Goal: Task Accomplishment & Management: Use online tool/utility

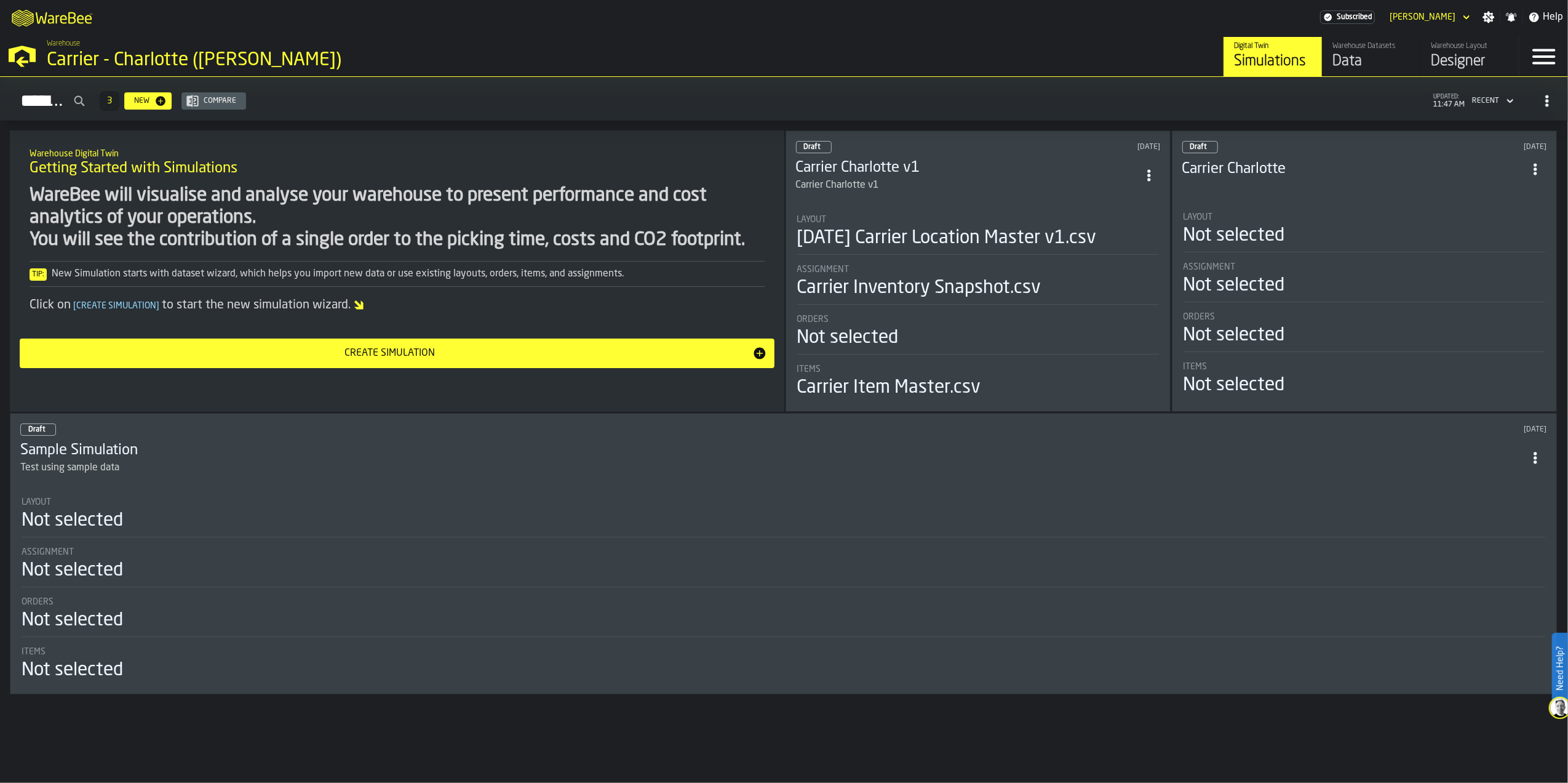
drag, startPoint x: 0, startPoint y: 0, endPoint x: 929, endPoint y: 178, distance: 945.9
click at [929, 178] on div "Carrier Charlotte v1" at bounding box center [968, 185] width 342 height 14
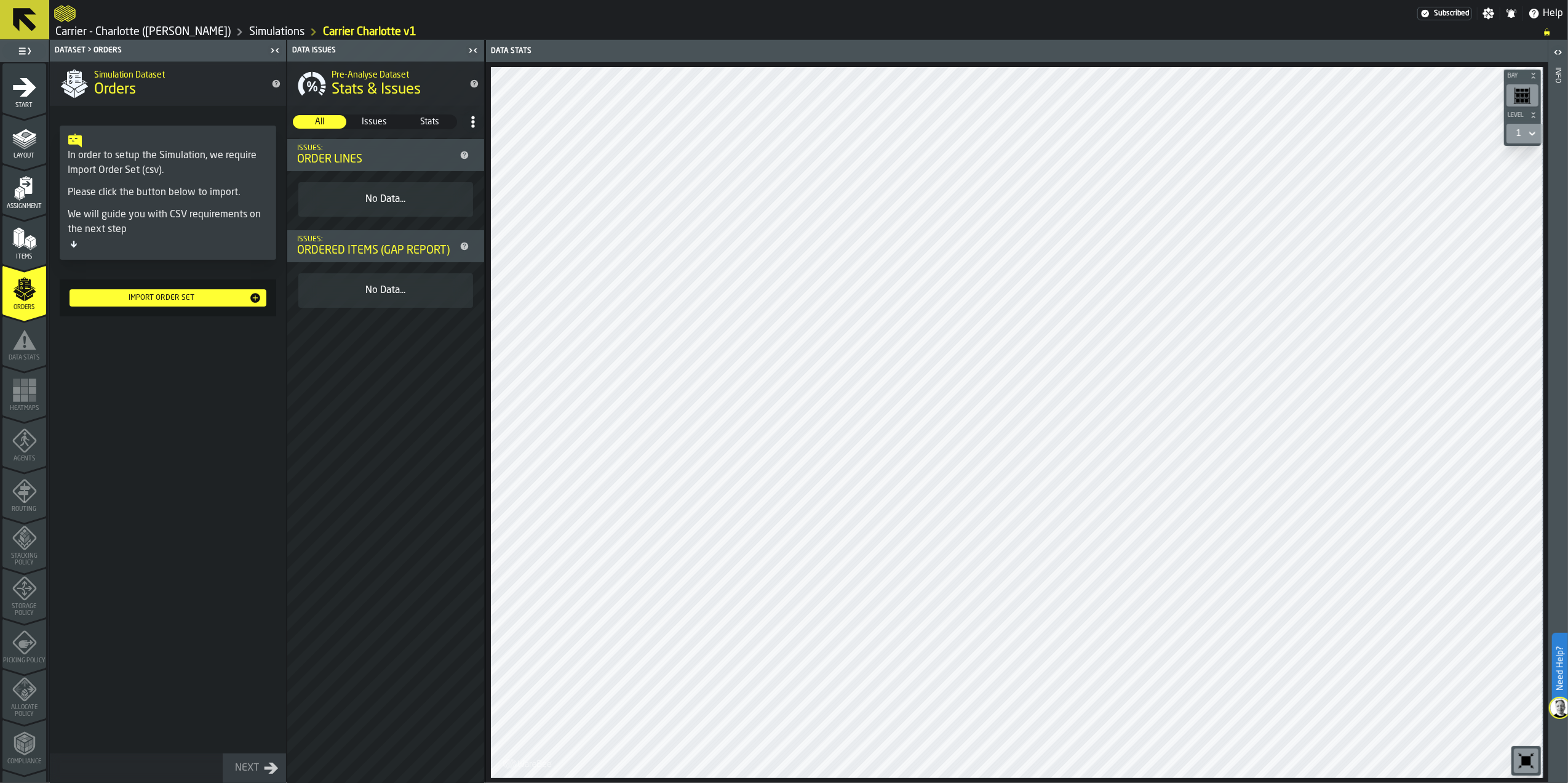
click at [160, 298] on div "Import Order Set" at bounding box center [162, 297] width 175 height 9
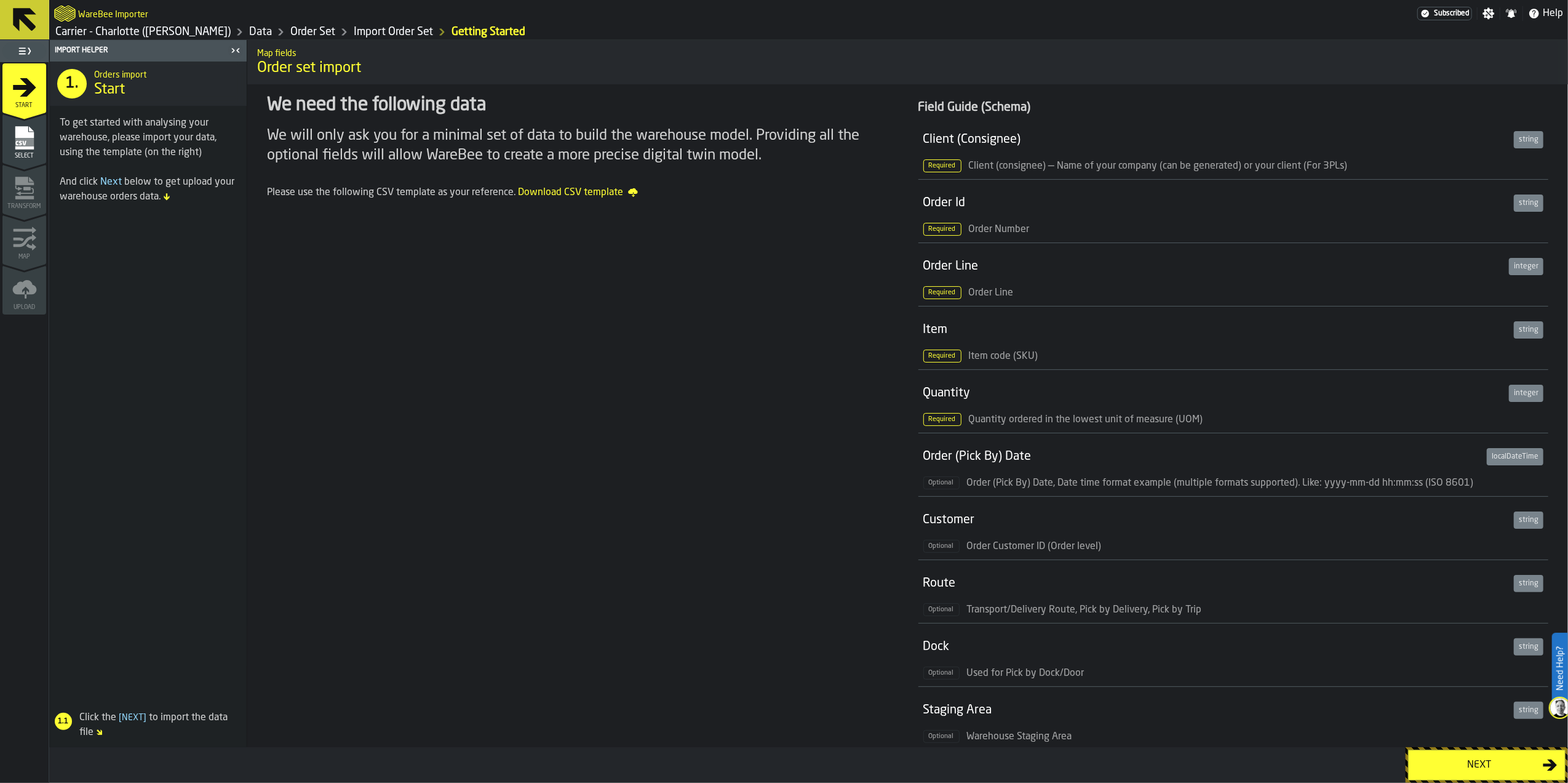
click at [1474, 764] on div "Next" at bounding box center [1479, 764] width 127 height 14
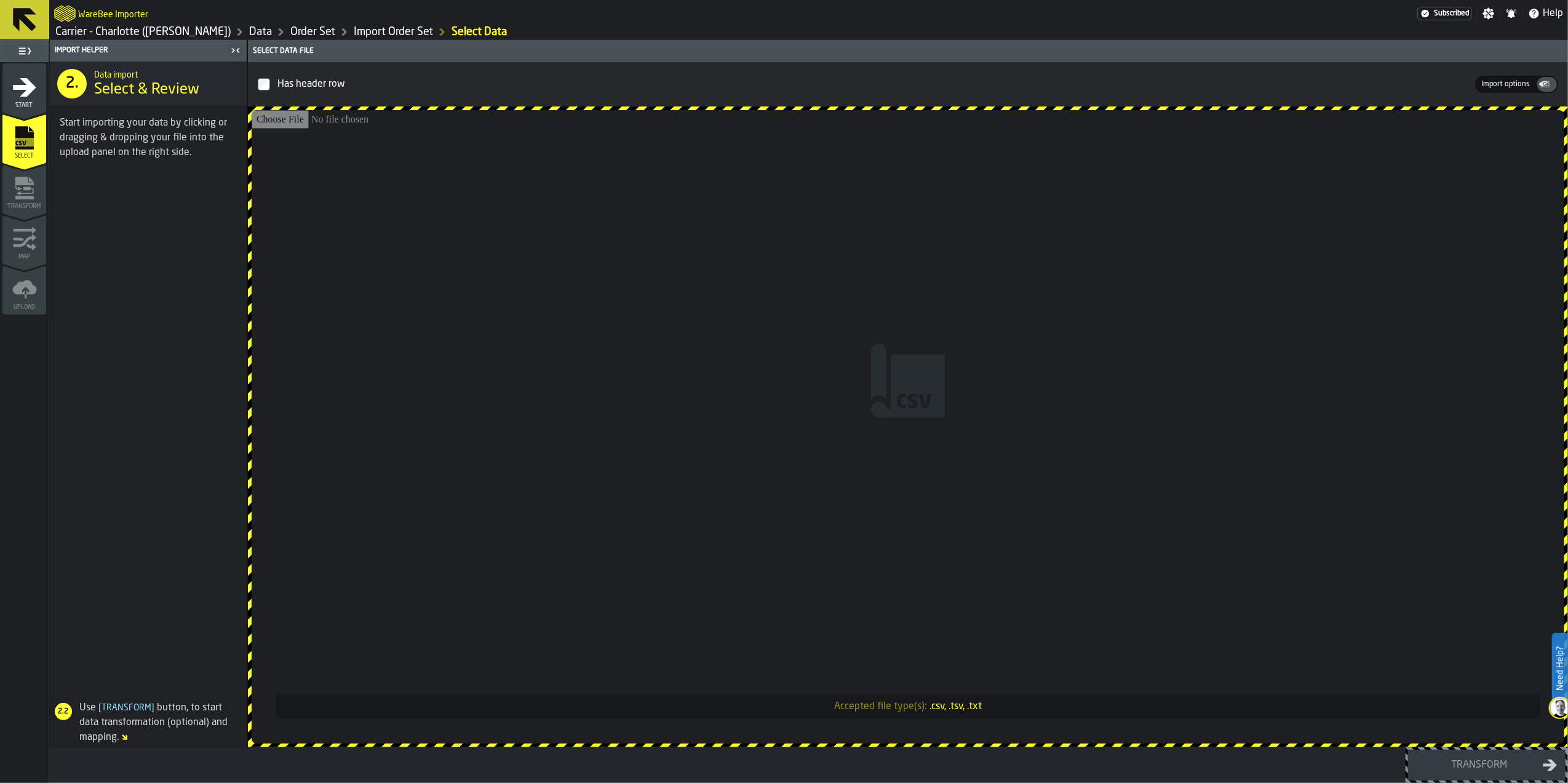
click at [985, 434] on input "Accepted file type(s): .csv, .tsv, .txt" at bounding box center [907, 426] width 1313 height 633
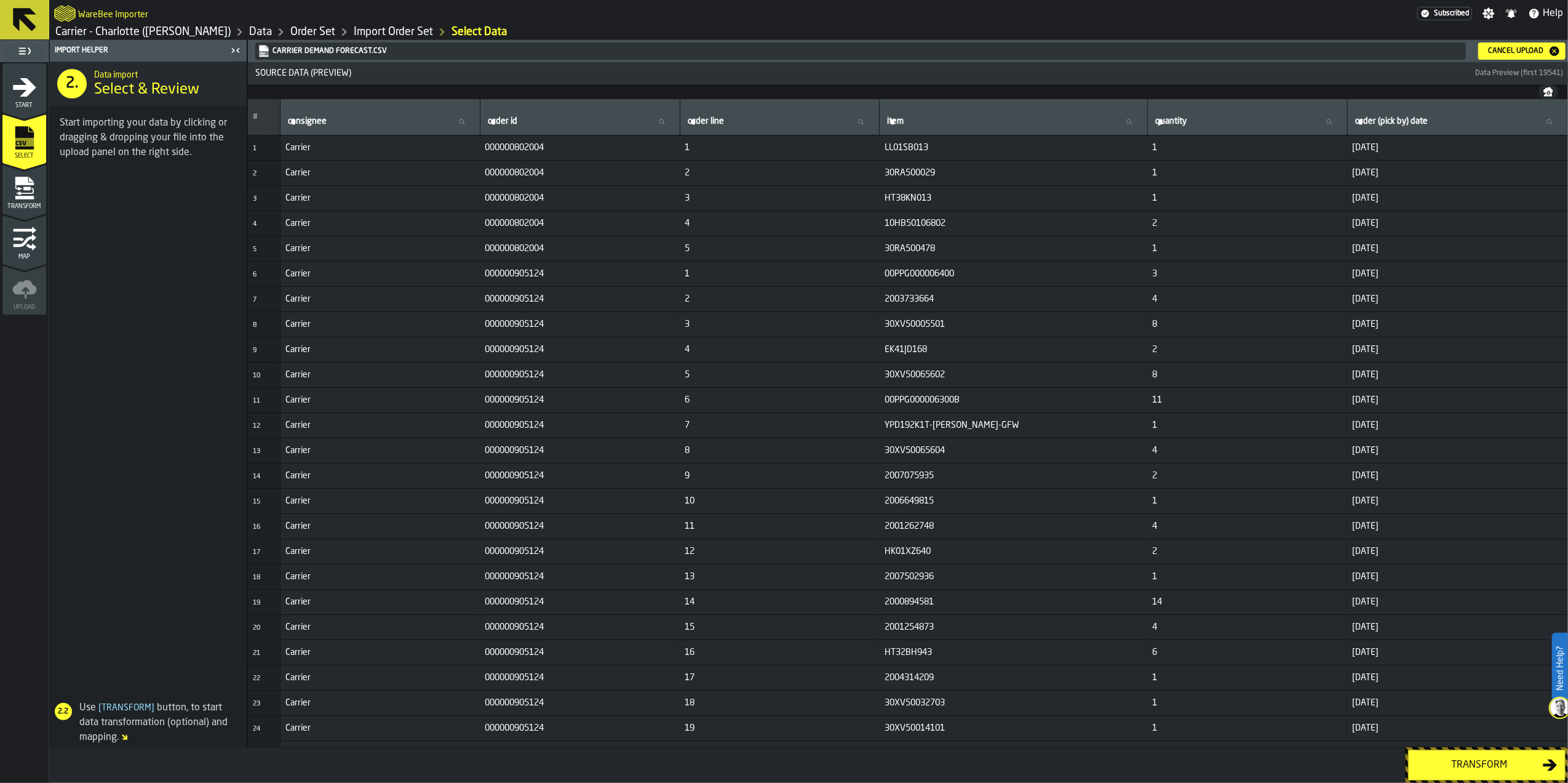
click at [1469, 759] on div "Transform" at bounding box center [1479, 764] width 127 height 14
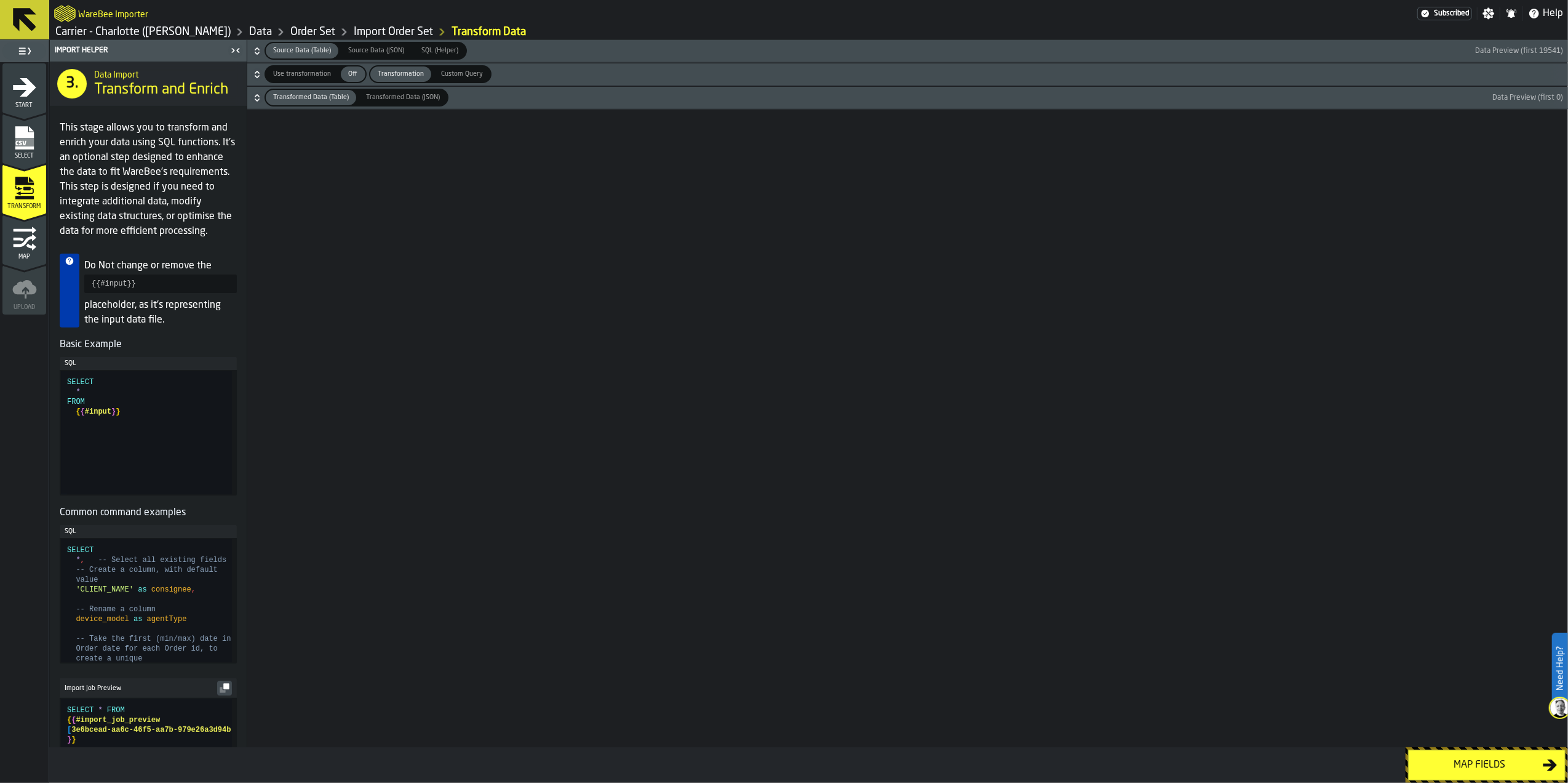
click at [1465, 763] on div "Map fields" at bounding box center [1479, 764] width 127 height 14
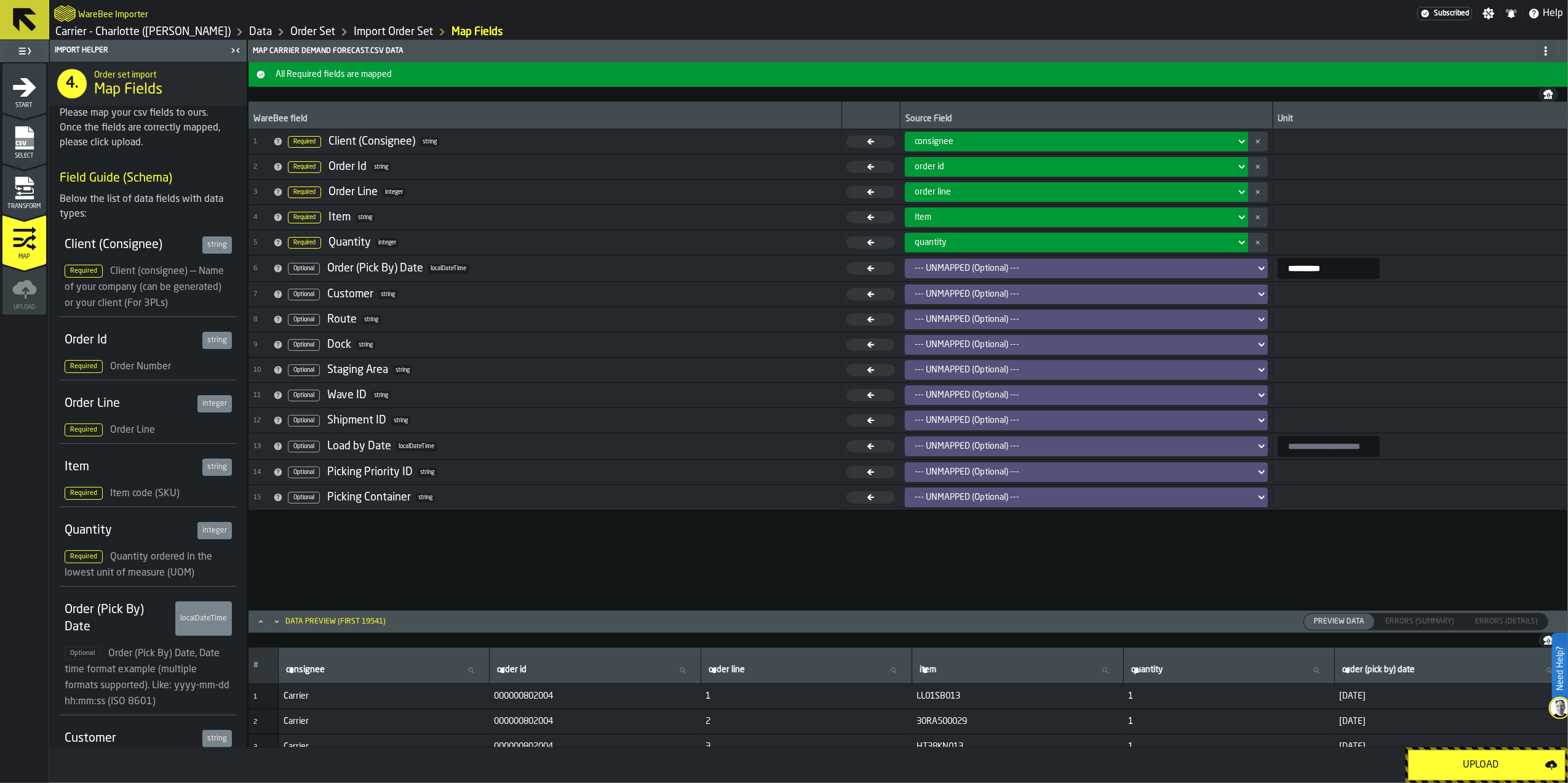
click at [970, 275] on div "--- UNMAPPED (Optional) ---" at bounding box center [1083, 268] width 346 height 14
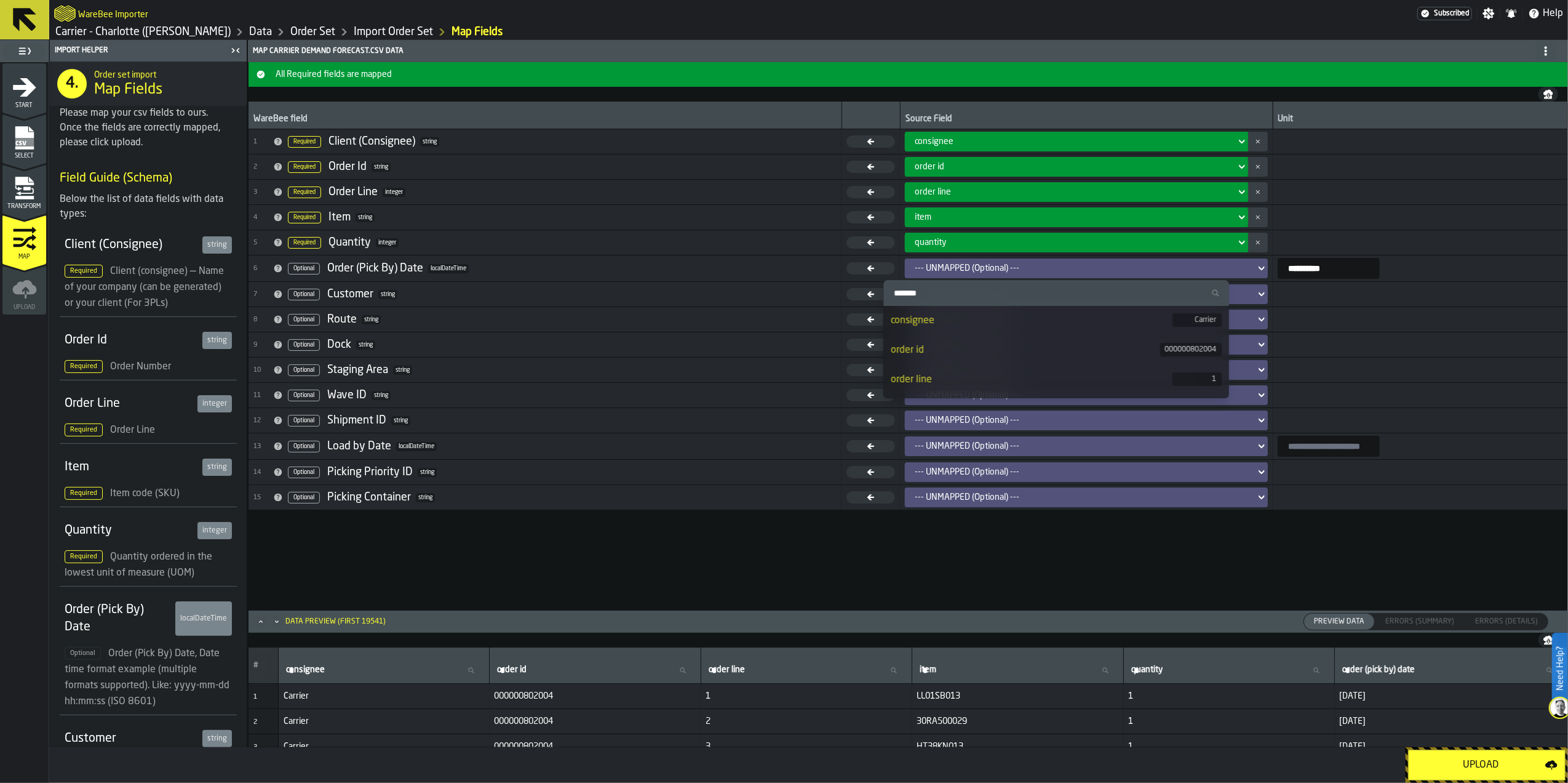
scroll to position [82, 0]
click at [1005, 384] on div "order (pick by) date" at bounding box center [1032, 385] width 282 height 14
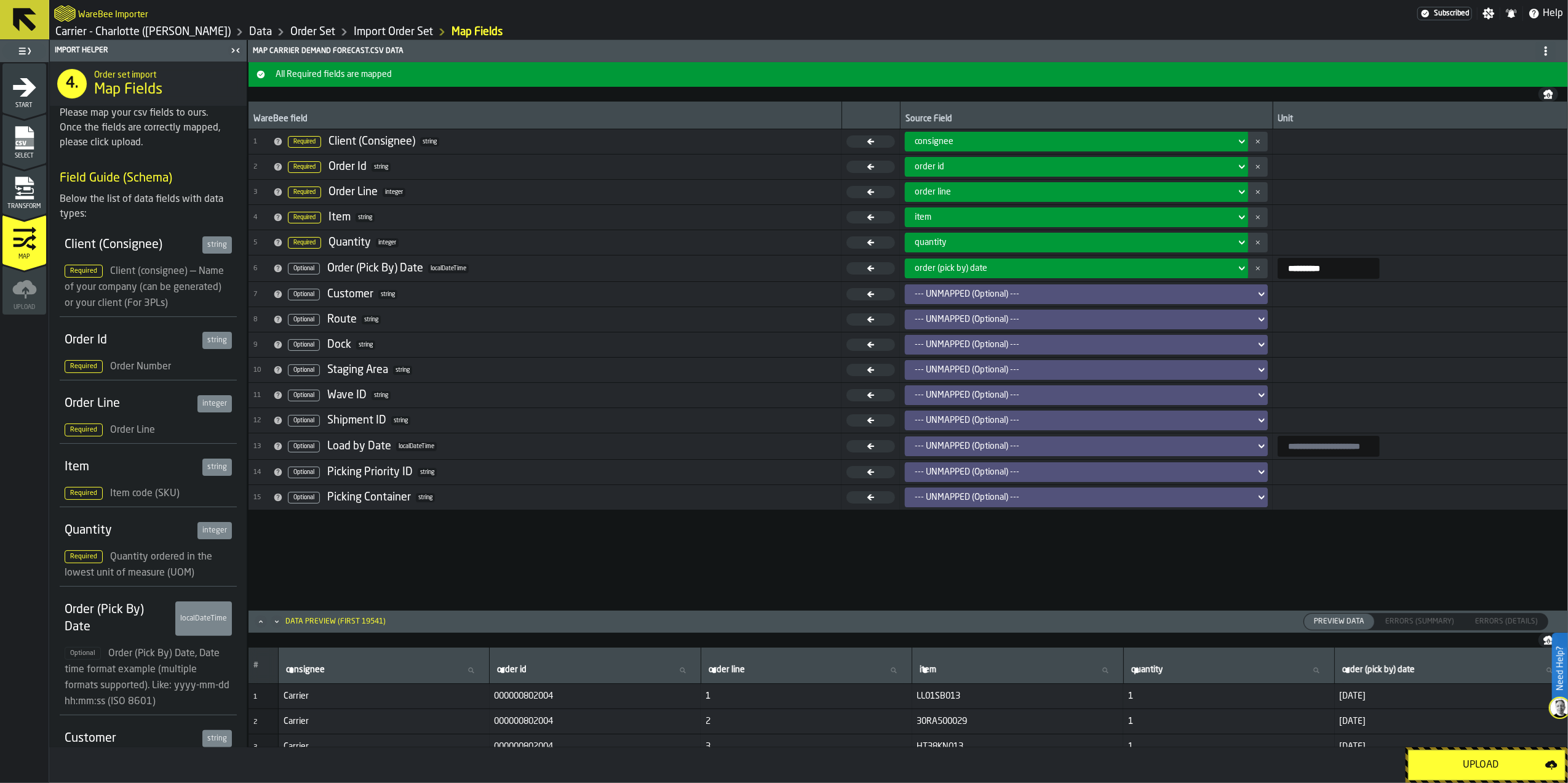
click at [921, 501] on div "--- UNMAPPED (Optional) ---" at bounding box center [1082, 497] width 336 height 10
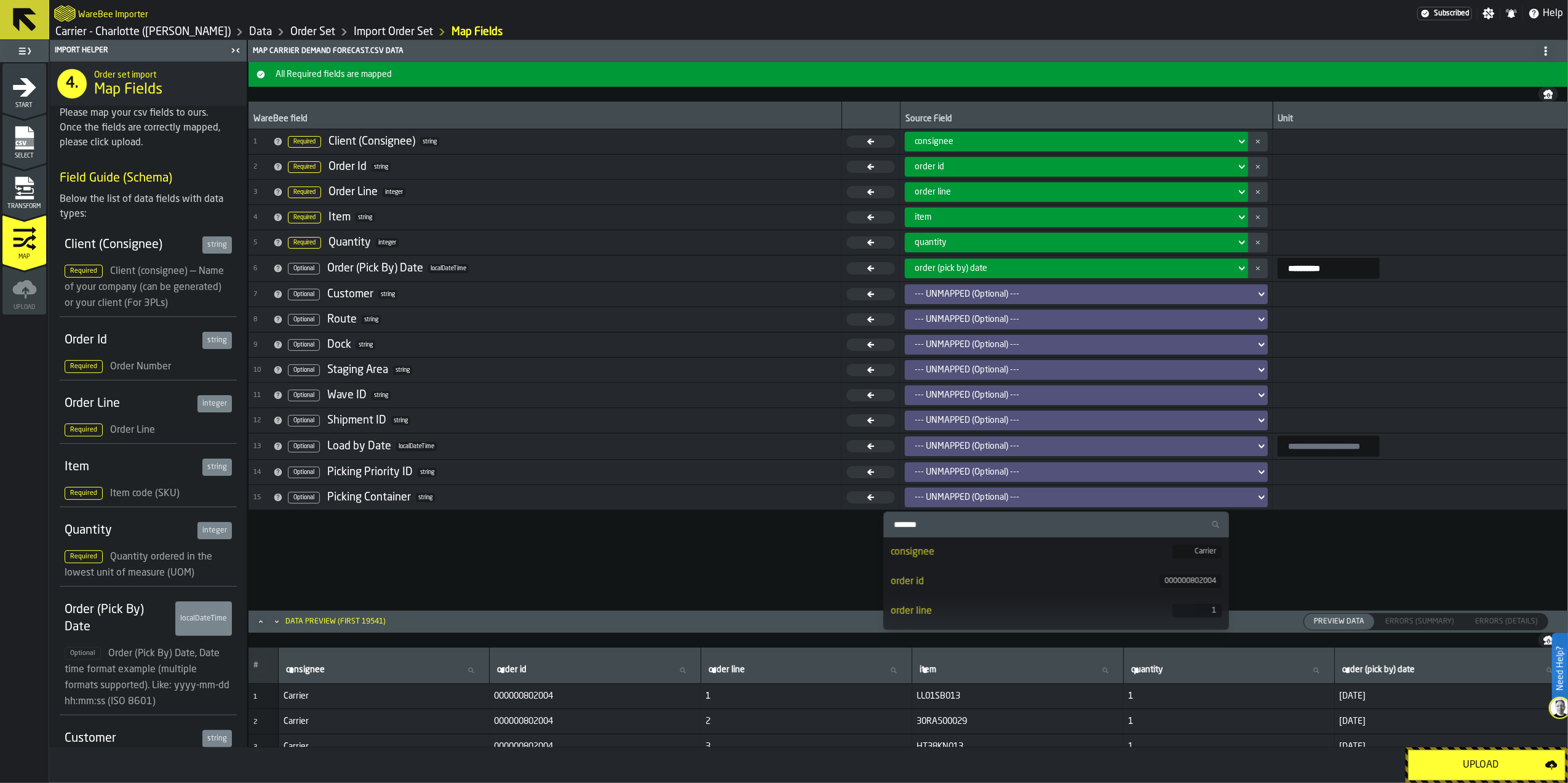
click at [921, 501] on div "--- UNMAPPED (Optional) ---" at bounding box center [1082, 497] width 336 height 10
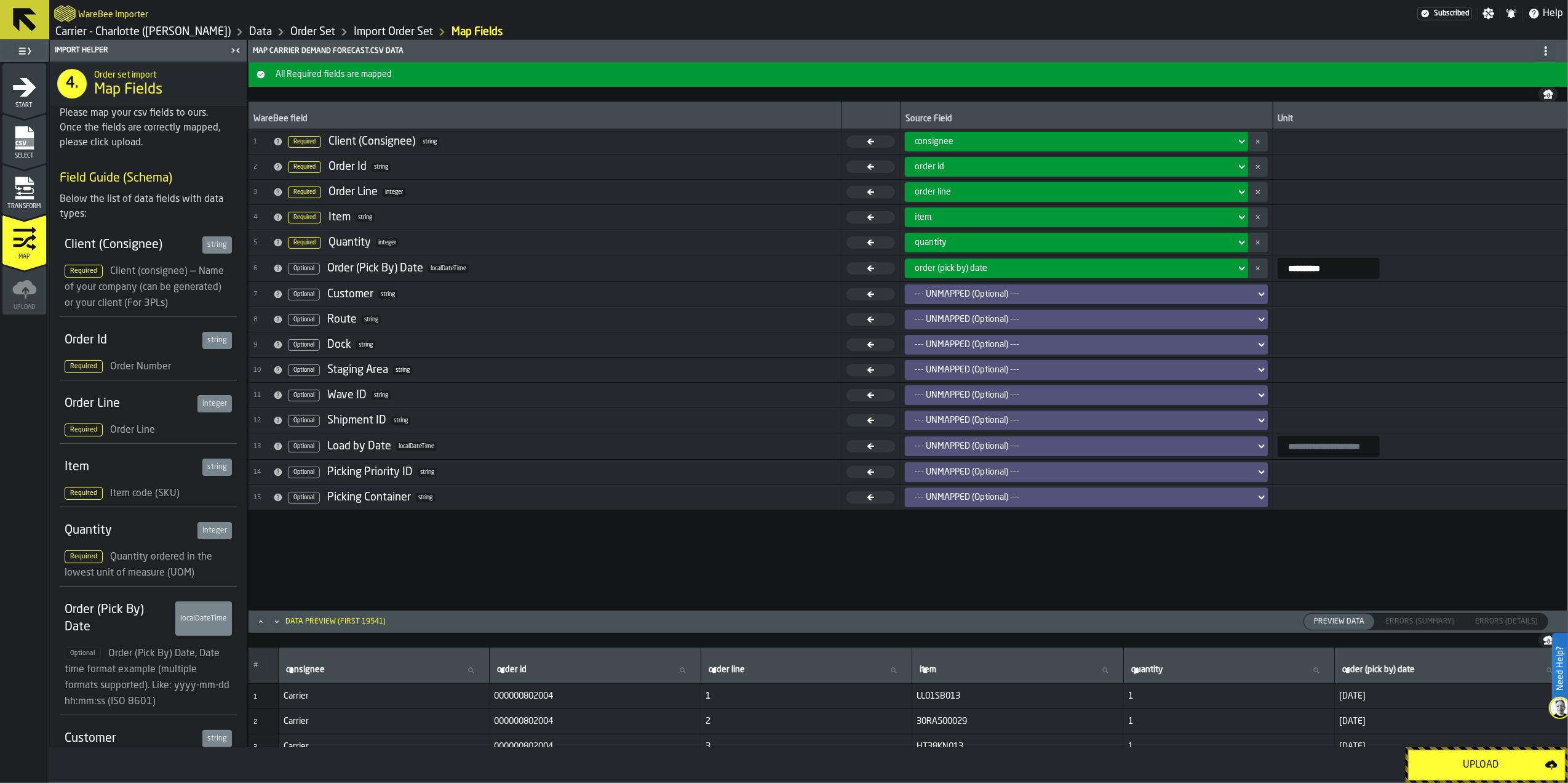
click at [1486, 764] on div "Upload" at bounding box center [1480, 764] width 129 height 14
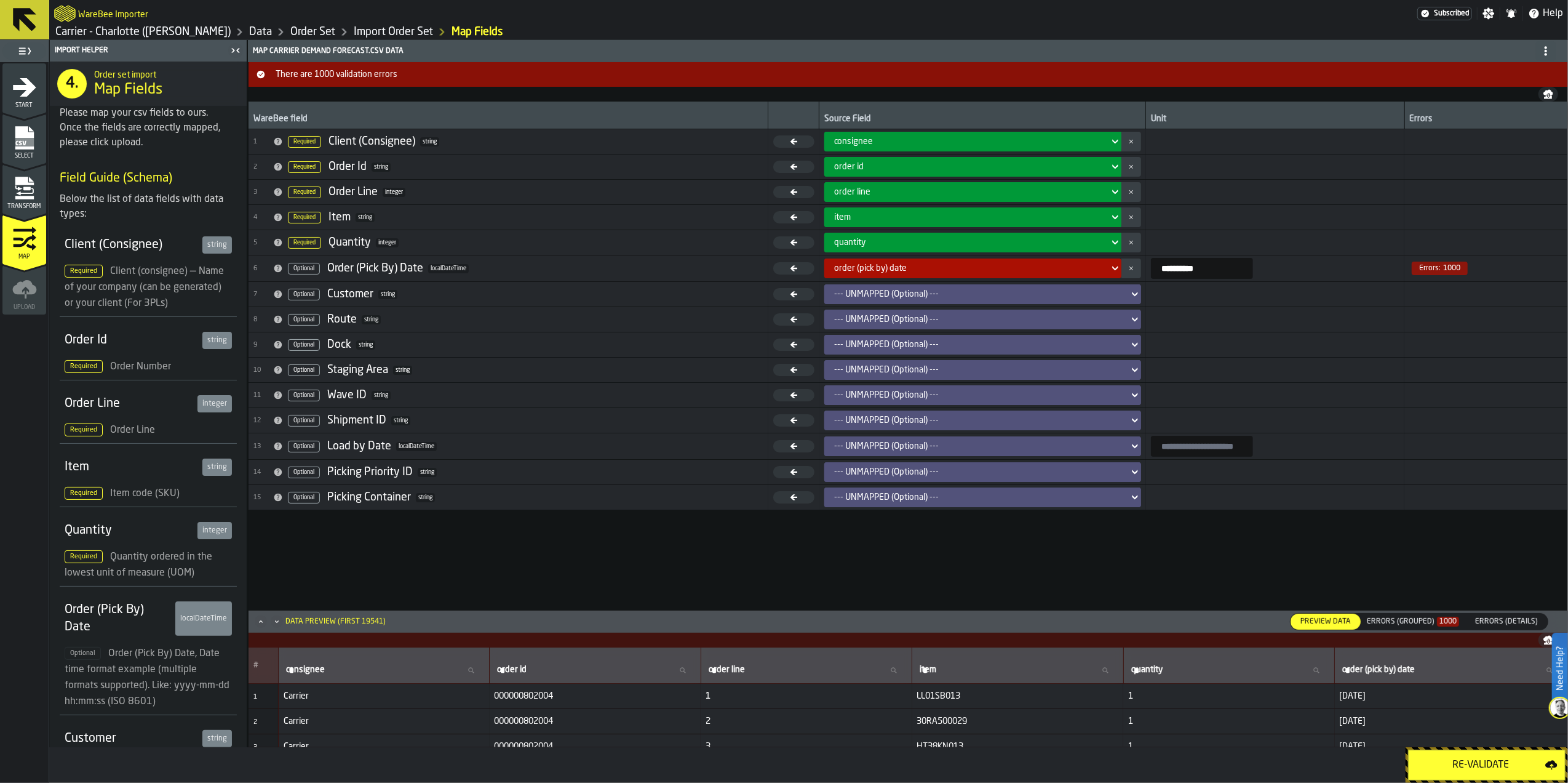
click at [1414, 621] on div "Errors (Grouped) 1000" at bounding box center [1413, 621] width 93 height 9
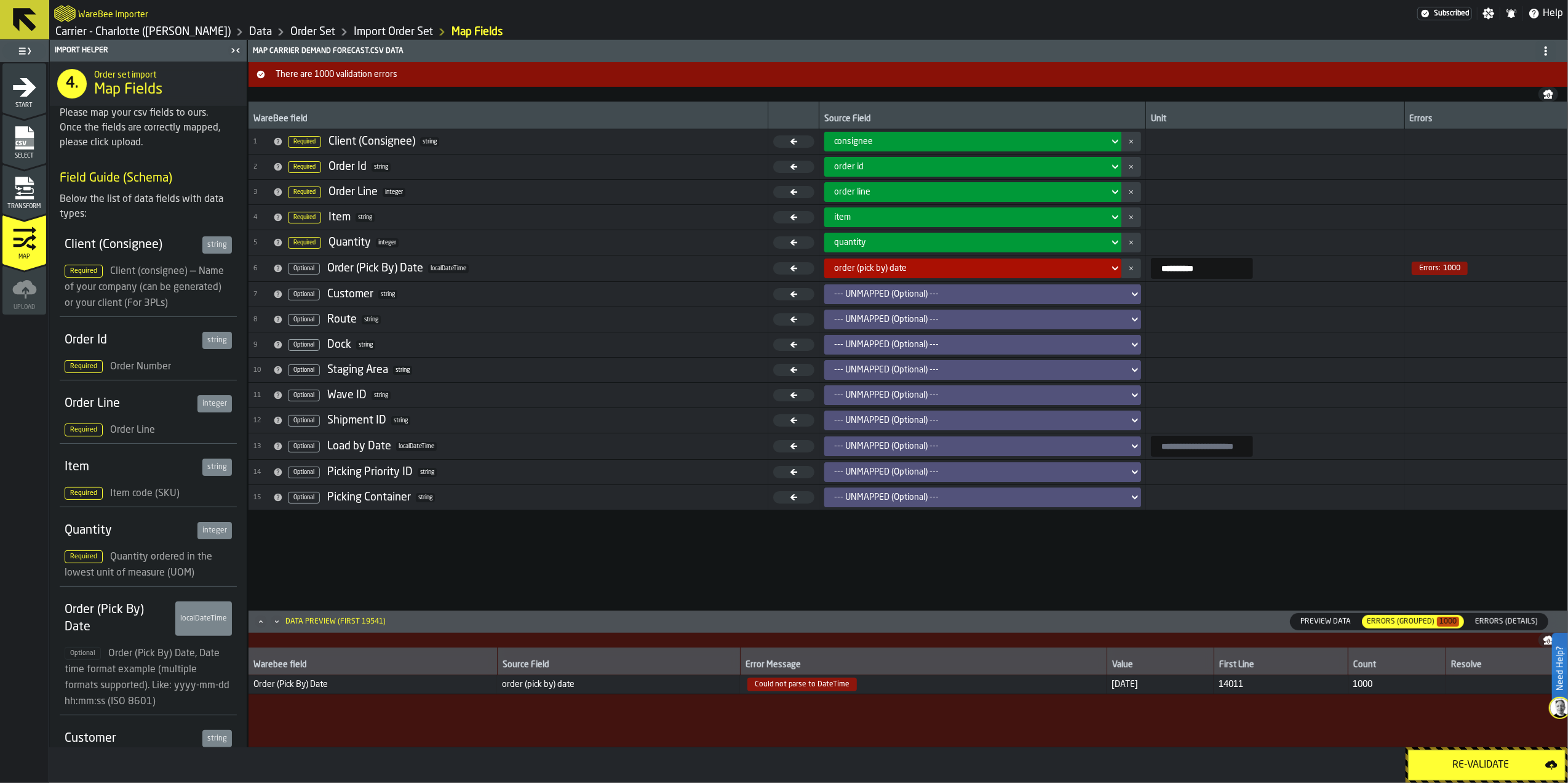
click at [1497, 621] on span "Errors (Details)" at bounding box center [1507, 621] width 73 height 11
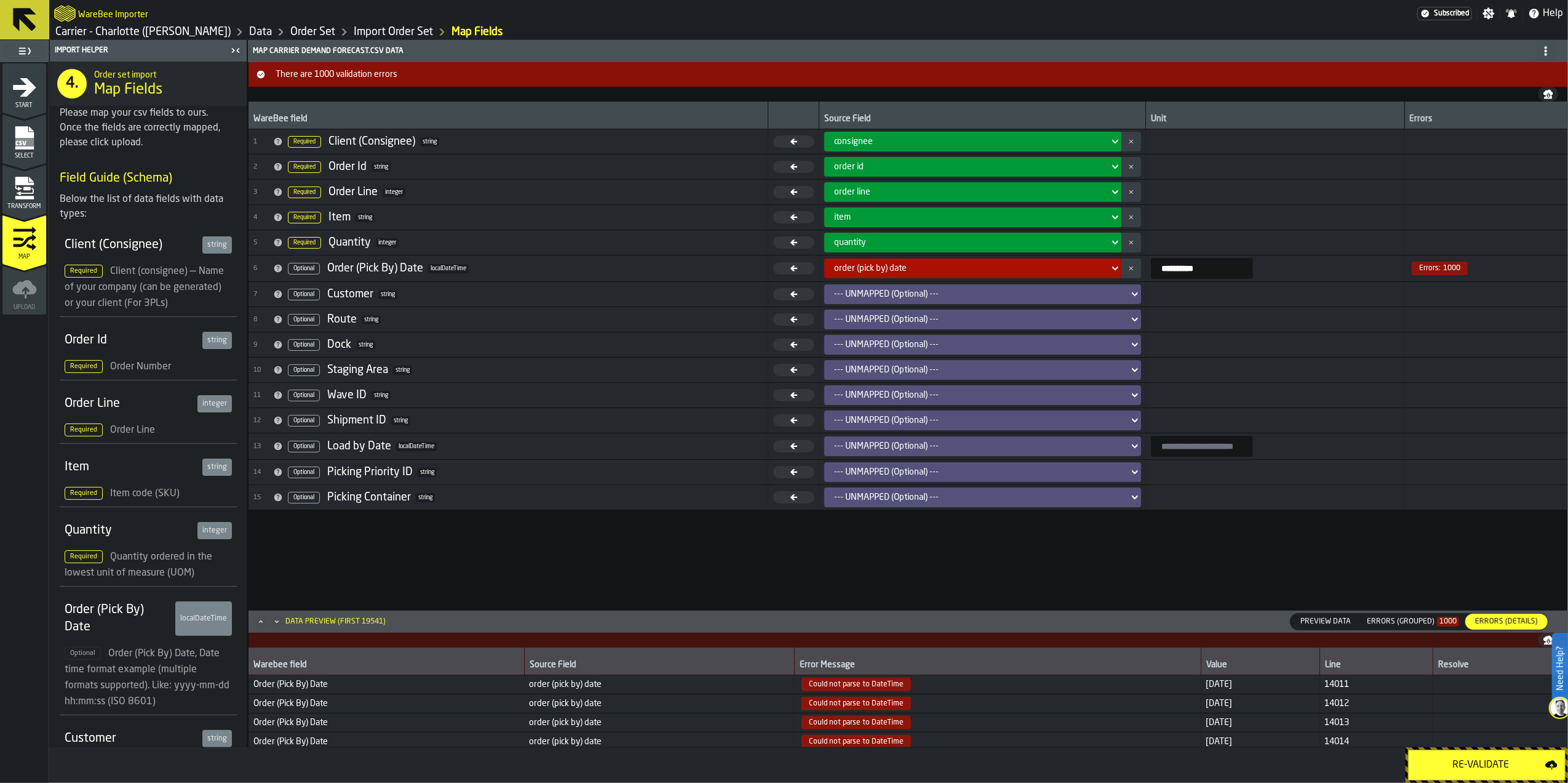
click at [27, 155] on span "Select" at bounding box center [25, 156] width 44 height 7
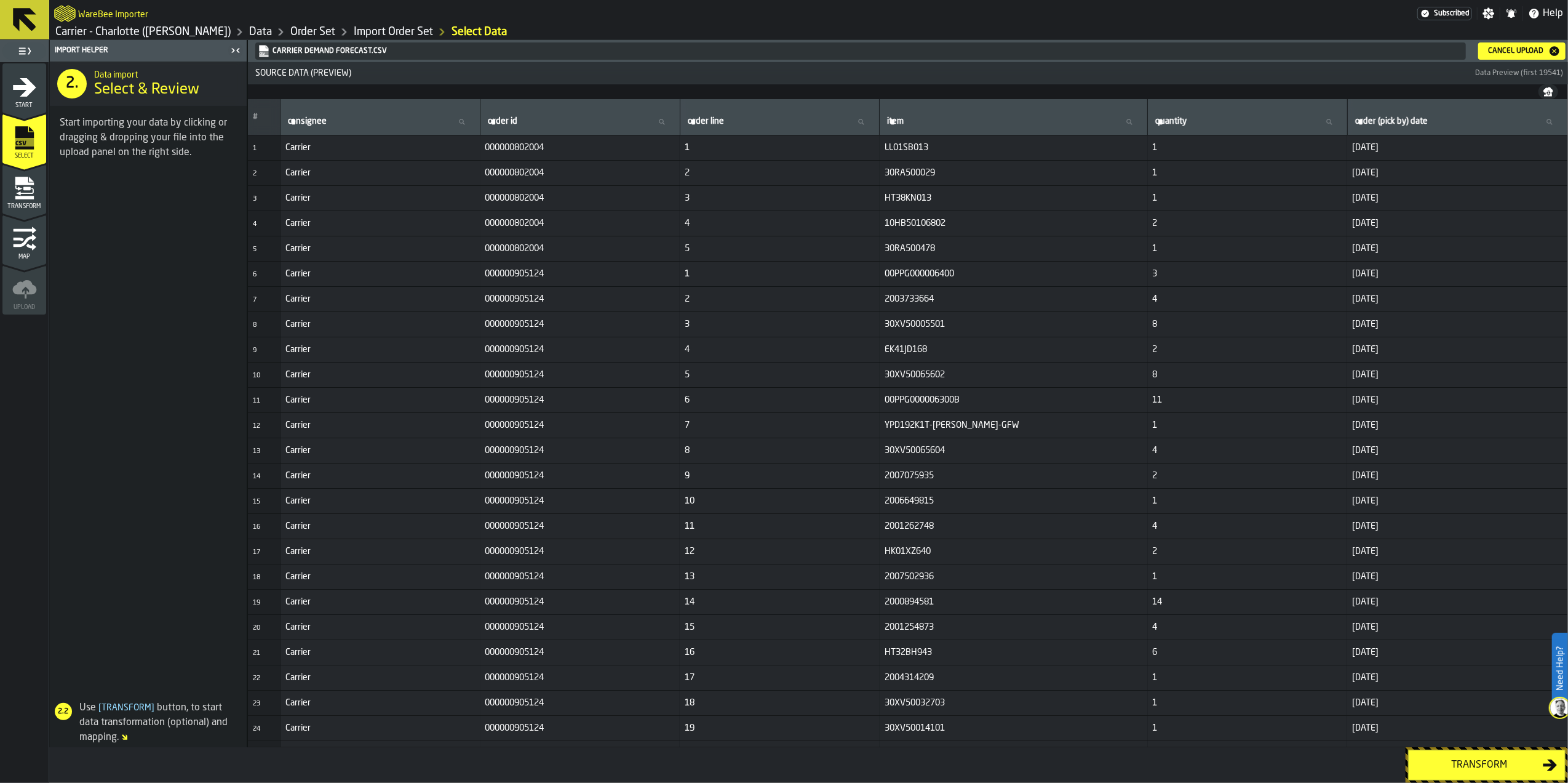
click at [1531, 53] on div "Cancel Upload" at bounding box center [1516, 51] width 65 height 9
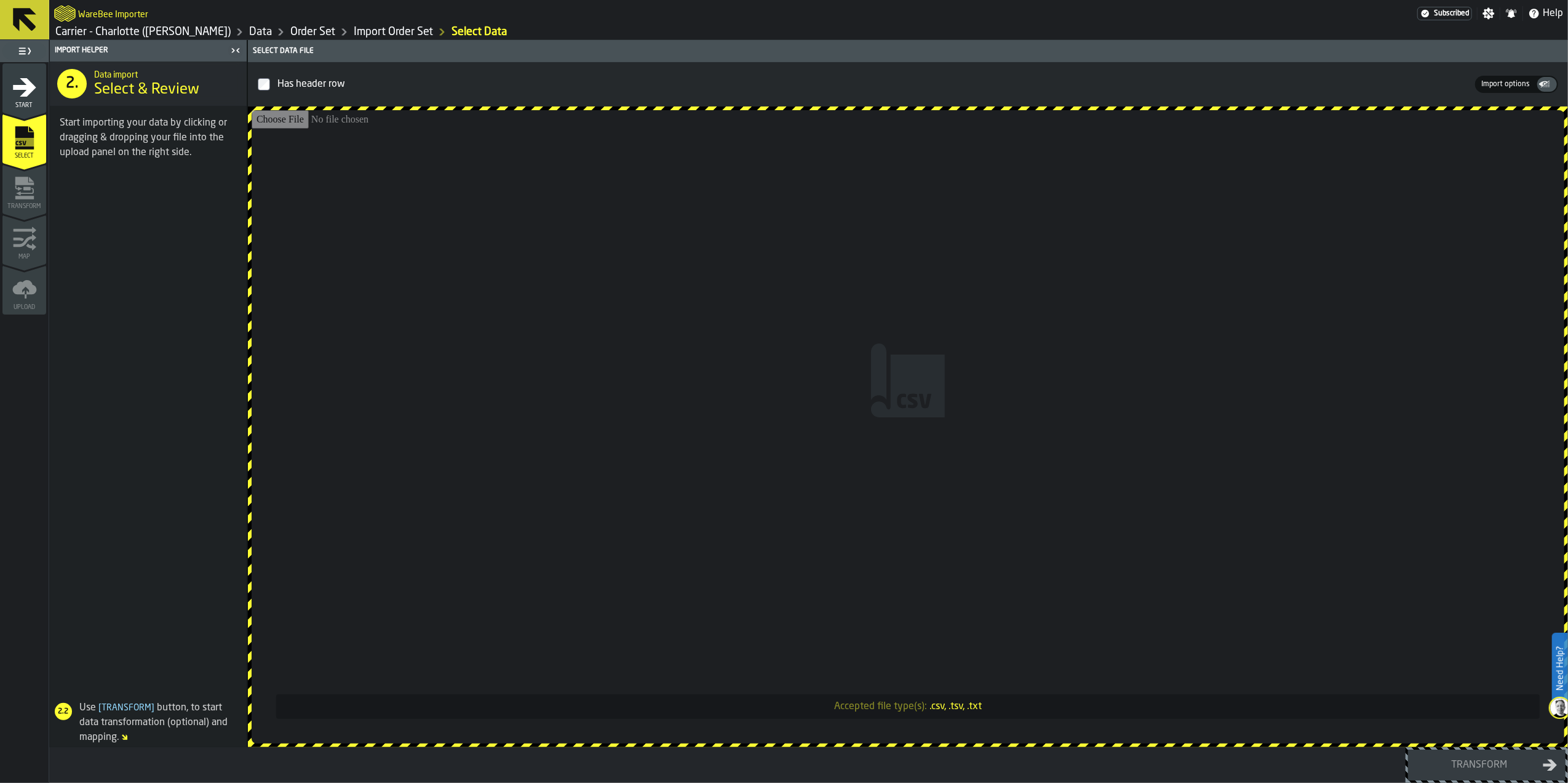
click at [1104, 374] on input "Accepted file type(s): .csv, .tsv, .txt" at bounding box center [907, 426] width 1313 height 633
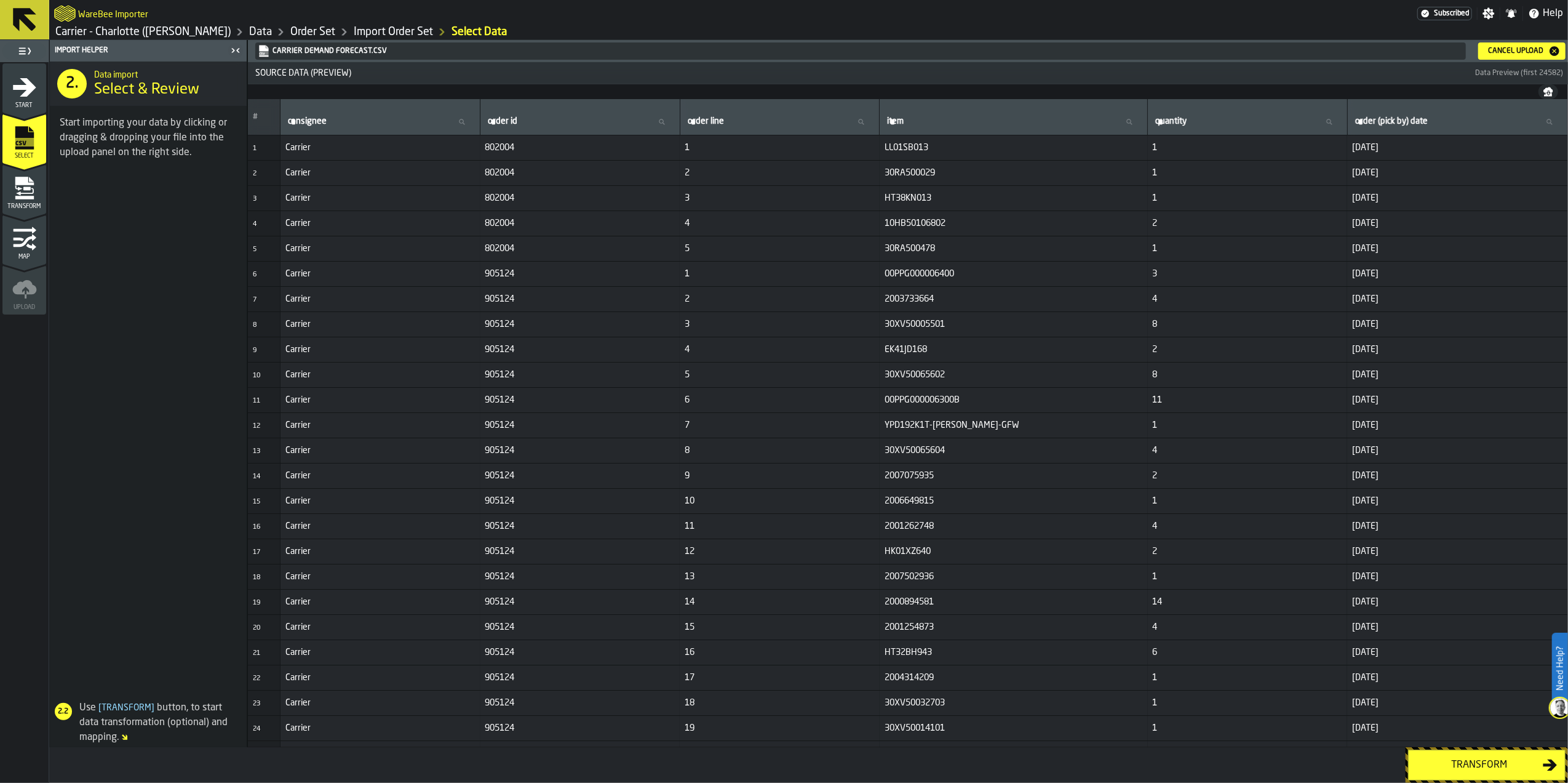
click at [1452, 774] on button "Transform" at bounding box center [1487, 765] width 158 height 31
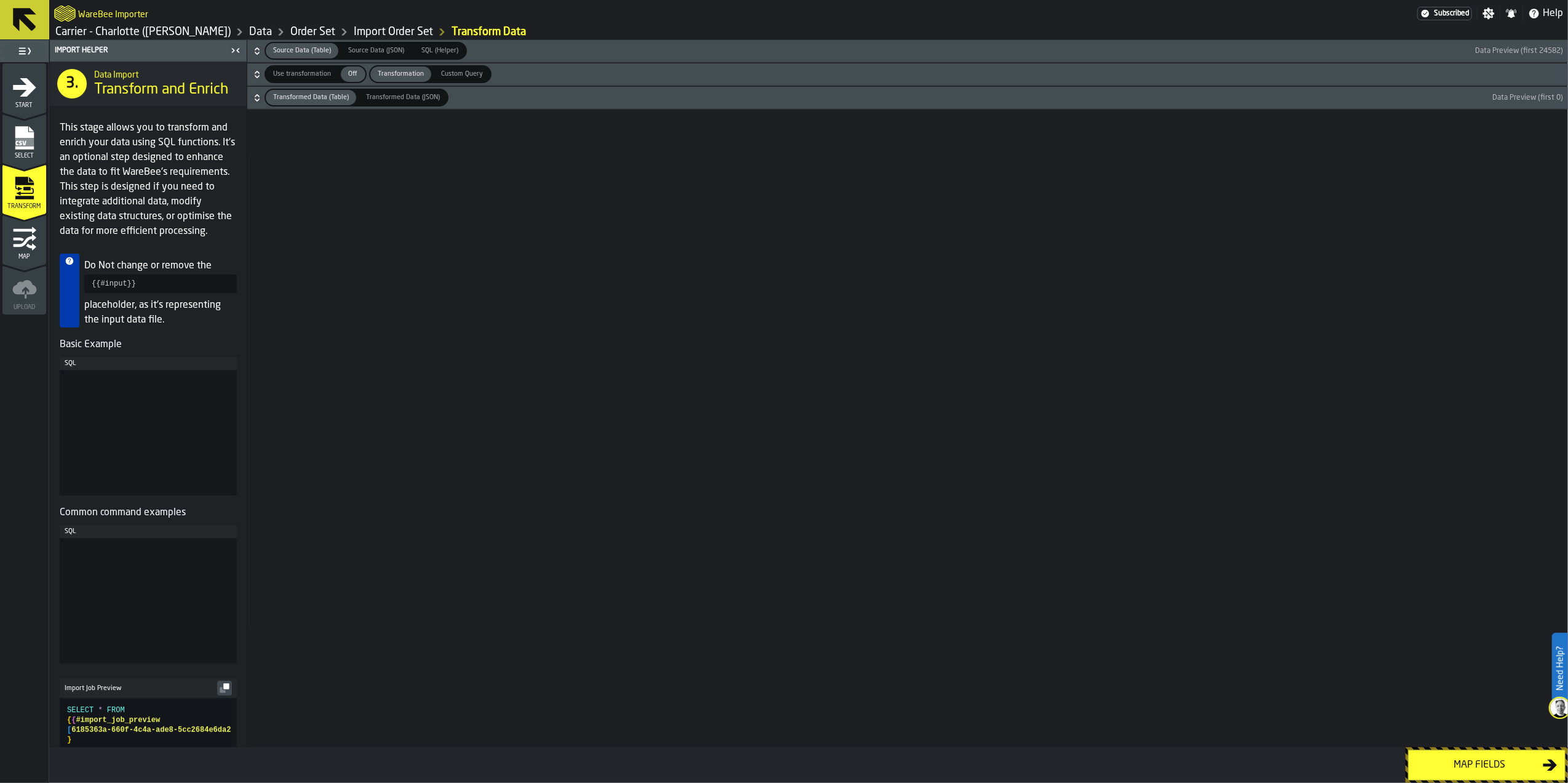
click at [1452, 774] on button "Map fields" at bounding box center [1487, 765] width 158 height 31
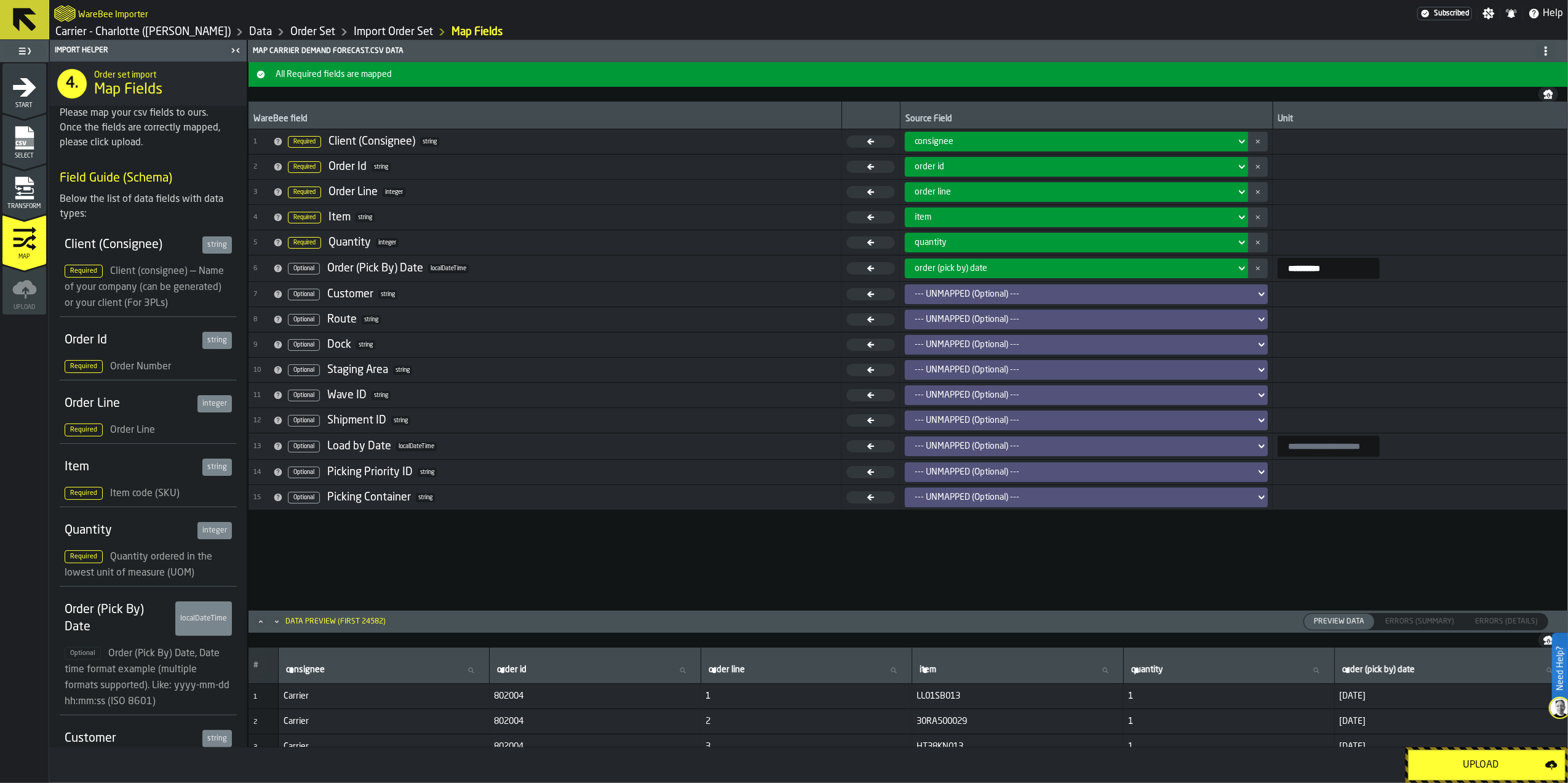
click at [1450, 757] on div "Upload" at bounding box center [1480, 764] width 129 height 14
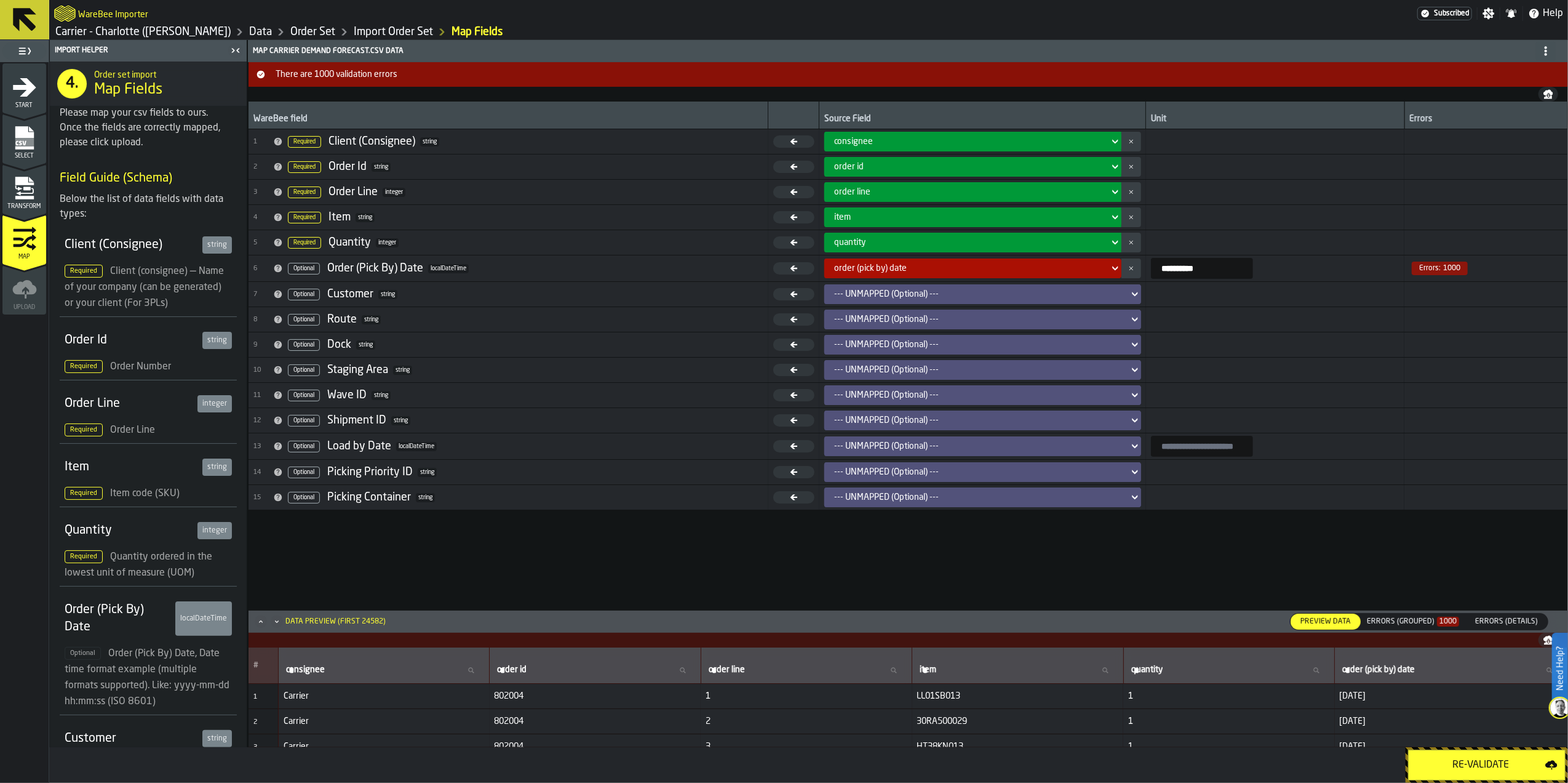
click at [1406, 618] on div "Errors (Grouped) 1000" at bounding box center [1413, 621] width 93 height 9
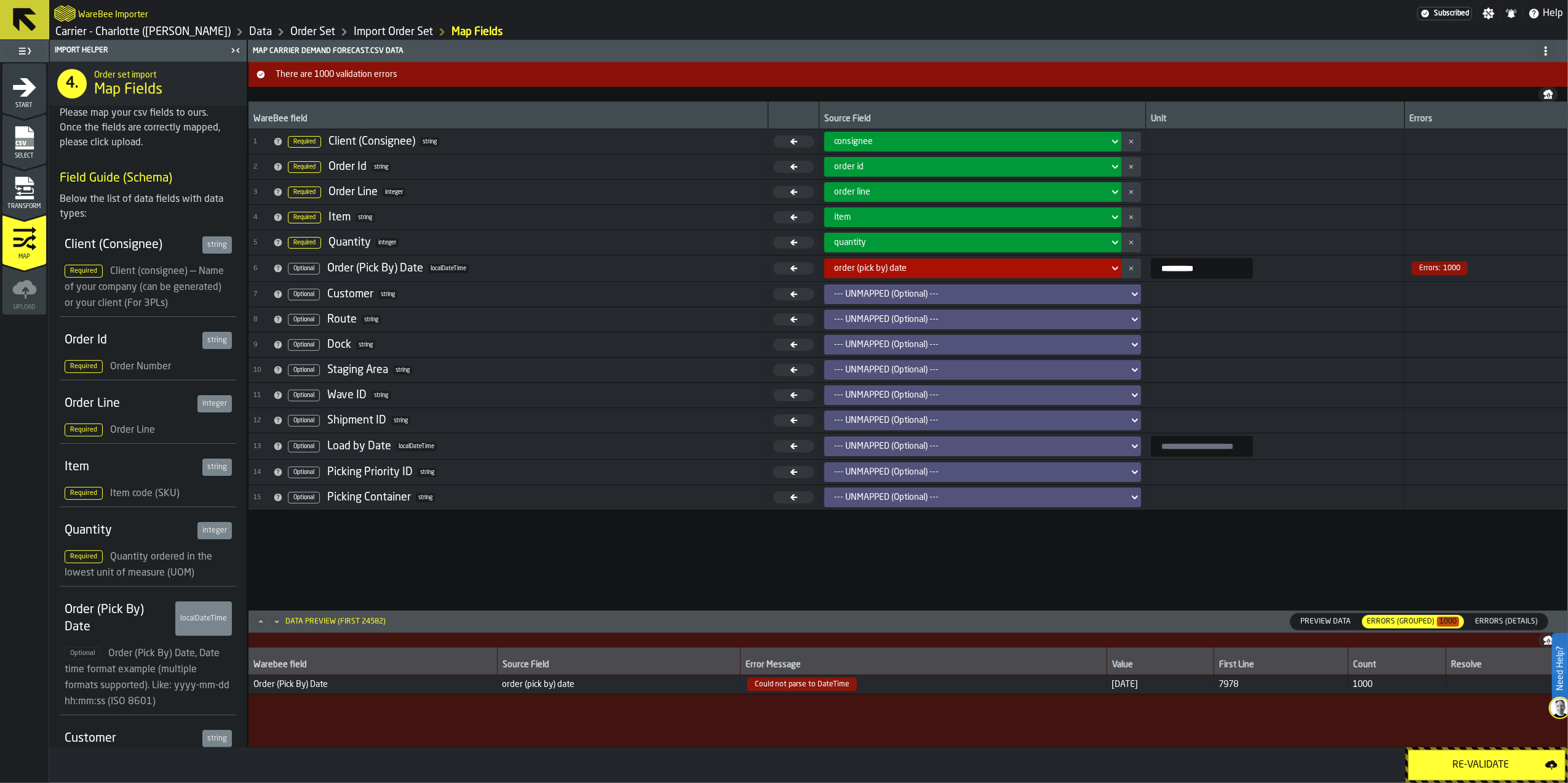
click at [1463, 617] on div "Errors (Grouped) 1000" at bounding box center [1413, 621] width 102 height 13
click at [1492, 620] on span "Errors (Details)" at bounding box center [1507, 621] width 73 height 11
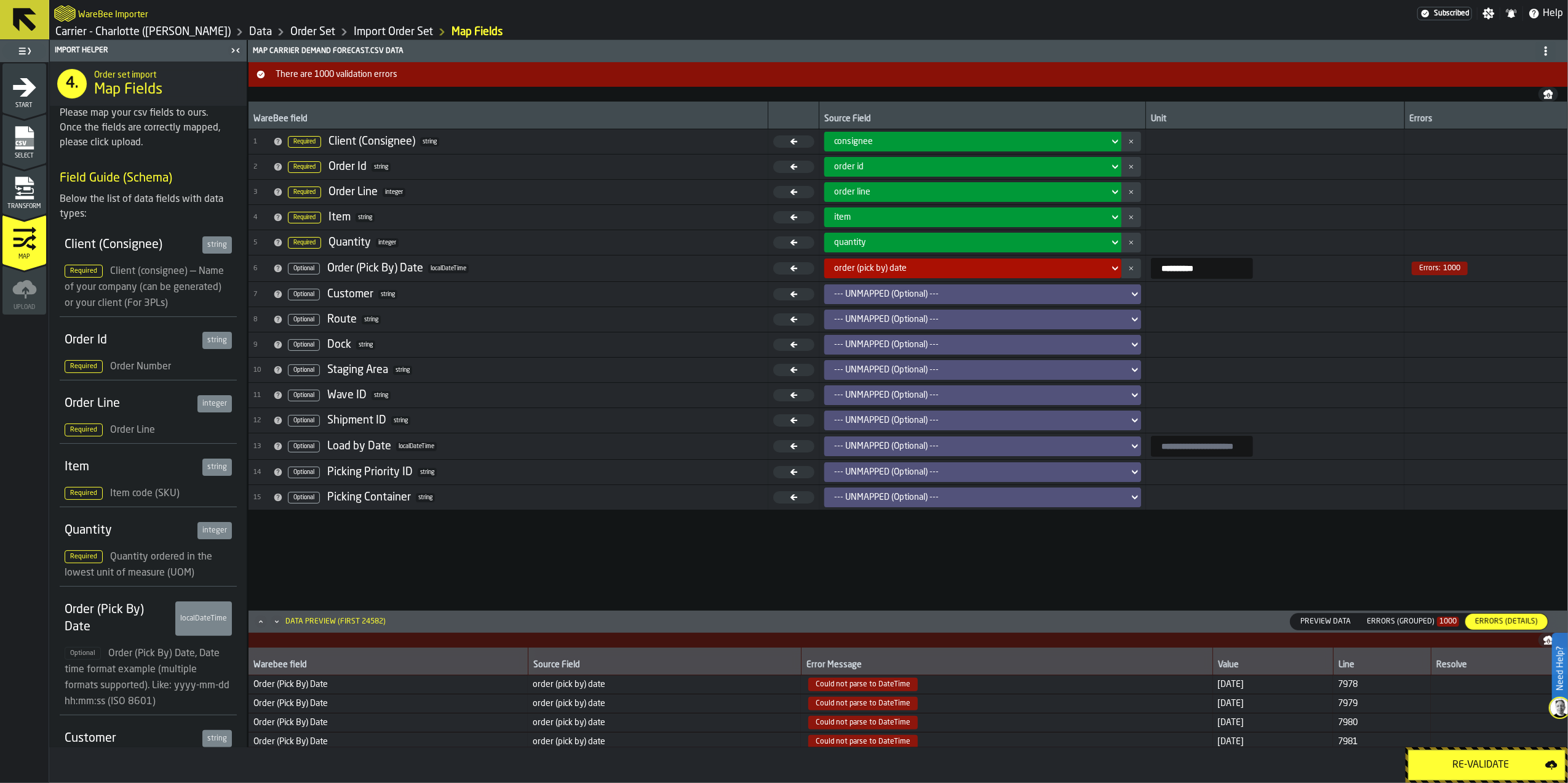
click at [866, 683] on span "Could not parse to DateTime" at bounding box center [863, 685] width 110 height 13
click at [1179, 277] on input "**********" at bounding box center [1202, 269] width 102 height 21
click at [1151, 269] on input "**********" at bounding box center [1202, 269] width 102 height 21
drag, startPoint x: 1187, startPoint y: 271, endPoint x: 1121, endPoint y: 271, distance: 66.0
click at [1146, 271] on td "**********" at bounding box center [1275, 269] width 258 height 27
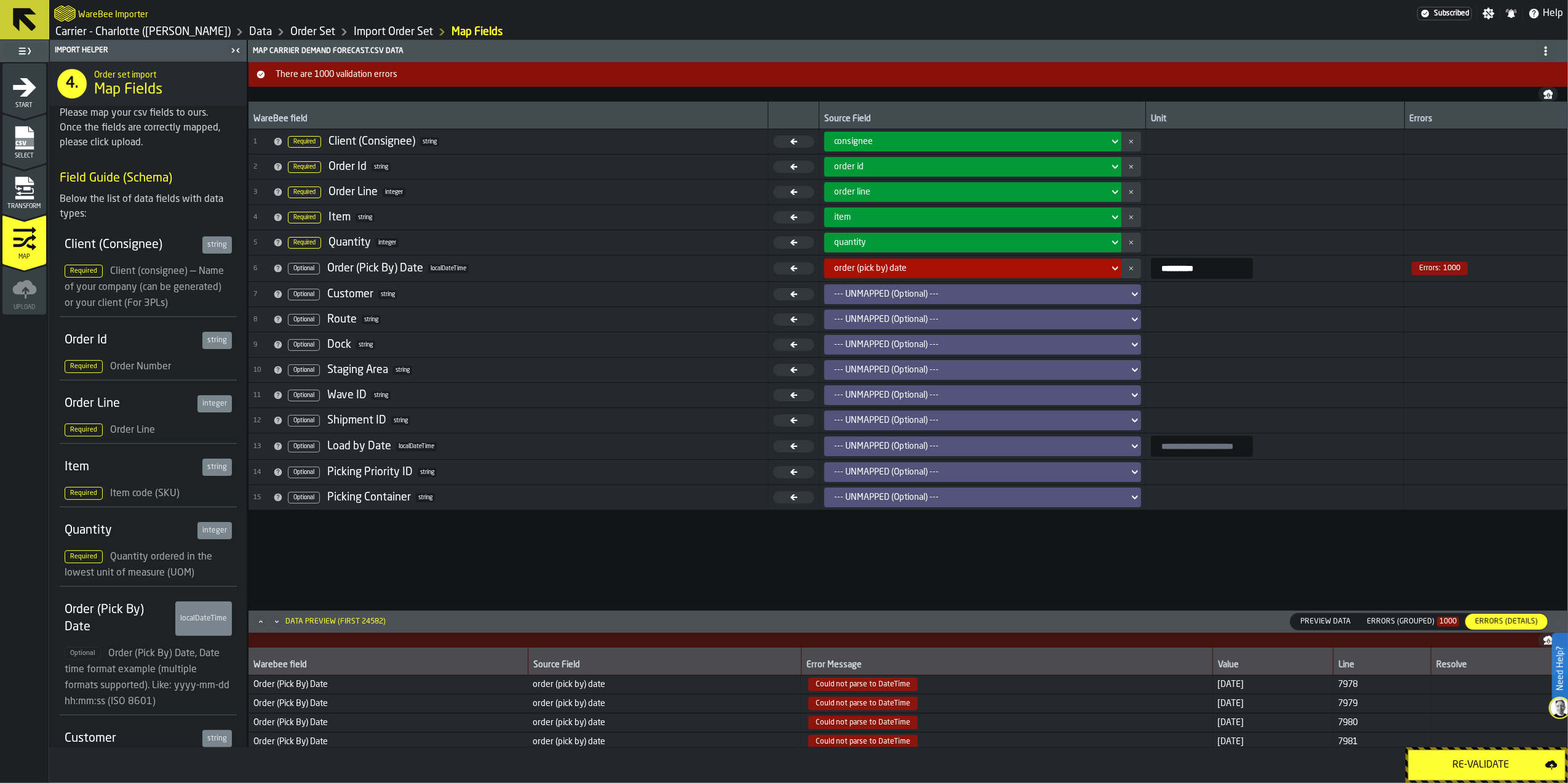
click at [1109, 269] on icon at bounding box center [1115, 268] width 12 height 14
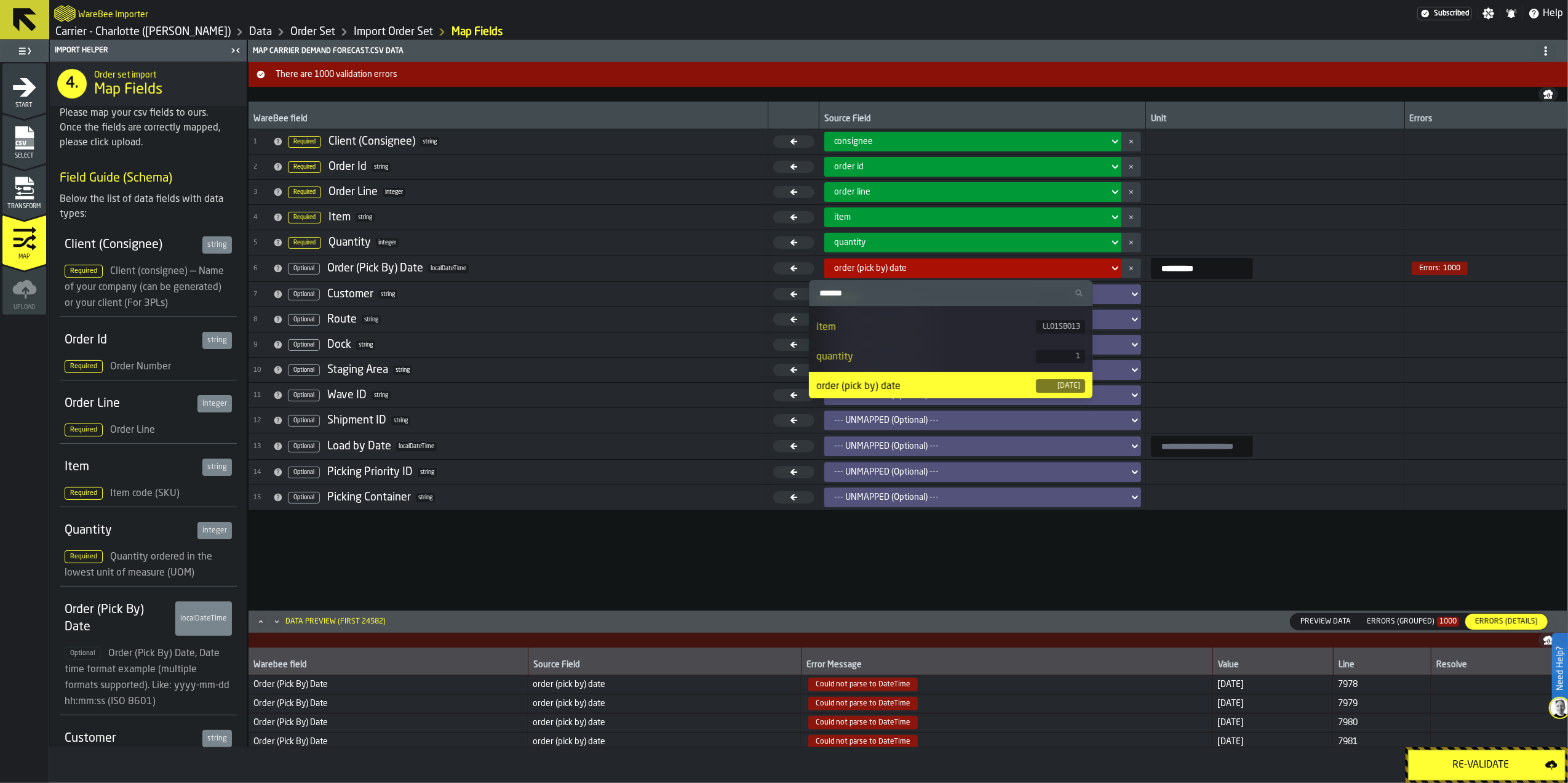
scroll to position [85, 0]
click at [1109, 269] on icon at bounding box center [1115, 268] width 12 height 14
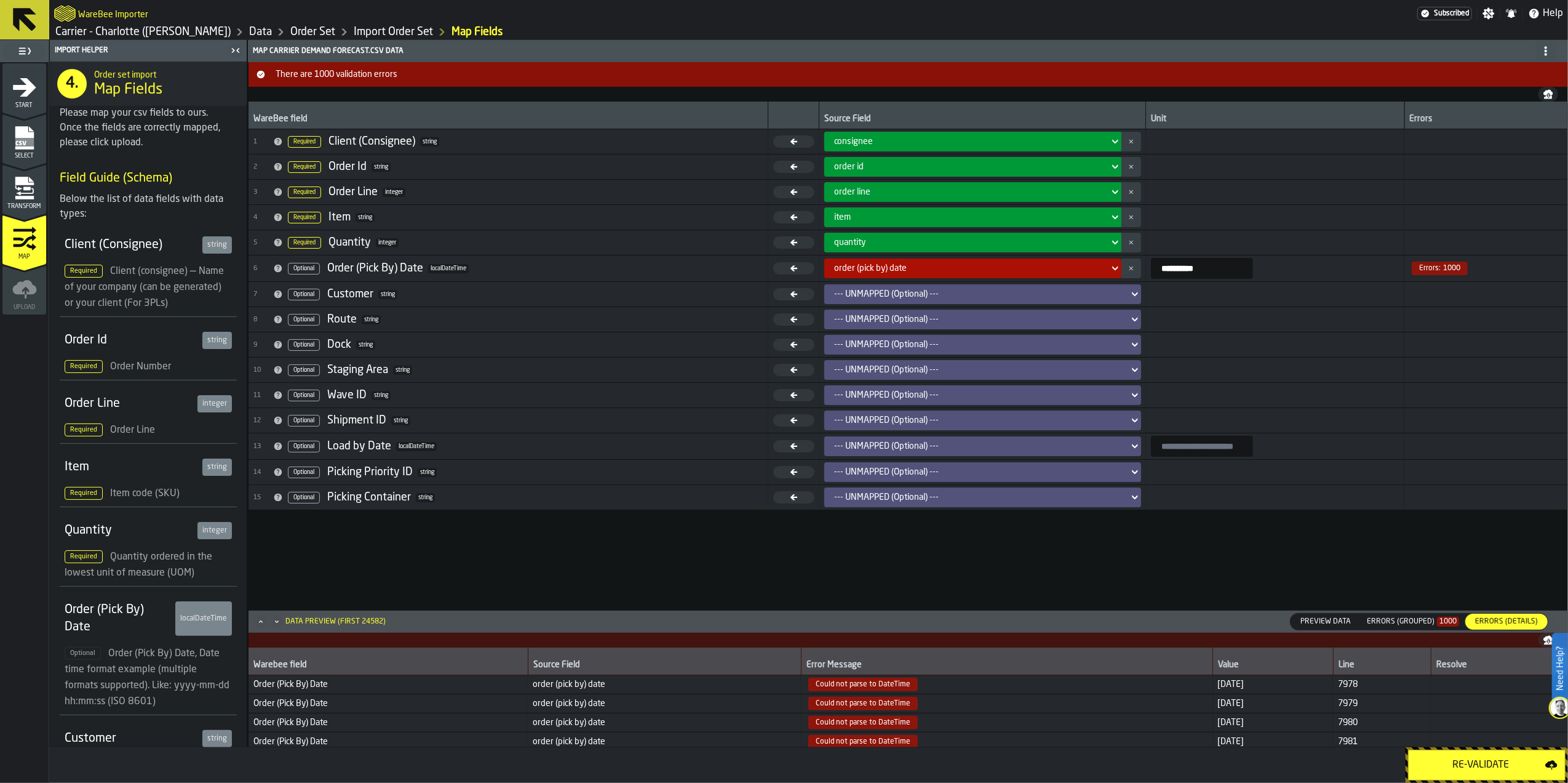
click at [864, 685] on span "Could not parse to DateTime" at bounding box center [863, 685] width 110 height 13
drag, startPoint x: 1197, startPoint y: 265, endPoint x: 1110, endPoint y: 267, distance: 87.0
click at [1110, 267] on tr "**********" at bounding box center [908, 269] width 1319 height 27
type input "**********"
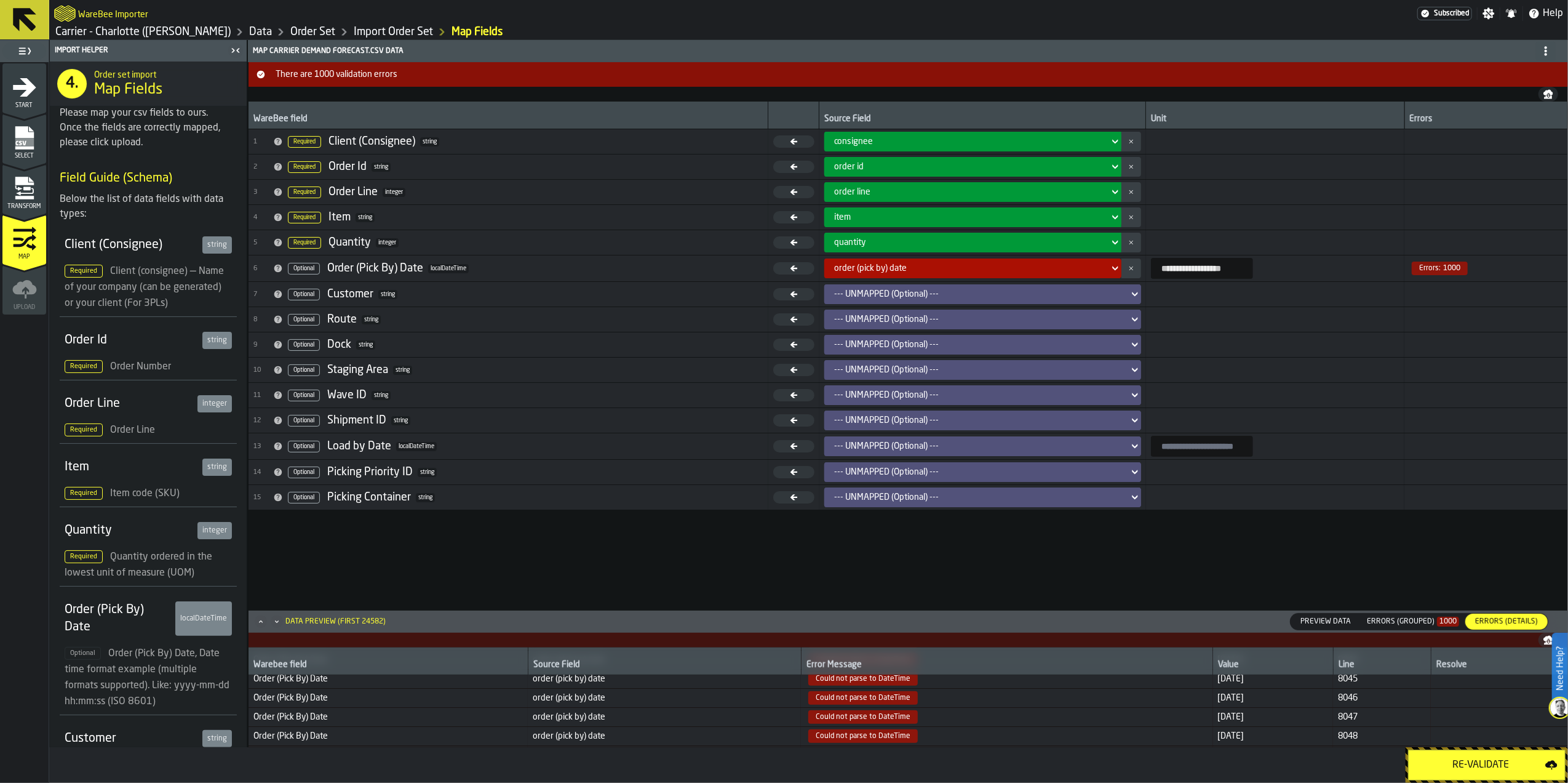
click at [1157, 534] on div "**********" at bounding box center [908, 355] width 1319 height 508
click at [31, 132] on icon "menu Select" at bounding box center [23, 138] width 18 height 23
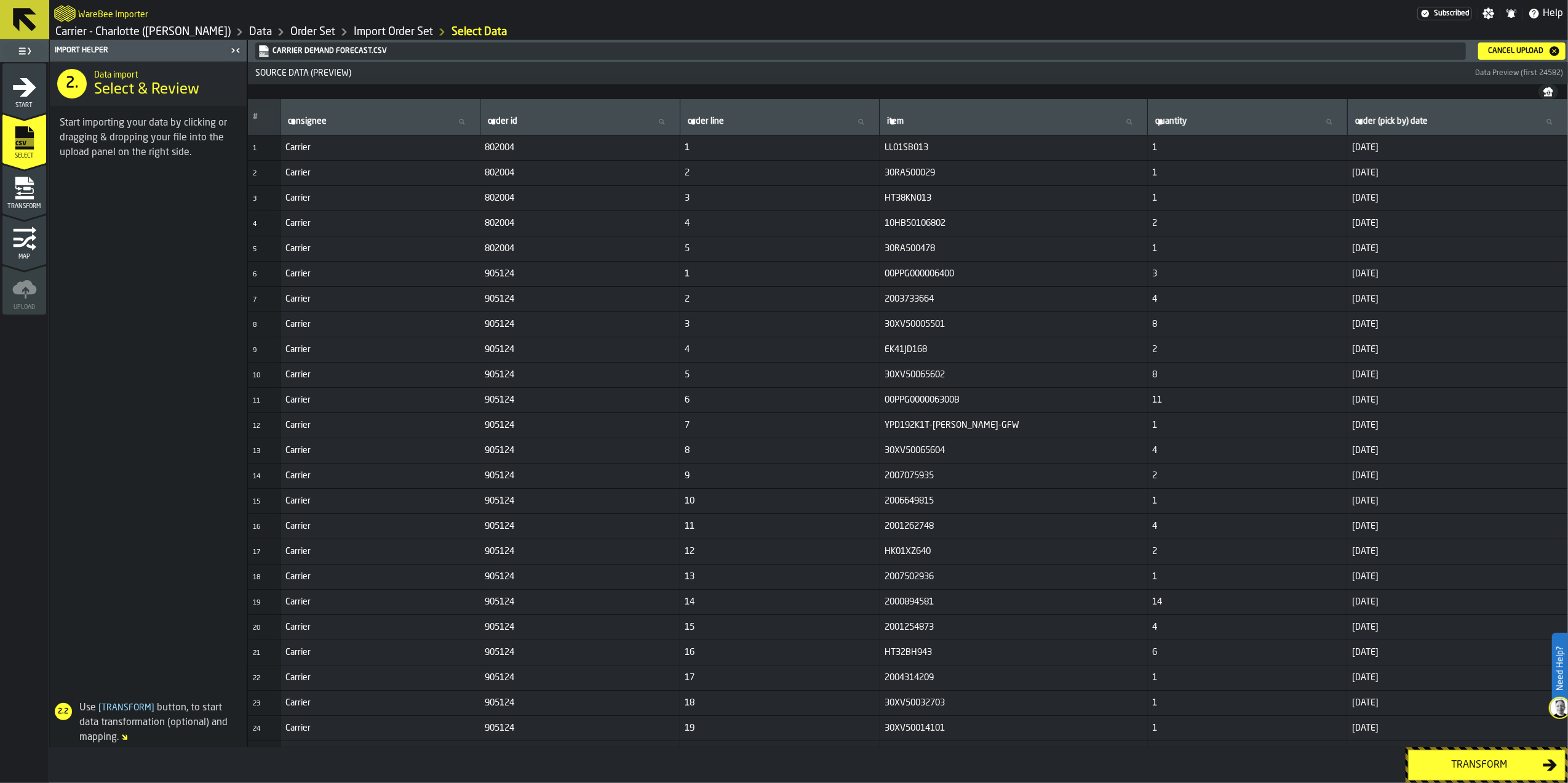
click at [1487, 49] on div "Cancel Upload" at bounding box center [1516, 51] width 65 height 9
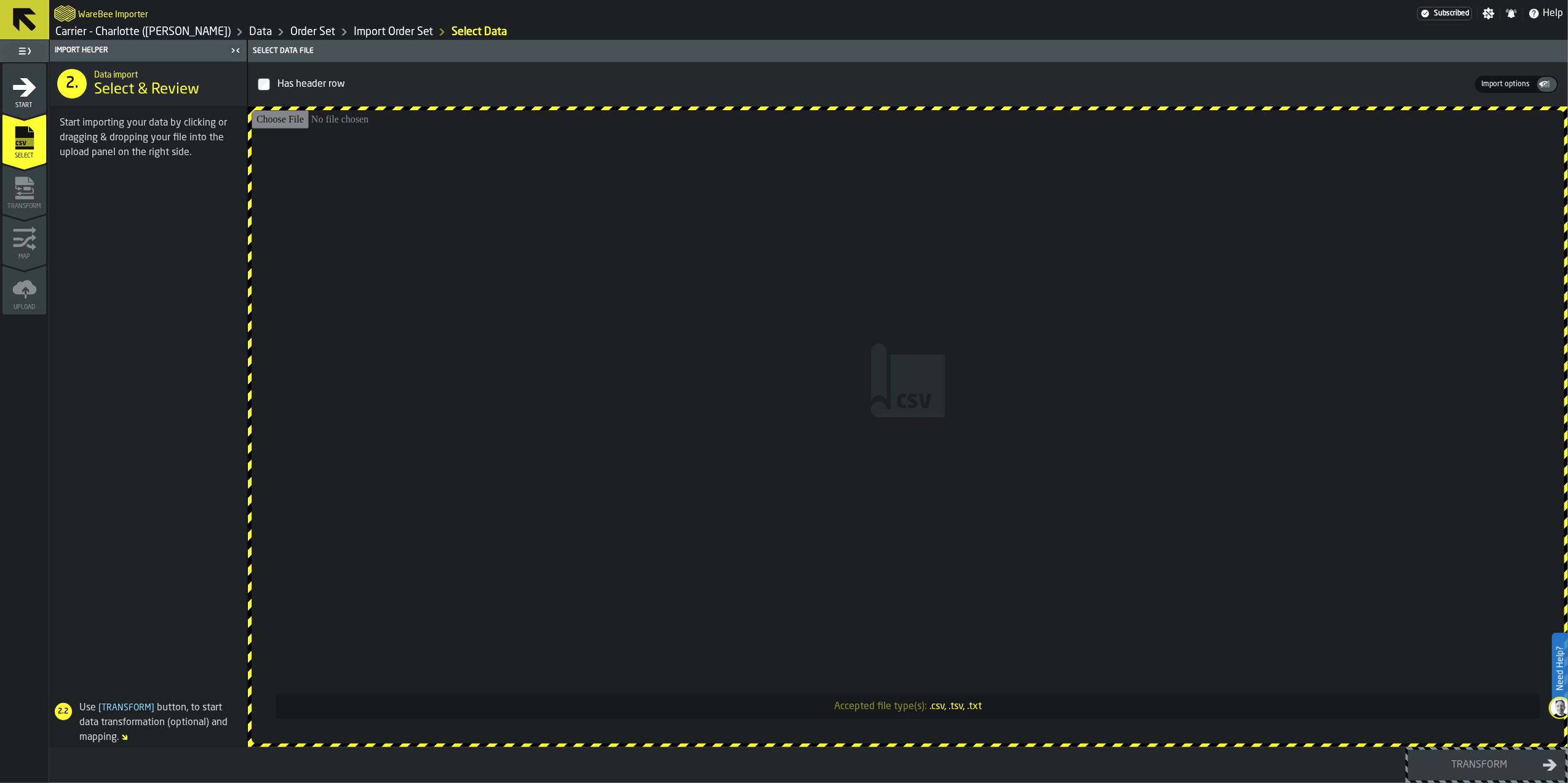
click at [1113, 310] on input "Accepted file type(s): .csv, .tsv, .txt" at bounding box center [907, 426] width 1313 height 633
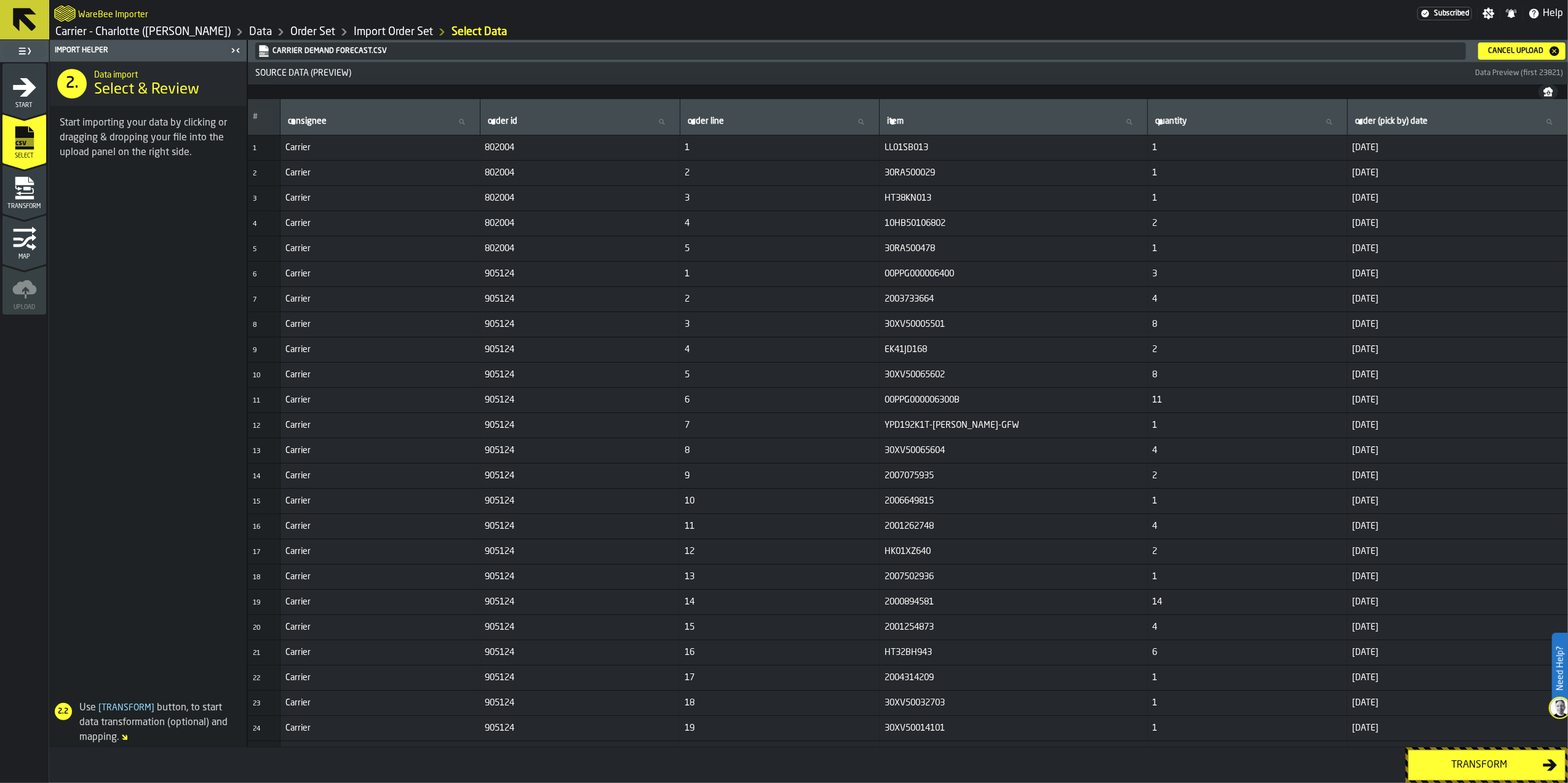
click at [1440, 760] on div "Transform" at bounding box center [1479, 764] width 127 height 14
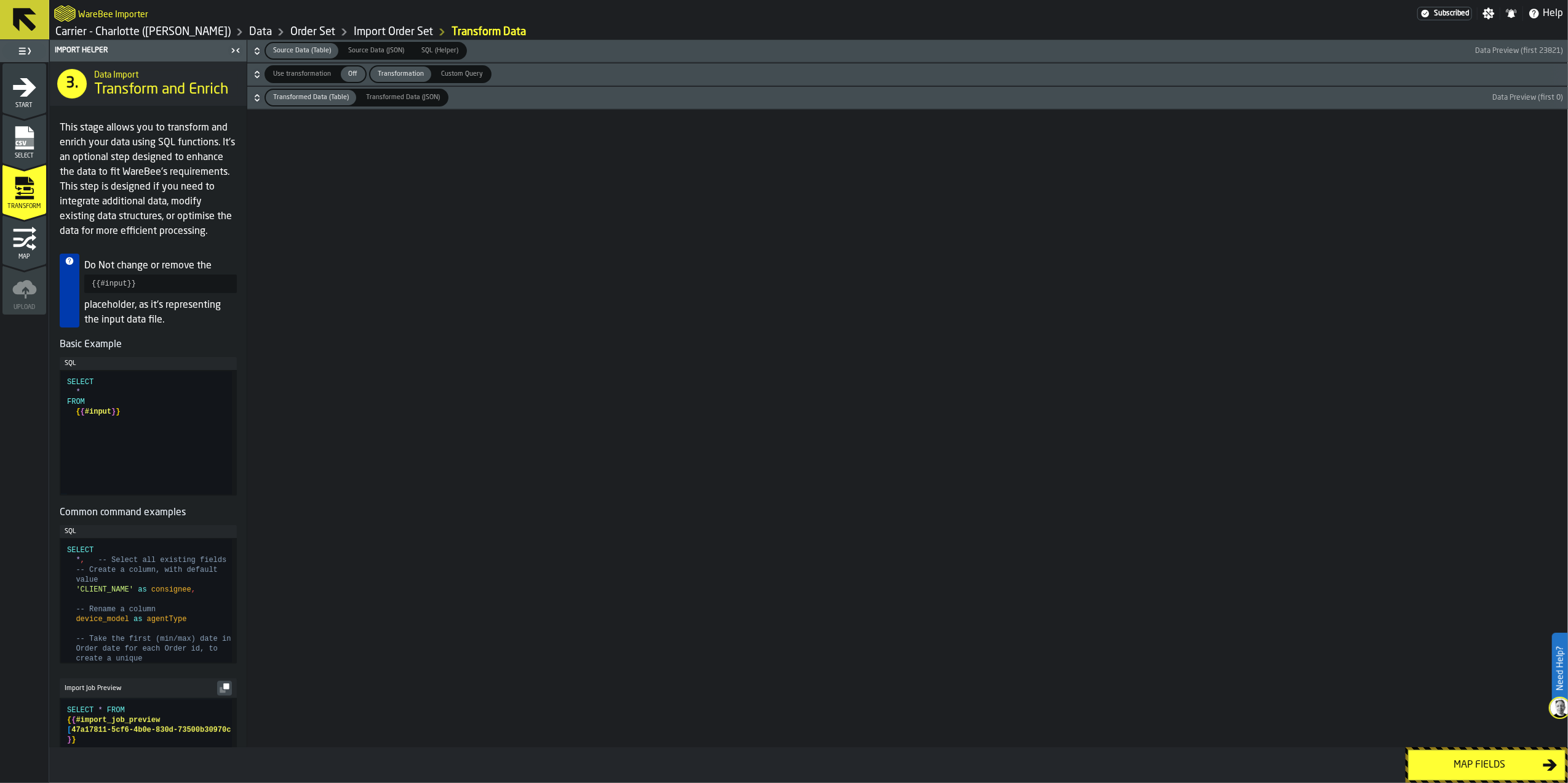
click at [1440, 757] on div "Map fields" at bounding box center [1479, 764] width 127 height 14
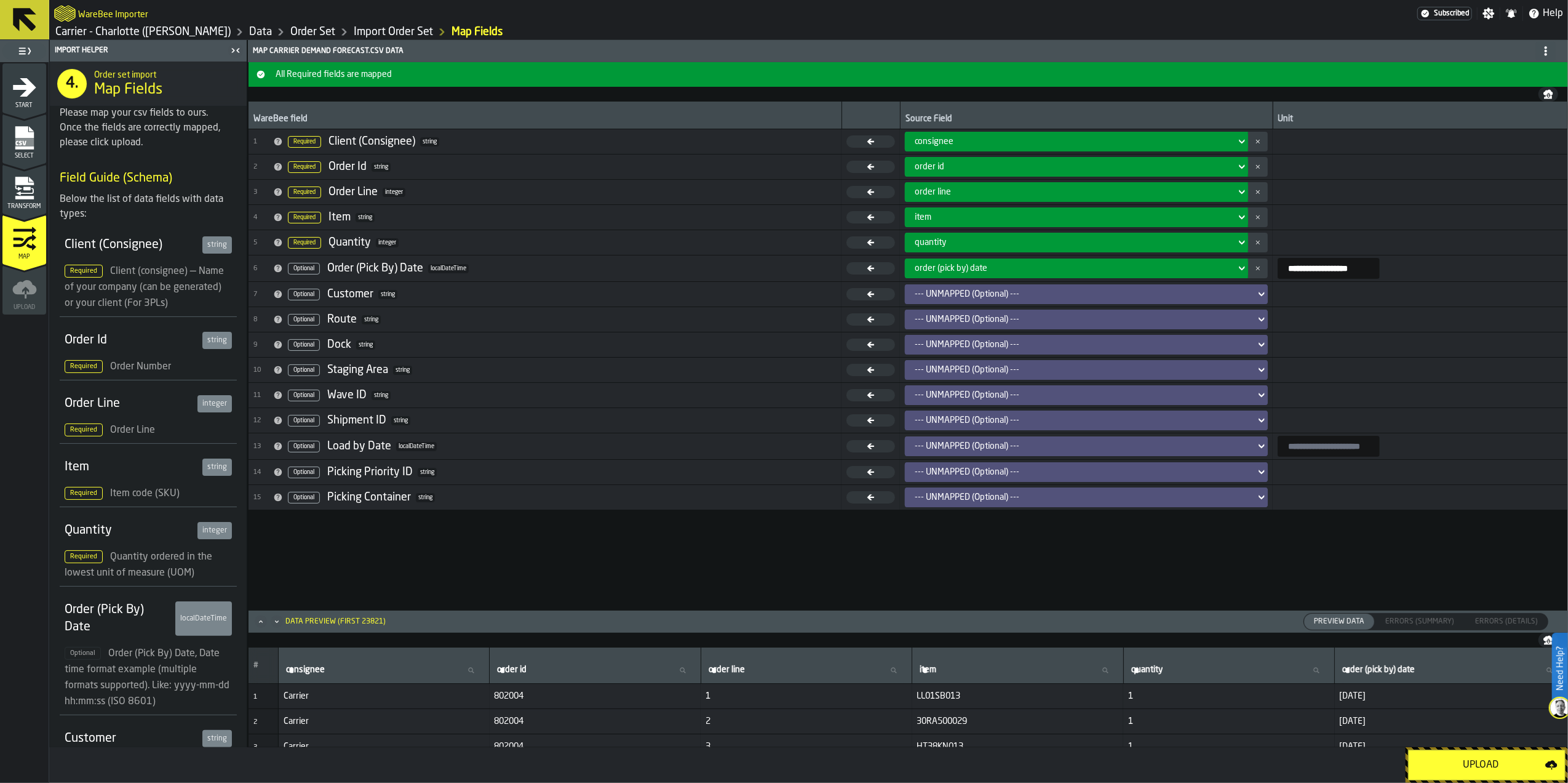
click at [1440, 757] on div "Upload" at bounding box center [1480, 764] width 129 height 14
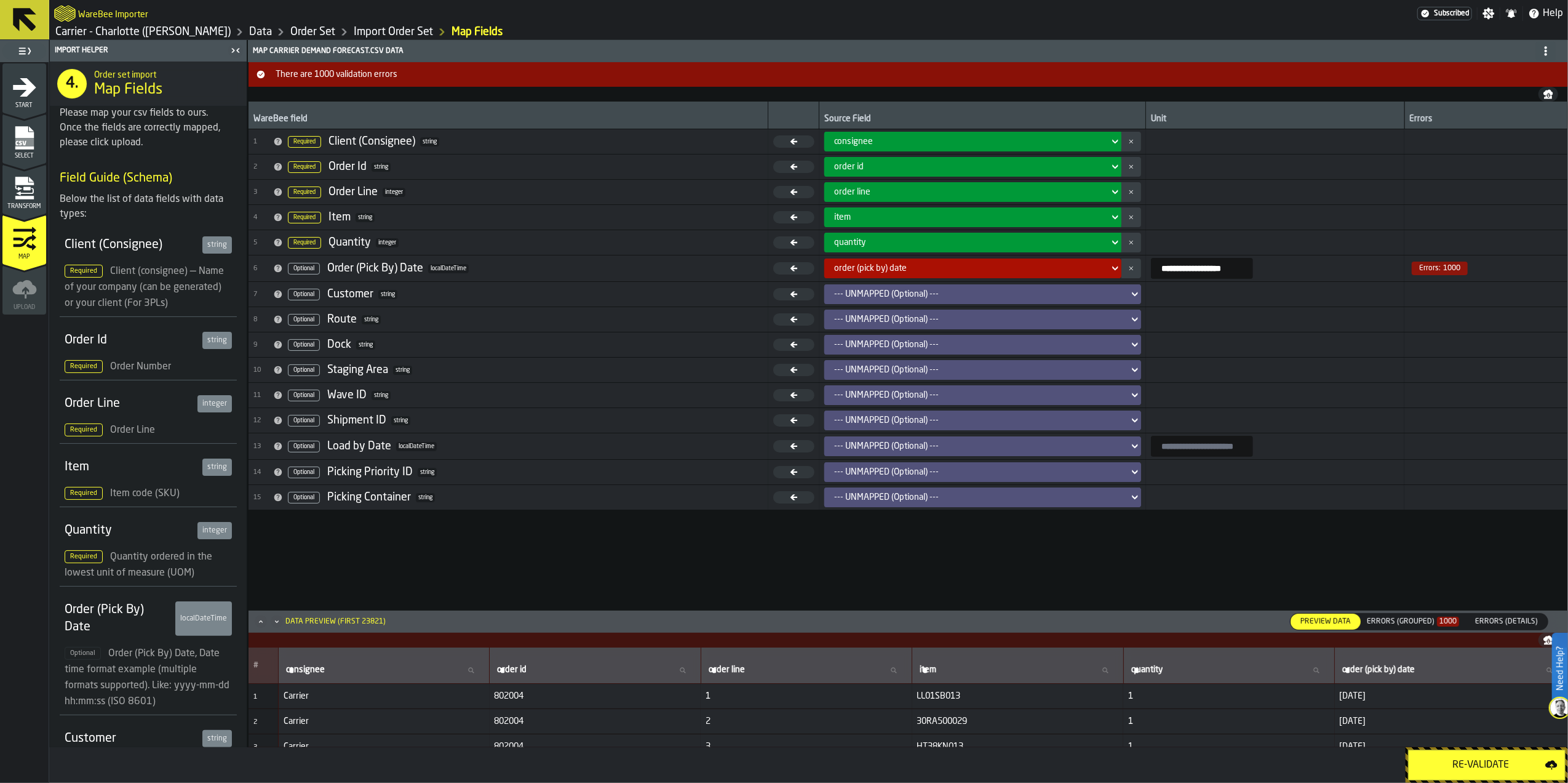
click at [1426, 619] on div "Errors (Grouped) 1000" at bounding box center [1413, 621] width 93 height 9
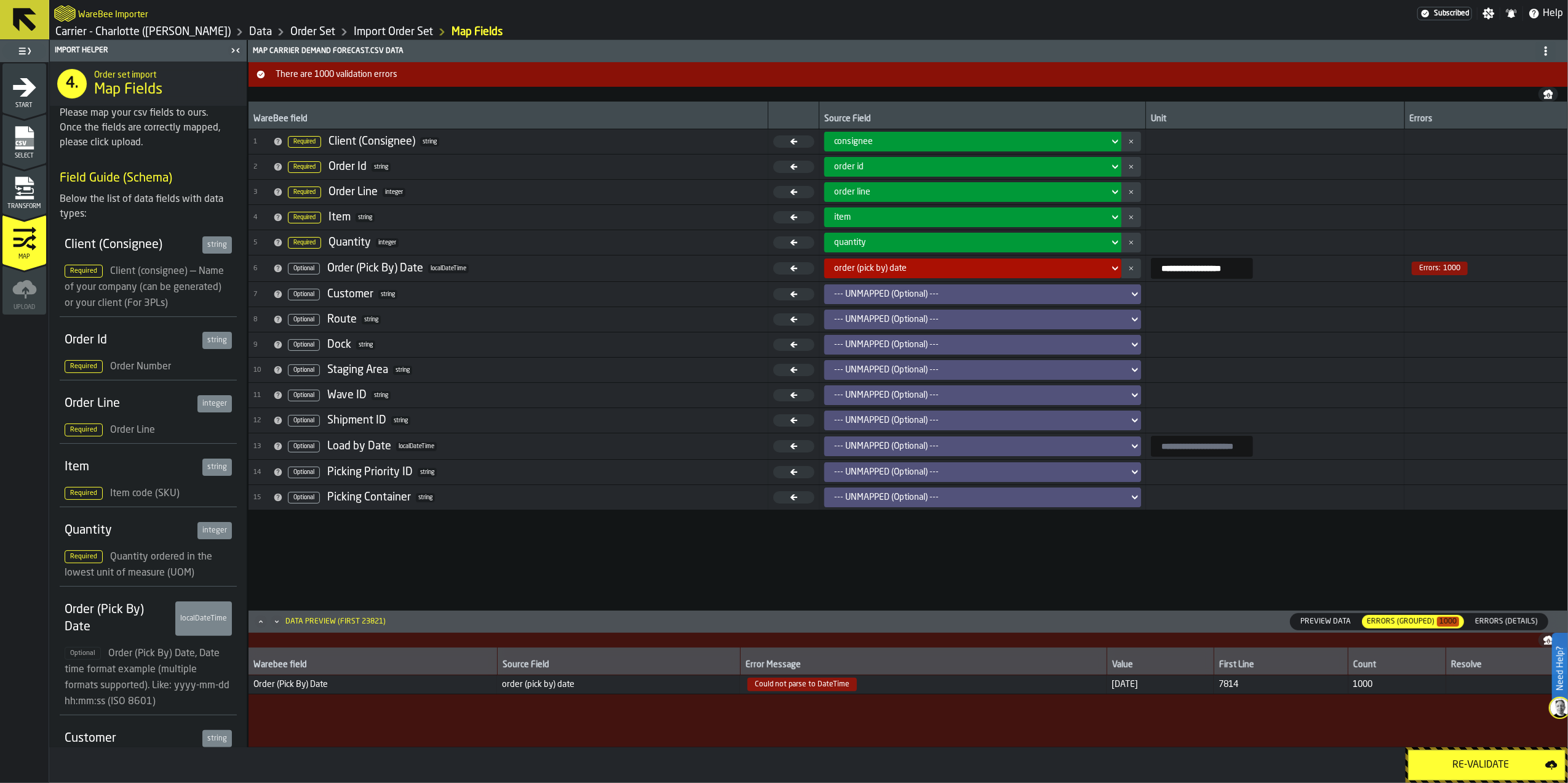
click at [1506, 621] on span "Errors (Details)" at bounding box center [1507, 621] width 73 height 11
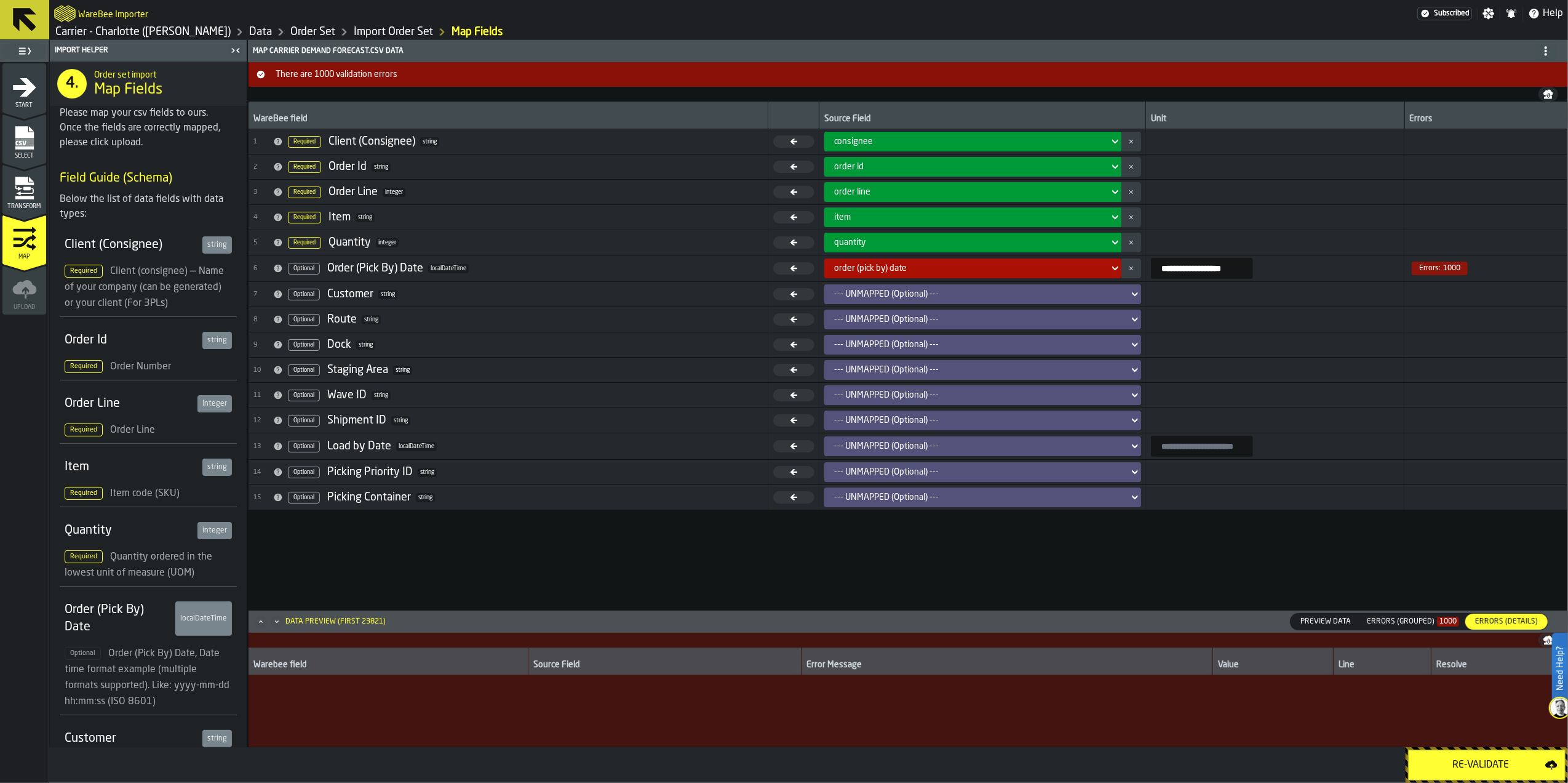
scroll to position [0, 0]
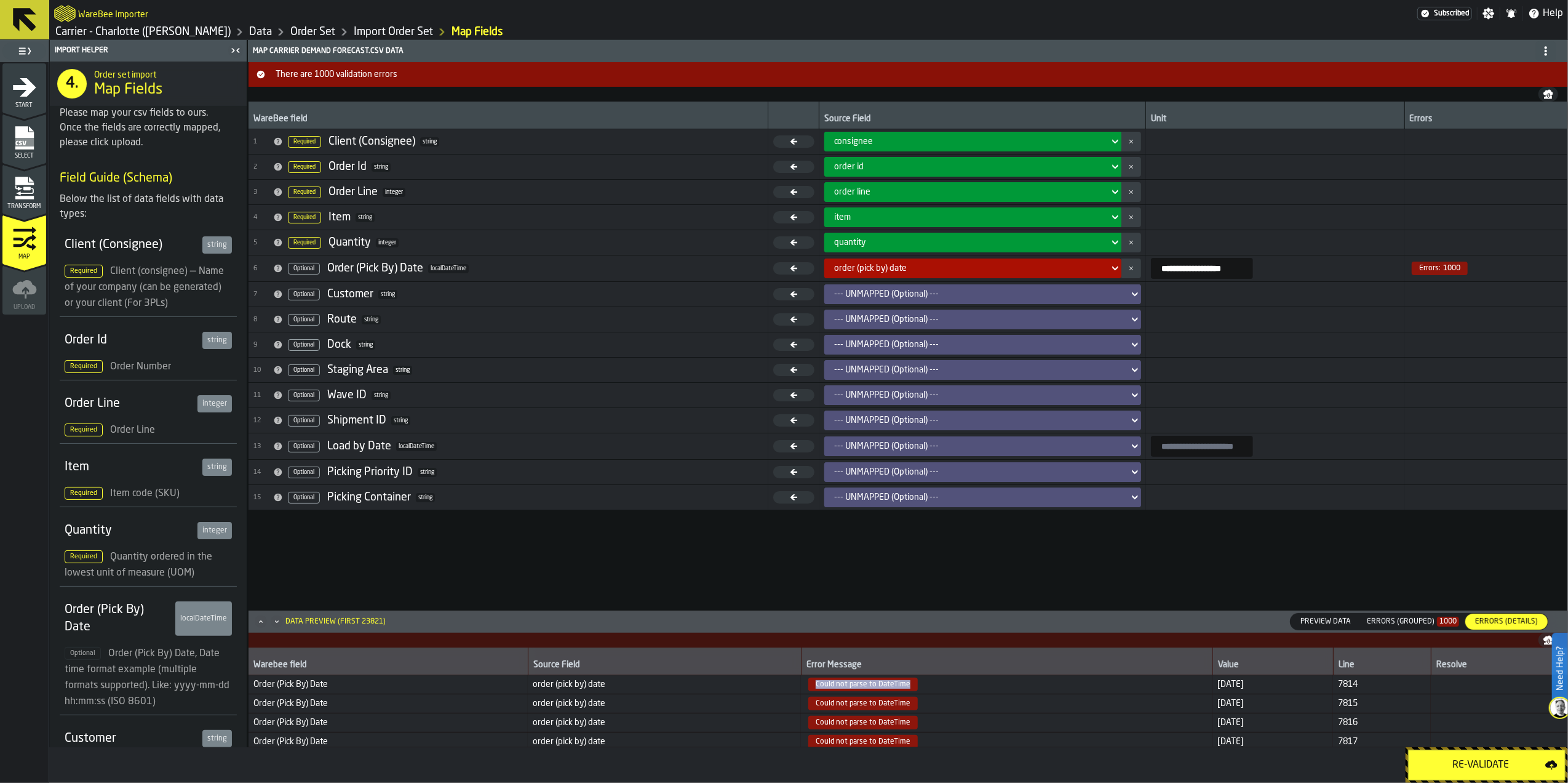
drag, startPoint x: 884, startPoint y: 685, endPoint x: 788, endPoint y: 685, distance: 96.0
click at [809, 685] on span "Could not parse to DateTime" at bounding box center [863, 685] width 110 height 13
copy span "Could not parse to DateTime"
drag, startPoint x: 1216, startPoint y: 270, endPoint x: 1119, endPoint y: 272, distance: 97.0
click at [1146, 272] on td "**********" at bounding box center [1275, 269] width 258 height 27
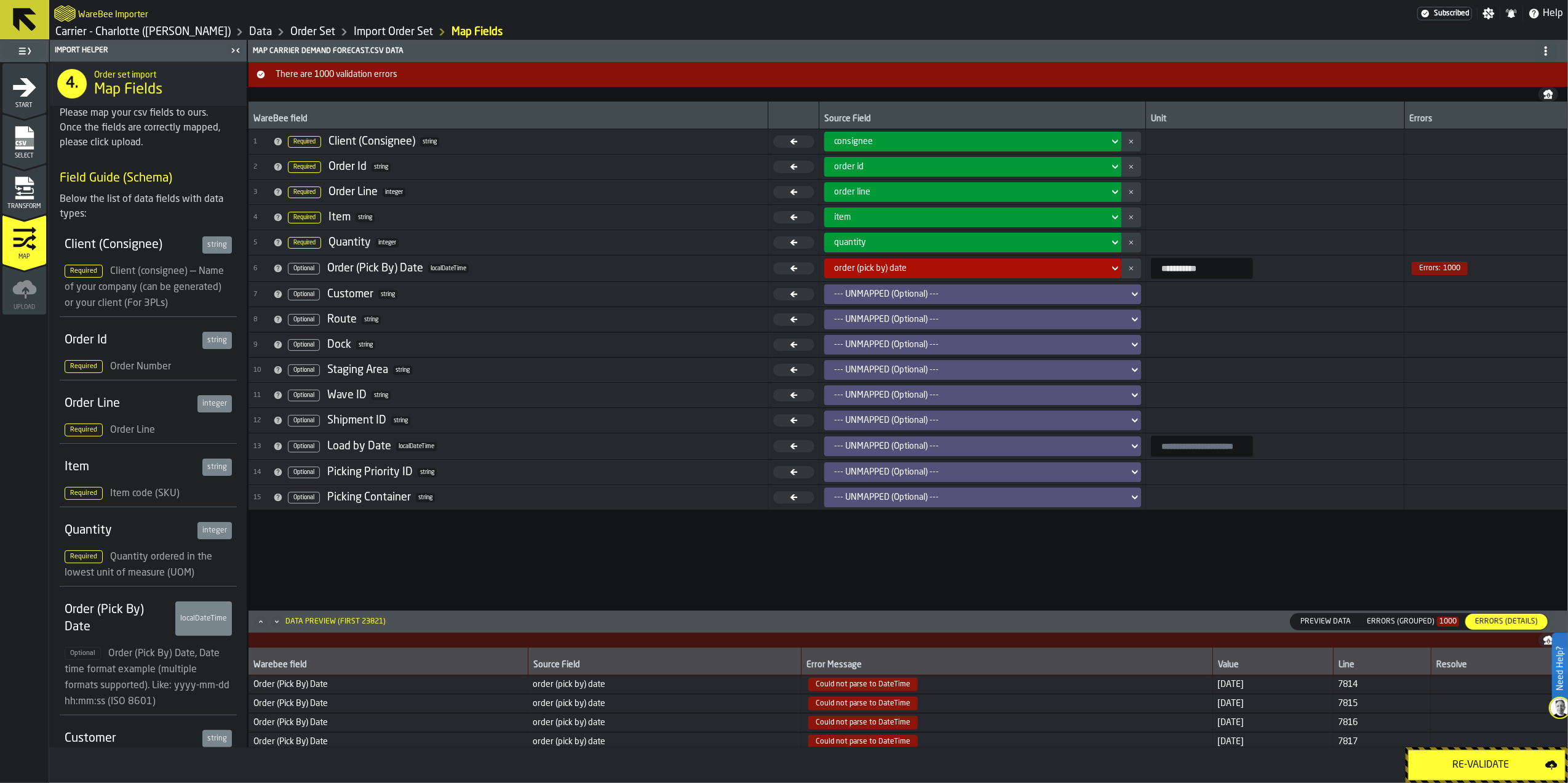
type input "**********"
click at [1336, 572] on div "**********" at bounding box center [908, 355] width 1319 height 508
click at [1482, 771] on div "Re-Validate" at bounding box center [1480, 764] width 129 height 14
click at [1185, 562] on div "**********" at bounding box center [908, 355] width 1319 height 508
click at [16, 136] on icon "menu Select" at bounding box center [23, 138] width 18 height 23
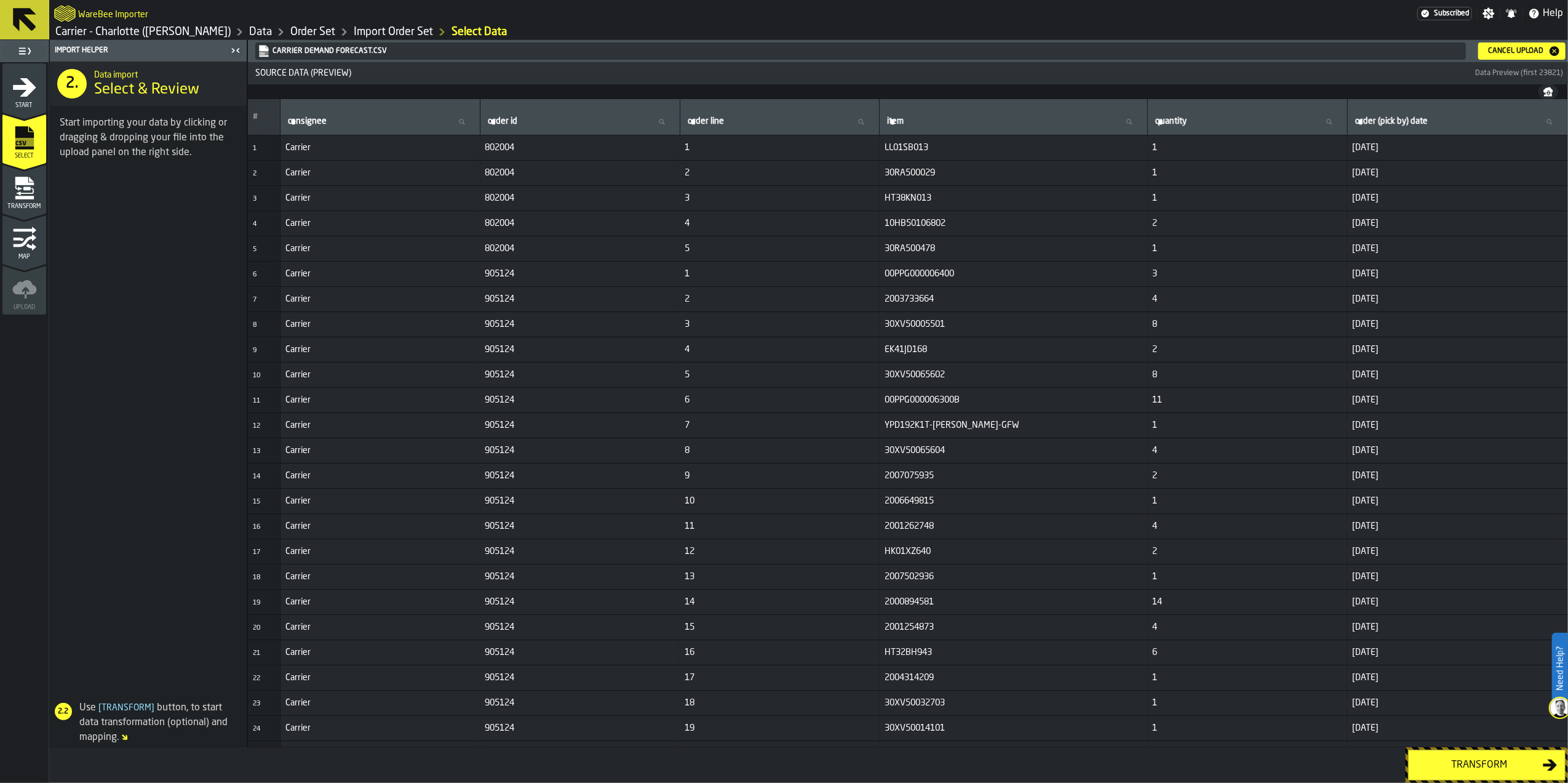
click at [1458, 768] on div "Transform" at bounding box center [1479, 764] width 127 height 14
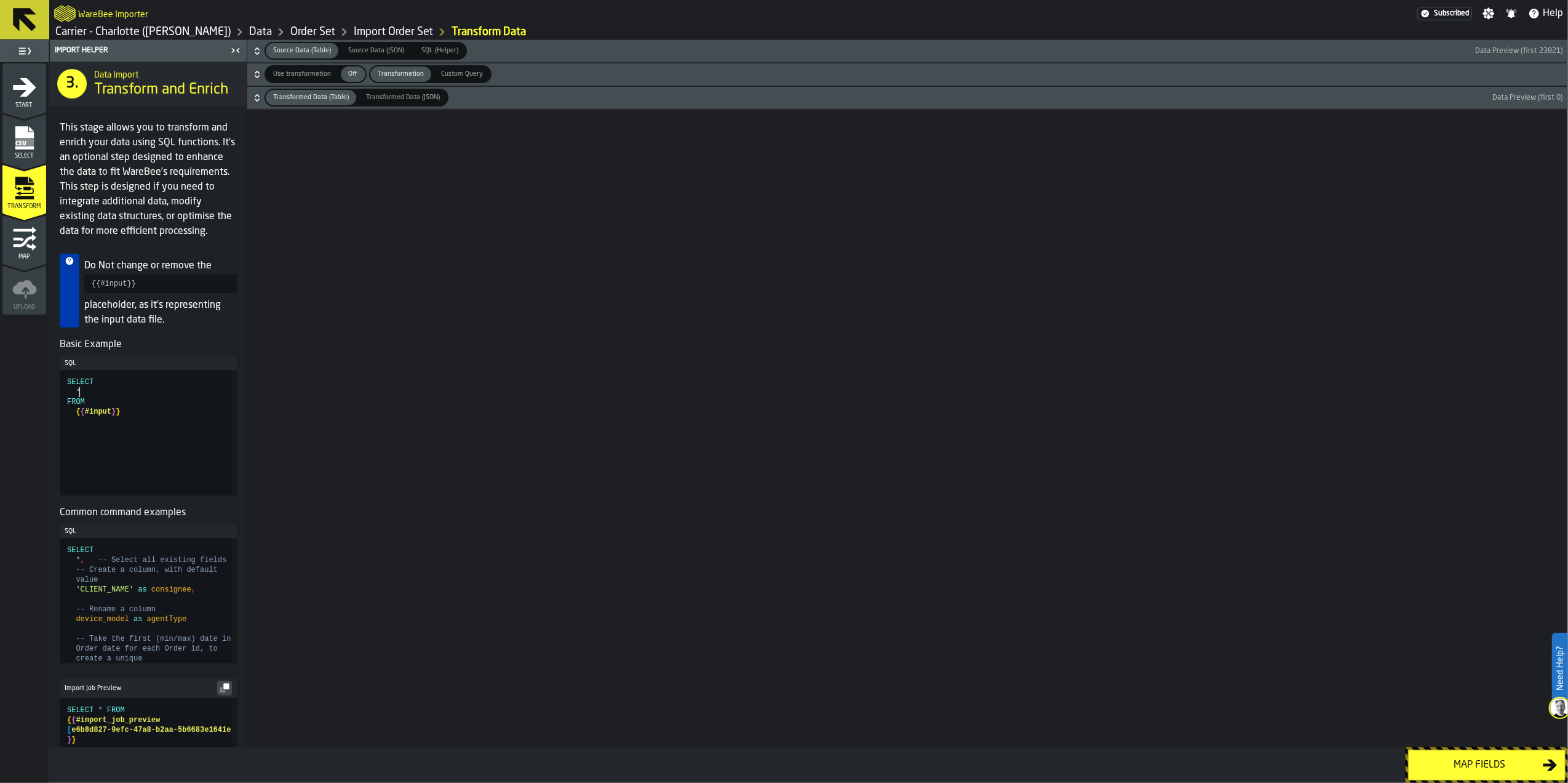
click at [87, 409] on div "SELECT * FROM { { #input } }" at bounding box center [149, 432] width 164 height 123
click at [82, 406] on div "SELECT * FROM { { #input } }" at bounding box center [149, 432] width 164 height 123
type textarea "**********"
click at [168, 620] on div "create a unique device_model as agentType -- Take the first (min/max) date in O…" at bounding box center [149, 737] width 164 height 396
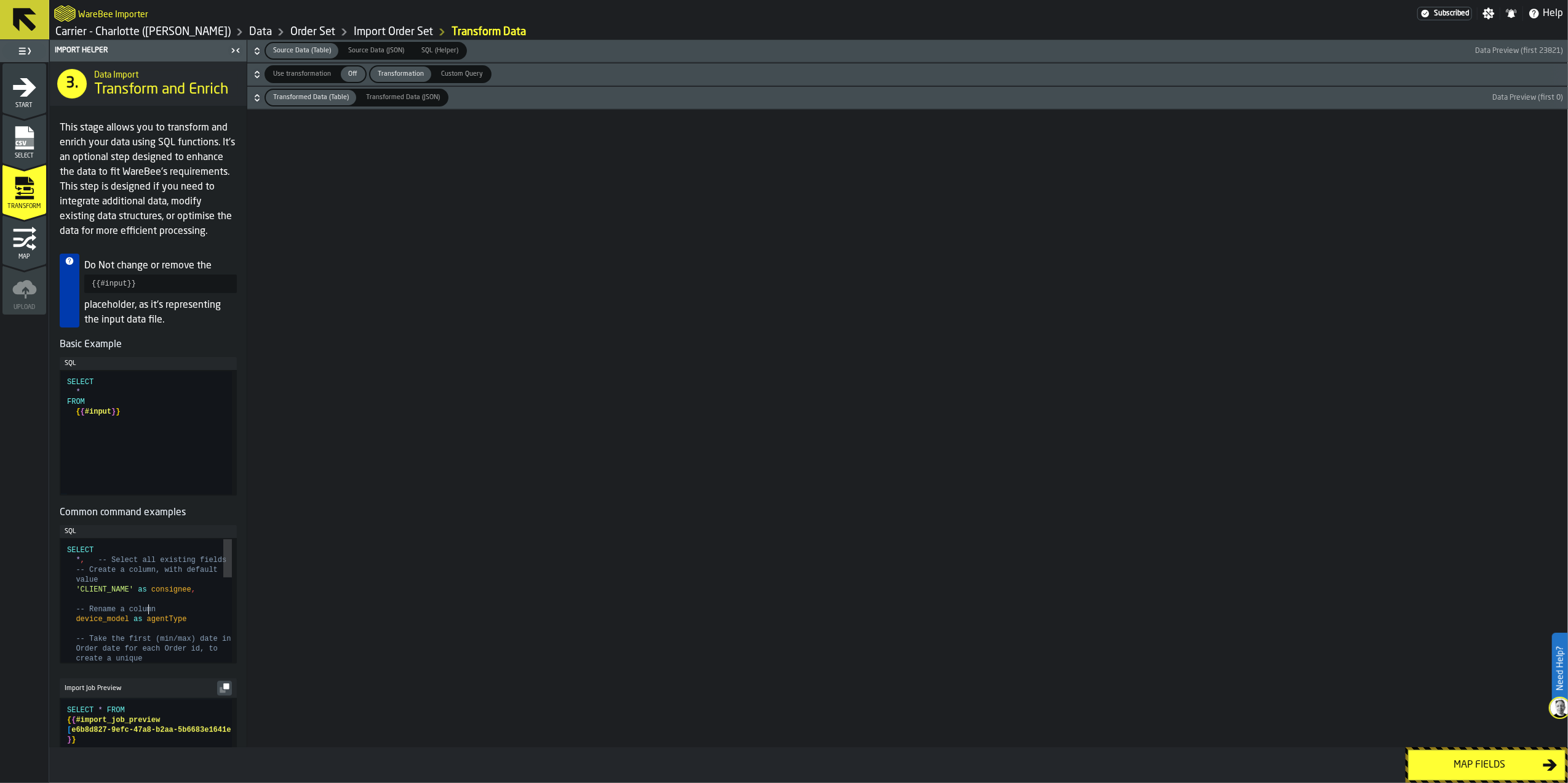
scroll to position [59, 0]
type textarea "**********"
click at [201, 352] on h5 "Basic Example" at bounding box center [147, 344] width 177 height 14
click at [891, 342] on div "Source Data (Table) Source Data (Table) Source Data (JSON) Source Data (JSON) S…" at bounding box center [908, 393] width 1321 height 707
click at [151, 289] on pre "{{#input}}" at bounding box center [161, 283] width 153 height 18
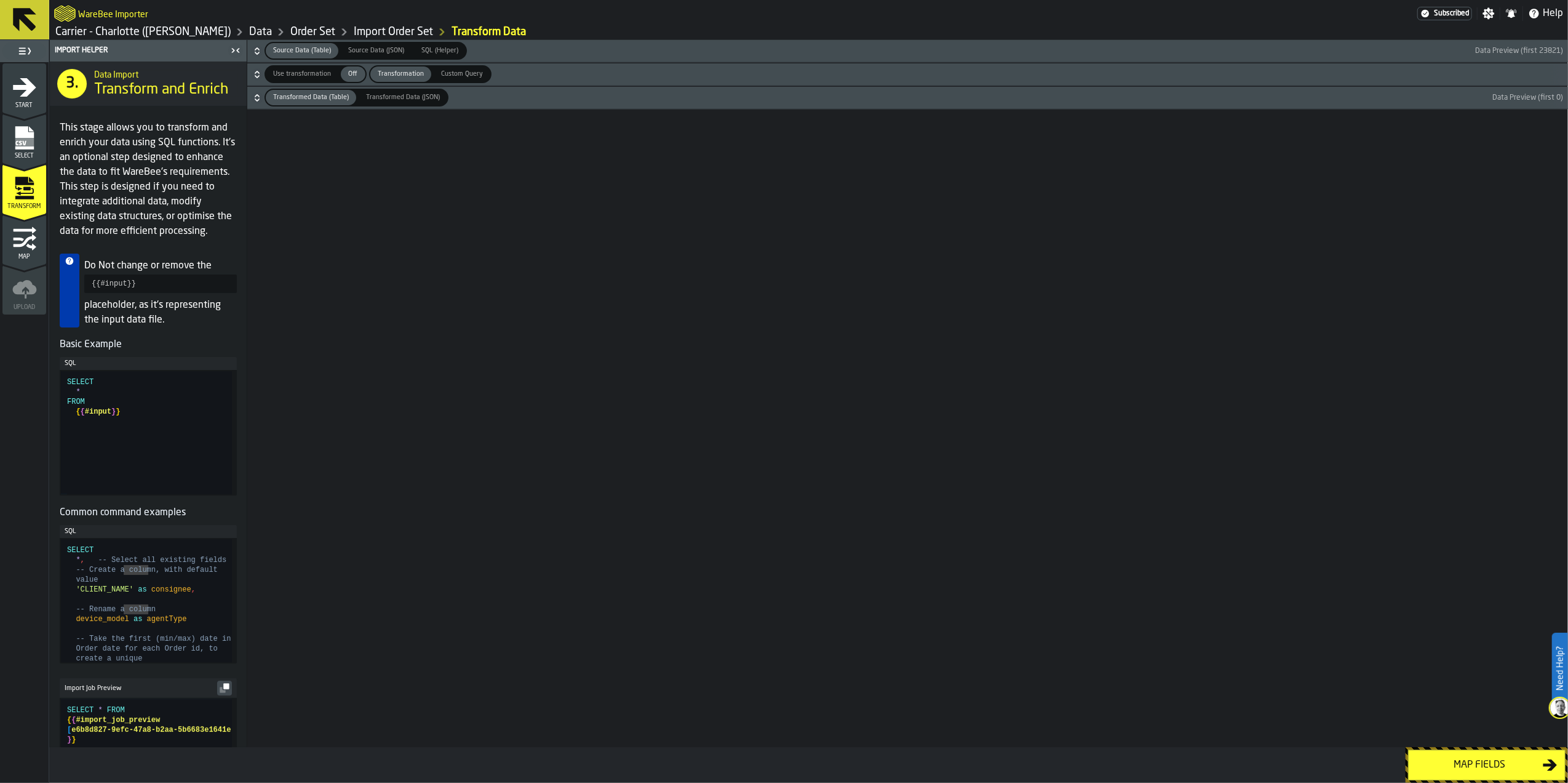
click at [301, 72] on span "Use transformation" at bounding box center [302, 74] width 68 height 11
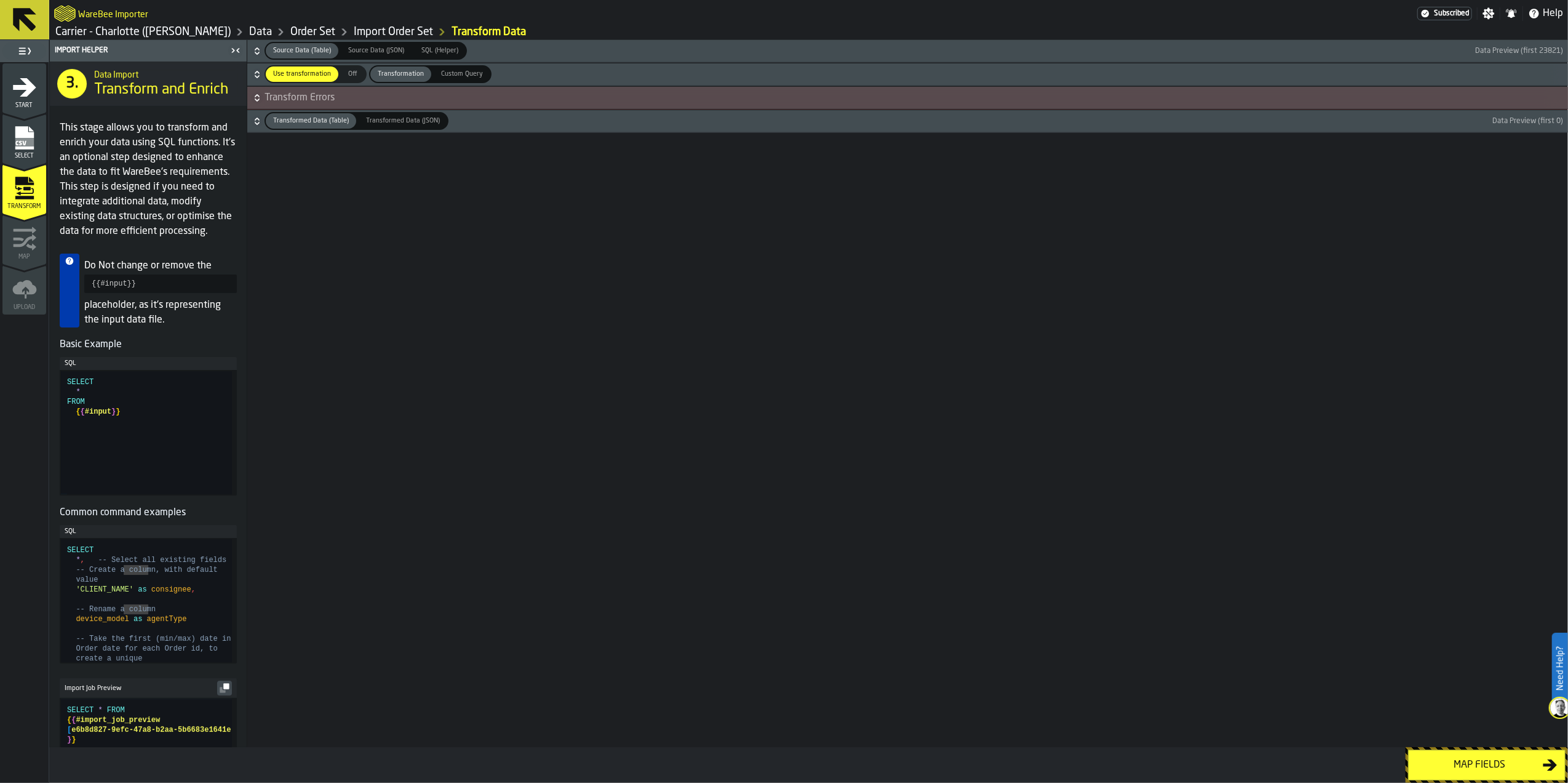
click at [346, 74] on span "Off" at bounding box center [353, 74] width 20 height 11
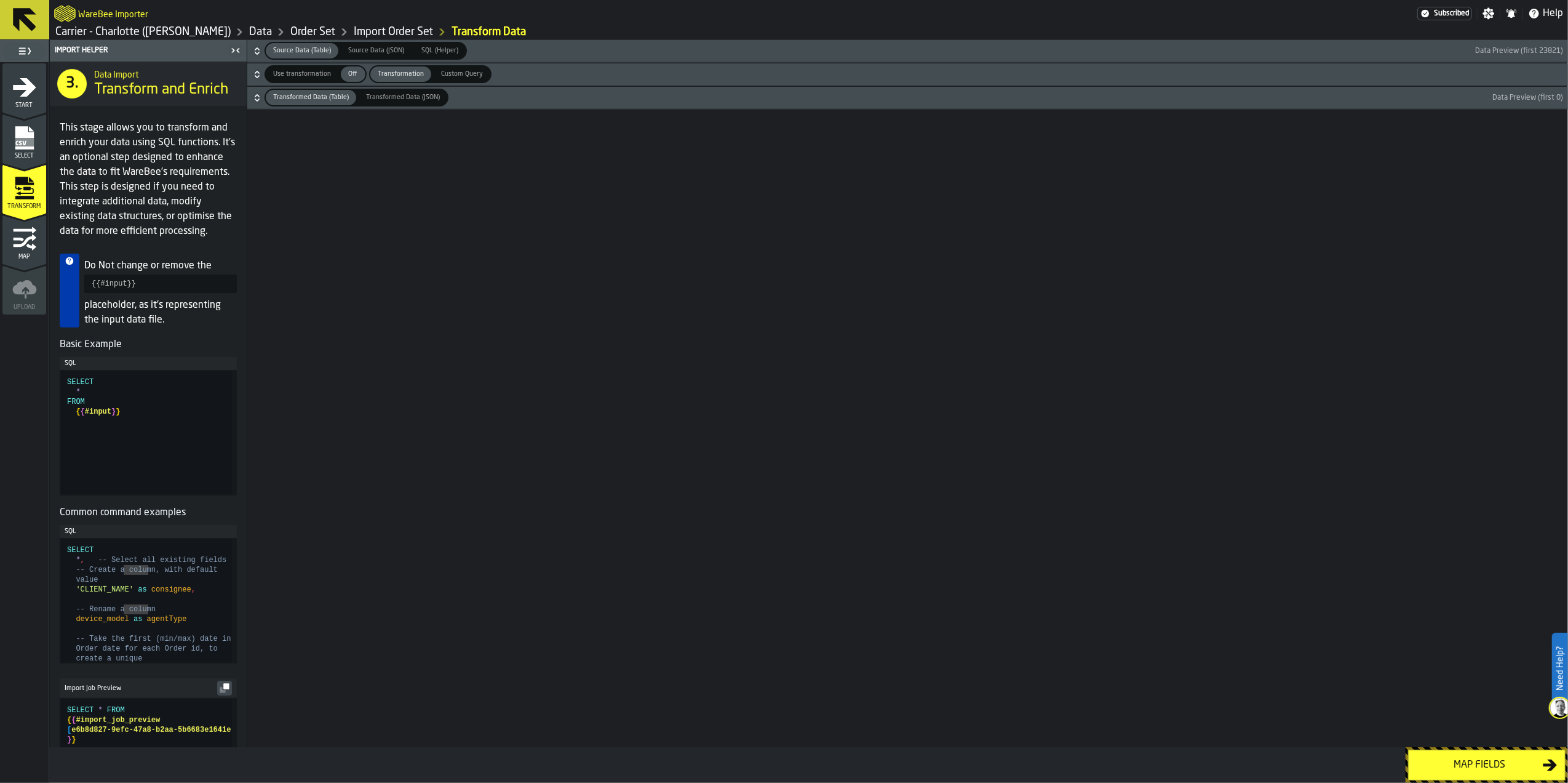
click at [296, 75] on span "Use transformation" at bounding box center [302, 74] width 68 height 11
click at [351, 76] on span "Off" at bounding box center [353, 74] width 20 height 11
click at [456, 72] on span "Custom Query" at bounding box center [462, 74] width 52 height 11
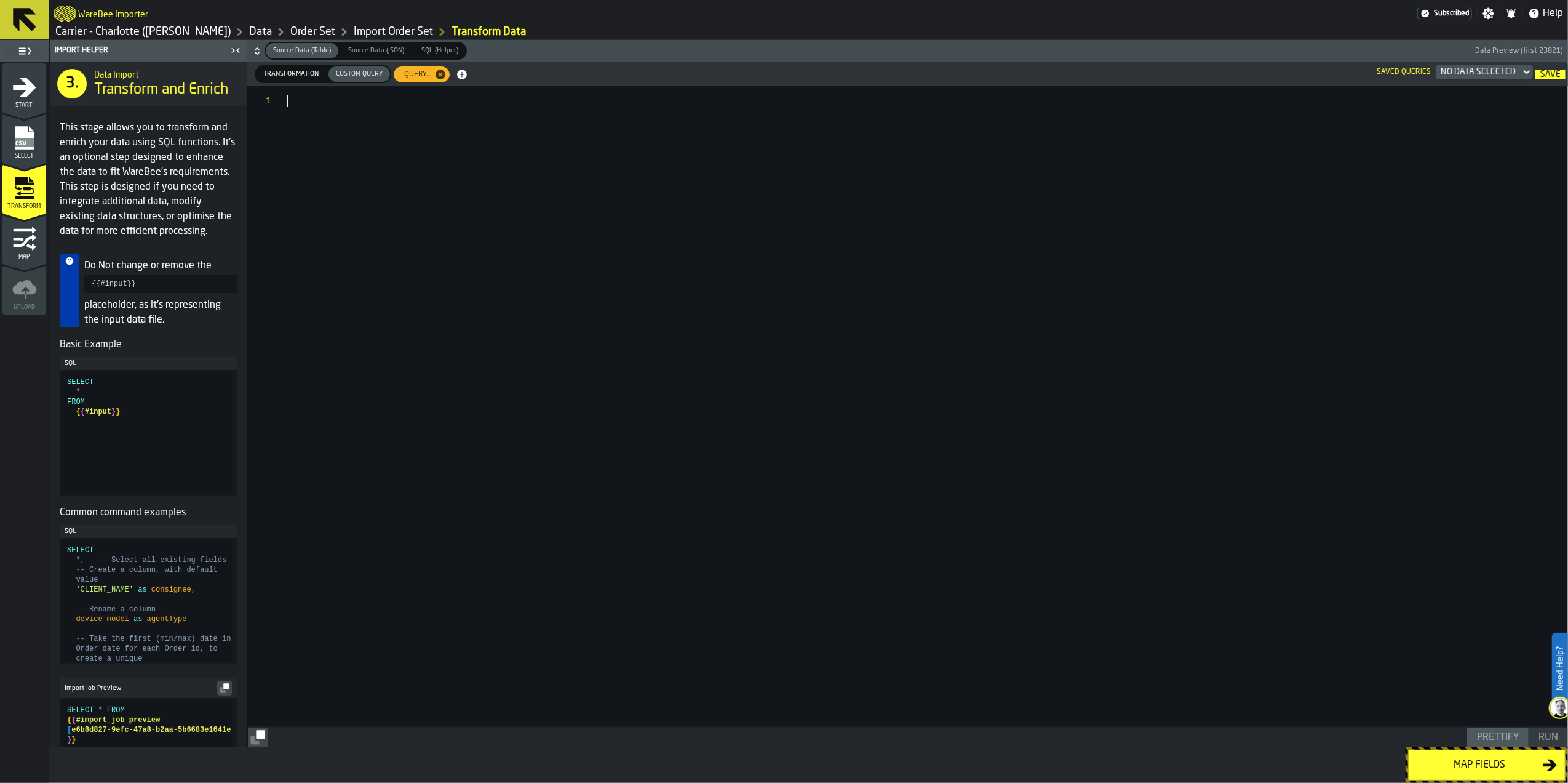
drag, startPoint x: 297, startPoint y: 111, endPoint x: 244, endPoint y: 104, distance: 53.5
click at [288, 104] on div at bounding box center [927, 405] width 1280 height 641
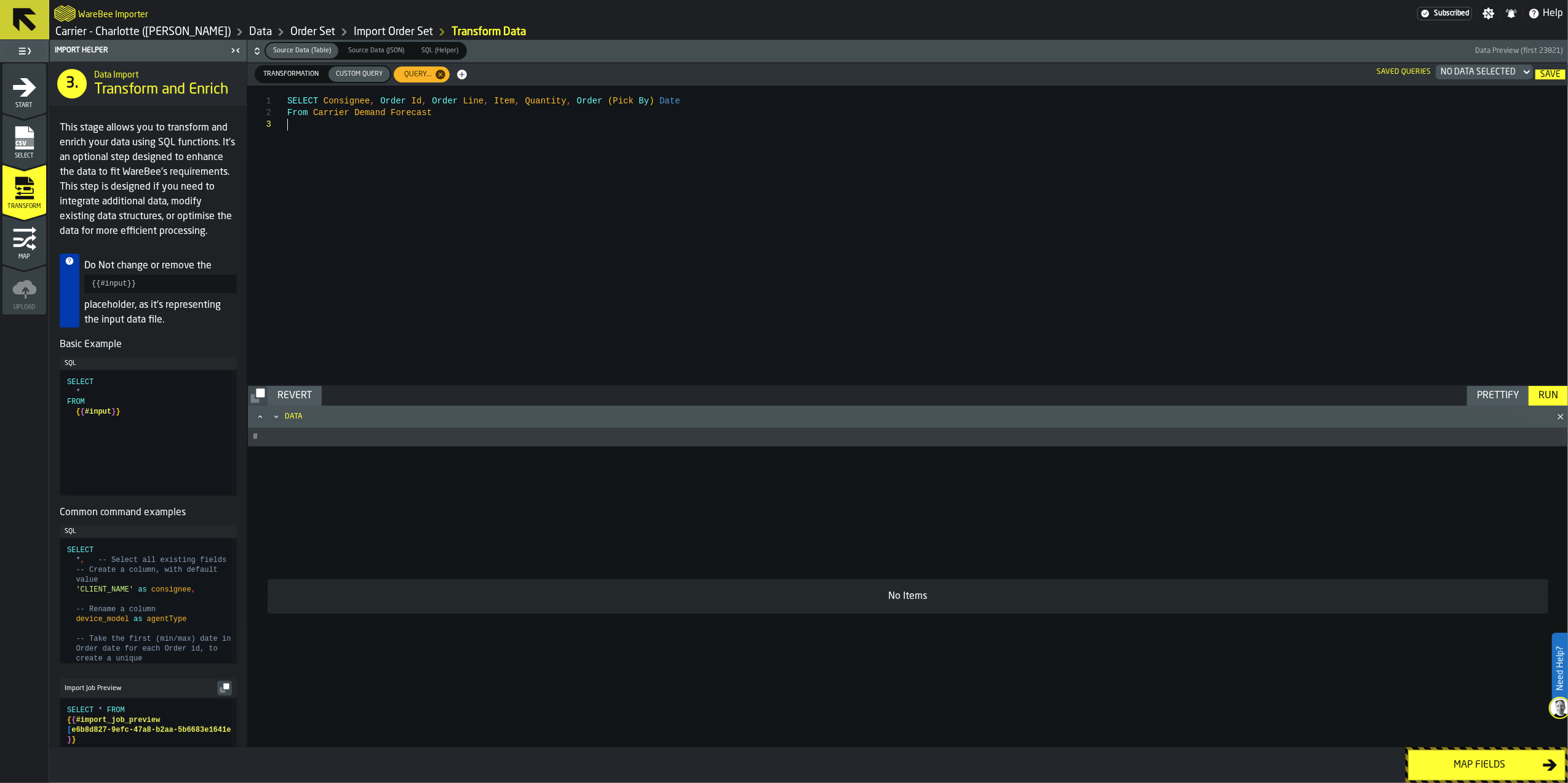
scroll to position [23, 0]
click at [664, 98] on div "SELECT Consignee , Order Id , Order Line , Item , Quantity , Order ( Pick By ) …" at bounding box center [927, 234] width 1280 height 299
click at [434, 111] on div "SELECT Consignee , Order Id , Order Line , Item , Quantity , Order ( Pick By ) …" at bounding box center [927, 234] width 1280 height 299
type textarea "**********"
click at [1546, 390] on div "Run" at bounding box center [1548, 395] width 30 height 14
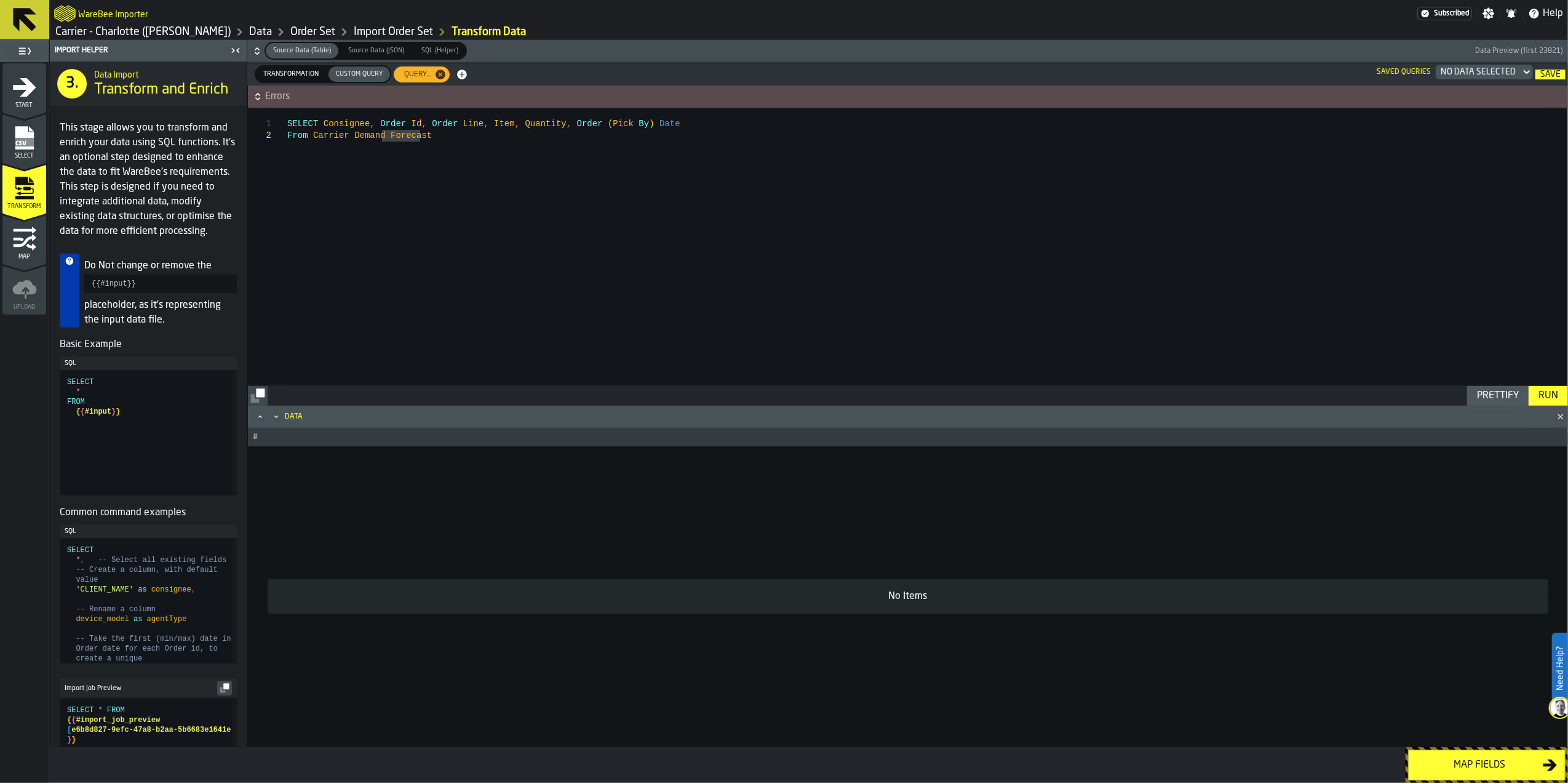
click at [517, 99] on span "Errors" at bounding box center [915, 96] width 1301 height 14
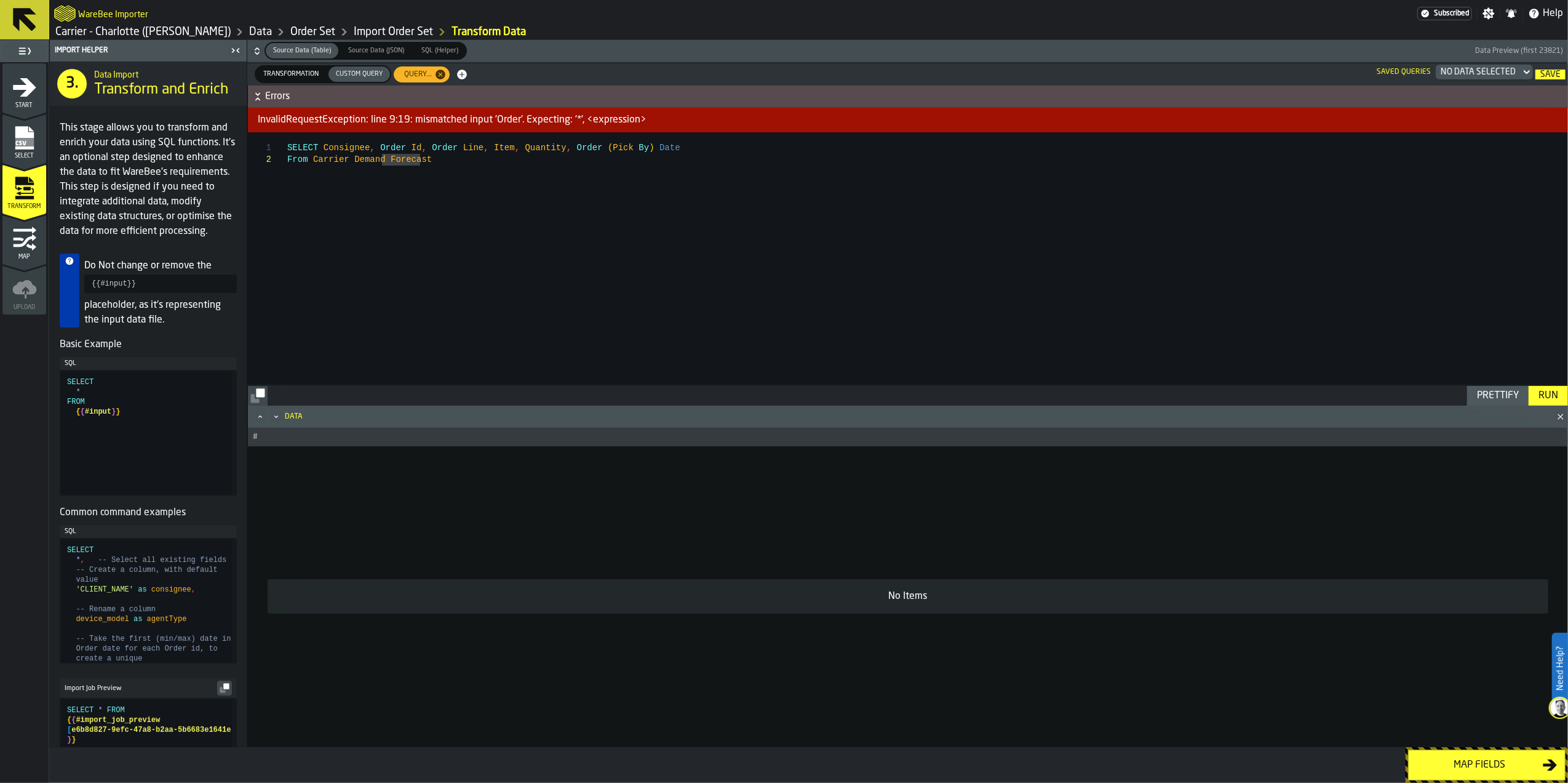
click at [520, 91] on span "Errors" at bounding box center [915, 96] width 1301 height 14
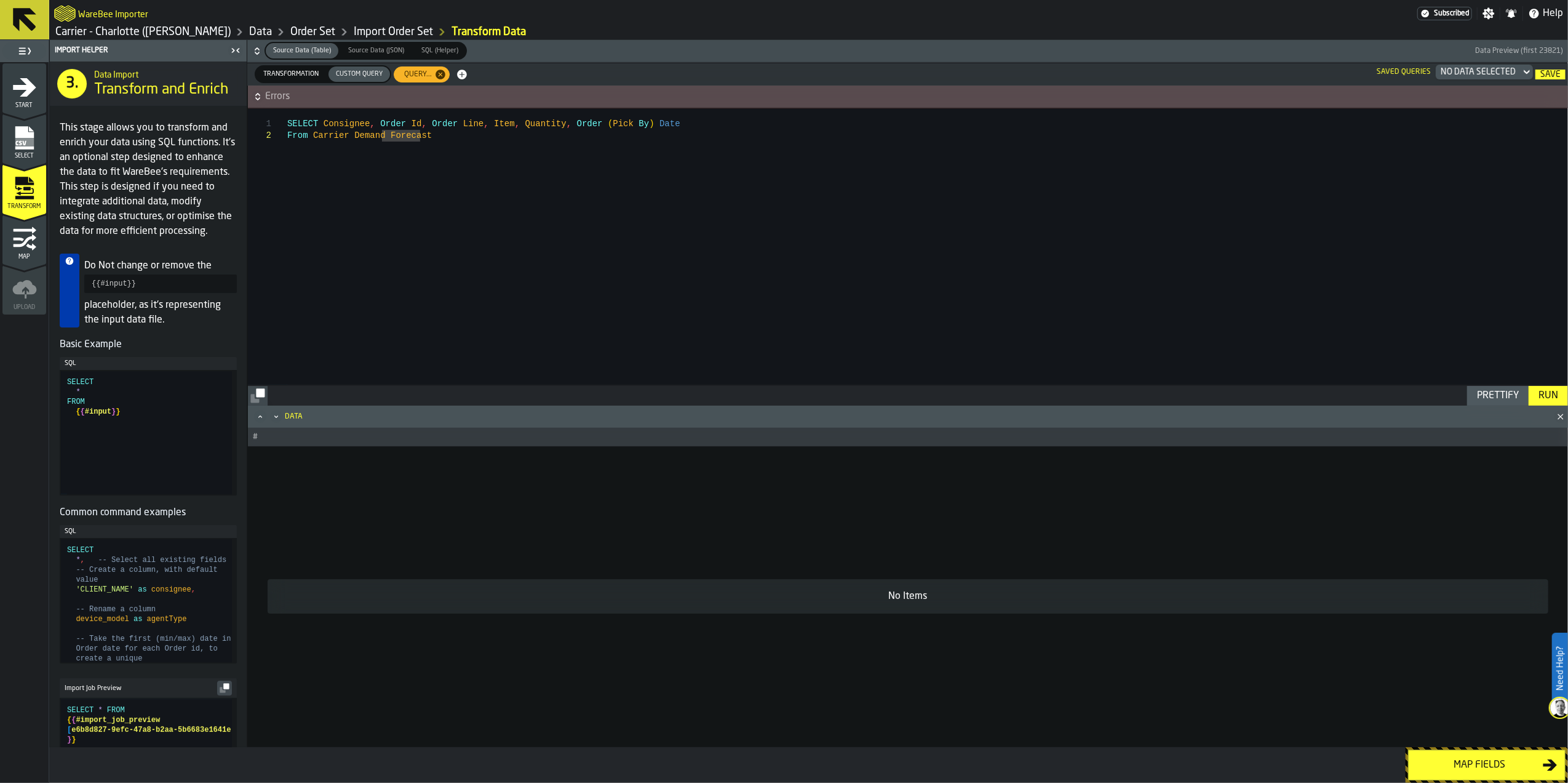
click at [18, 146] on rect "menu Select" at bounding box center [23, 141] width 18 height 9
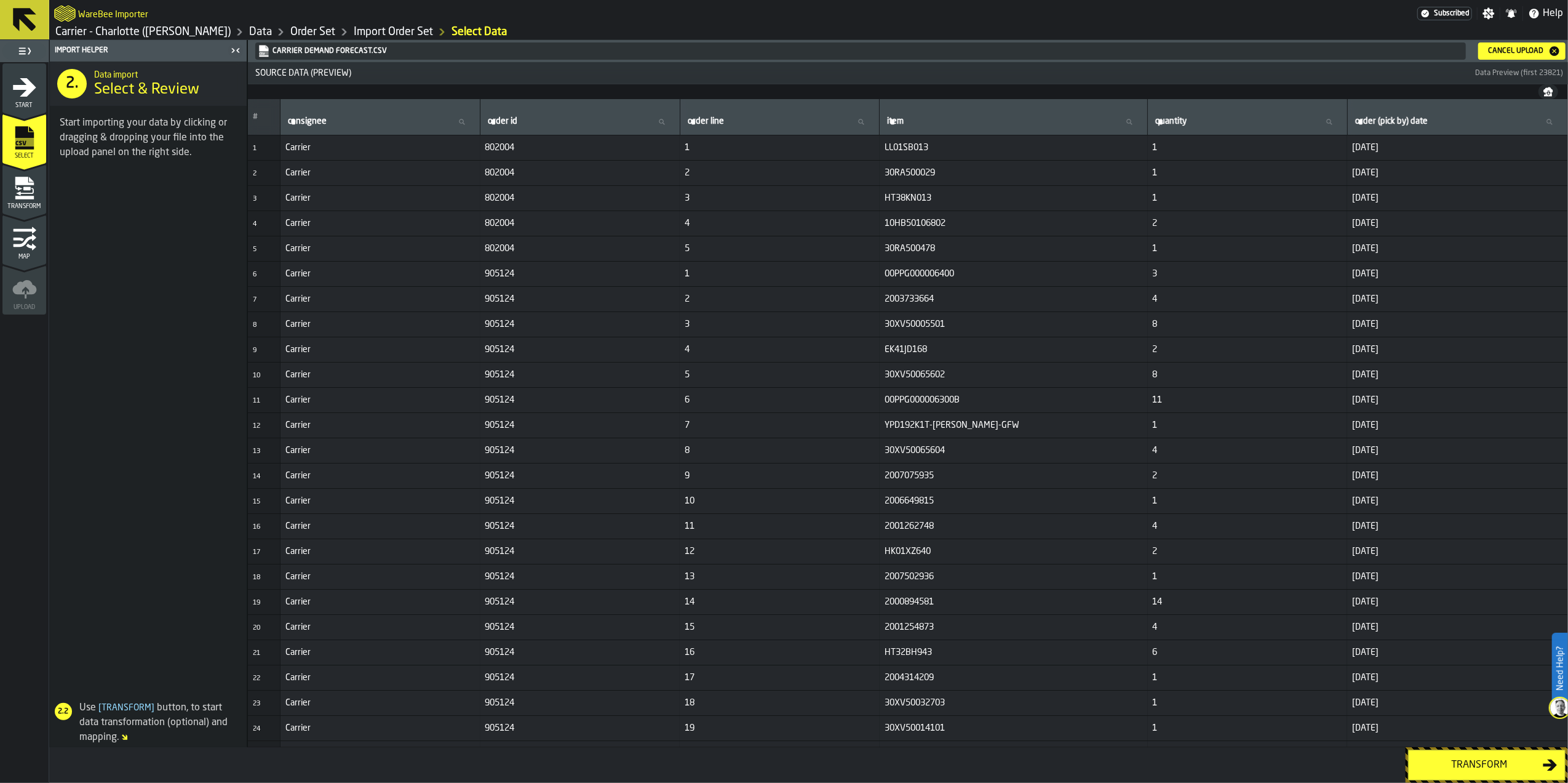
click at [1474, 759] on div "Transform" at bounding box center [1479, 764] width 127 height 14
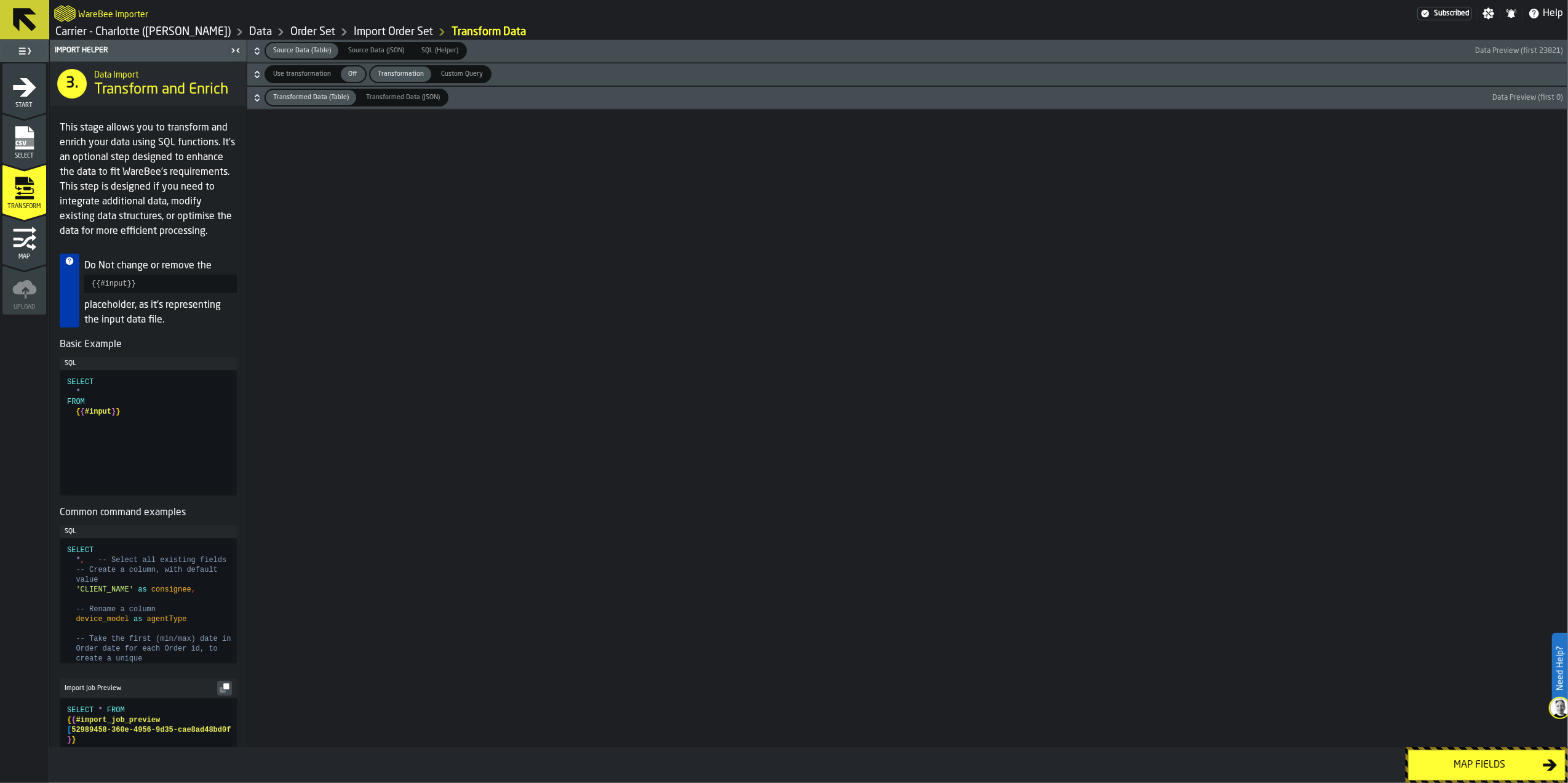
click at [458, 70] on span "Custom Query" at bounding box center [462, 74] width 52 height 11
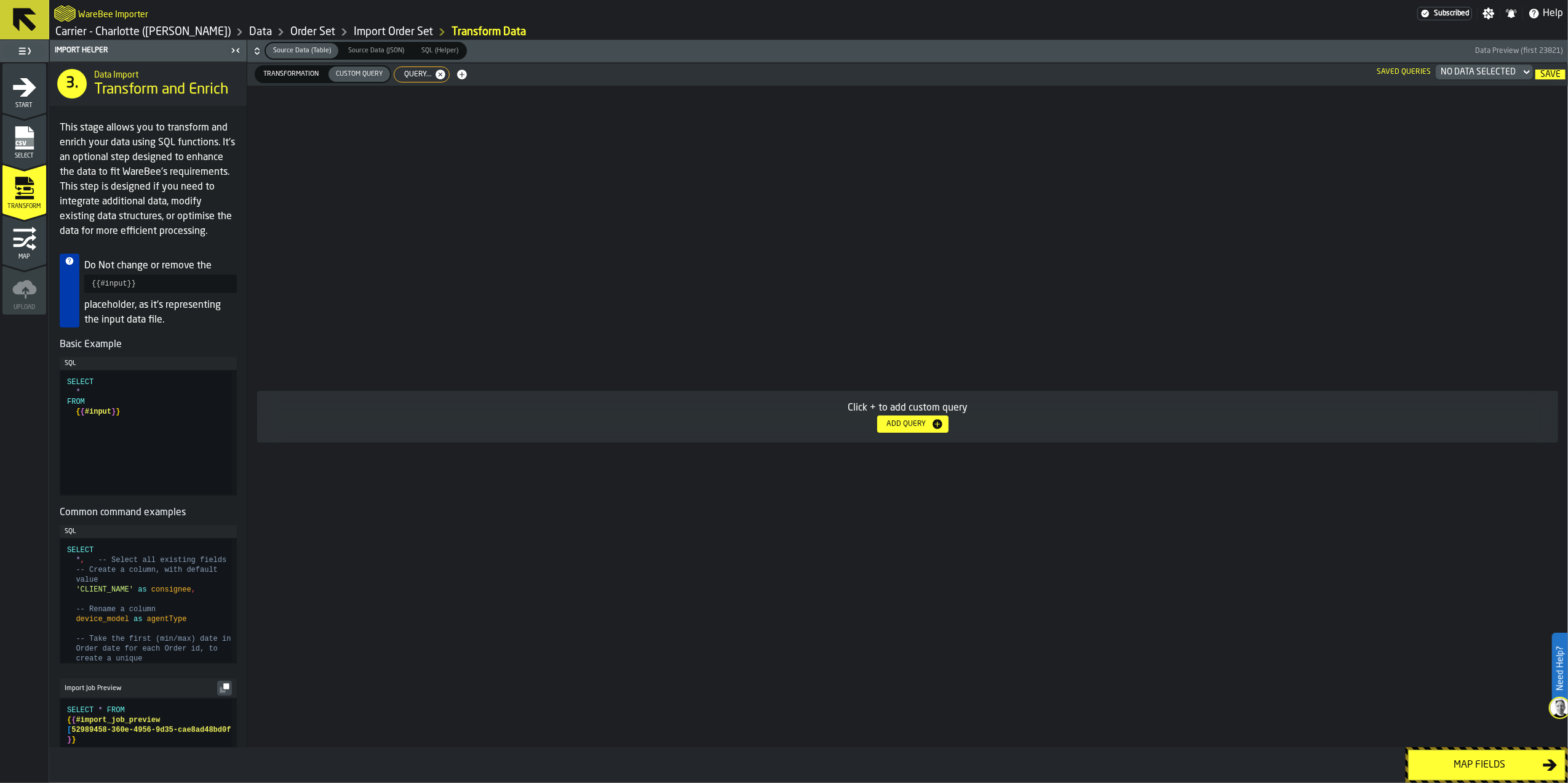
click at [933, 424] on icon "button-Add Query" at bounding box center [938, 424] width 10 height 10
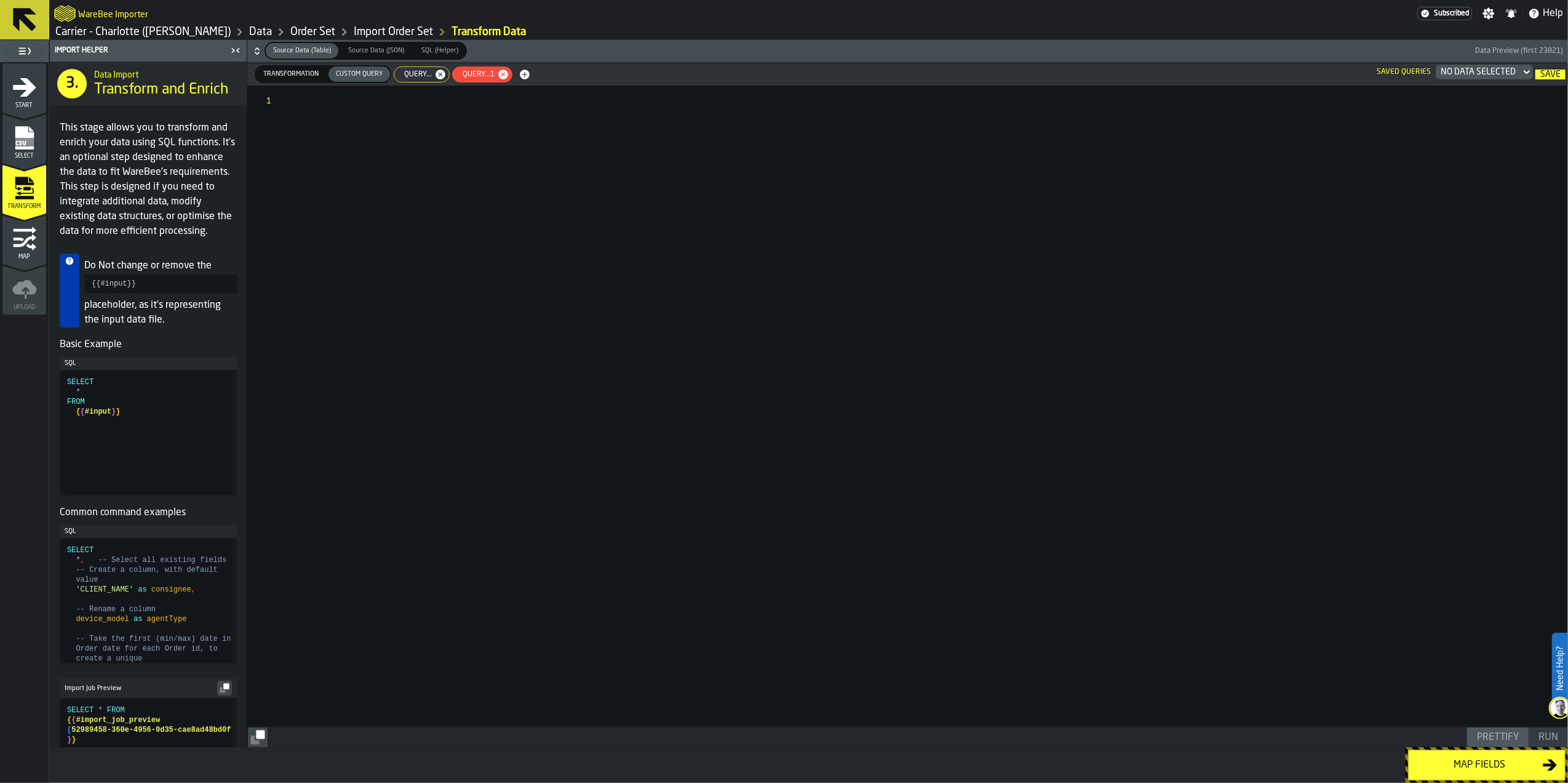
click at [490, 70] on span "Query...1" at bounding box center [476, 74] width 42 height 9
click at [427, 76] on span "Query..." at bounding box center [415, 74] width 37 height 9
type textarea "**********"
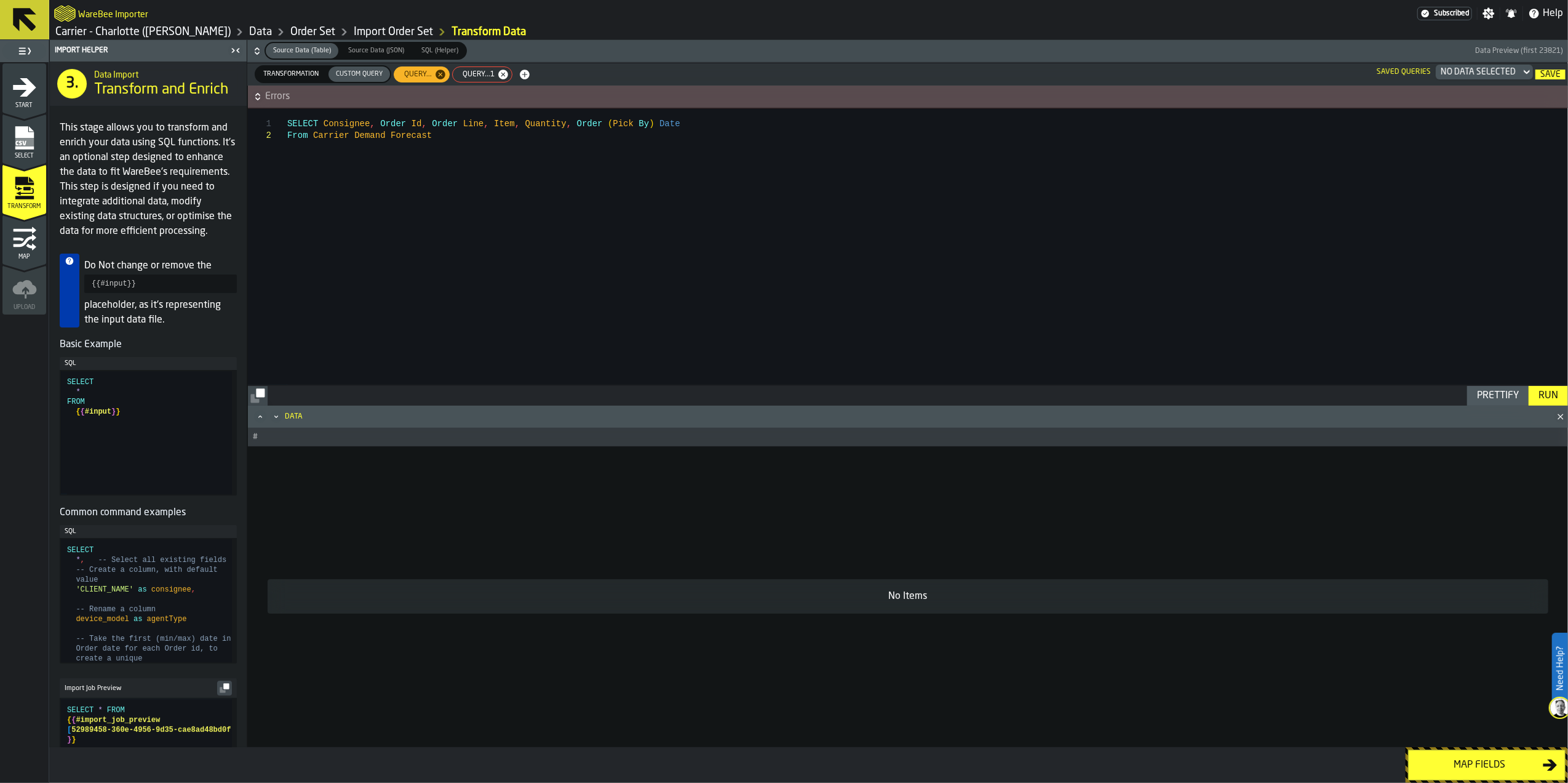
click at [486, 75] on span "Query...1" at bounding box center [476, 74] width 42 height 9
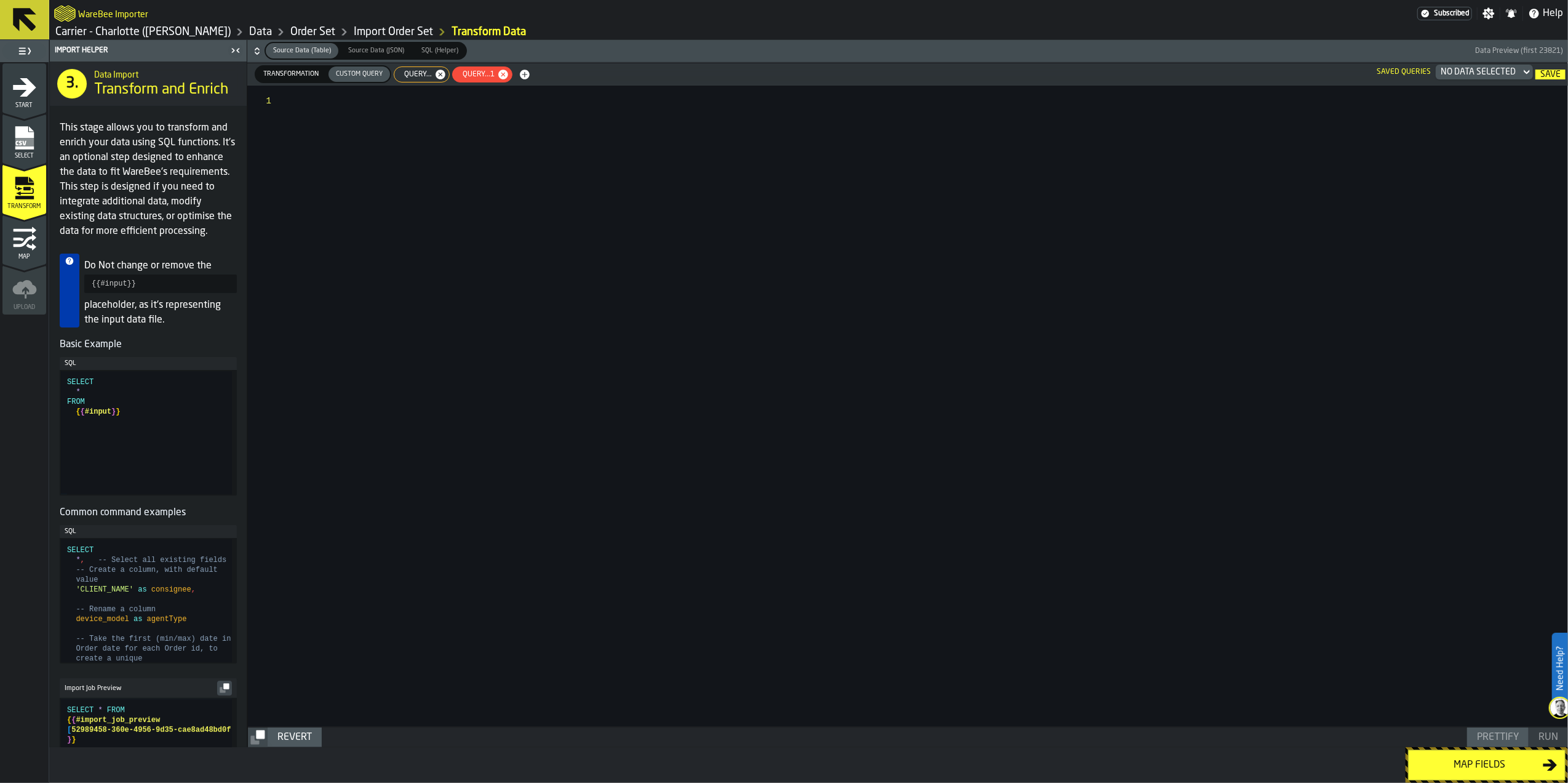
click at [502, 72] on icon "button-" at bounding box center [503, 75] width 10 height 10
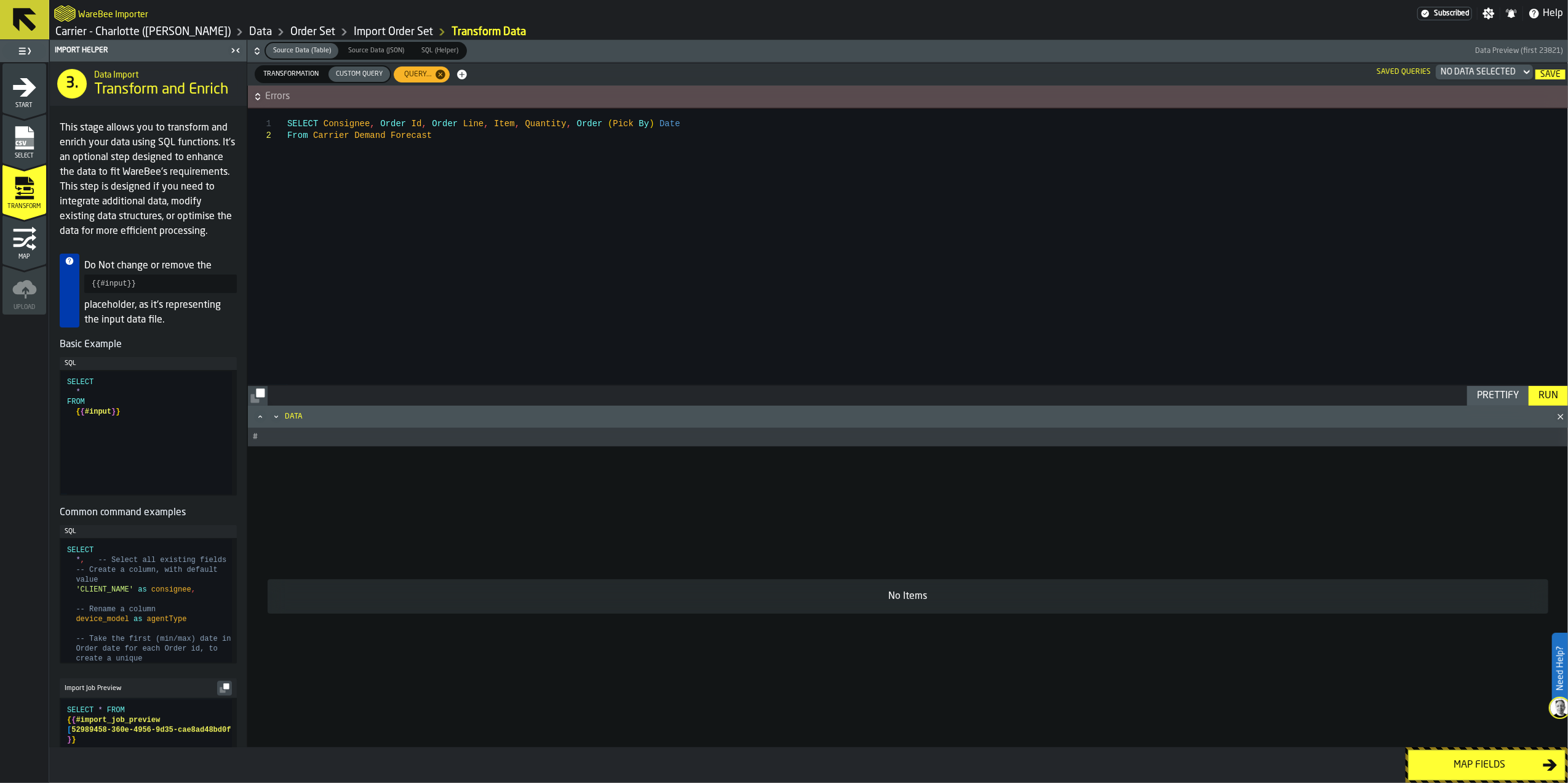
scroll to position [0, 0]
click at [325, 123] on div "SELECT Consignee , Order Id , Order Line , Item , Quantity , Order ( Pick By ) …" at bounding box center [927, 246] width 1280 height 276
click at [379, 124] on div "SELECT consignee , Order Id , Order Line , Item , Quantity , Order ( Pick By ) …" at bounding box center [927, 246] width 1280 height 276
click at [402, 121] on div "SELECT consignee , order Id , Order Line , Item , Quantity , Order ( Pick By ) …" at bounding box center [927, 246] width 1280 height 276
click at [424, 123] on div "SELECT consignee , order id , Order Line , Item , Quantity , Order ( Pick By ) …" at bounding box center [927, 246] width 1280 height 276
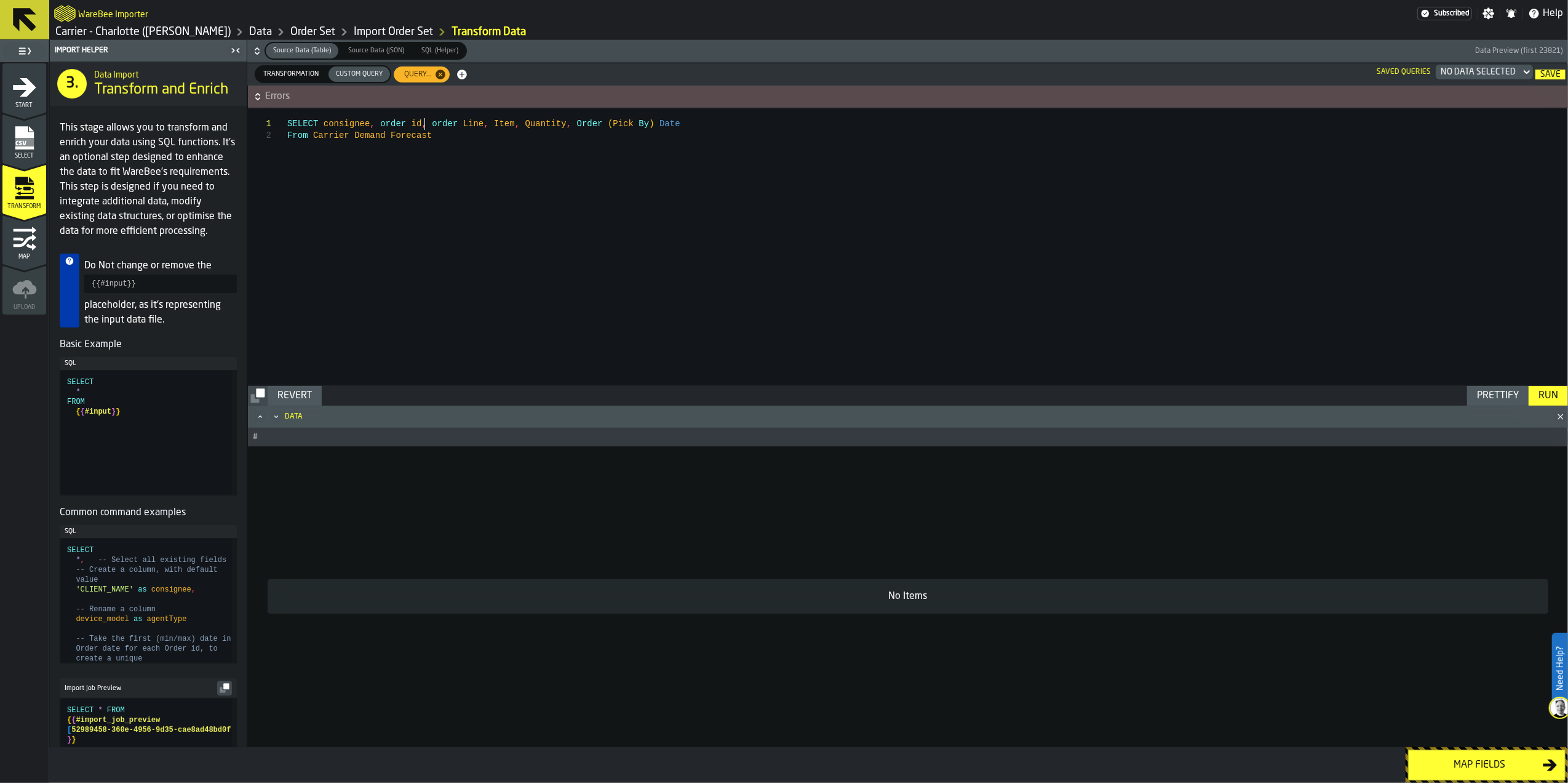
click at [453, 123] on div "SELECT consignee , order id , order Line , Item , Quantity , Order ( Pick By ) …" at bounding box center [927, 246] width 1280 height 276
click at [483, 125] on div "SELECT consignee , order id , order line , Item , Quantity , Order ( Pick By ) …" at bounding box center [927, 246] width 1280 height 276
click at [510, 123] on div "SELECT consignee , order id , order line , item , Quantity , Order ( Pick By ) …" at bounding box center [927, 246] width 1280 height 276
click at [561, 124] on div "SELECT consignee , order id , order line , item , quantity , Order ( Pick By ) …" at bounding box center [927, 246] width 1280 height 276
click at [588, 124] on div "SELECT consignee , order id , order line , item , quantity , order ( Pick By ) …" at bounding box center [927, 246] width 1280 height 276
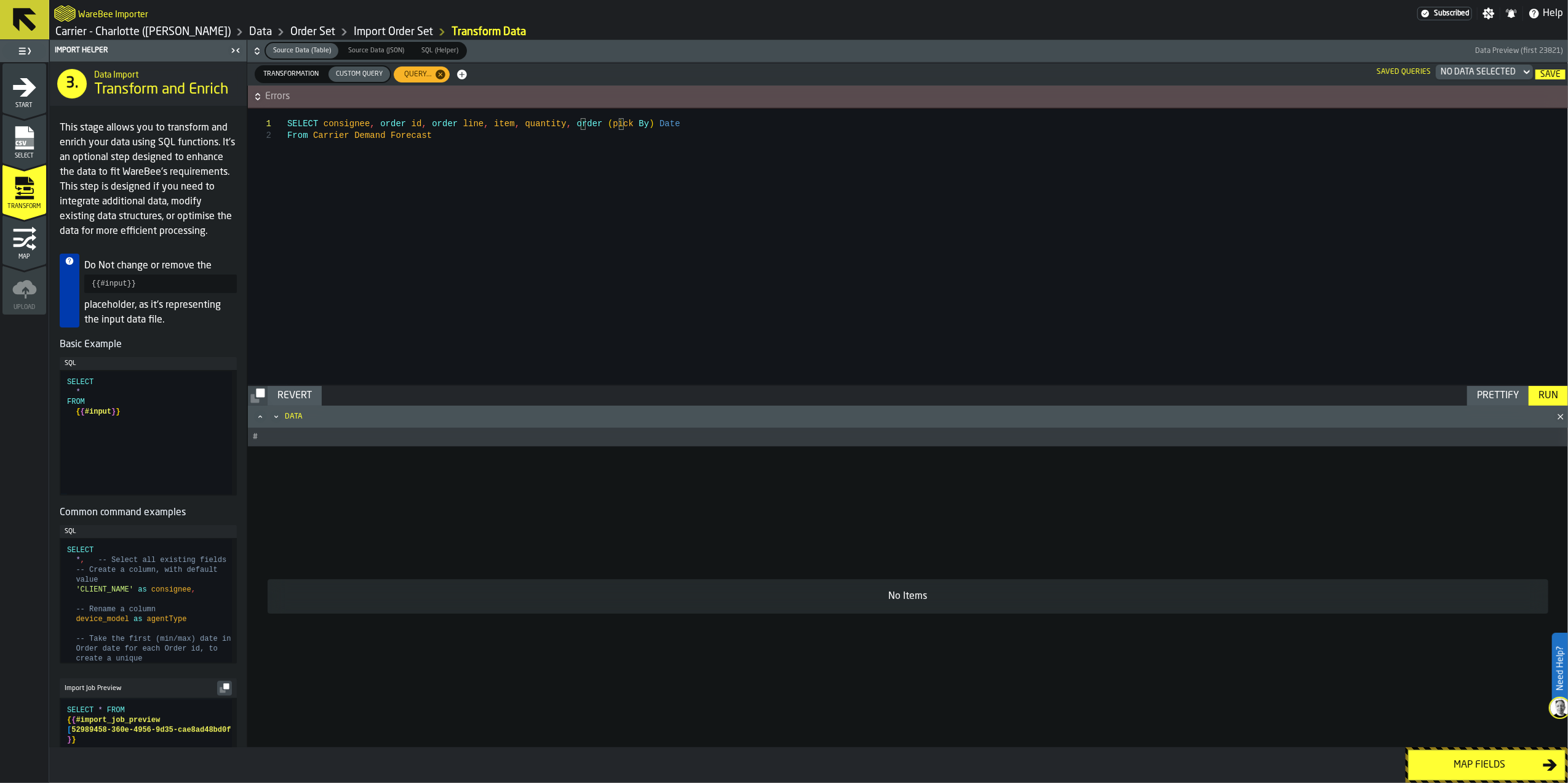
click at [617, 127] on div "SELECT consignee , order id , order line , item , quantity , order ( pick By ) …" at bounding box center [927, 246] width 1280 height 276
click at [635, 127] on div "SELECT consignee , order id , order line , item , quantity , order ( pick by ) …" at bounding box center [927, 246] width 1280 height 276
click at [656, 144] on div "SELECT consignee , order id , order line , item , quantity , order ( pick by ) …" at bounding box center [927, 246] width 1280 height 276
click at [312, 134] on div "SELECT consignee , order id , order line , item , quantity , order ( pick by ) …" at bounding box center [927, 246] width 1280 height 276
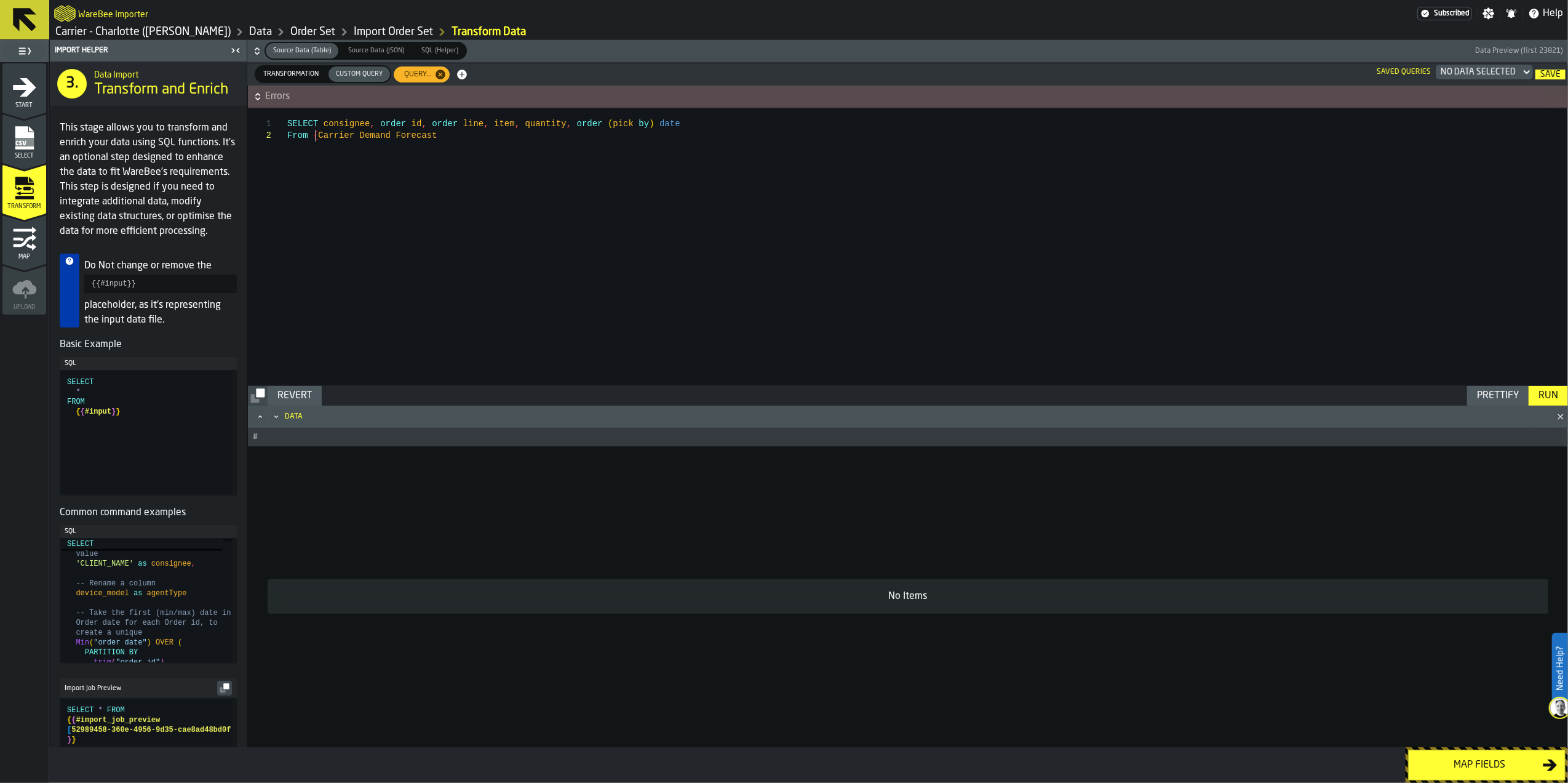
click at [438, 136] on div "SELECT consignee , order id , order line , item , quantity , order ( pick by ) …" at bounding box center [927, 246] width 1280 height 276
click at [318, 124] on div "SELECT consignee , order id , order line , item , quantity , order ( pick by ) …" at bounding box center [927, 246] width 1280 height 276
click at [368, 121] on div "SELECT 'consignee, order id, order line, item, quantity, order (pick by) date F…" at bounding box center [927, 246] width 1280 height 276
click at [381, 124] on div "SELECT 'consignee' , order id , order line , item , quantity , order ( pick by …" at bounding box center [927, 246] width 1280 height 276
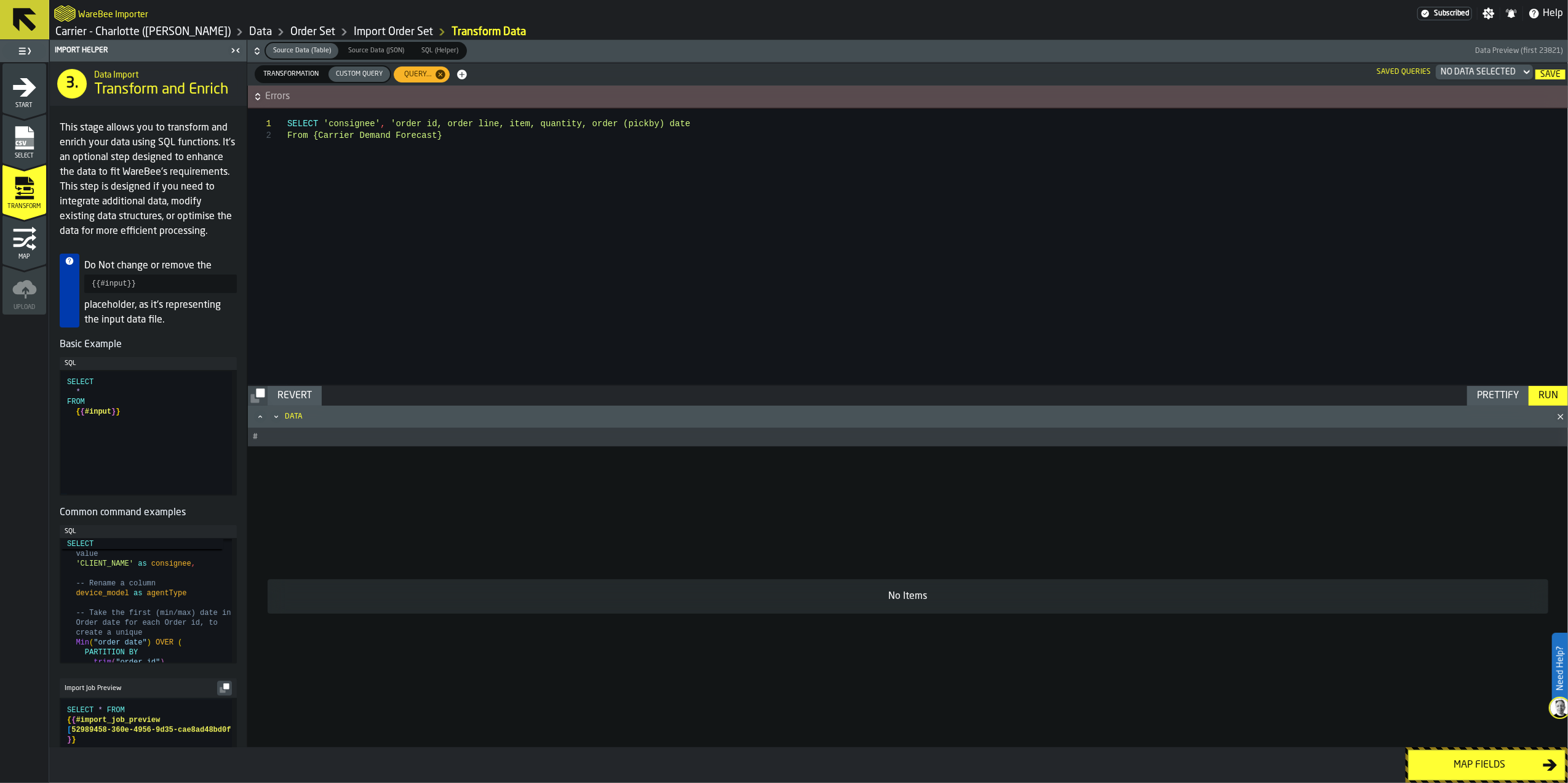
click at [425, 125] on div "SELECT 'consignee' , 'order id, order line, item, quantity, order (pick by) dat…" at bounding box center [927, 246] width 1280 height 276
click at [441, 126] on div "SELECT 'consignee' , 'order id' , order line , item , quantity , order ( pick b…" at bounding box center [927, 246] width 1280 height 276
click at [490, 125] on div "SELECT 'consignee' , 'order id' , 'order line, item, quantity, order (pick by) …" at bounding box center [927, 246] width 1280 height 276
click at [505, 125] on div "SELECT 'consignee' , 'order id' , 'order line' , item , quantity , order ( pick…" at bounding box center [927, 246] width 1280 height 276
click at [530, 127] on div "SELECT 'consignee' , 'order id' , 'order line' , 'item, quantity, order (pick b…" at bounding box center [927, 246] width 1280 height 276
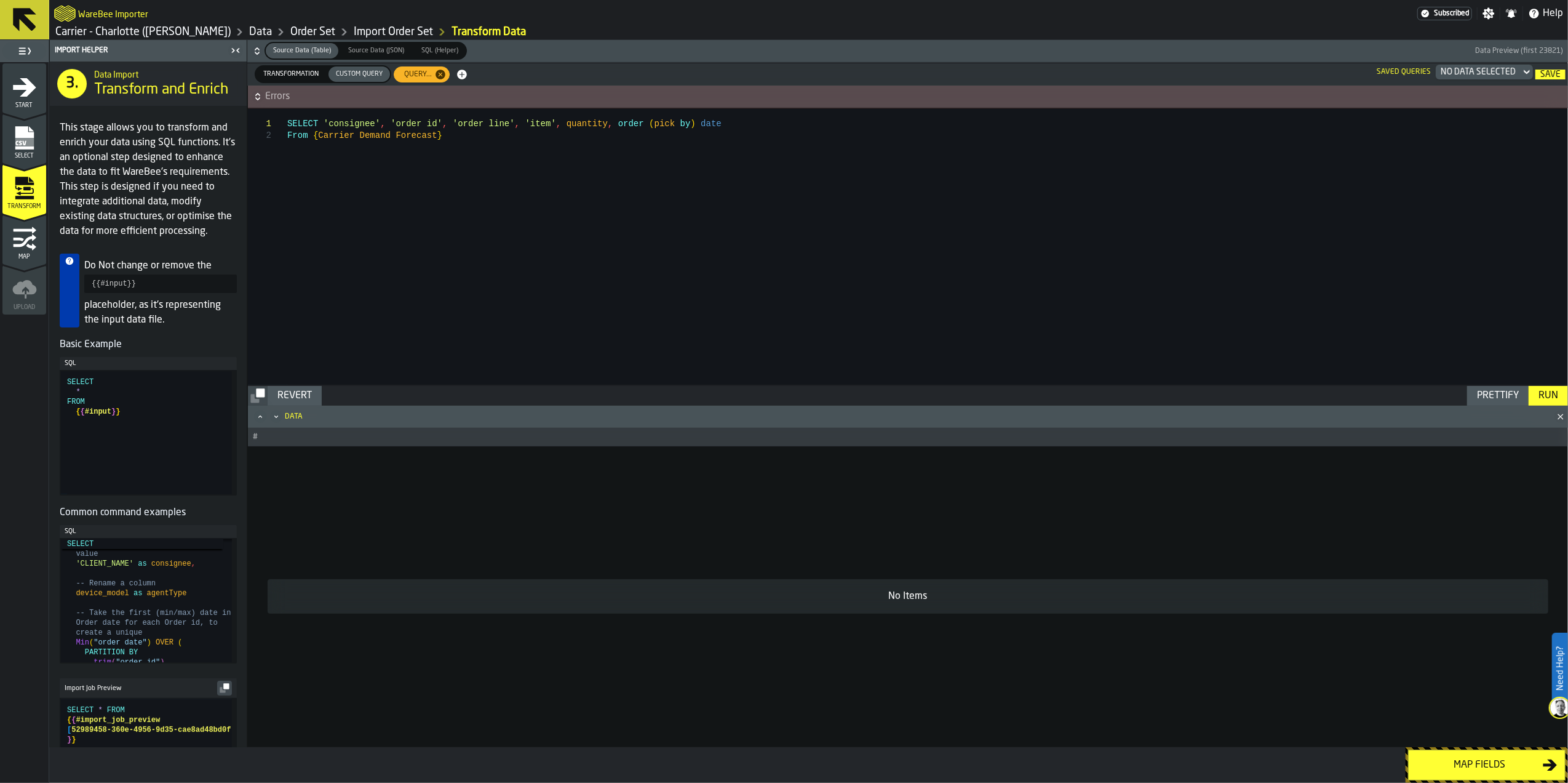
click at [545, 125] on div "SELECT 'consignee' , 'order id' , 'order line' , 'item' , quantity , order ( pi…" at bounding box center [927, 246] width 1280 height 276
click at [584, 123] on div "SELECT 'consignee' , 'order id' , 'order line' , 'item' , 'quantity, order (pic…" at bounding box center [927, 246] width 1280 height 276
click at [600, 124] on div "SELECT 'consignee' , 'order id' , 'order line' , 'item' , 'quantity' , order ( …" at bounding box center [927, 246] width 1280 height 276
click at [699, 123] on div "SELECT 'consignee' , 'order id' , 'order line' , 'item' , 'quantity' , 'order (…" at bounding box center [927, 246] width 1280 height 276
click at [759, 141] on div "SELECT 'consignee' , 'order id' , 'order line' , 'item' , 'quantity' , 'order (…" at bounding box center [927, 246] width 1280 height 276
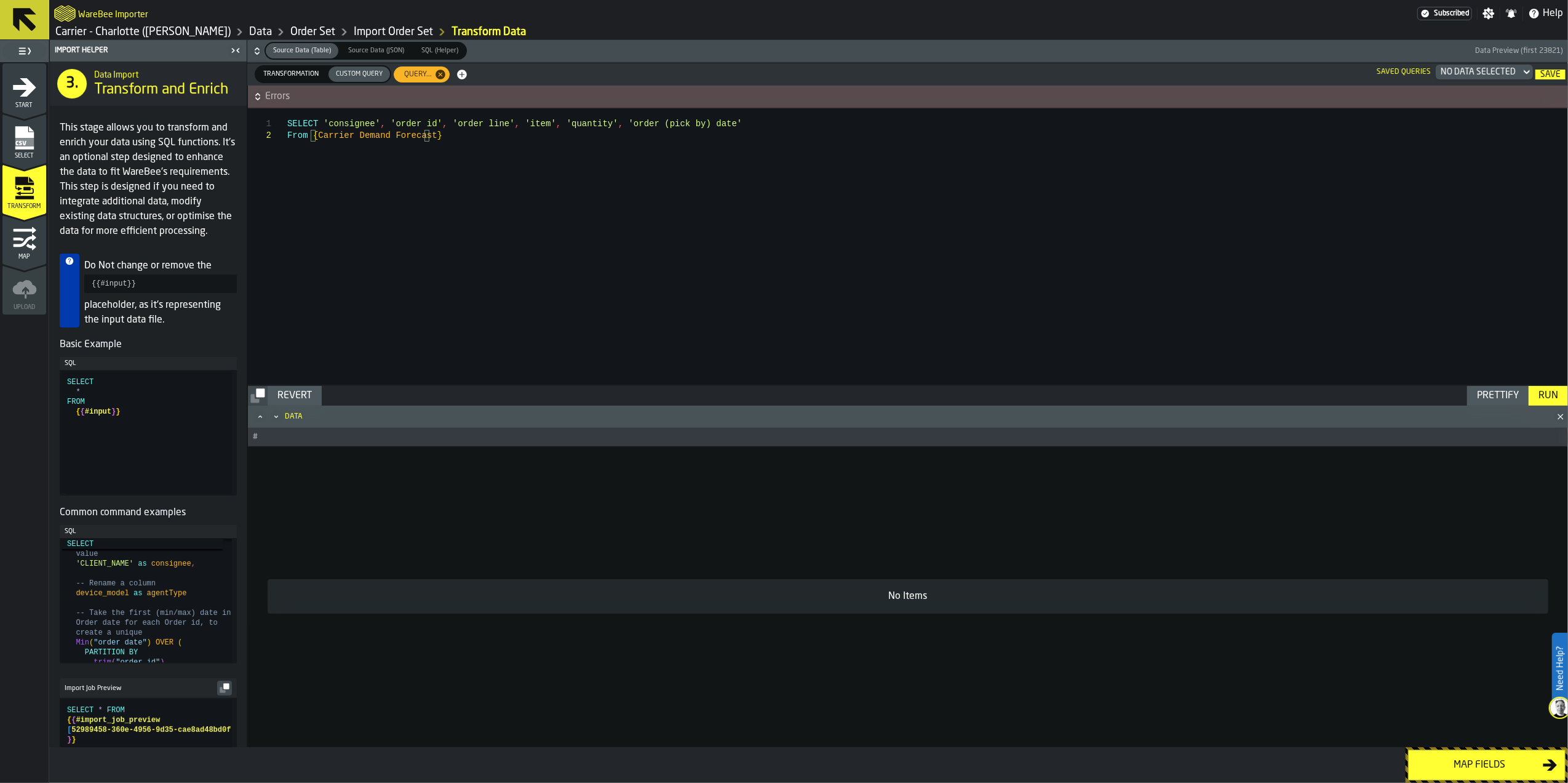
click at [1541, 388] on div "Run" at bounding box center [1548, 395] width 30 height 14
click at [546, 96] on span "Errors" at bounding box center [915, 96] width 1301 height 14
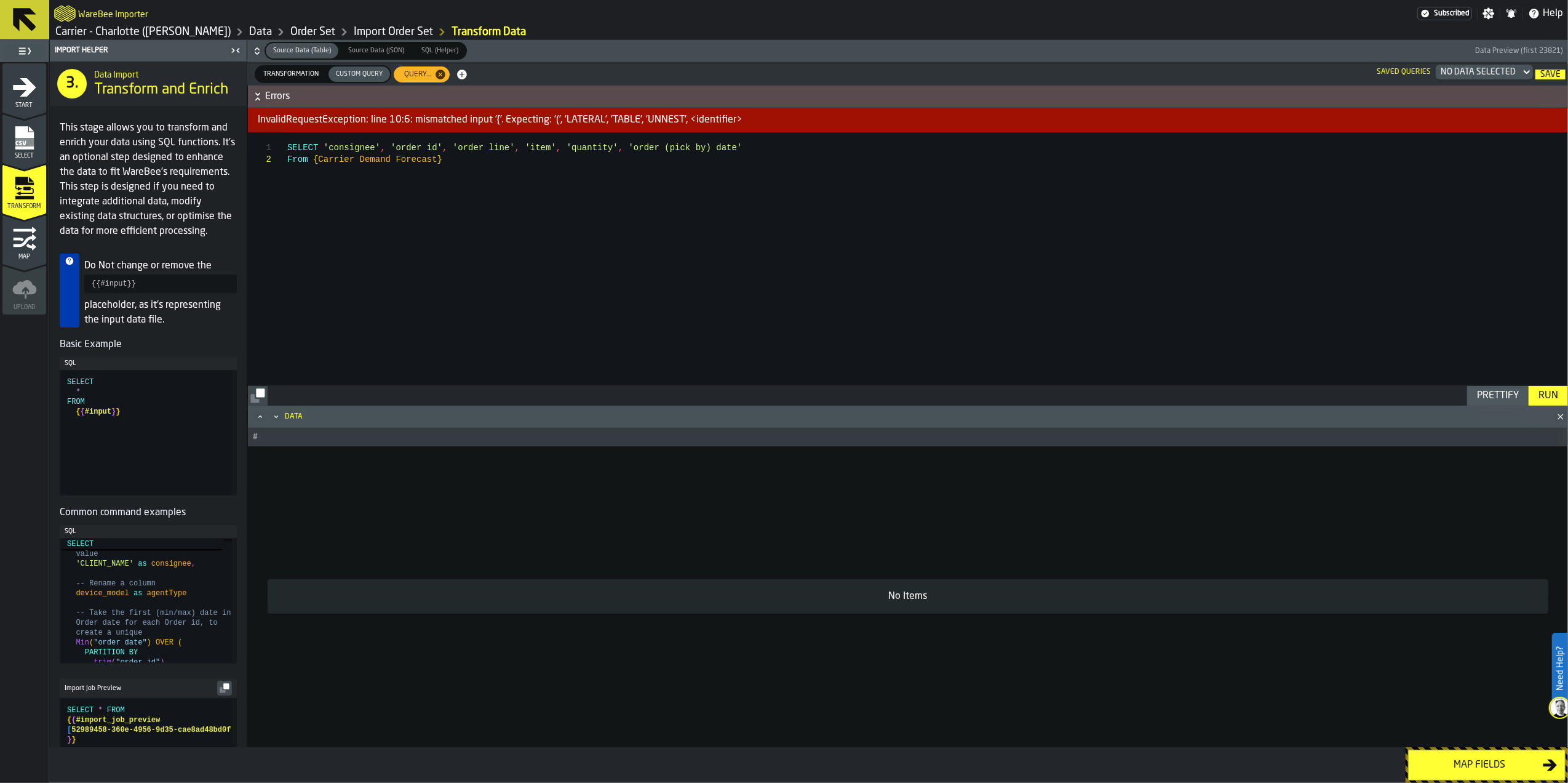
click at [548, 90] on span "Errors" at bounding box center [915, 96] width 1301 height 14
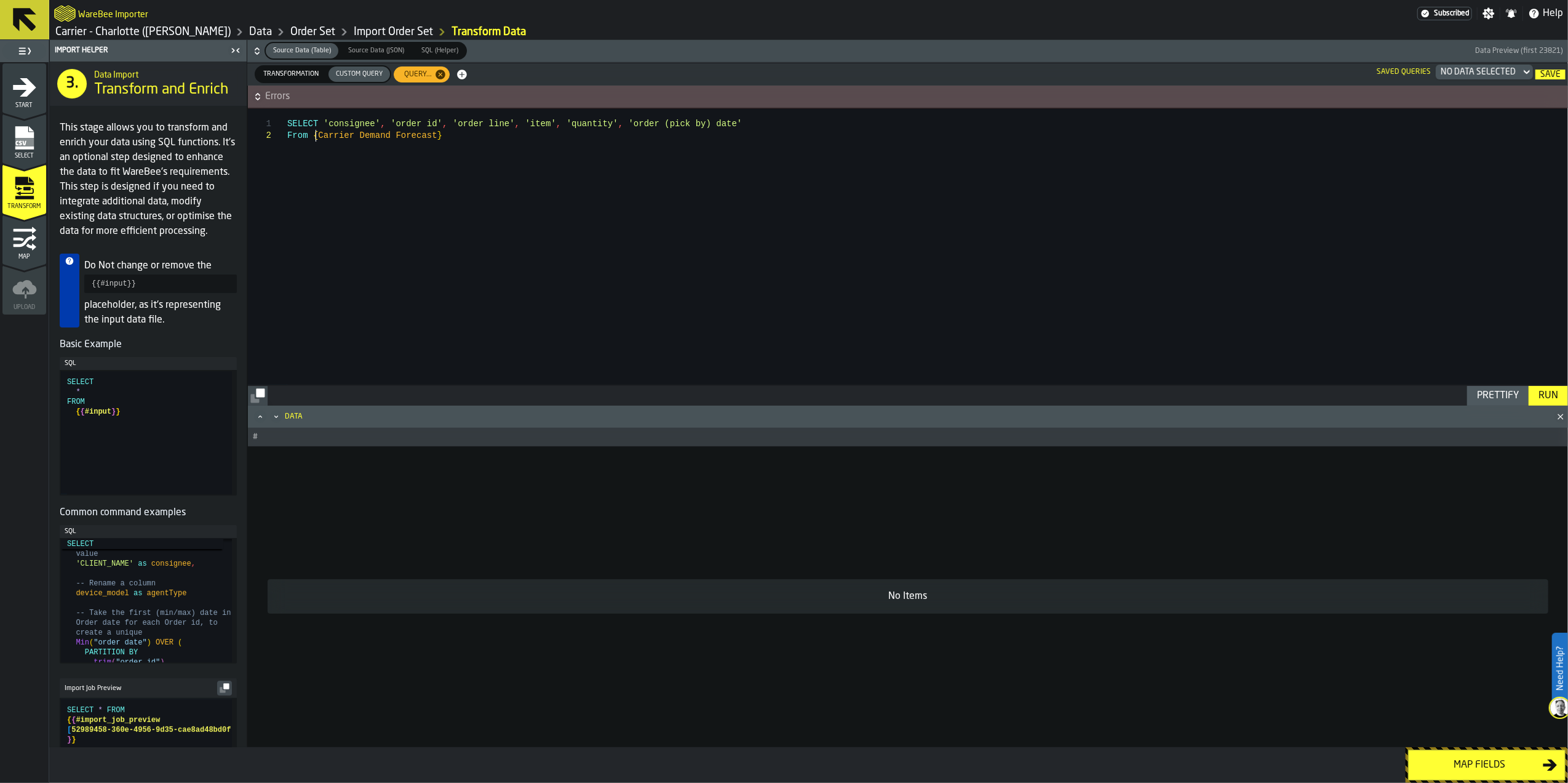
click at [314, 137] on div "SELECT 'consignee' , 'order id' , 'order line' , 'item' , 'quantity' , 'order (…" at bounding box center [927, 246] width 1280 height 276
click at [466, 139] on div "SELECT 'consignee' , 'order id' , 'order line' , 'item' , 'quantity' , 'order (…" at bounding box center [927, 246] width 1280 height 276
click at [1536, 391] on div "Run" at bounding box center [1548, 395] width 30 height 14
click at [755, 96] on span "Errors" at bounding box center [915, 96] width 1301 height 14
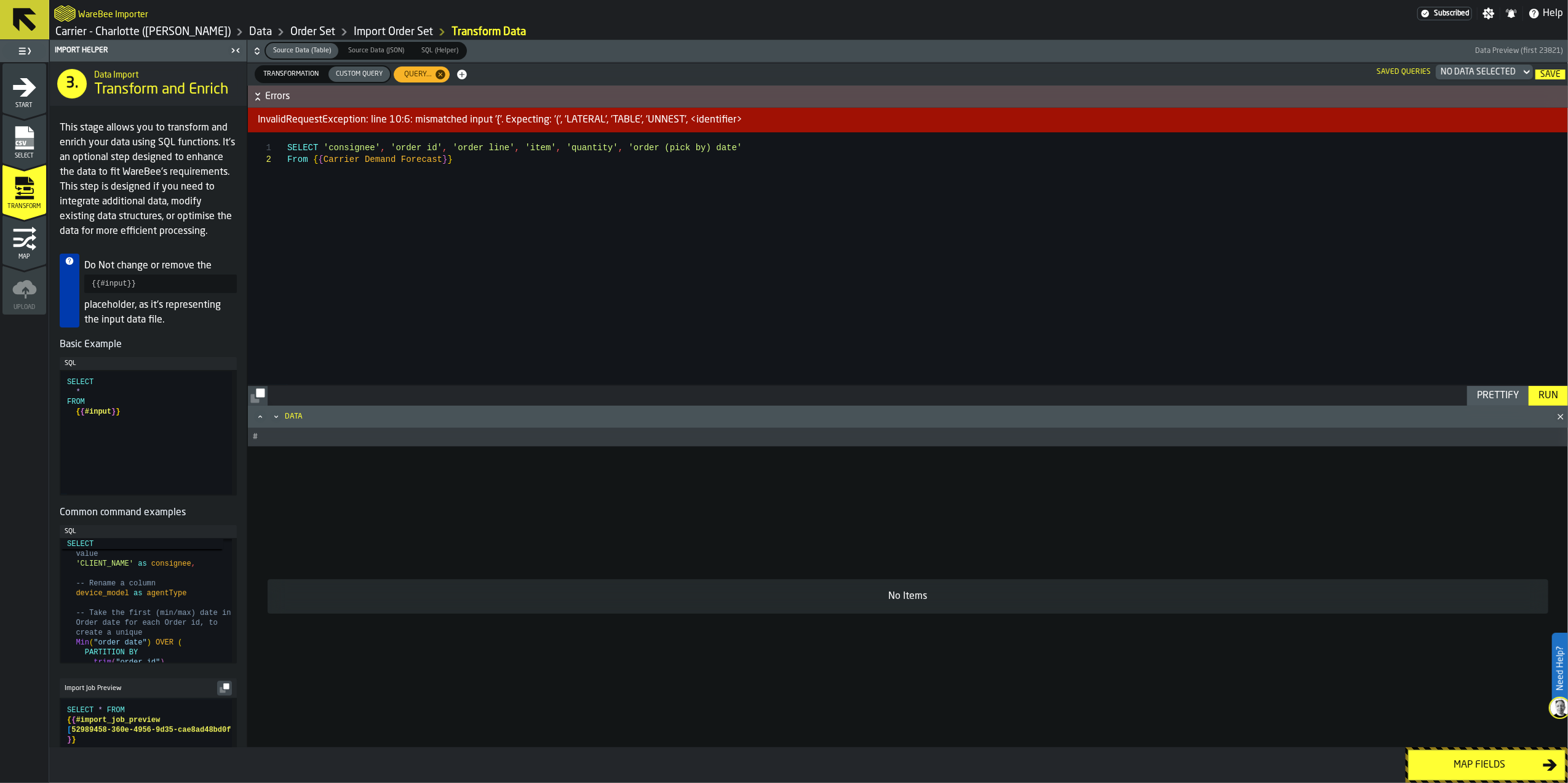
click at [395, 119] on div "InvalidRequestException: line 10:6: mismatched input '{'. Expecting: '(', 'LATE…" at bounding box center [907, 120] width 1320 height 25
click at [566, 93] on span "Errors" at bounding box center [915, 96] width 1301 height 14
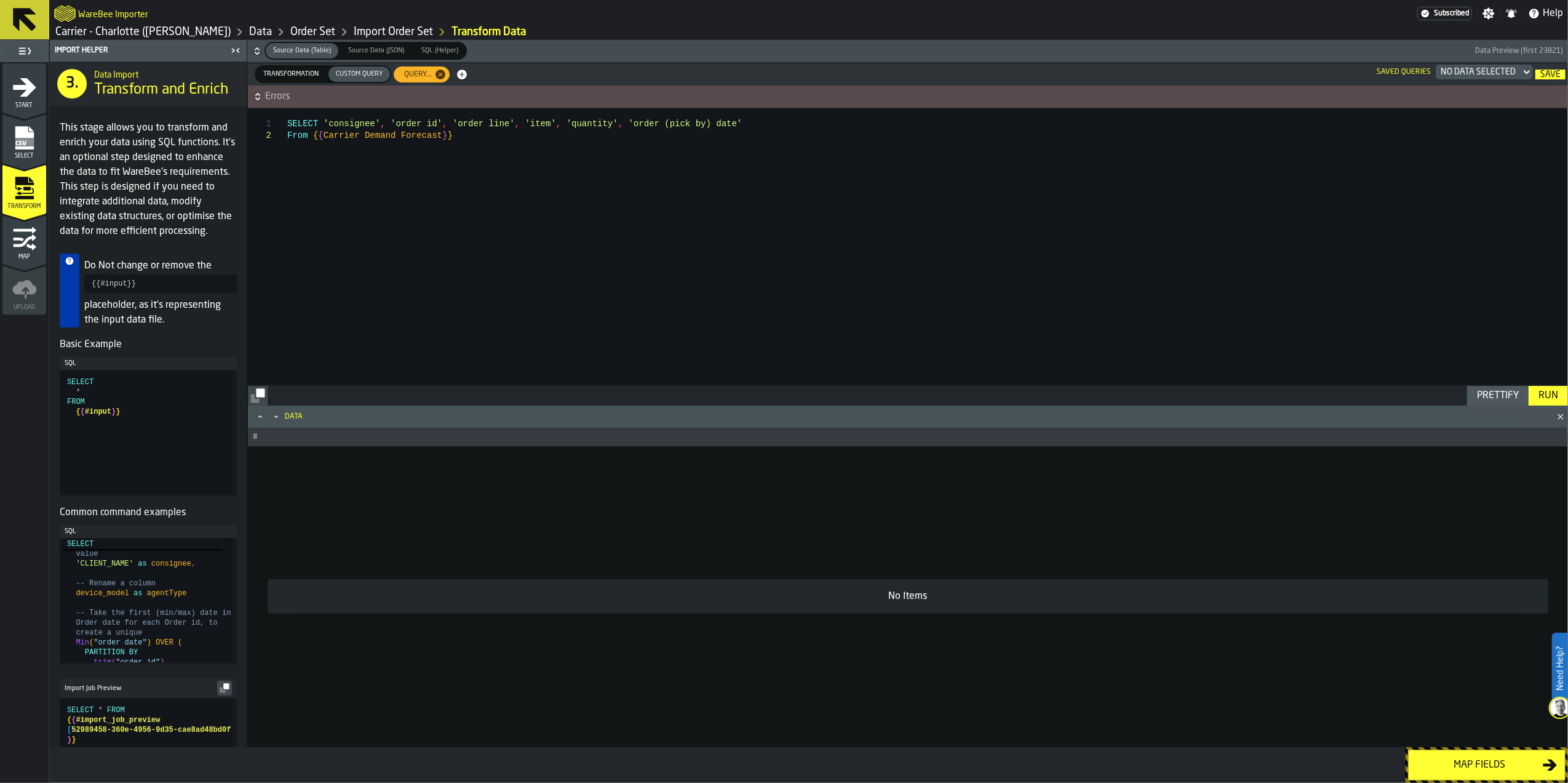
click at [457, 252] on div "SELECT 'consignee' , 'order id' , 'order line' , 'item' , 'quantity' , 'order (…" at bounding box center [927, 246] width 1280 height 276
click at [451, 306] on div "SELECT 'consignee' , 'order id' , 'order line' , 'item' , 'quantity' , 'order (…" at bounding box center [927, 246] width 1280 height 276
click at [370, 119] on div "SELECT 'consignee' , 'order id' , 'order line' , 'item' , 'quantity' , 'order (…" at bounding box center [927, 246] width 1280 height 276
click at [325, 120] on div "SELECT 'consignee, ' order id ', ' order line ', ' item ', ' quantity ', ' orde…" at bounding box center [927, 246] width 1280 height 276
click at [421, 120] on div "SELECT consignee , 'order id' , 'order line' , 'item' , 'quantity' , 'order (pi…" at bounding box center [927, 246] width 1280 height 276
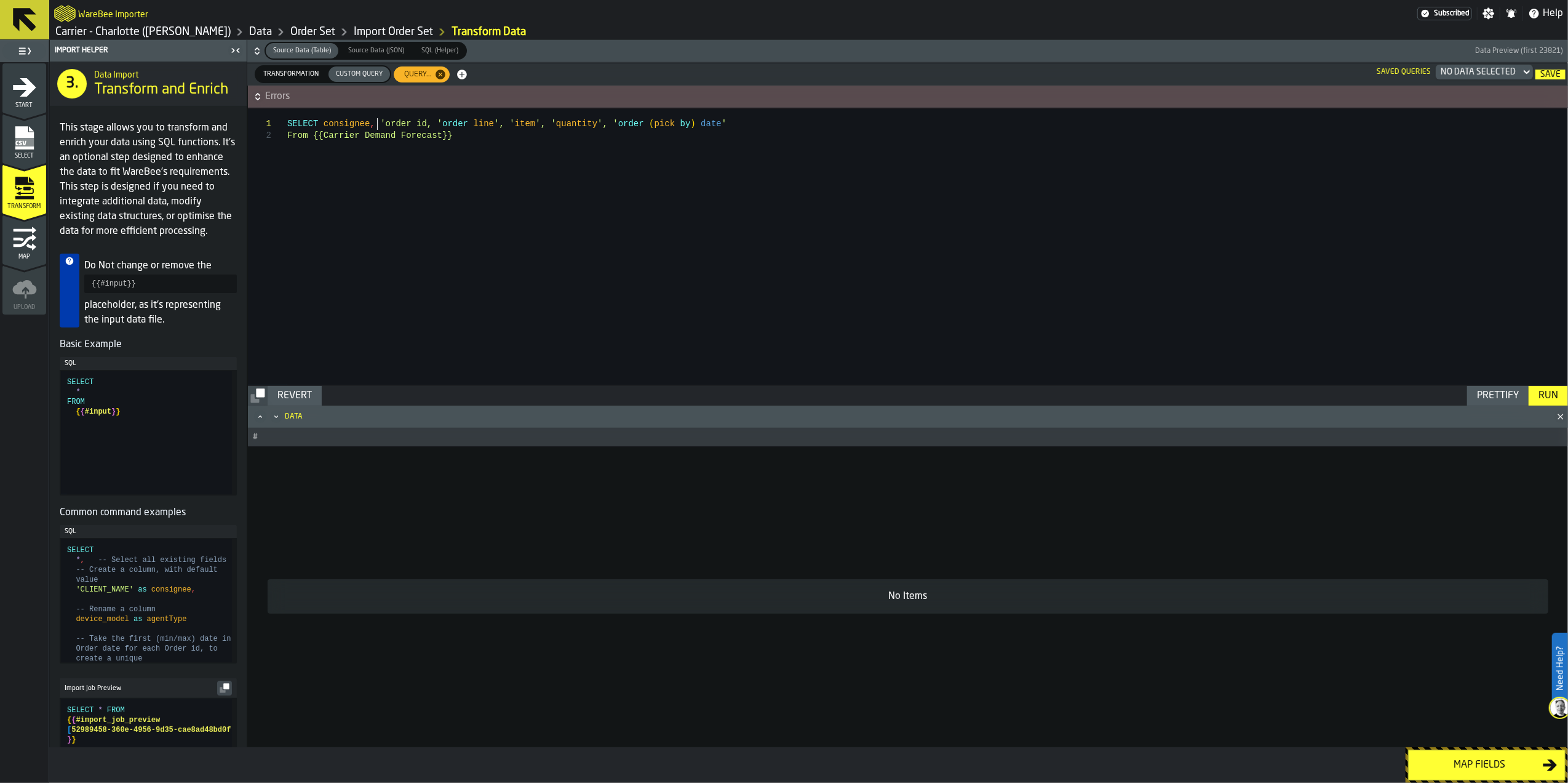
click at [378, 121] on div "SELECT consignee , 'order id, ' order line ', ' item ', ' quantity ', ' order (…" at bounding box center [927, 246] width 1280 height 276
click at [475, 124] on div "SELECT consignee , order id , 'order line' , 'item' , 'quantity' , 'order (pick…" at bounding box center [927, 246] width 1280 height 276
click at [426, 123] on div "SELECT consignee , order id , 'order line, ' item ', ' quantity ', ' order ( pi…" at bounding box center [927, 246] width 1280 height 276
click at [506, 123] on div "SELECT consignee , order id , order line , 'item' , 'quantity' , 'order (pick b…" at bounding box center [927, 246] width 1280 height 276
click at [483, 123] on div "SELECT consignee , order id , order line , 'item, ' quantity ', ' order ( pick …" at bounding box center [927, 246] width 1280 height 276
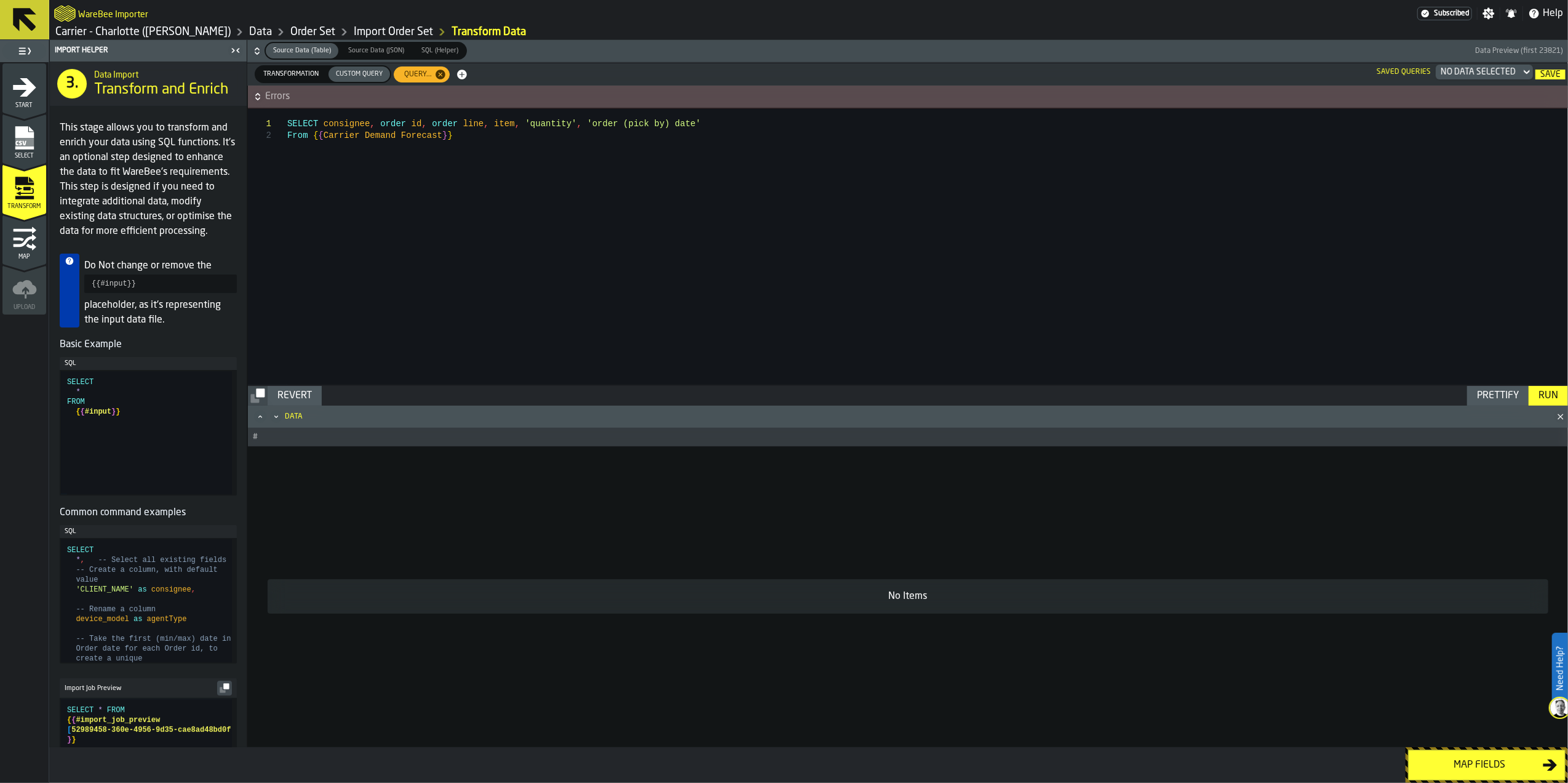
click at [554, 120] on div "SELECT consignee , order id , order line , item , 'quantity' , 'order (pick by)…" at bounding box center [927, 246] width 1280 height 276
click at [511, 124] on div "SELECT consignee , order id , order line , item , 'quantity, ' order ( pick by …" at bounding box center [927, 246] width 1280 height 276
click at [556, 120] on div "SELECT consignee , order id , order line , item , quantity , 'order (pick by) d…" at bounding box center [927, 246] width 1280 height 276
click at [652, 123] on div "SELECT consignee , order id , order line , item , quantity , order ( pick by ) …" at bounding box center [927, 246] width 1280 height 276
type textarea "**********"
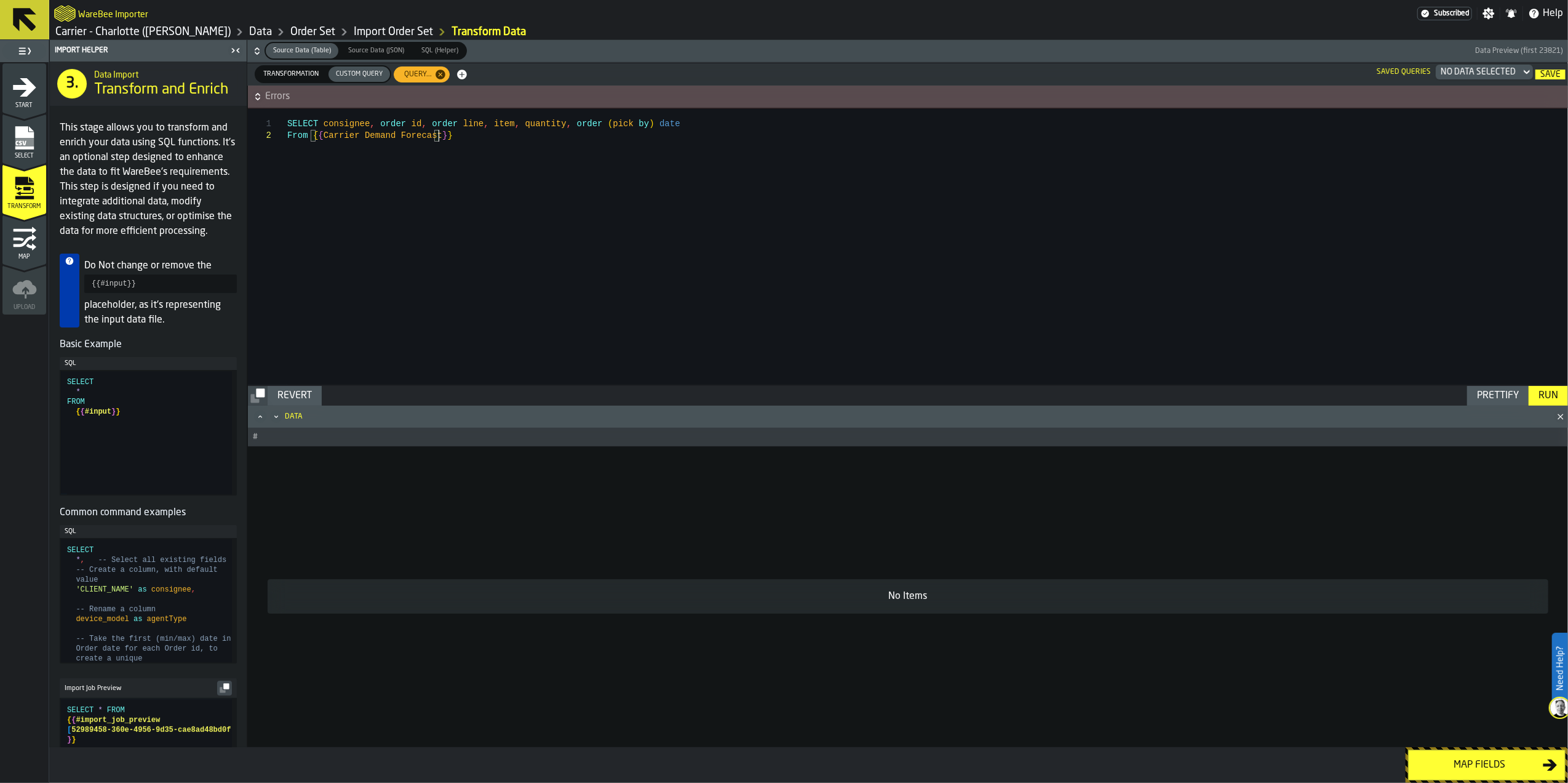
click at [664, 143] on div "SELECT consignee , order id , order line , item , quantity , order ( pick by ) …" at bounding box center [927, 246] width 1280 height 276
click at [1544, 400] on div "Run" at bounding box center [1548, 395] width 30 height 14
click at [624, 98] on span "Errors" at bounding box center [915, 96] width 1301 height 14
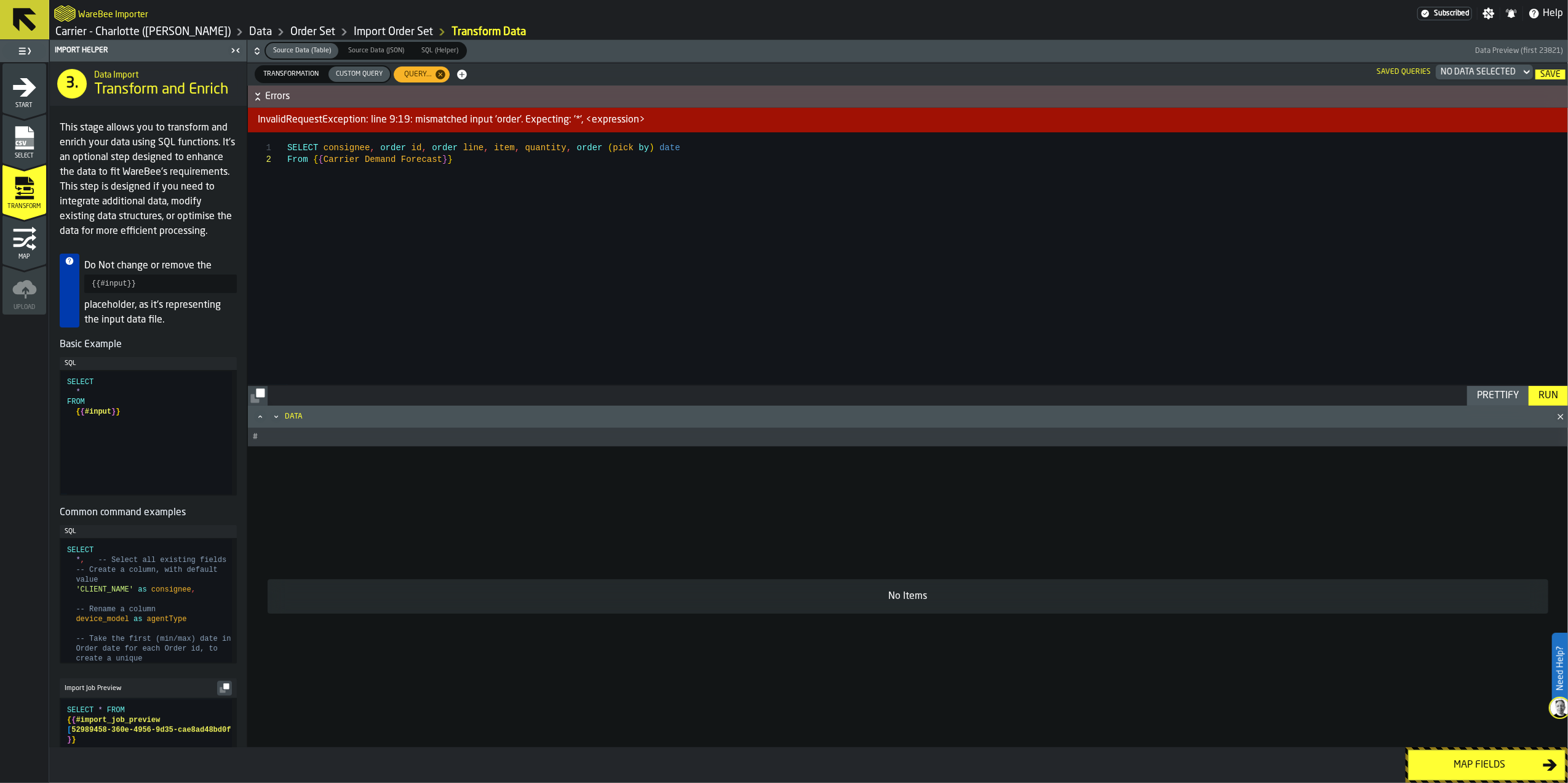
click at [670, 97] on span "Errors" at bounding box center [915, 96] width 1301 height 14
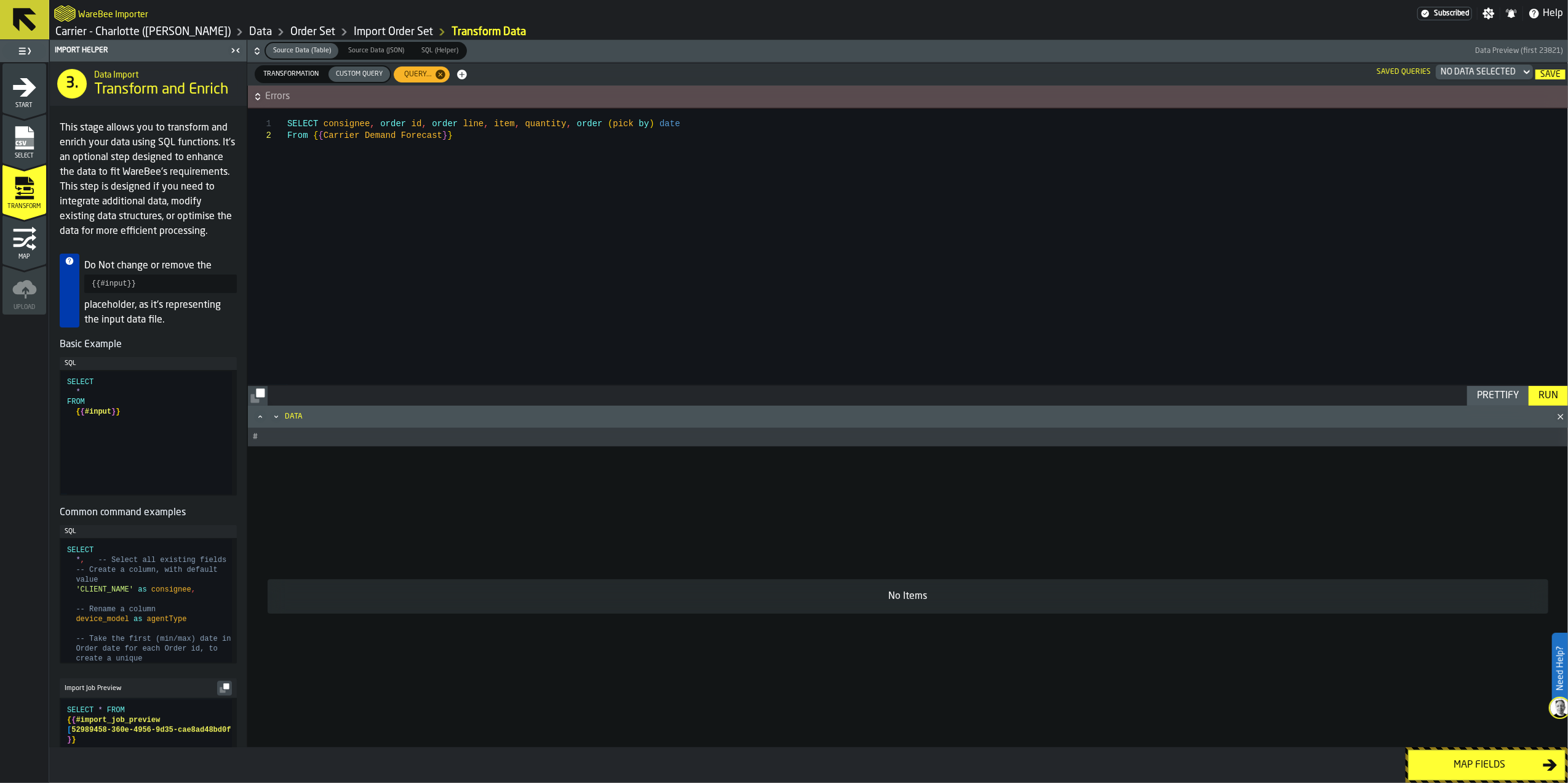
click at [283, 76] on span "Transformation" at bounding box center [291, 74] width 65 height 11
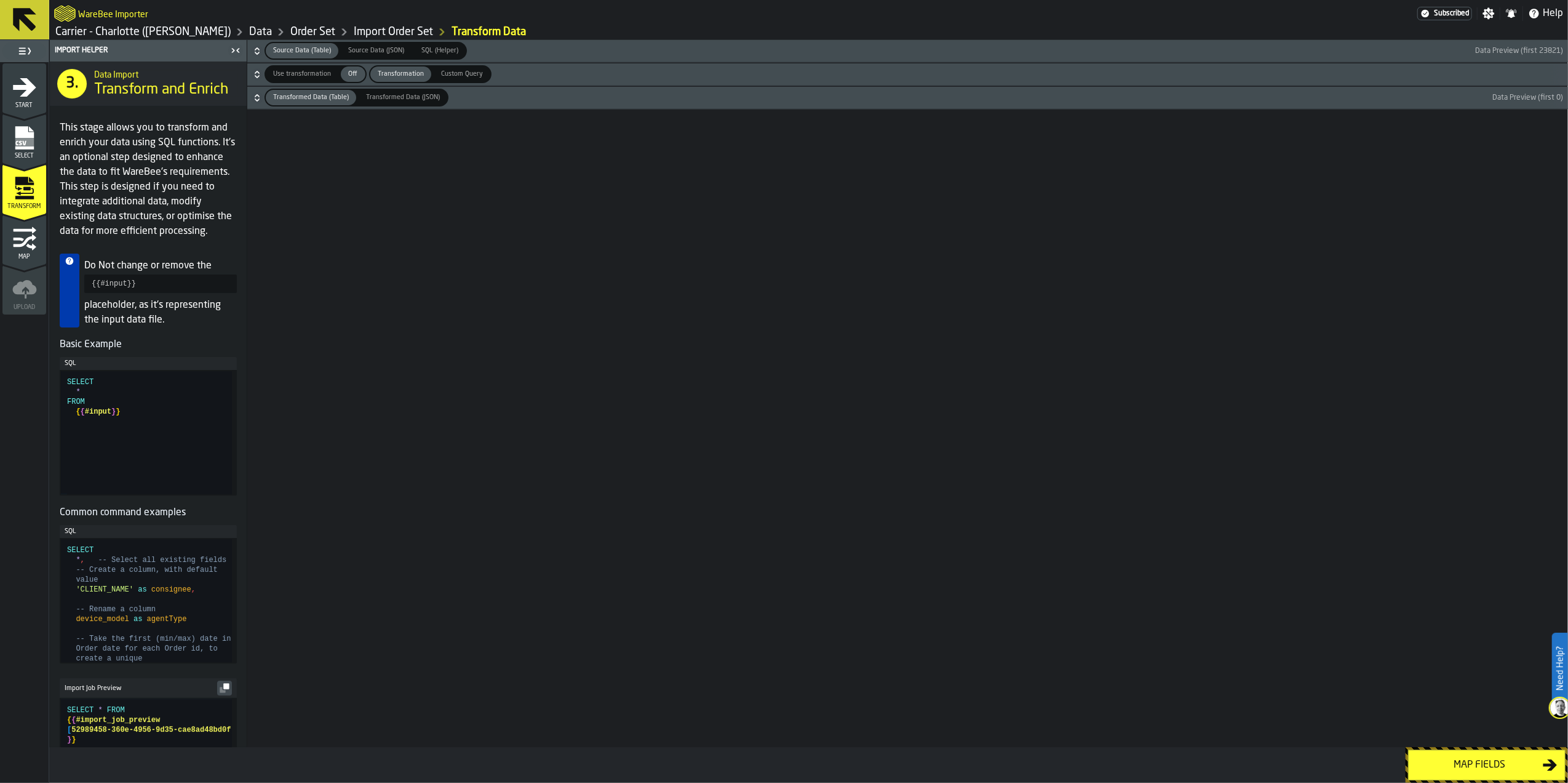
click at [1492, 768] on div "Map fields" at bounding box center [1479, 764] width 127 height 14
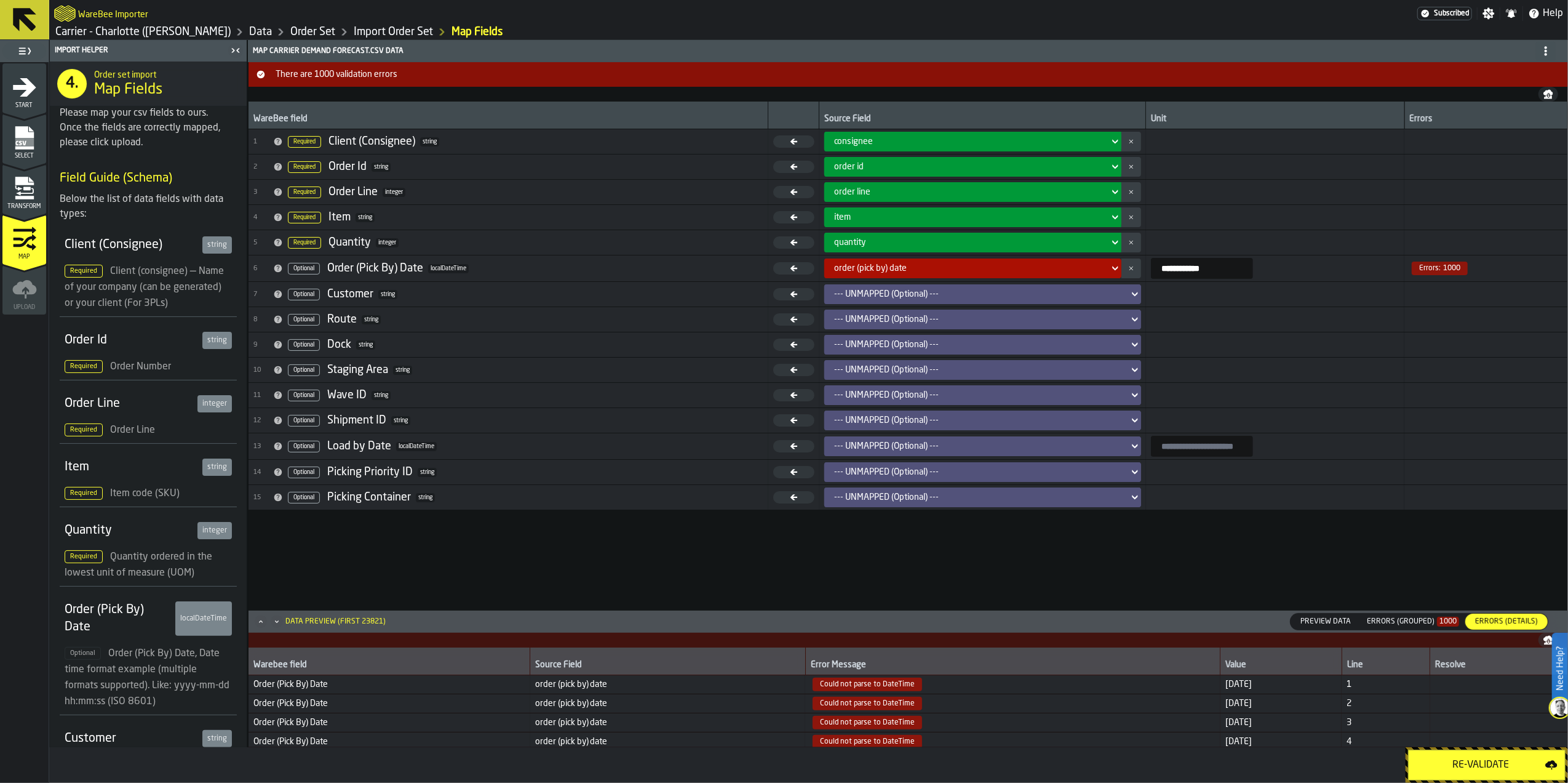
click at [1211, 273] on input "**********" at bounding box center [1202, 269] width 102 height 21
click at [34, 141] on icon "menu Select" at bounding box center [25, 138] width 25 height 25
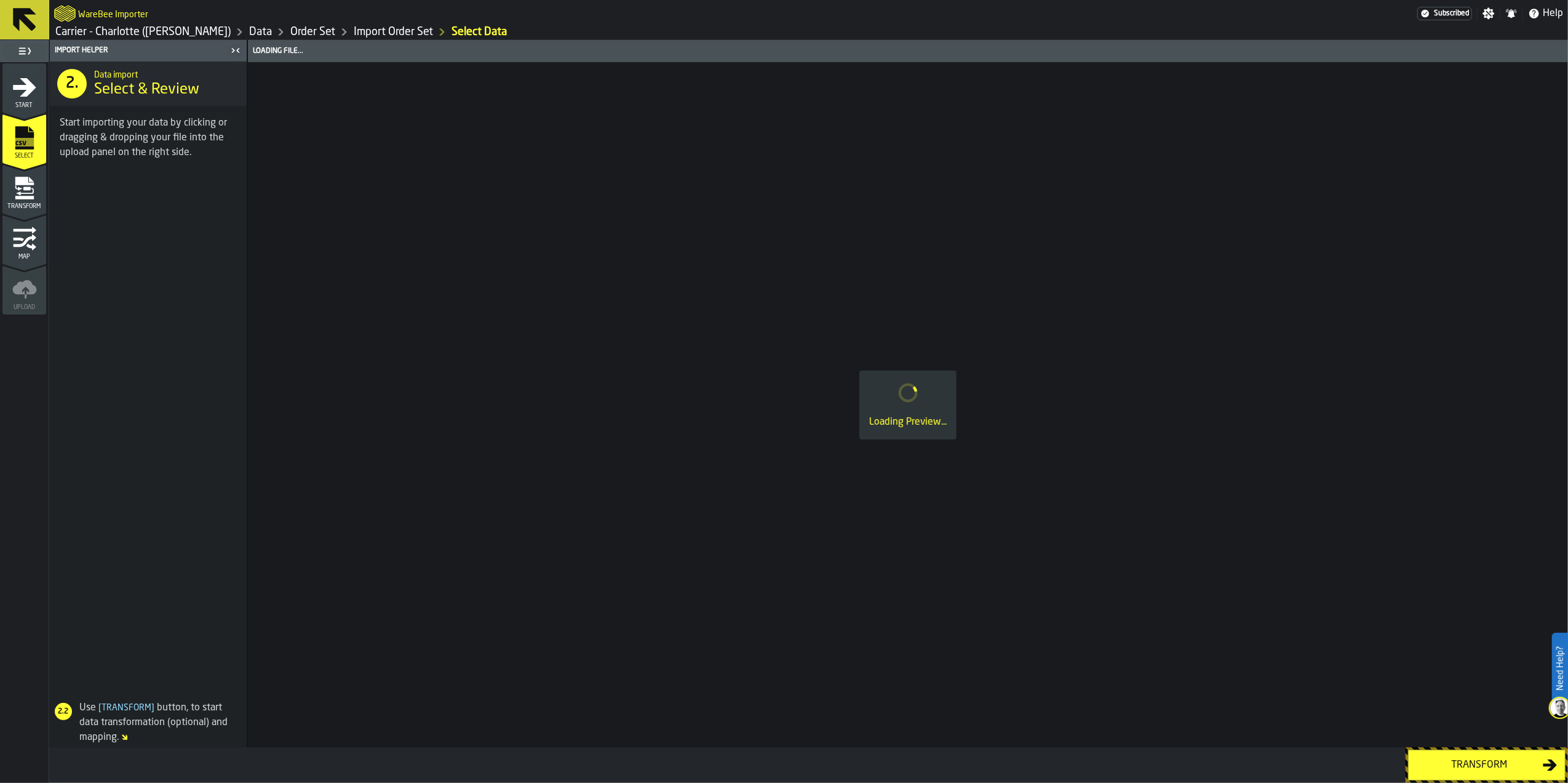
drag, startPoint x: 599, startPoint y: 284, endPoint x: 604, endPoint y: 293, distance: 10.3
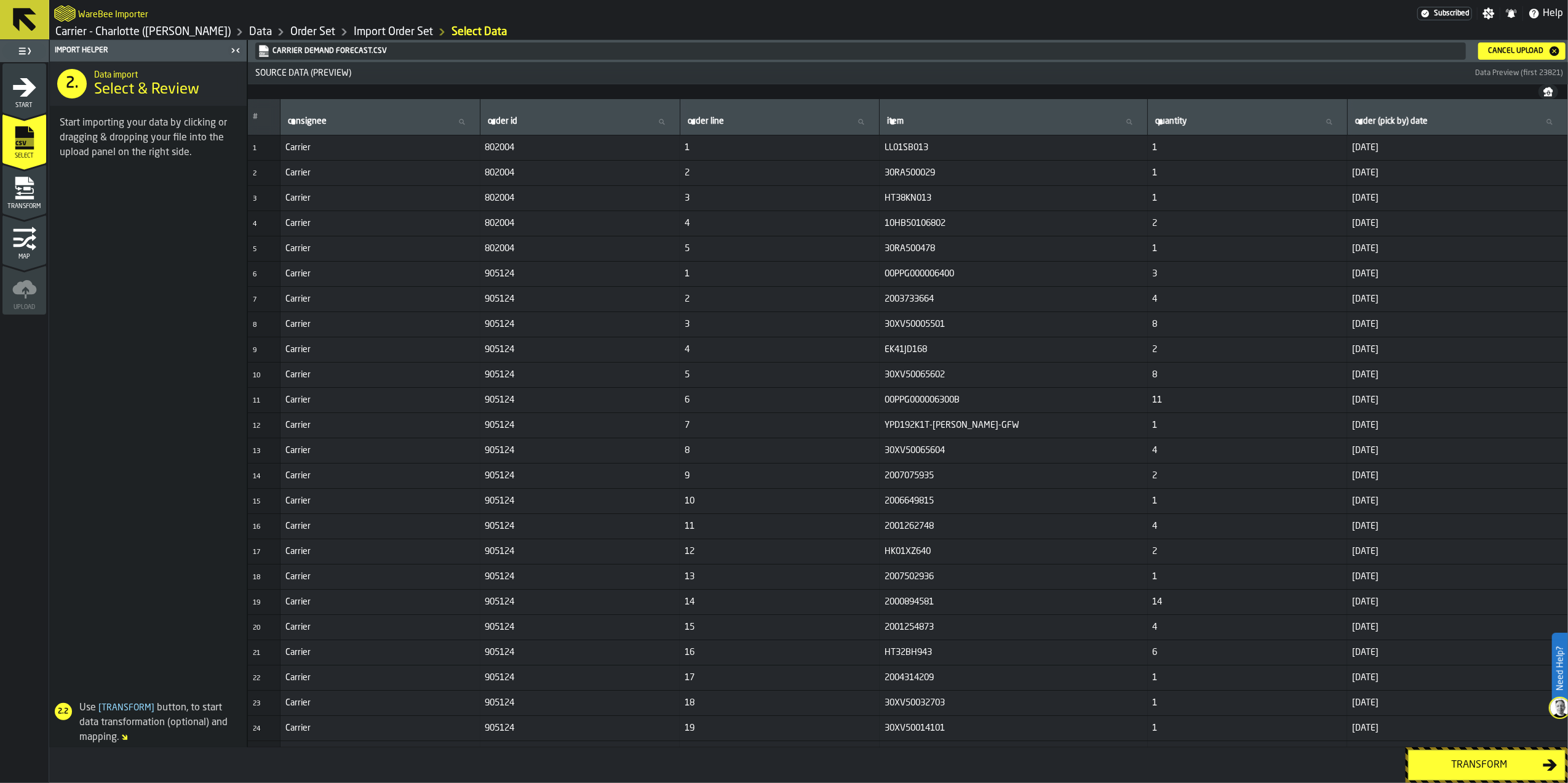
drag, startPoint x: 604, startPoint y: 293, endPoint x: 749, endPoint y: 18, distance: 310.9
click at [749, 18] on div "WareBee Importer" at bounding box center [736, 13] width 1363 height 22
click at [1446, 764] on div "Transform" at bounding box center [1479, 764] width 127 height 14
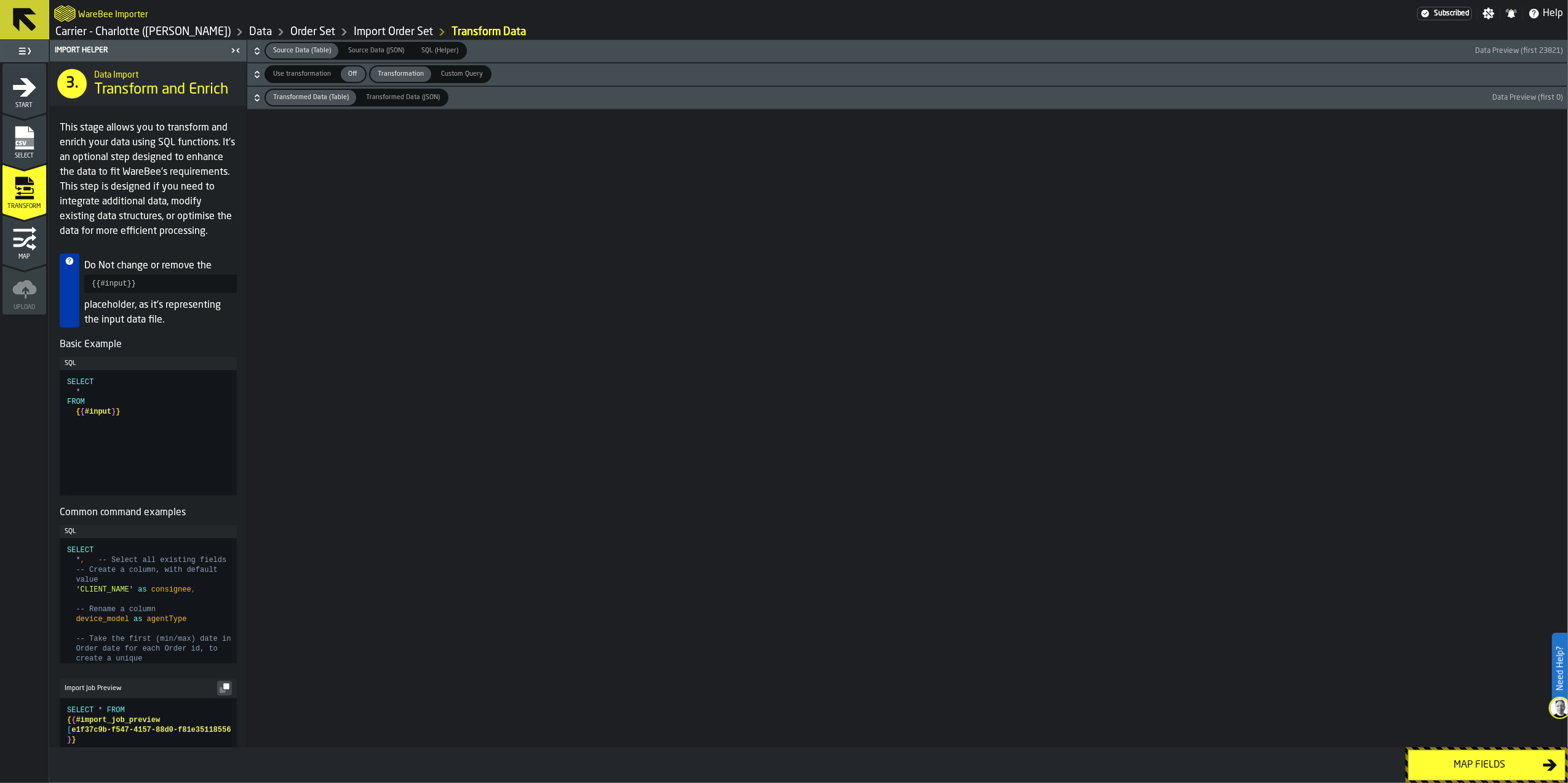
click at [400, 87] on button "Transformed Data (Table) Transformed Data (Table) Transformed Data (JSON) Trans…" at bounding box center [908, 98] width 1321 height 22
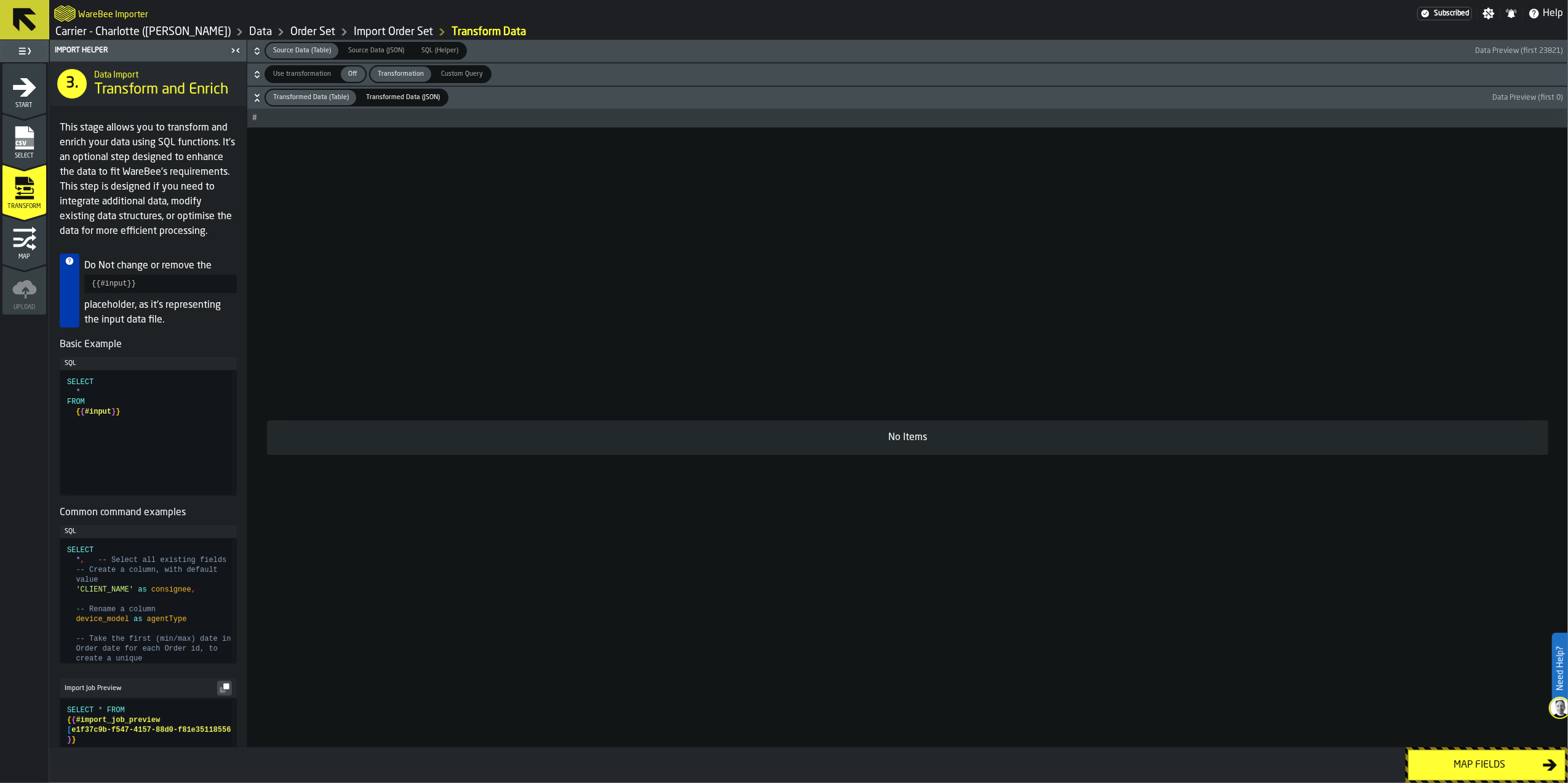
click at [397, 99] on span "Transformed Data (JSON)" at bounding box center [403, 98] width 84 height 11
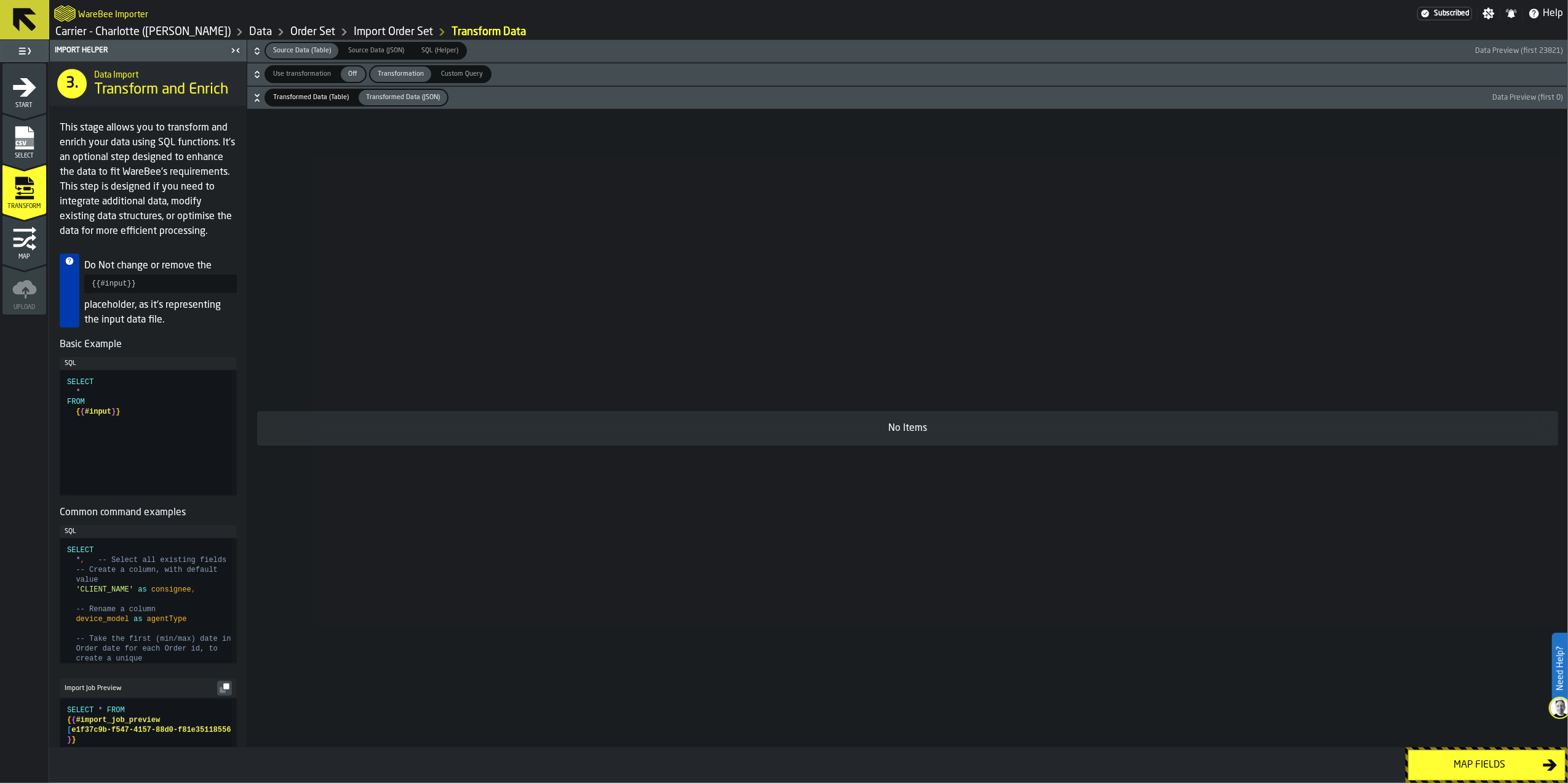
click at [466, 79] on span "Custom Query" at bounding box center [462, 74] width 52 height 11
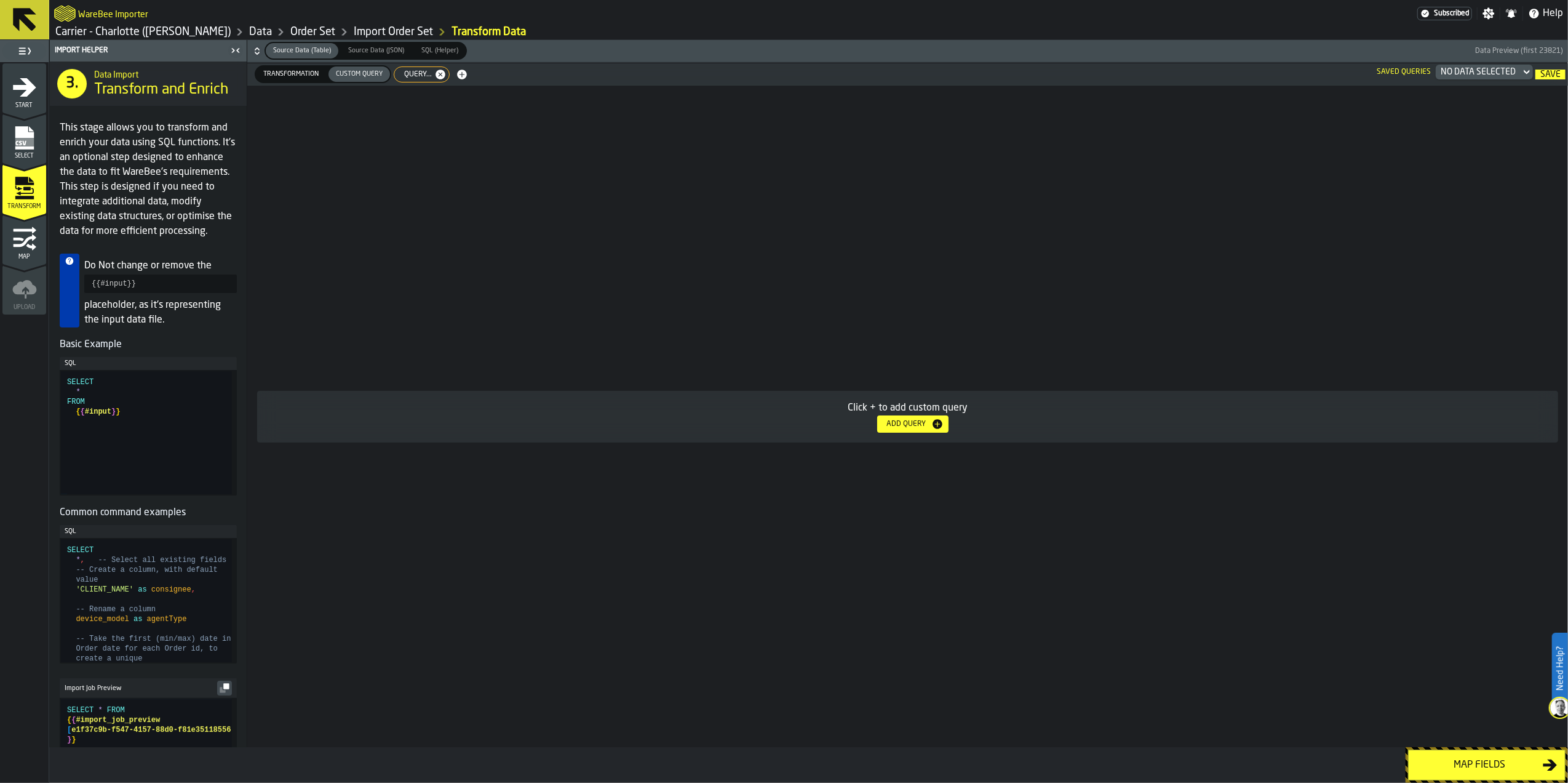
click at [314, 74] on span "Transformation" at bounding box center [291, 74] width 65 height 11
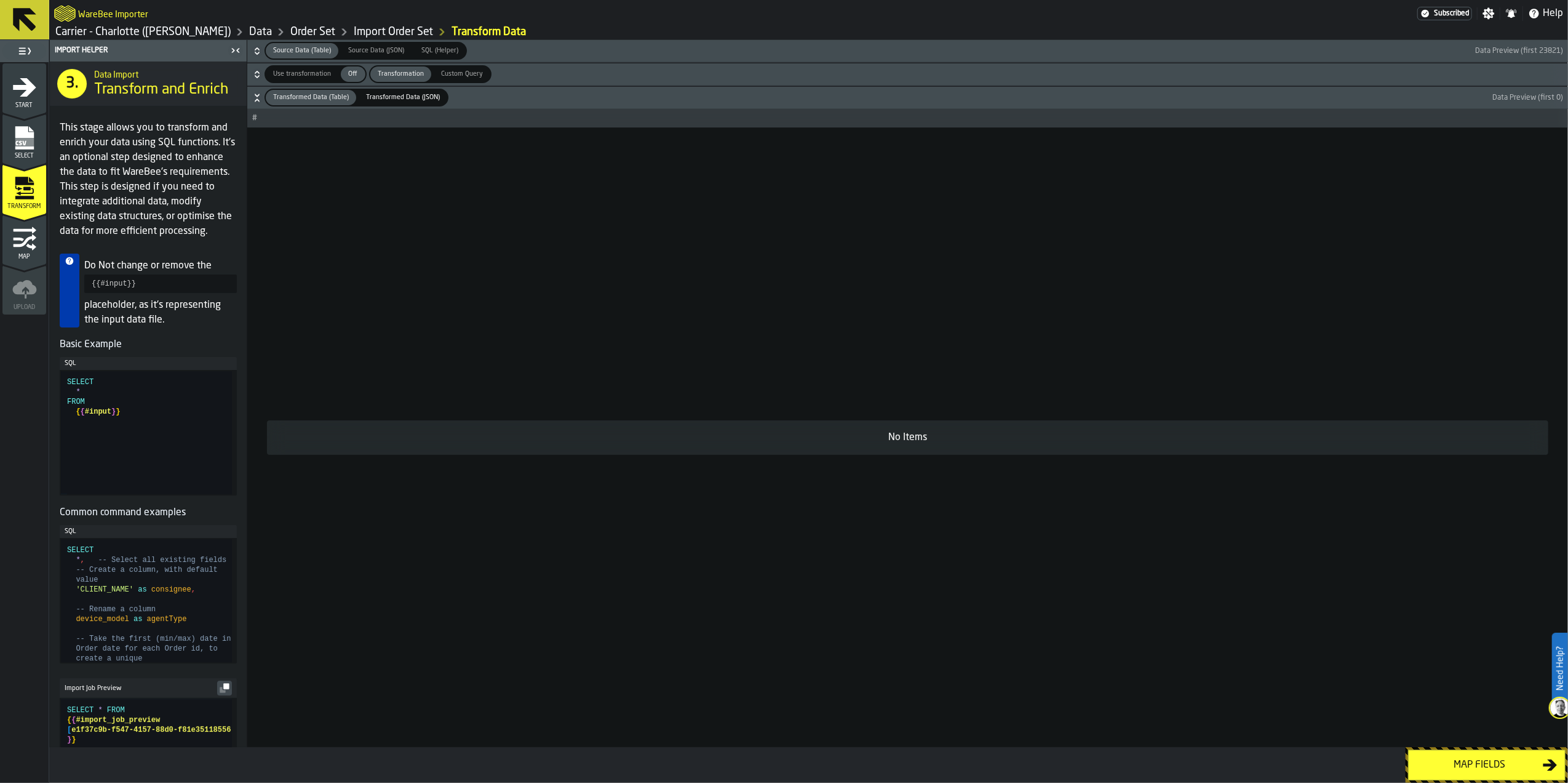
click at [387, 97] on span "Transformed Data (JSON)" at bounding box center [403, 98] width 84 height 11
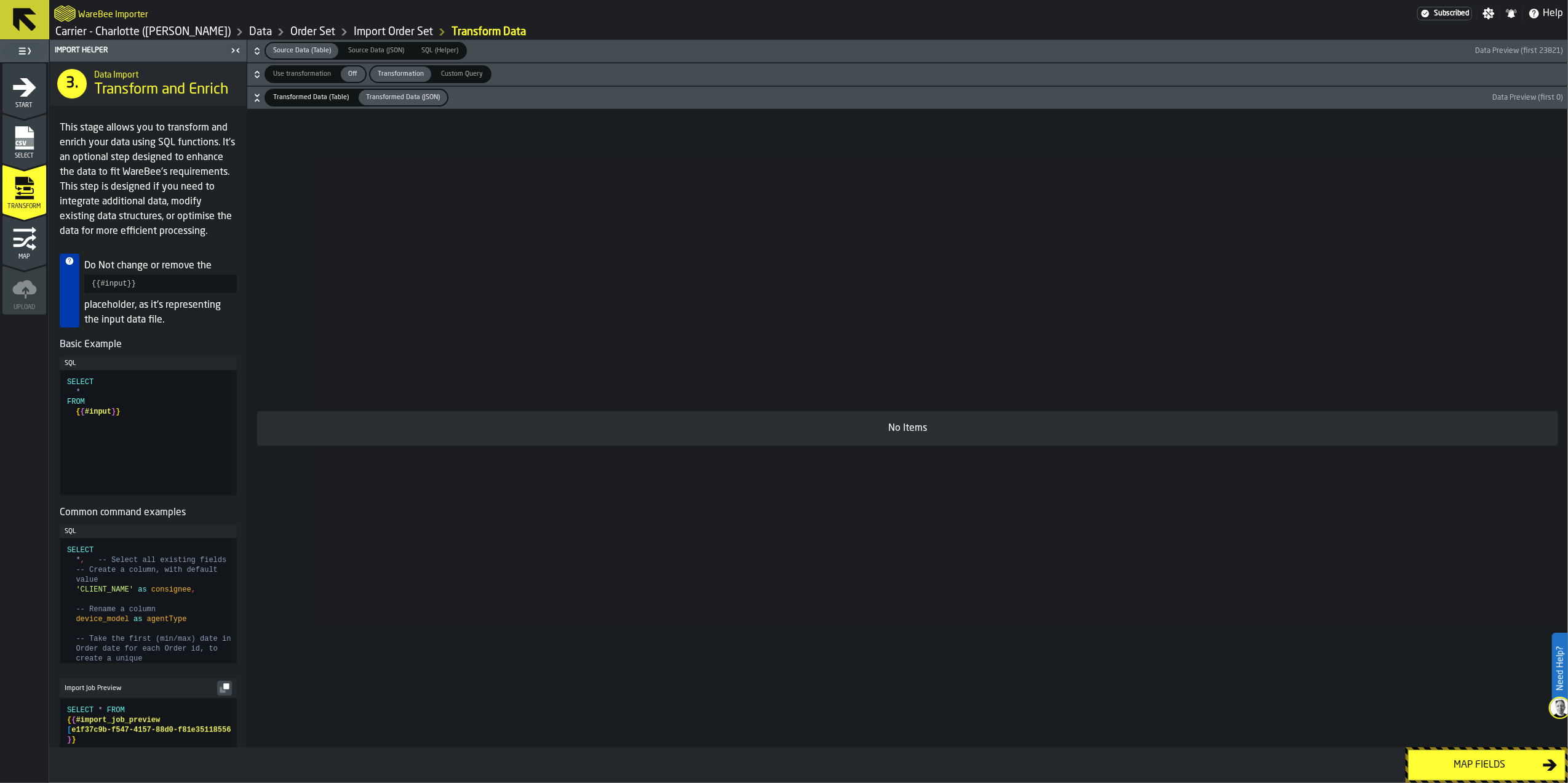
click at [324, 98] on span "Transformed Data (Table)" at bounding box center [311, 98] width 85 height 11
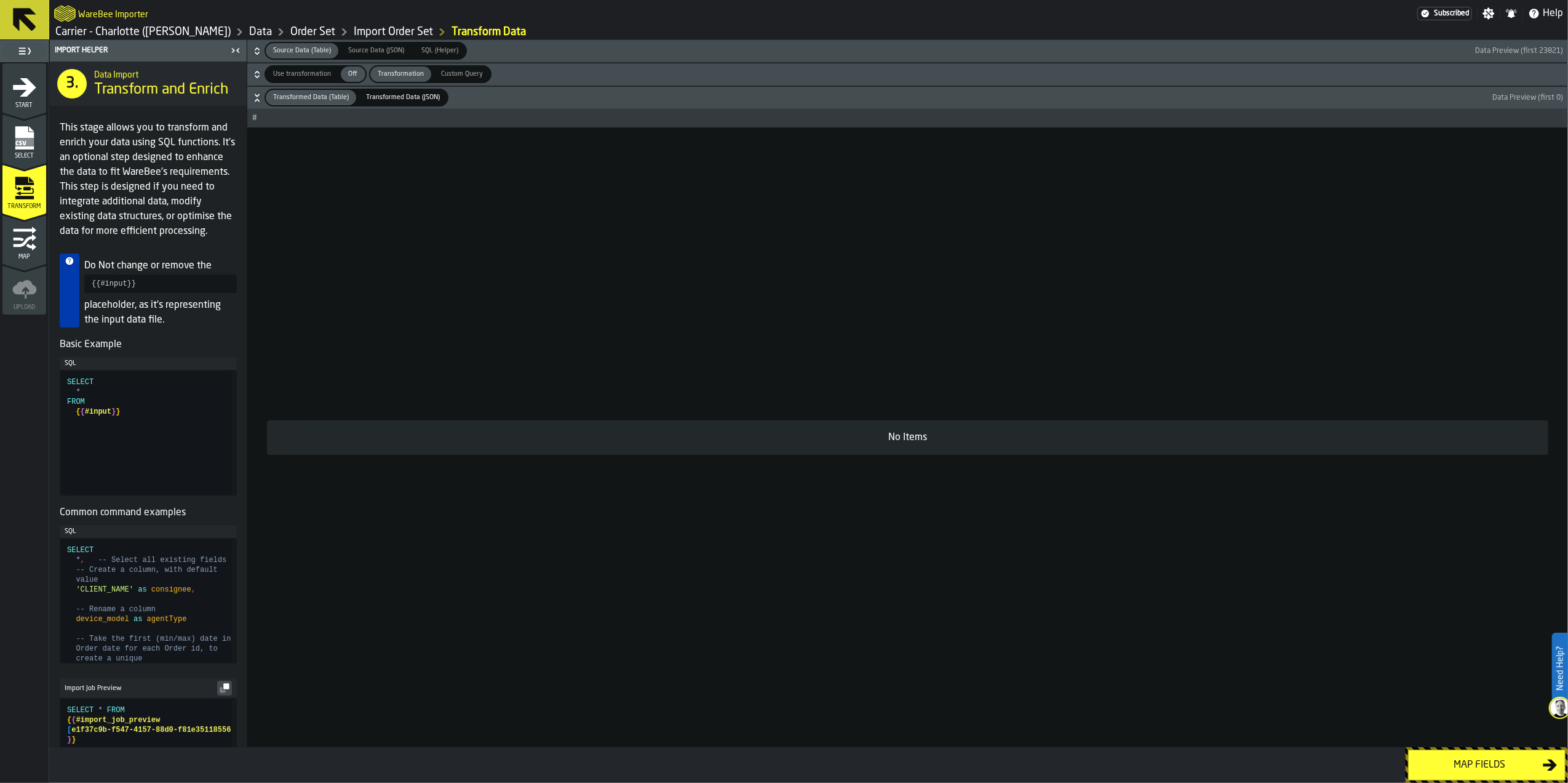
click at [456, 77] on span "Custom Query" at bounding box center [462, 74] width 52 height 11
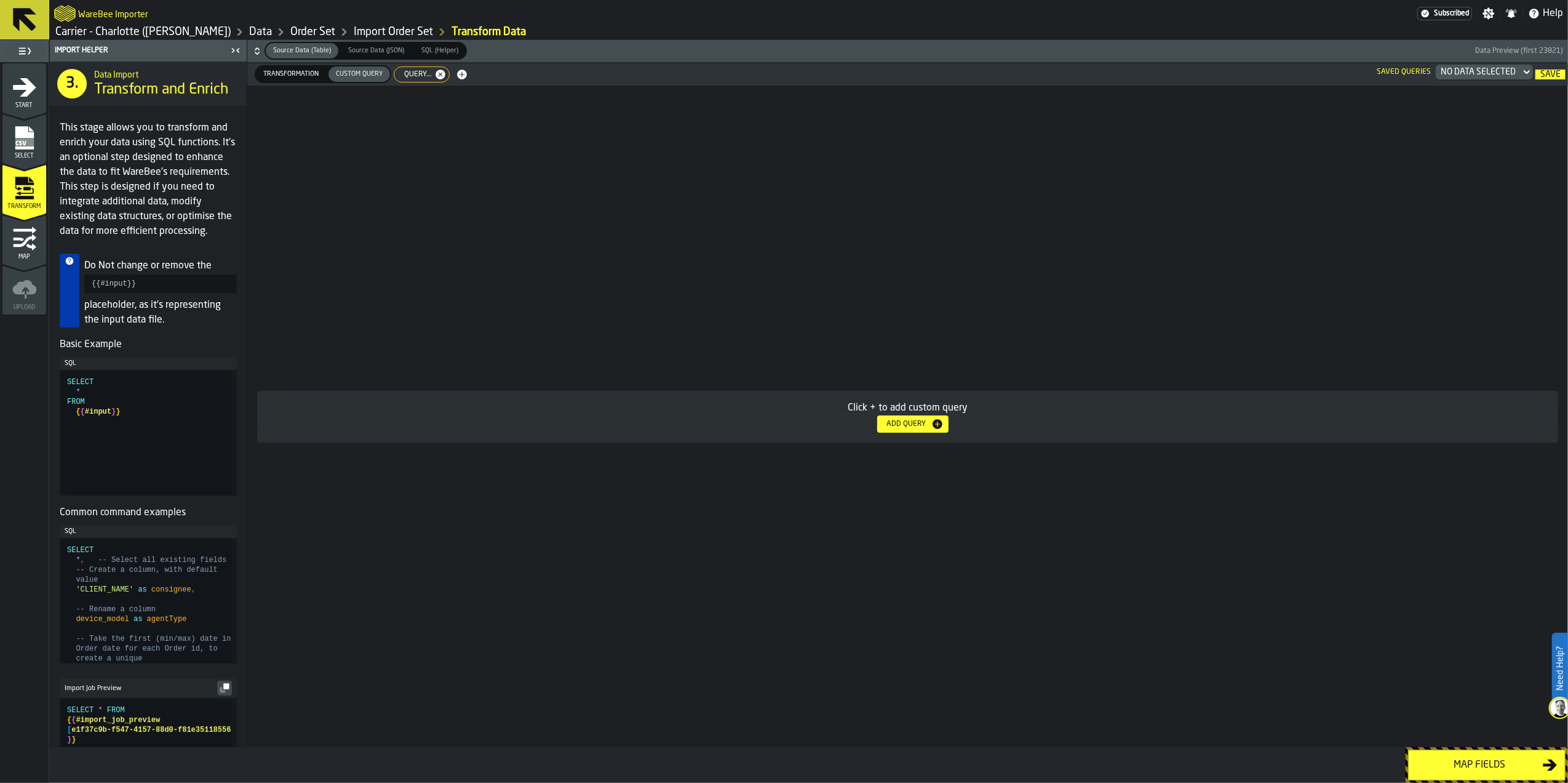
click at [292, 75] on span "Transformation" at bounding box center [291, 74] width 65 height 11
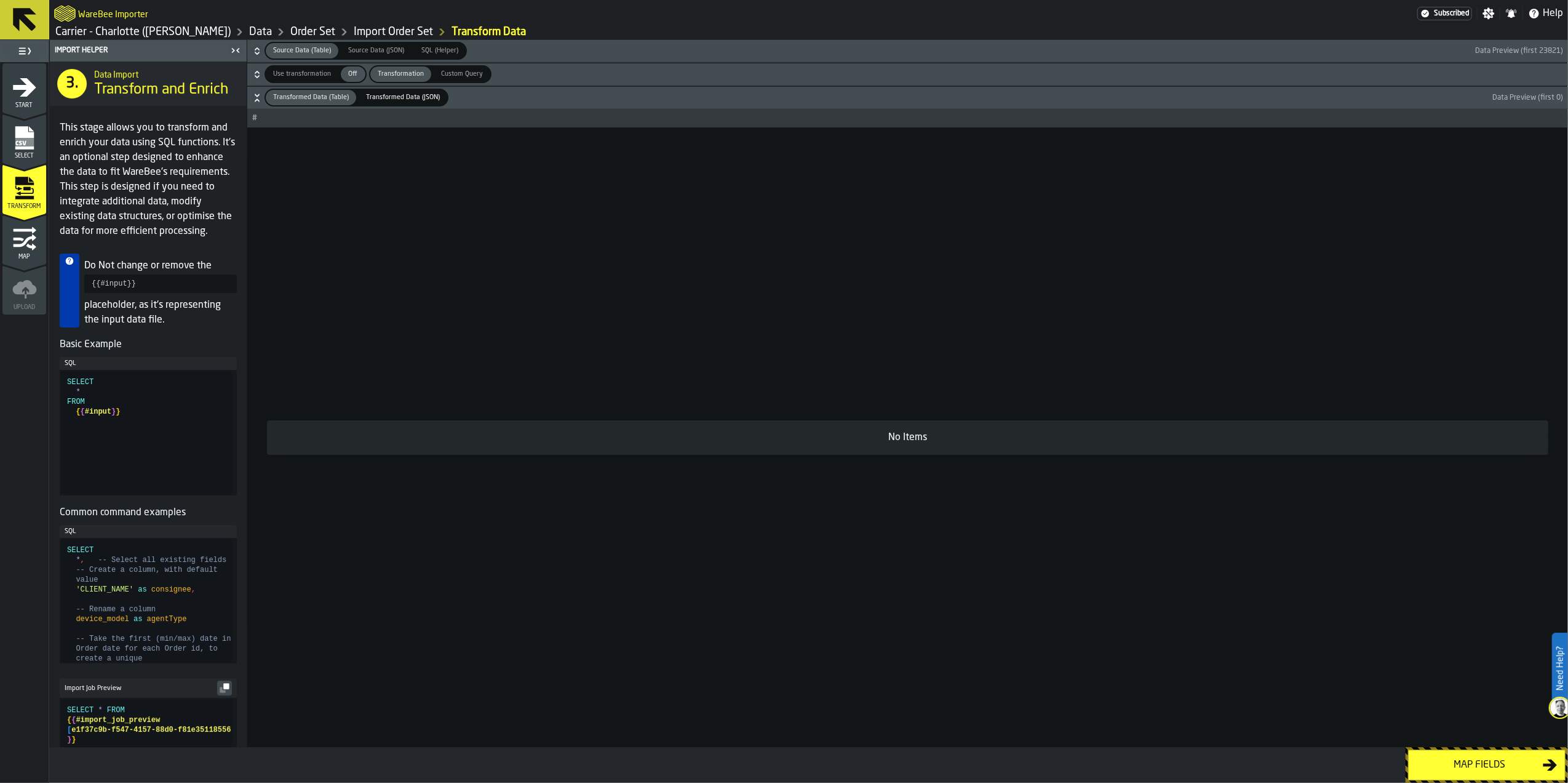
click at [467, 73] on span "Custom Query" at bounding box center [462, 74] width 52 height 11
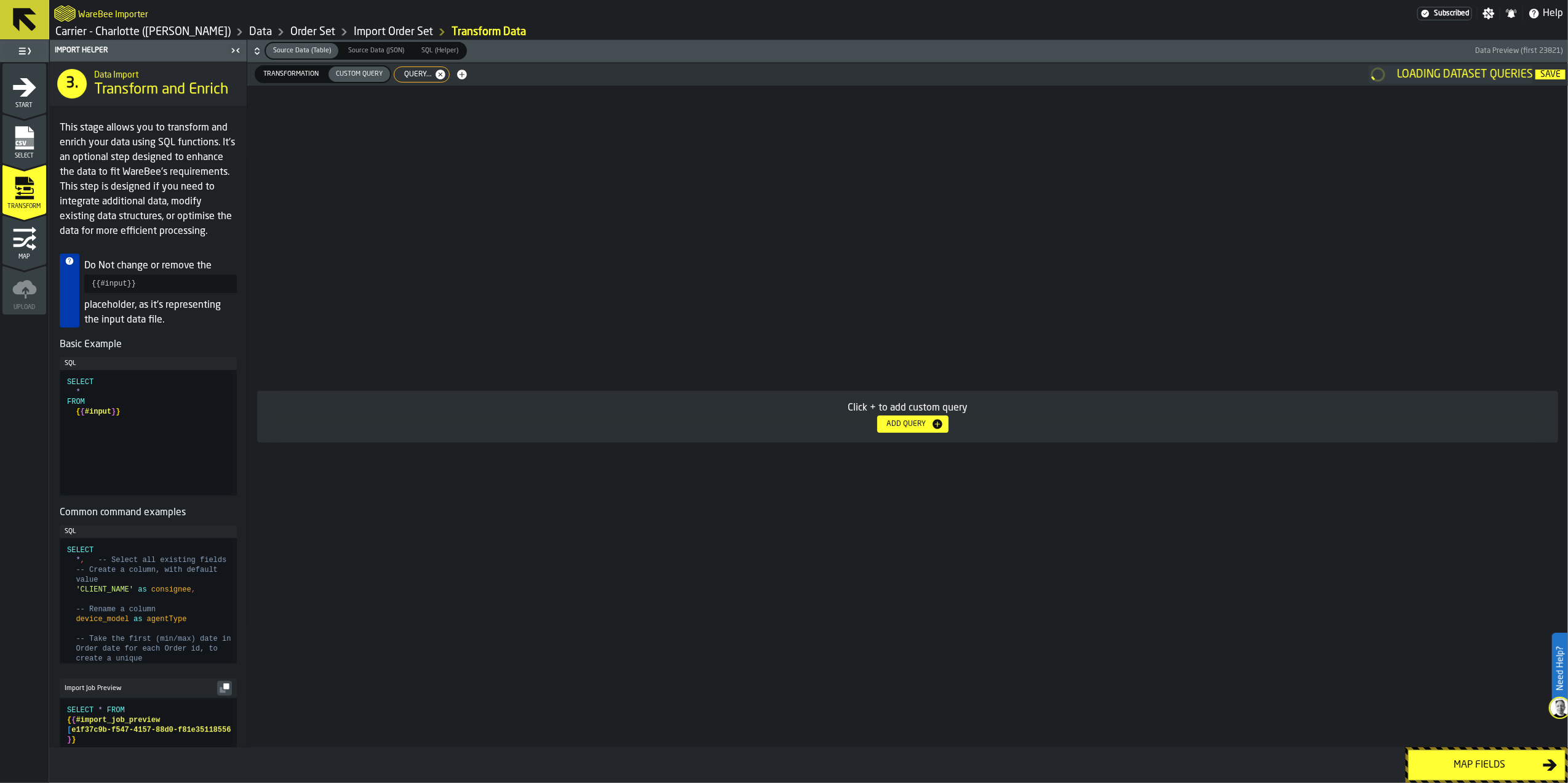
click at [419, 76] on span "Query..." at bounding box center [415, 74] width 37 height 9
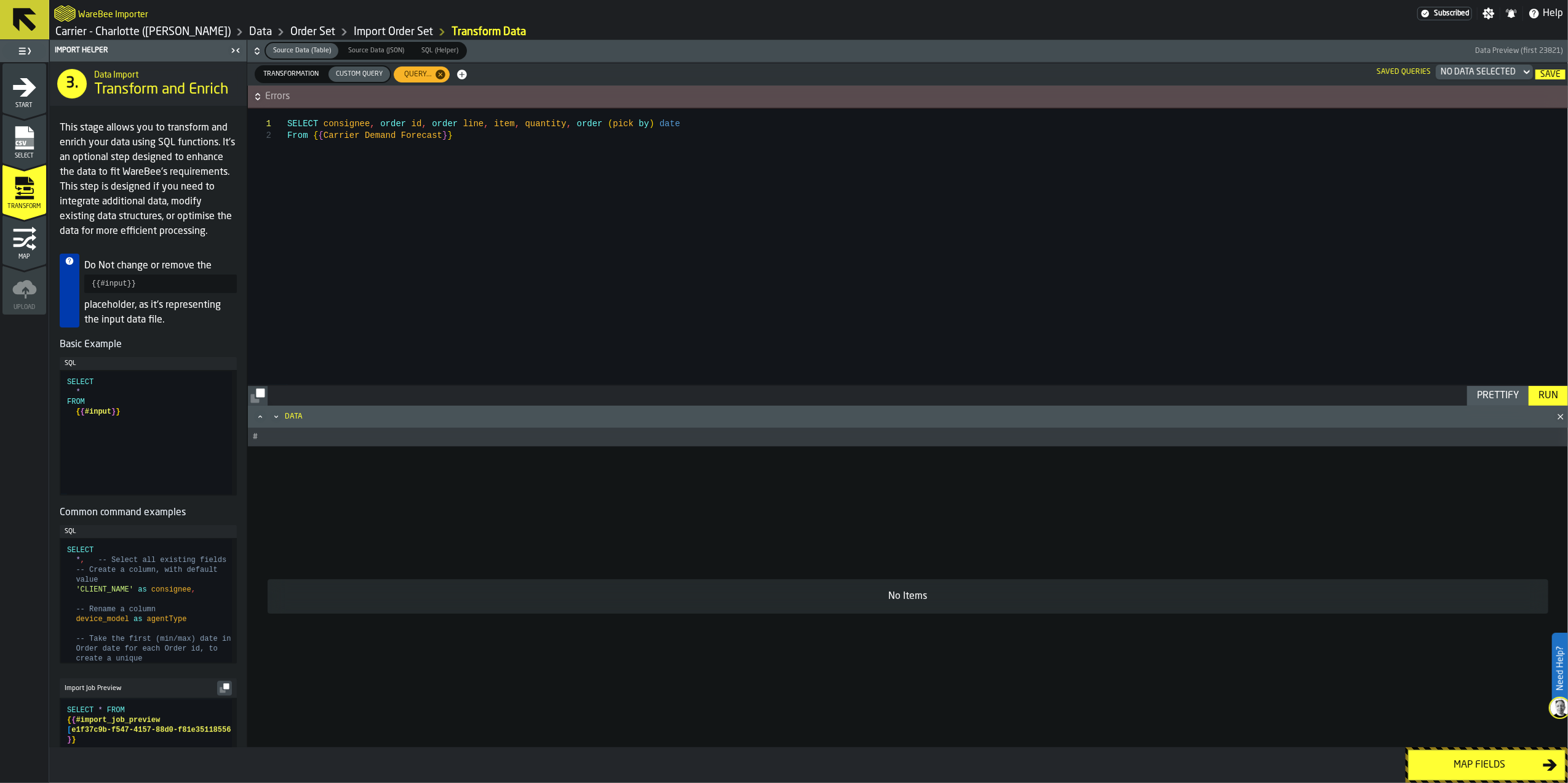
click at [552, 126] on div "SELECT consignee , order id , order line , item , quantity , order ( pick by ) …" at bounding box center [927, 246] width 1280 height 276
click at [681, 129] on div "SELECT consignee , order id , order line , item , quantity , CAST ( order ( pic…" at bounding box center [927, 246] width 1280 height 276
click at [742, 120] on div "SELECT consignee , order id , order line , item , quantity , CAST ( order ( pic…" at bounding box center [927, 246] width 1280 height 276
click at [814, 123] on div "SELECT consignee , order id , order line , item , quantity , CAST ( order ( pic…" at bounding box center [927, 246] width 1280 height 276
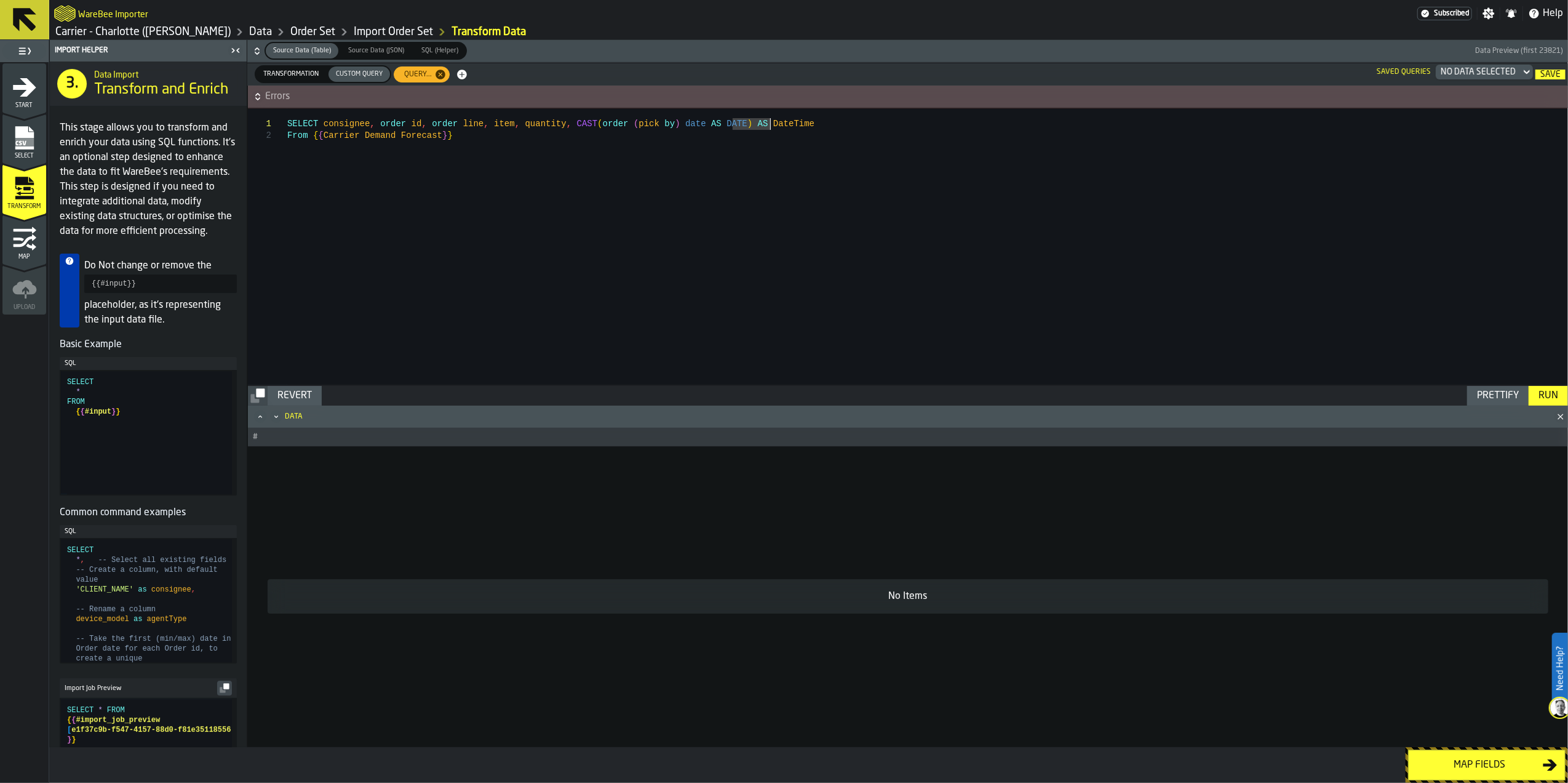
click at [1544, 397] on div "Run" at bounding box center [1548, 395] width 30 height 14
drag, startPoint x: 783, startPoint y: 123, endPoint x: 754, endPoint y: 123, distance: 29.0
click at [754, 123] on div "SELECT consignee , order id , order line , item , quantity , CAST ( order ( pic…" at bounding box center [927, 246] width 1280 height 276
click at [1538, 402] on div "Run" at bounding box center [1548, 395] width 30 height 14
click at [1495, 396] on div "Prettify" at bounding box center [1498, 395] width 52 height 14
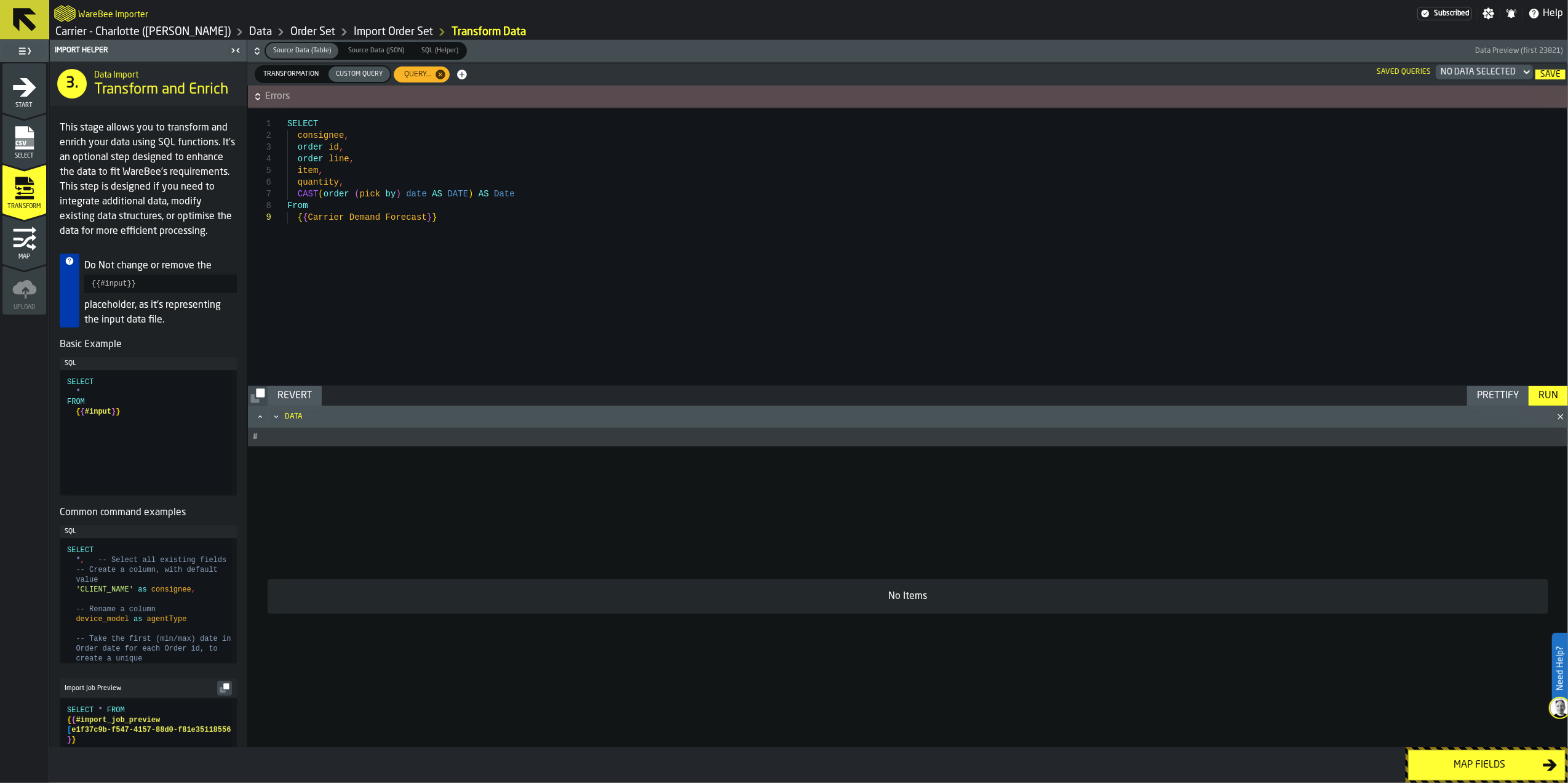
click at [450, 106] on button "Errors" at bounding box center [907, 96] width 1320 height 22
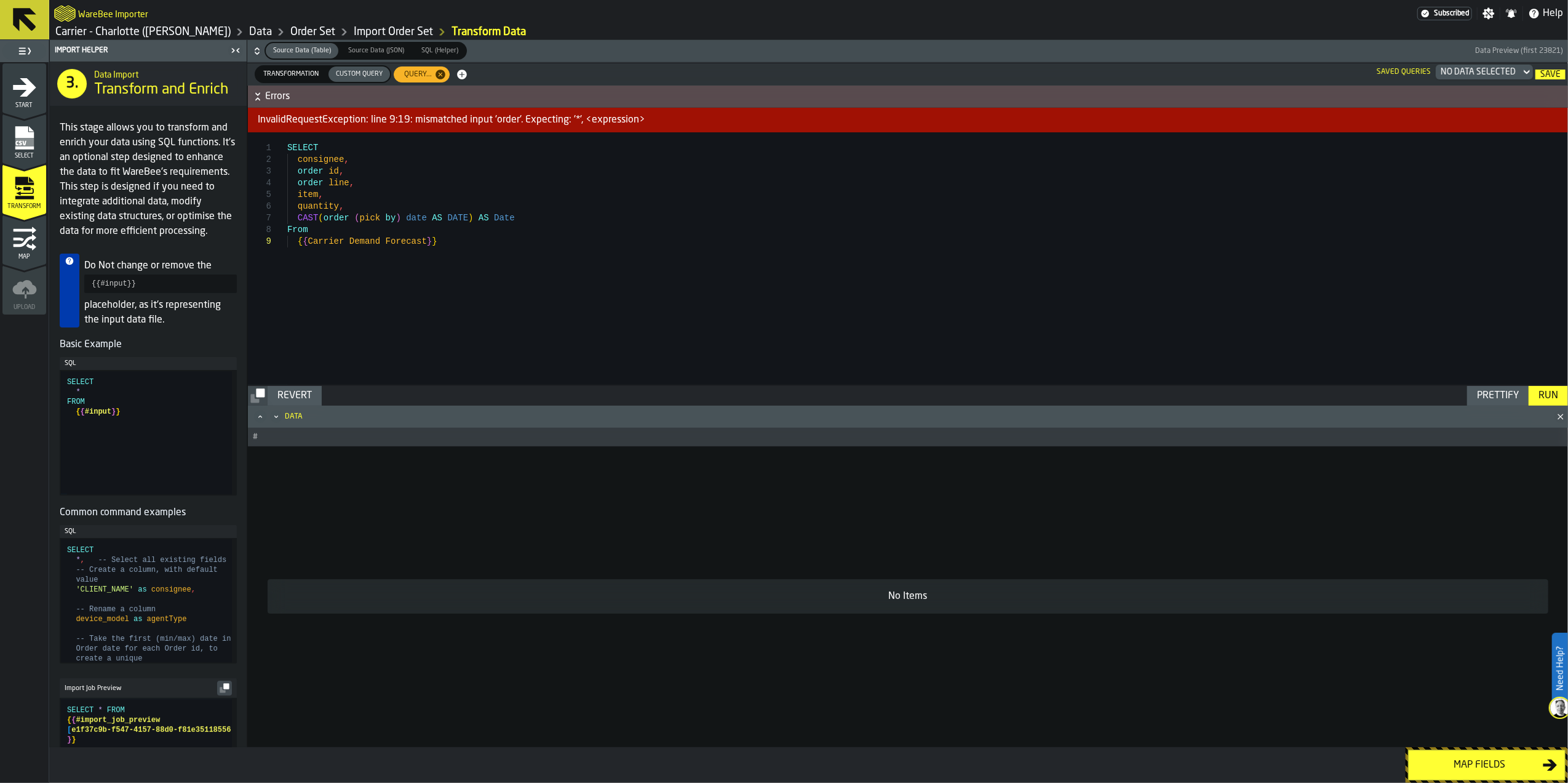
click at [503, 94] on span "Errors" at bounding box center [915, 96] width 1301 height 14
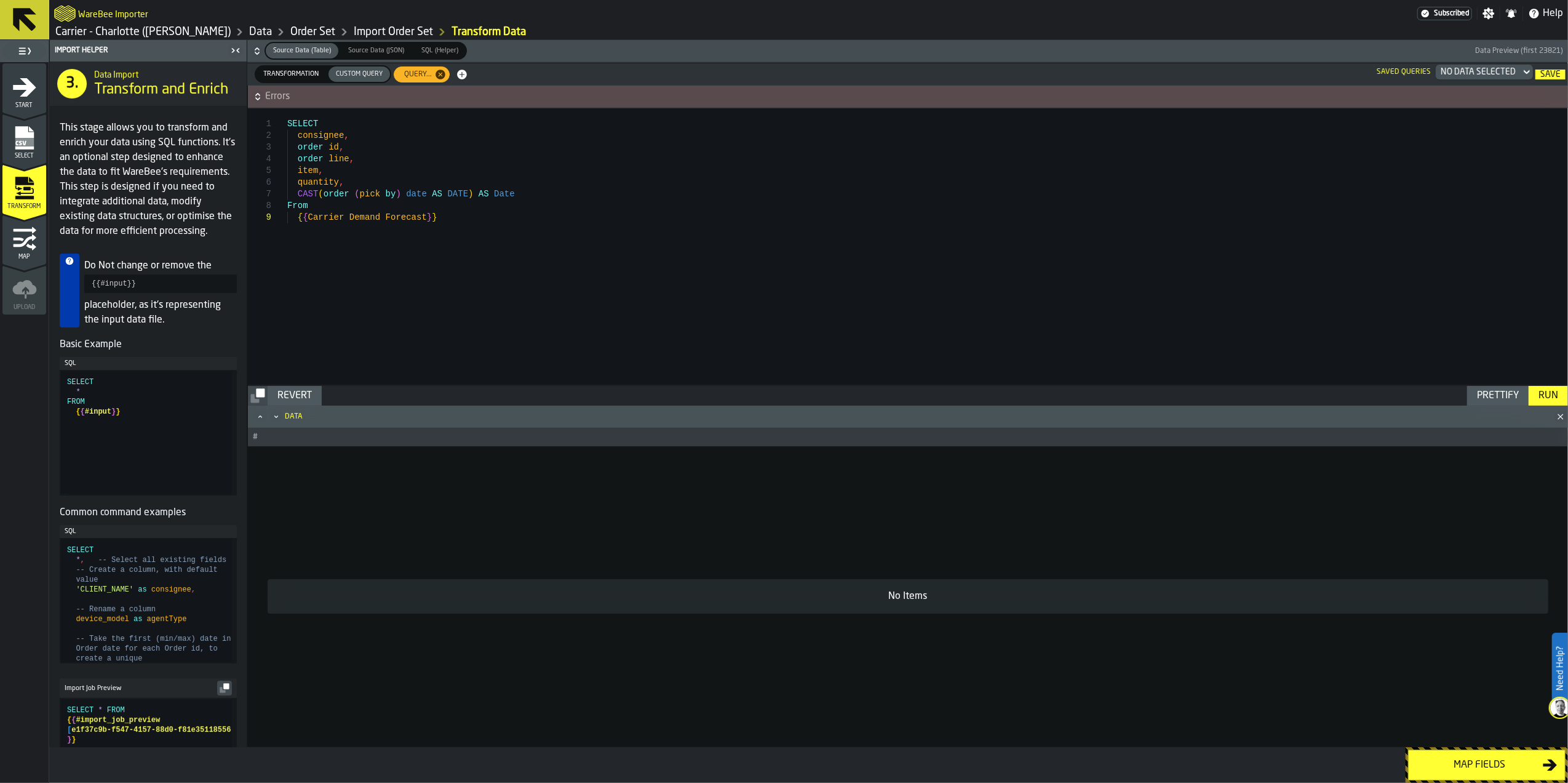
click at [503, 94] on span "Errors" at bounding box center [915, 96] width 1301 height 14
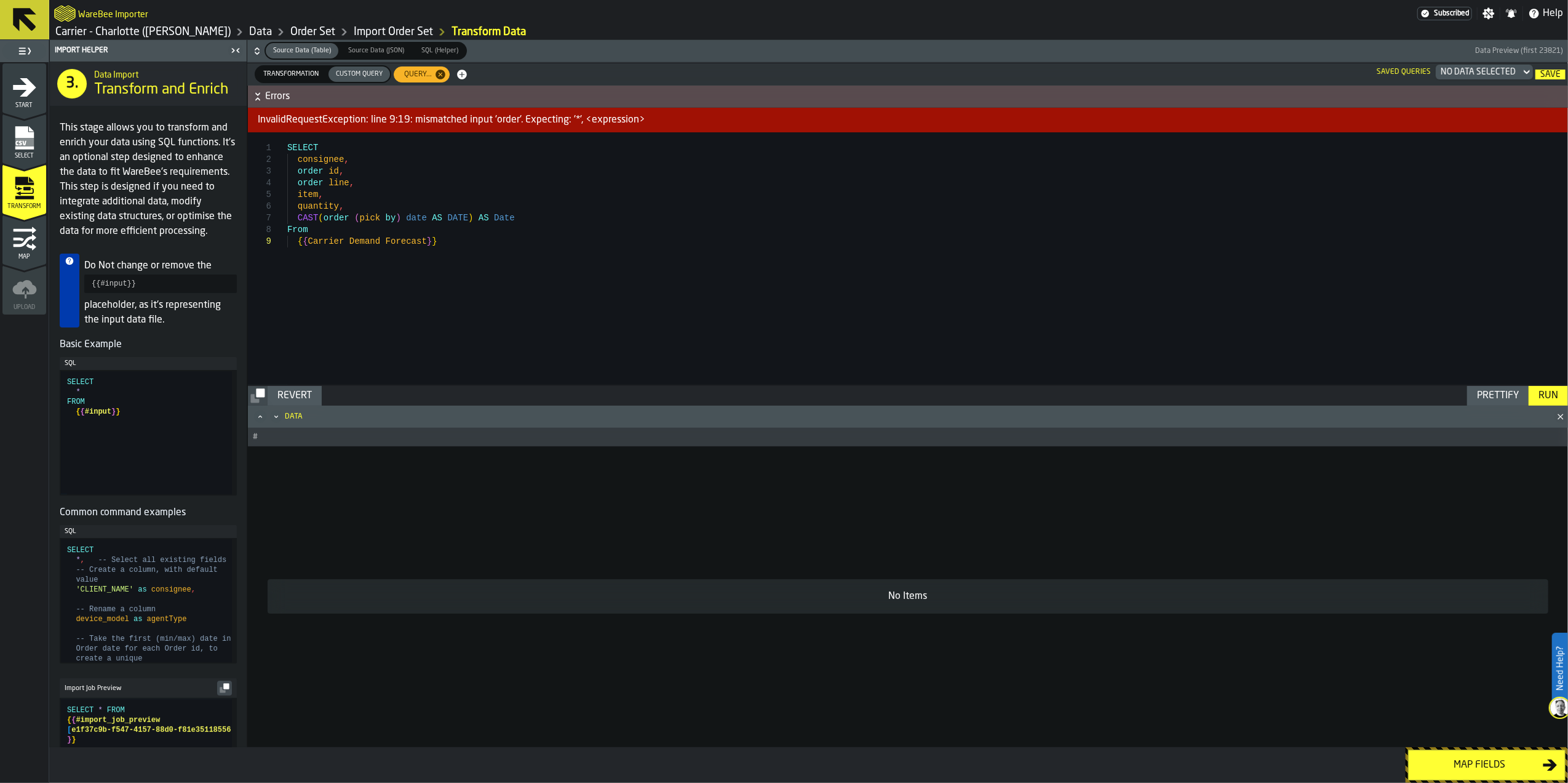
click at [503, 94] on span "Errors" at bounding box center [915, 96] width 1301 height 14
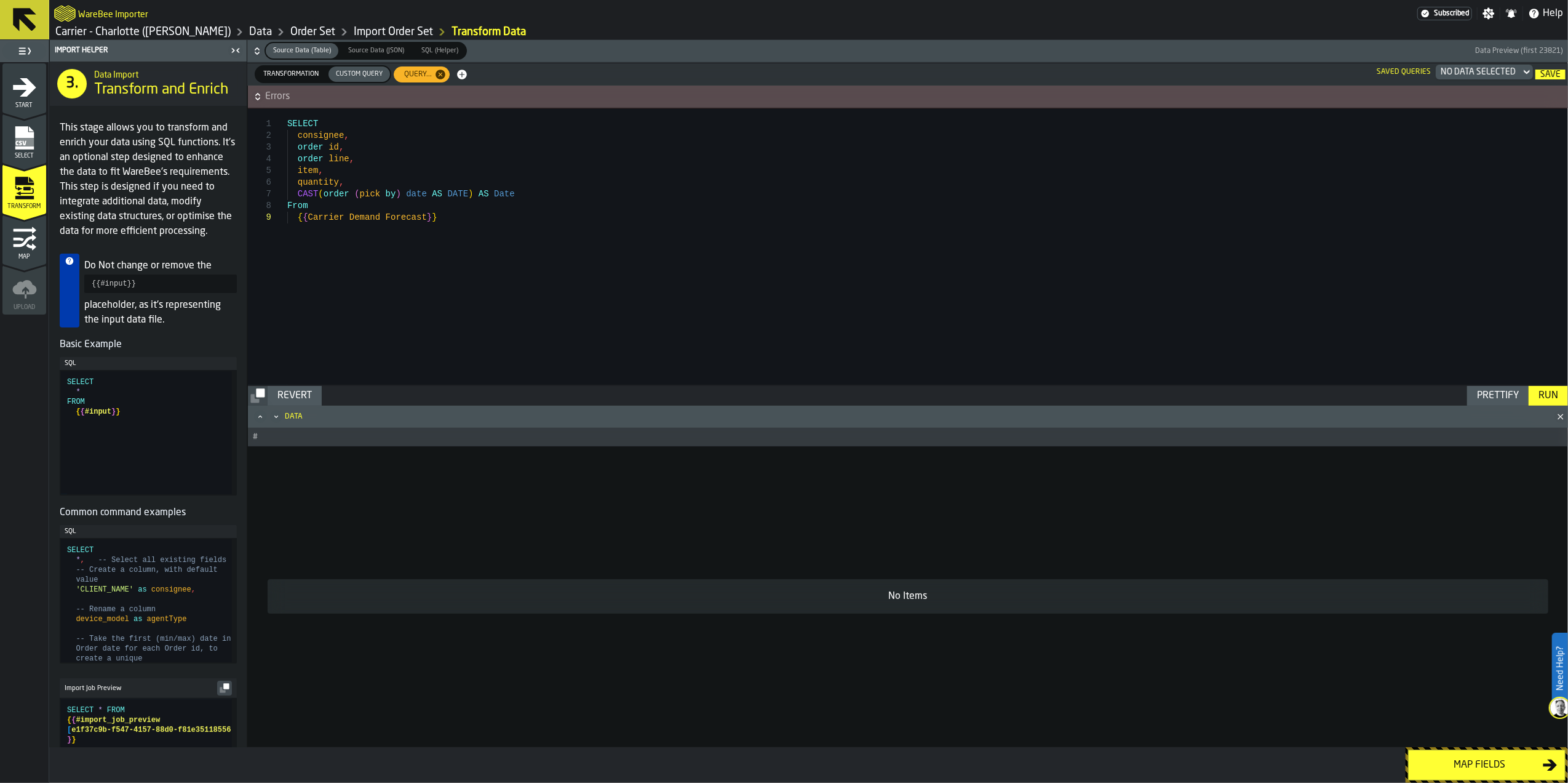
click at [436, 222] on div "SELECT consignee , order id , order line , item , quantity , CAST ( order ( pic…" at bounding box center [927, 246] width 1280 height 276
click at [305, 222] on div "SELECT consignee , order id , order line , item , quantity , CAST ( order ( pic…" at bounding box center [927, 246] width 1280 height 276
click at [1536, 393] on div "Run" at bounding box center [1548, 395] width 30 height 14
click at [547, 103] on span "Errors" at bounding box center [915, 96] width 1301 height 14
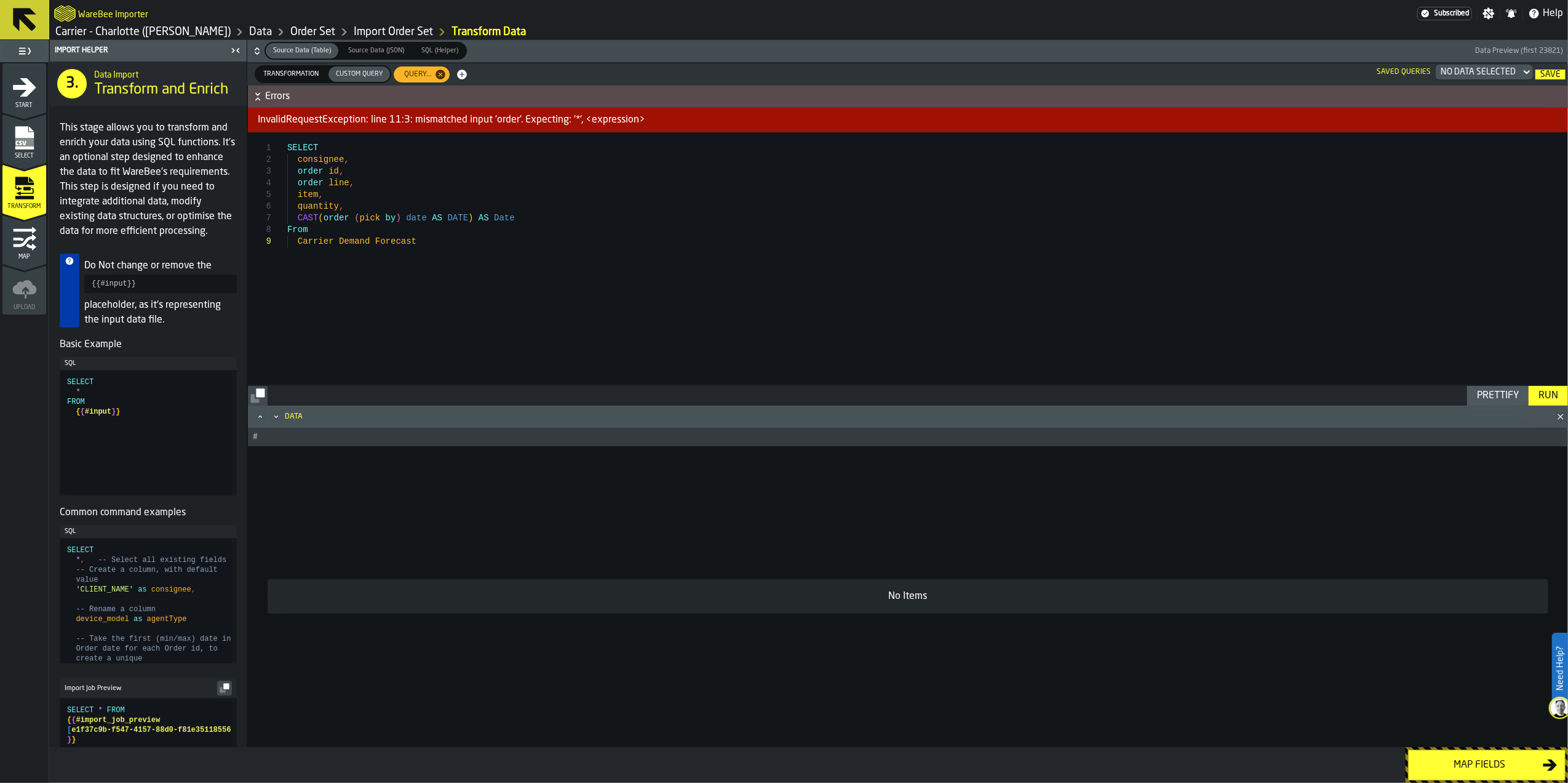
click at [571, 121] on div "InvalidRequestException: line 11:3: mismatched input 'order'. Expecting: '*', <…" at bounding box center [907, 120] width 1320 height 25
click at [586, 101] on span "Errors" at bounding box center [915, 96] width 1301 height 14
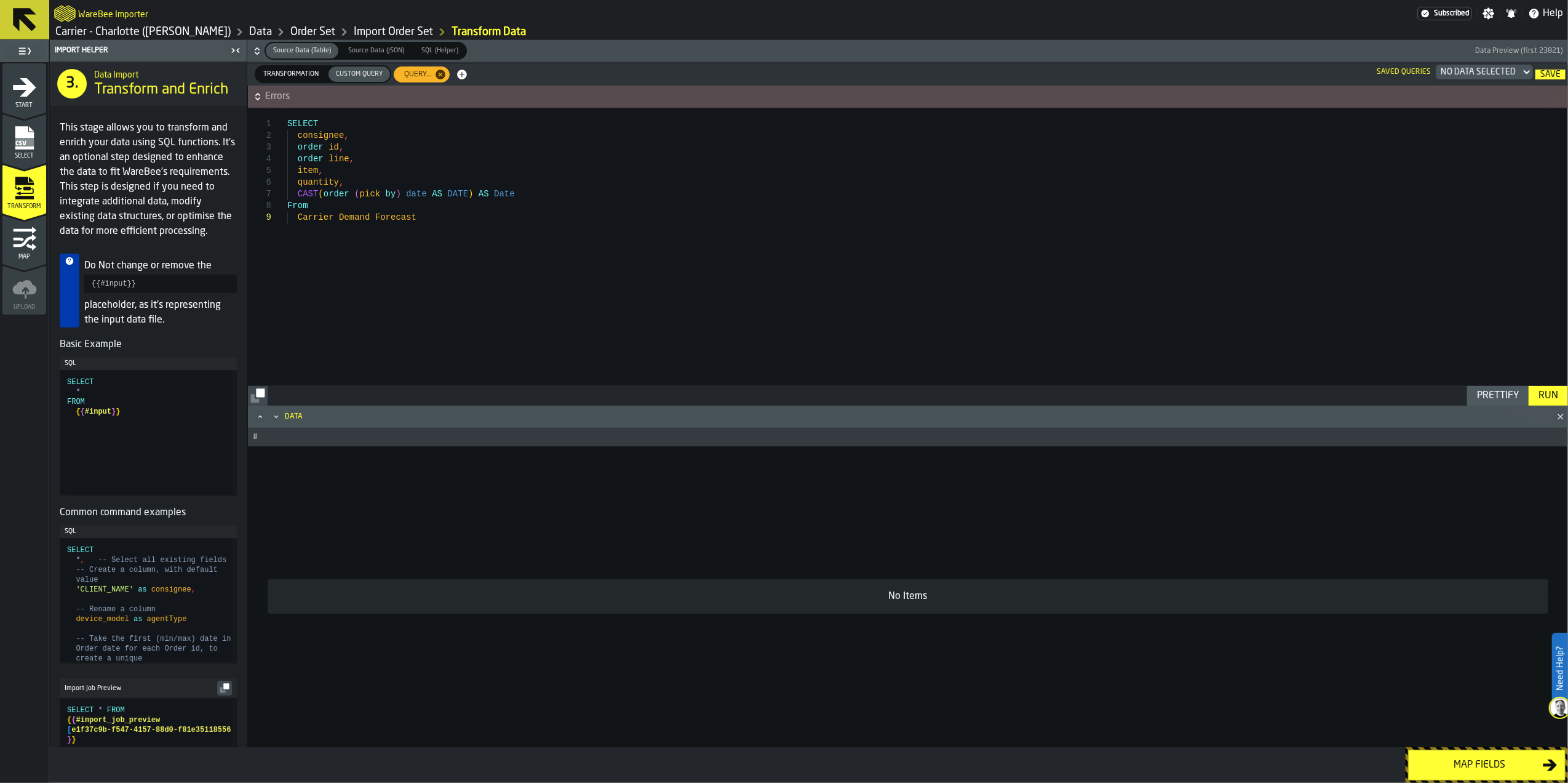
click at [428, 217] on div "SELECT consignee , order id , order line , item , quantity , CAST ( order ( pic…" at bounding box center [927, 246] width 1280 height 276
click at [1549, 400] on div "Run" at bounding box center [1548, 395] width 30 height 14
click at [711, 89] on span "Errors" at bounding box center [915, 96] width 1301 height 14
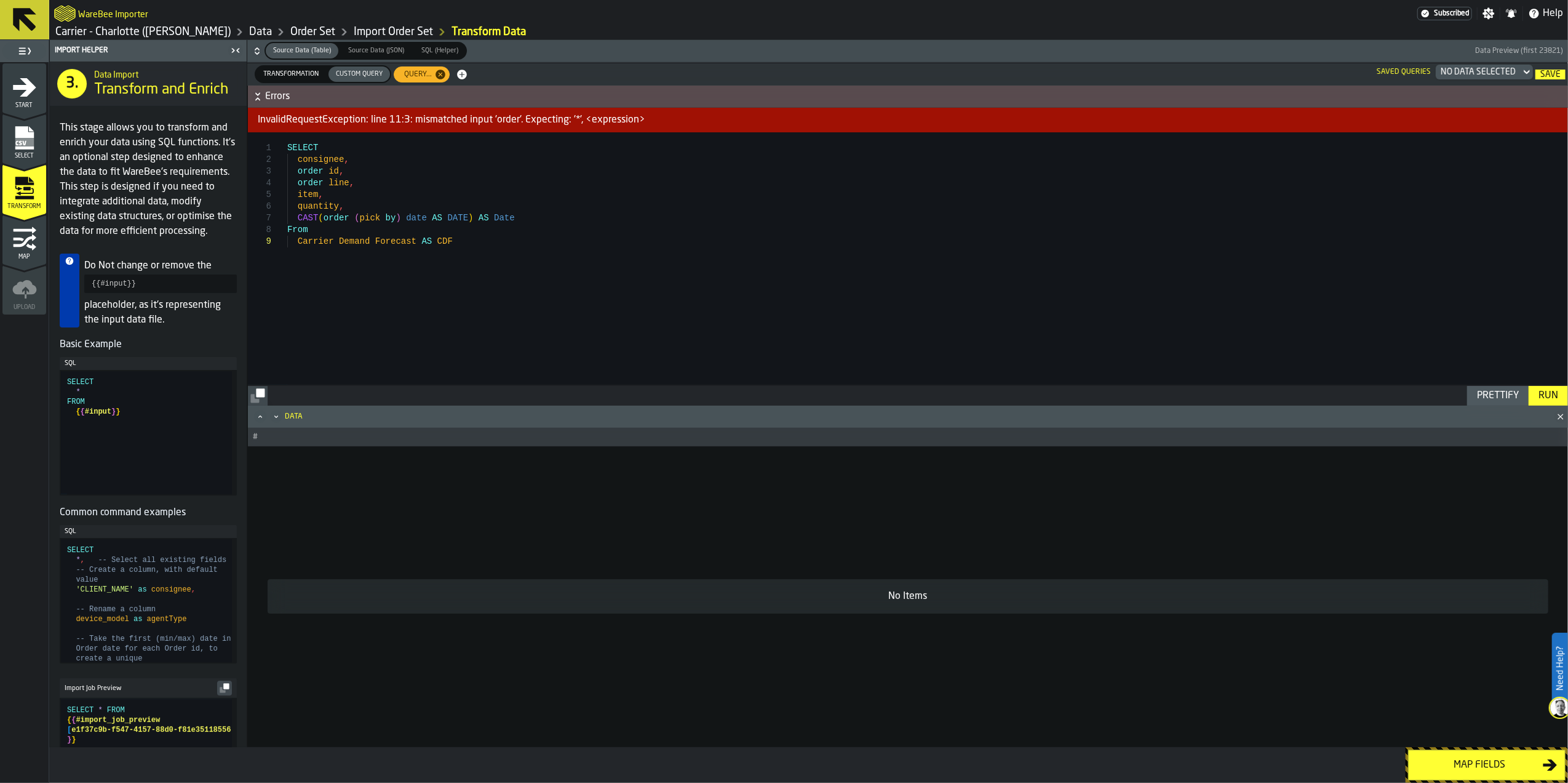
click at [717, 96] on span "Errors" at bounding box center [915, 96] width 1301 height 14
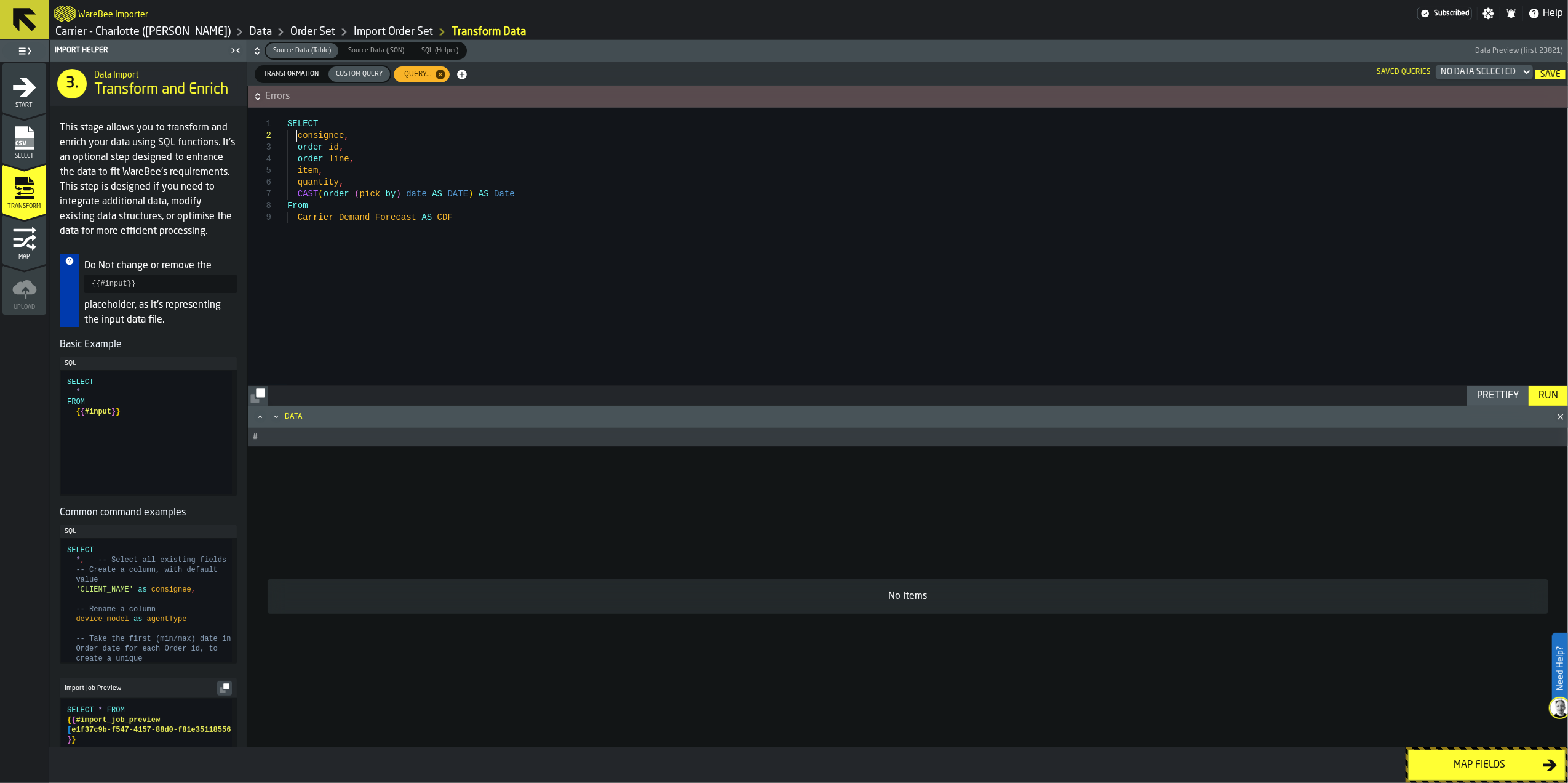
click at [297, 134] on div "SELECT consignee , order id , order line , item , quantity , CAST ( order ( pic…" at bounding box center [927, 246] width 1280 height 276
drag, startPoint x: 343, startPoint y: 183, endPoint x: 295, endPoint y: 136, distance: 67.2
click at [295, 136] on div "SELECT consignee , order id , order line , item , quantity , CAST ( order ( pic…" at bounding box center [927, 246] width 1280 height 276
type textarea "**********"
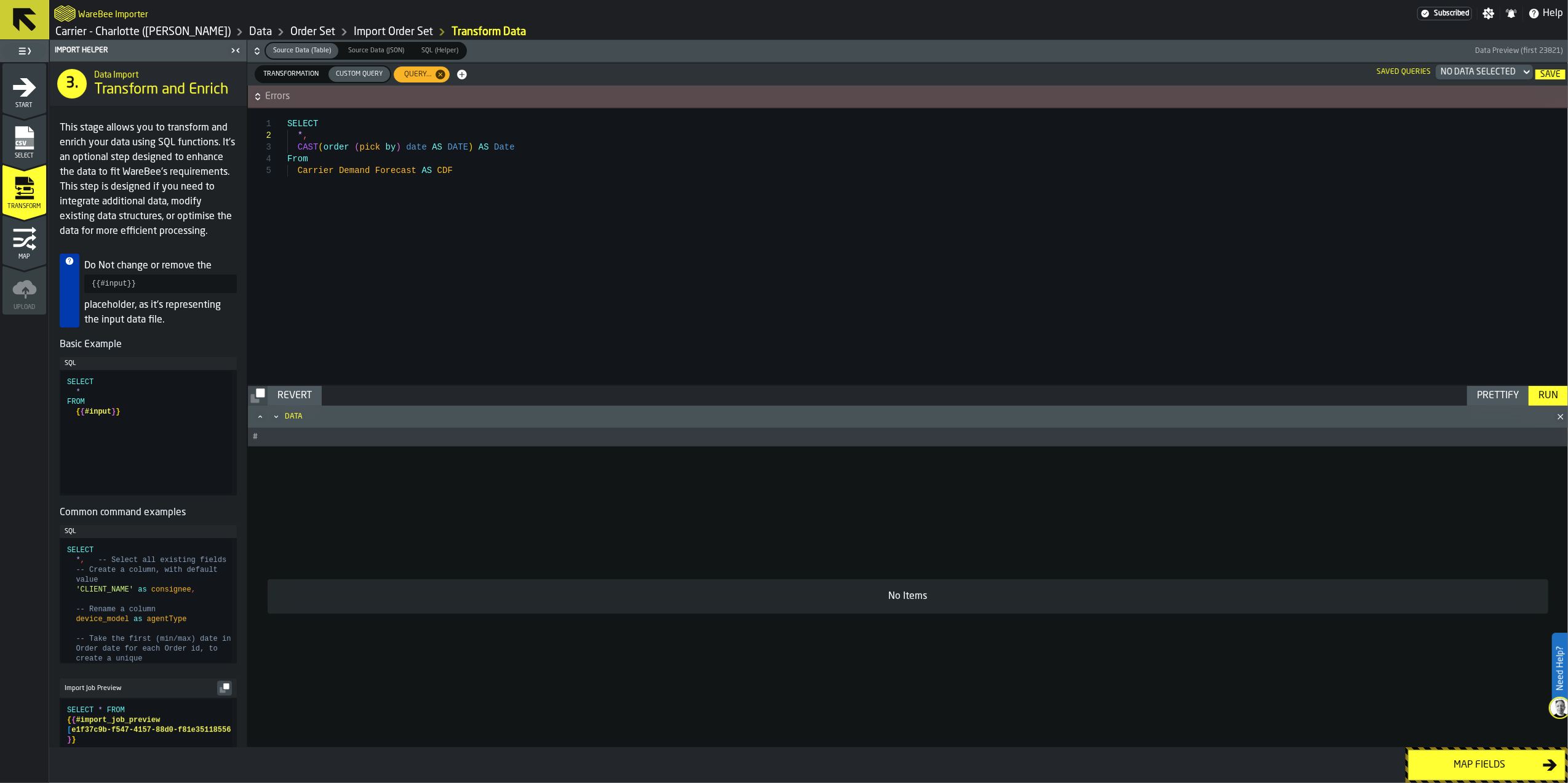
click at [1556, 396] on div "Run" at bounding box center [1548, 395] width 30 height 14
click at [501, 96] on span "Errors" at bounding box center [915, 96] width 1301 height 14
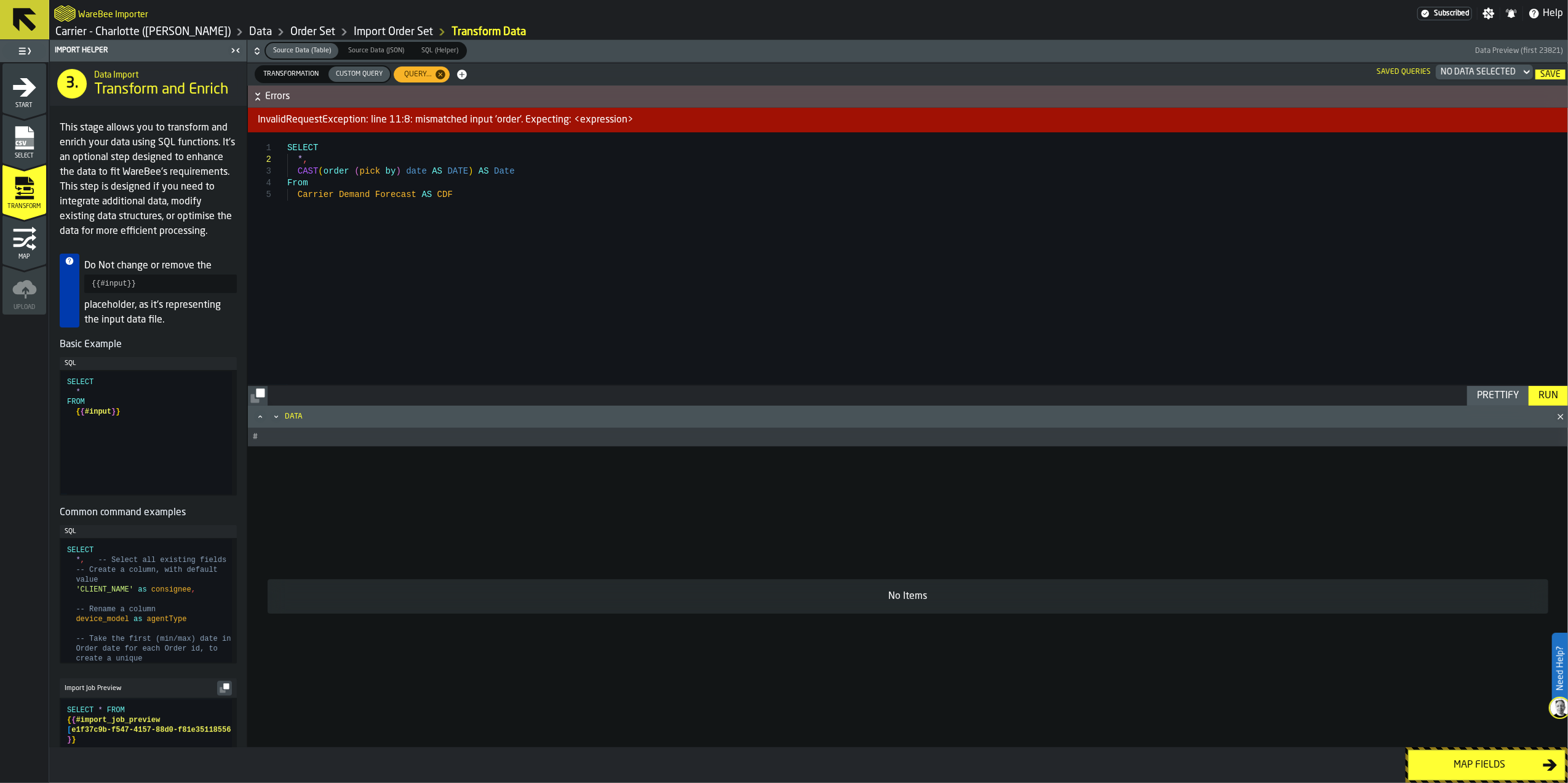
click at [501, 93] on span "Errors" at bounding box center [915, 96] width 1301 height 14
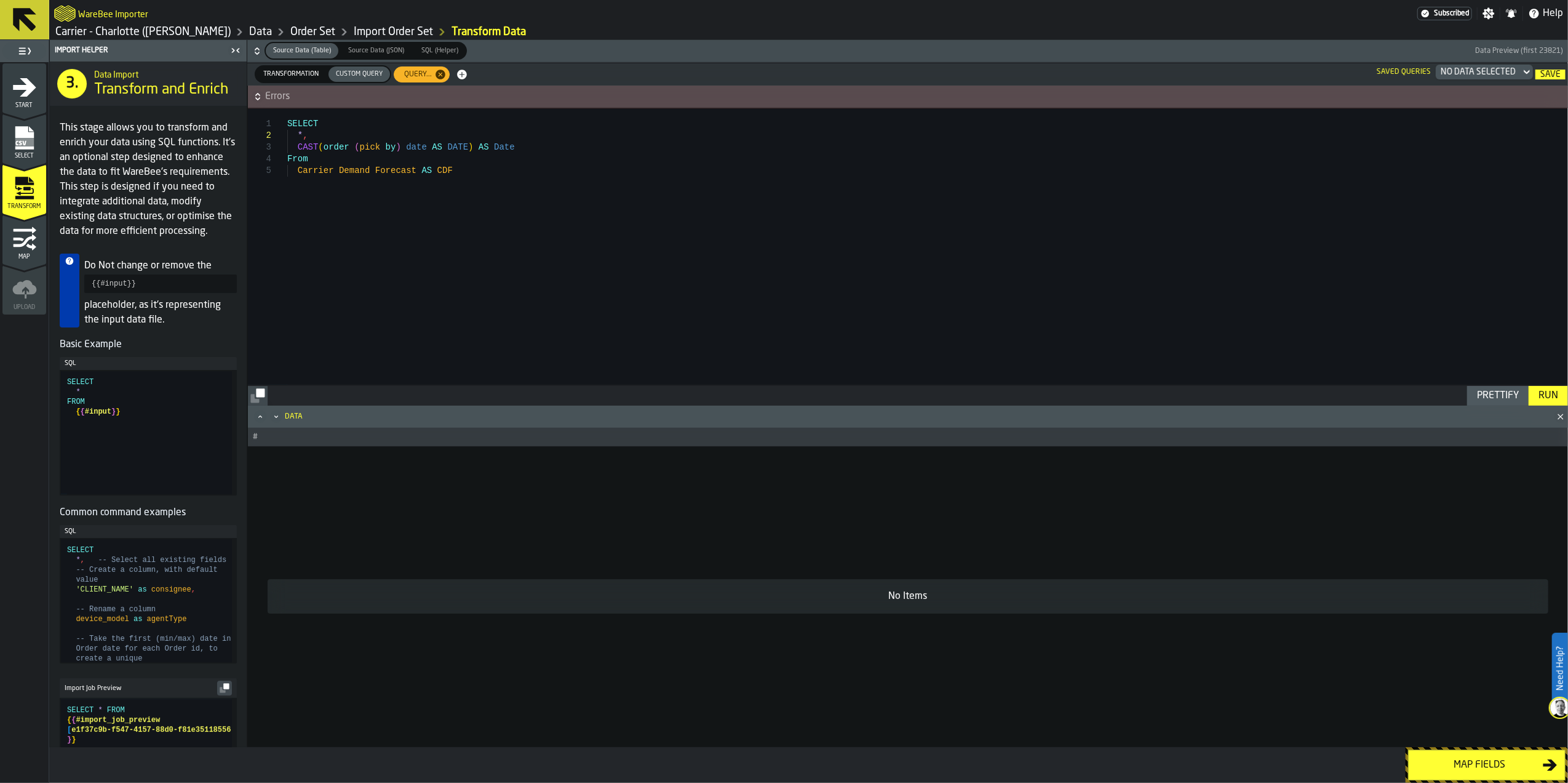
click at [31, 143] on rect "menu Select" at bounding box center [23, 141] width 18 height 9
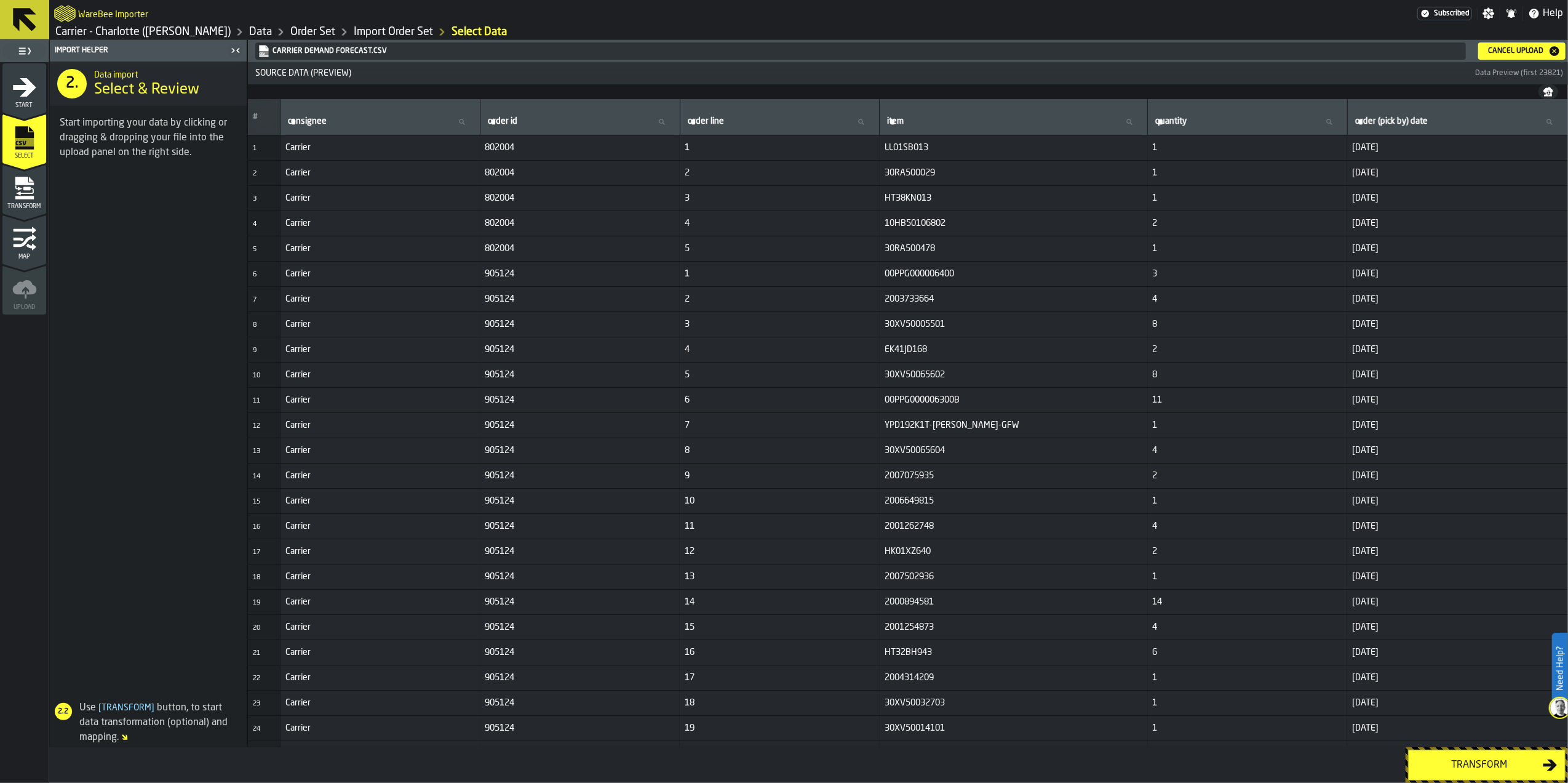
click at [1525, 50] on div "Cancel Upload" at bounding box center [1516, 51] width 65 height 9
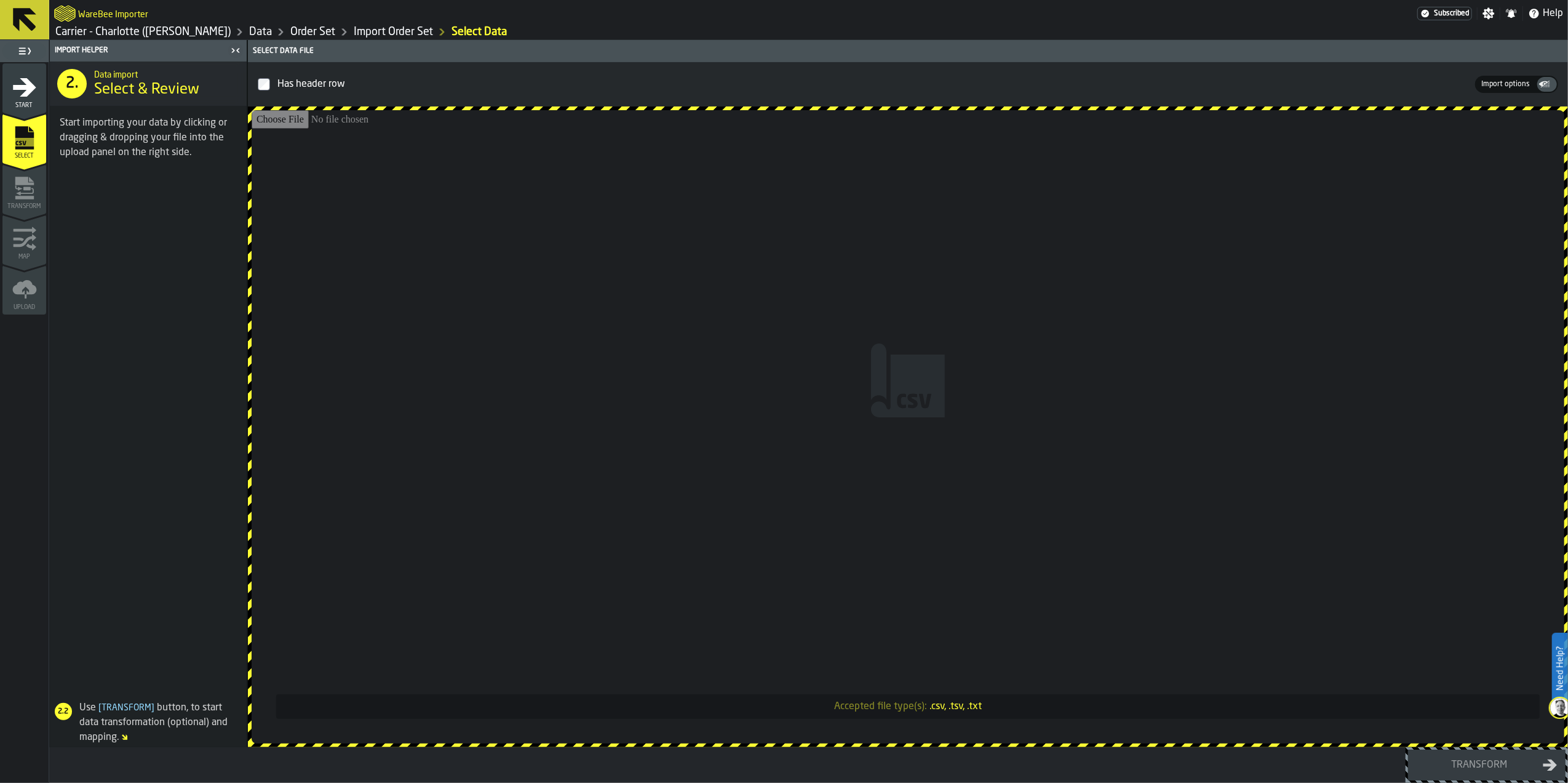
click at [655, 351] on input "Accepted file type(s): .csv, .tsv, .txt" at bounding box center [907, 426] width 1313 height 633
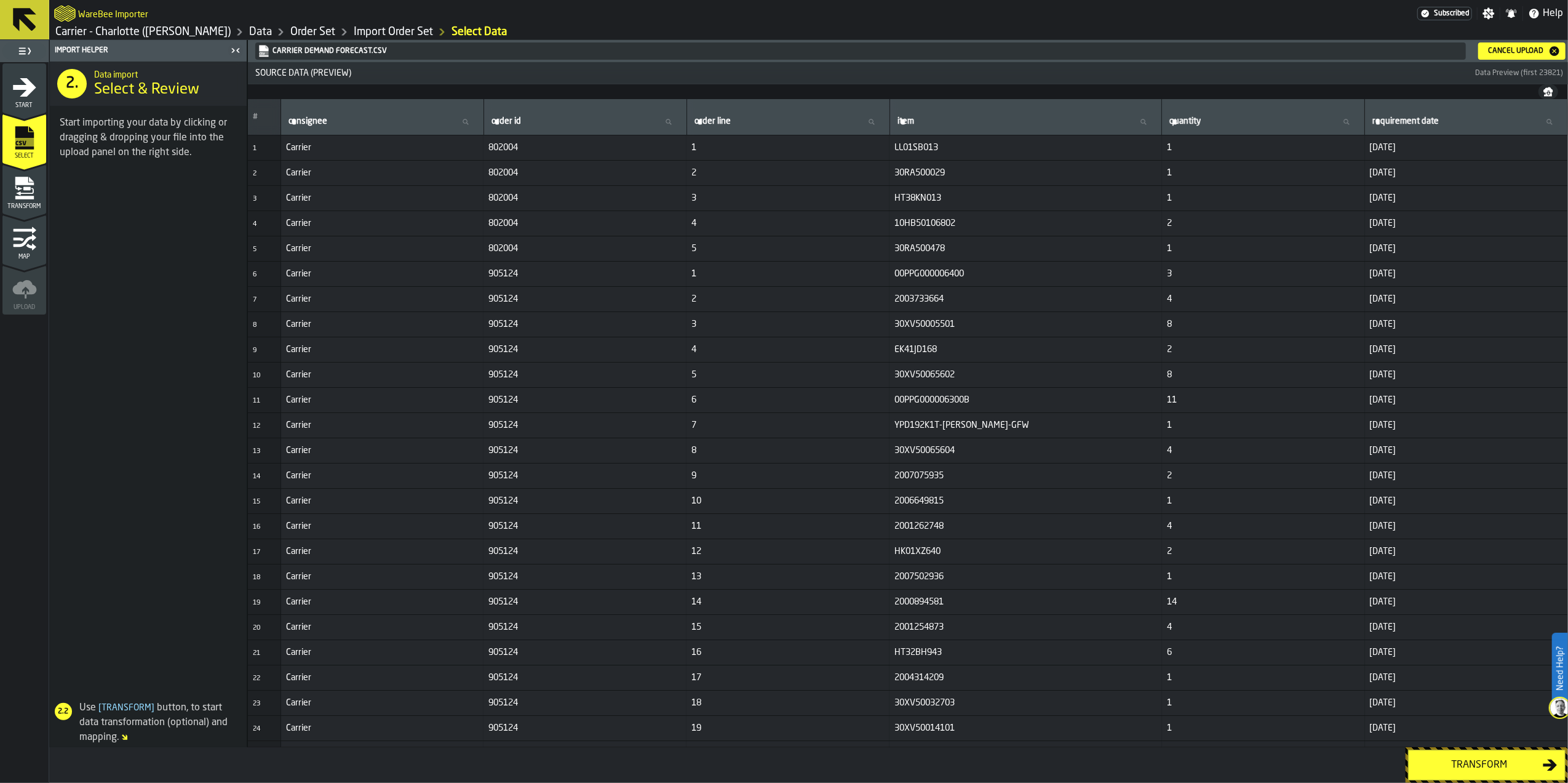
click at [1477, 763] on div "Transform" at bounding box center [1479, 764] width 127 height 14
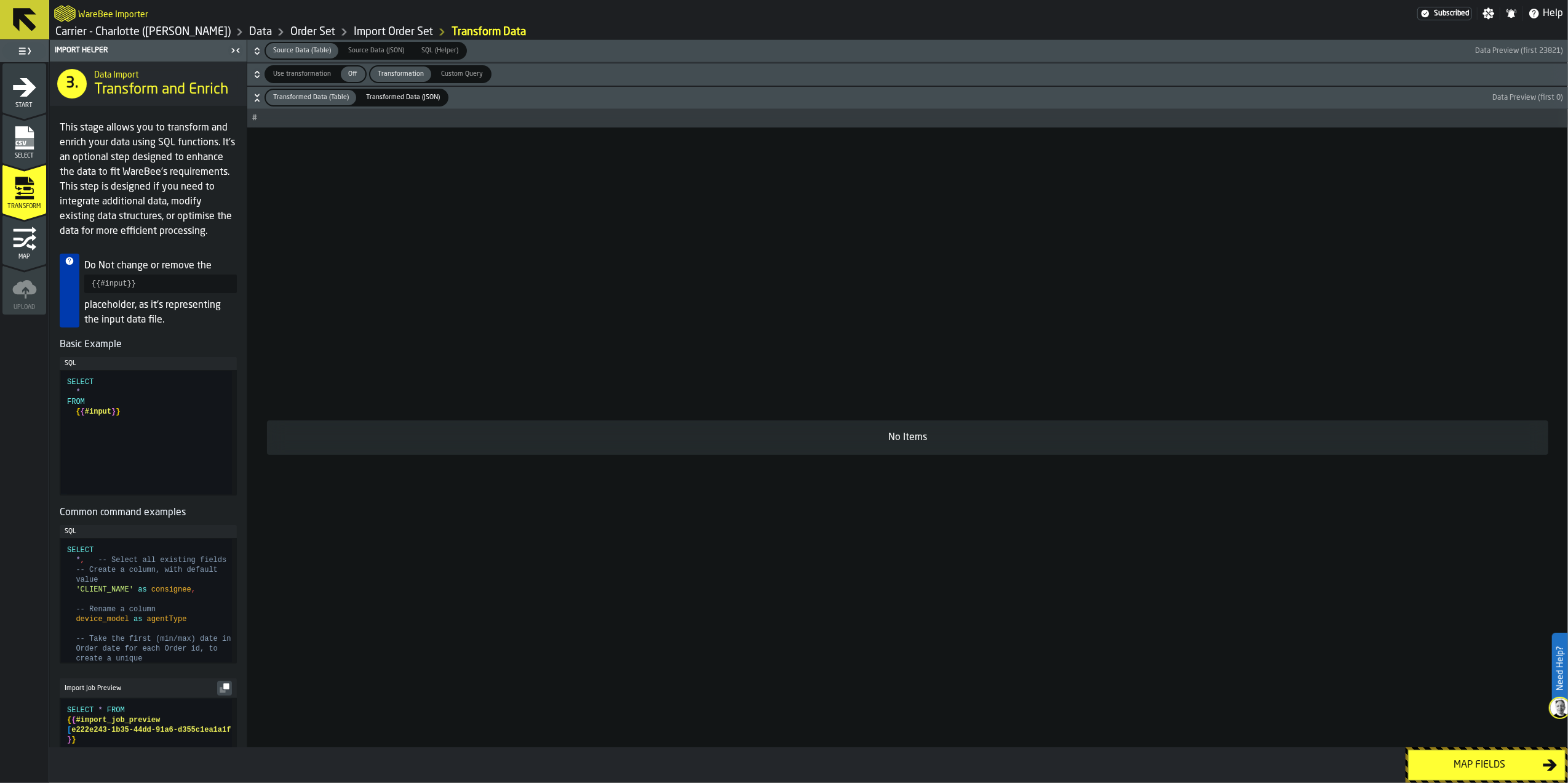
click at [478, 76] on span "Custom Query" at bounding box center [462, 74] width 52 height 11
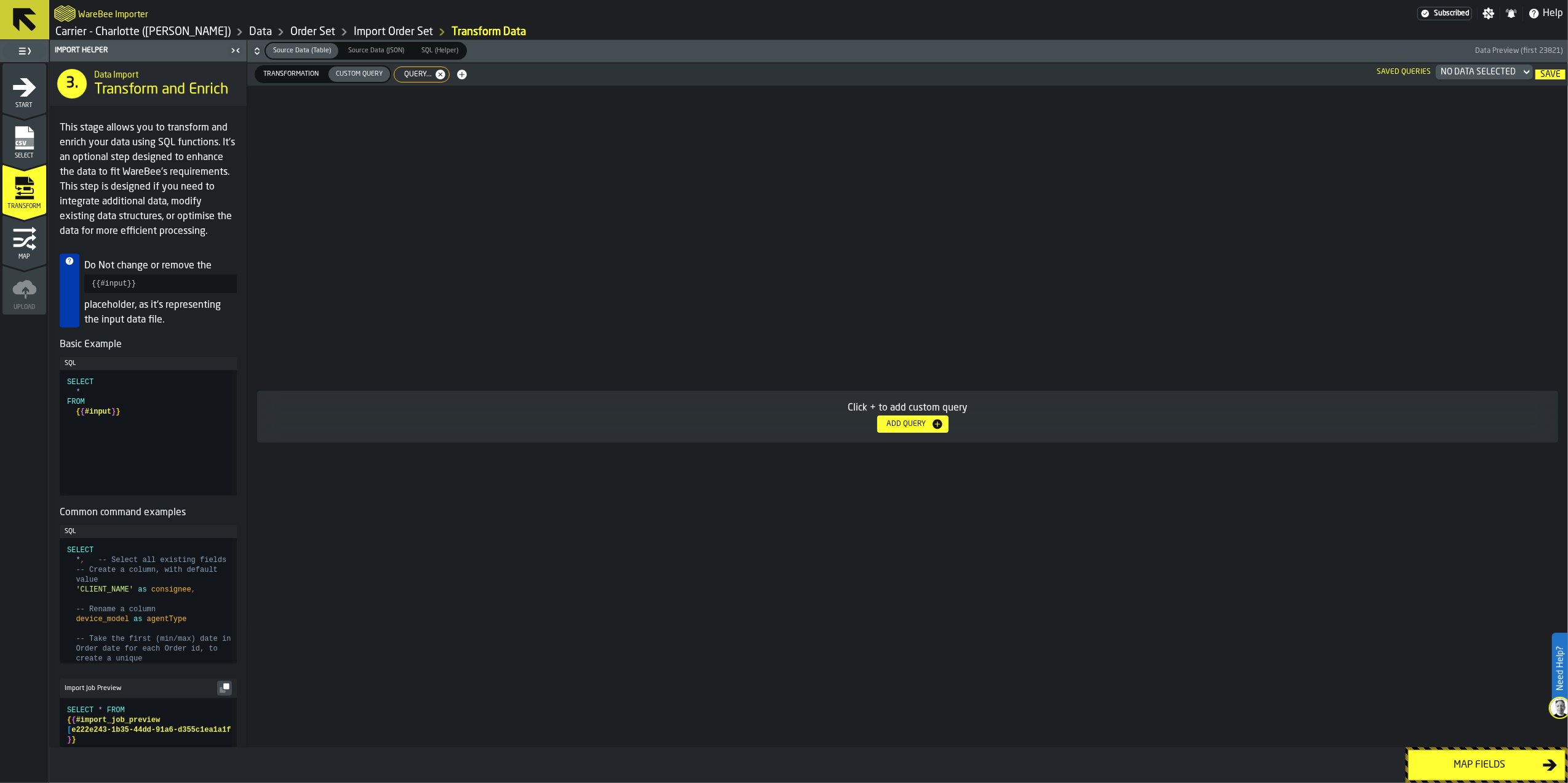
click at [911, 427] on div "Add Query" at bounding box center [906, 424] width 49 height 9
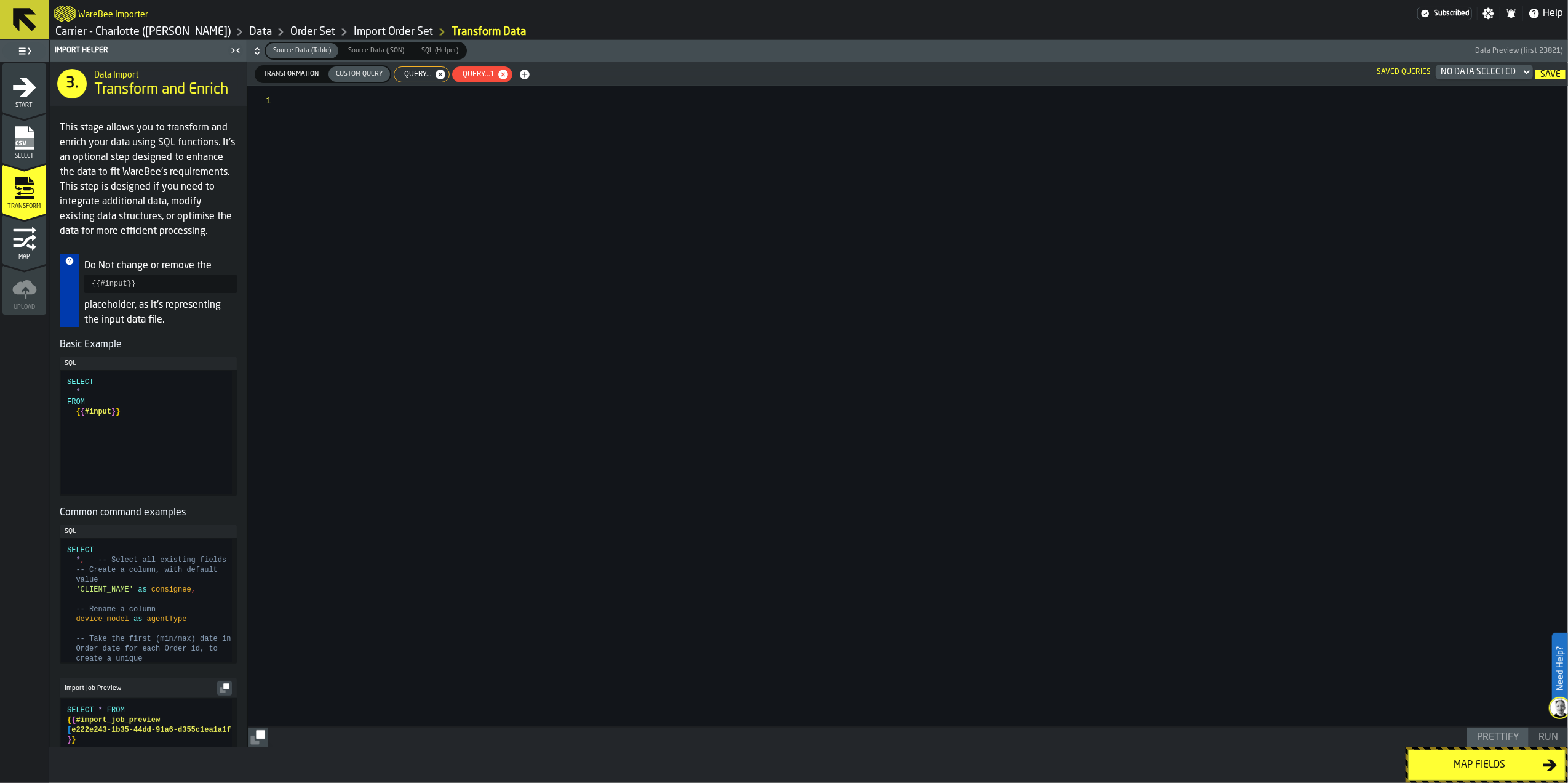
click at [503, 72] on icon "button-" at bounding box center [503, 75] width 10 height 10
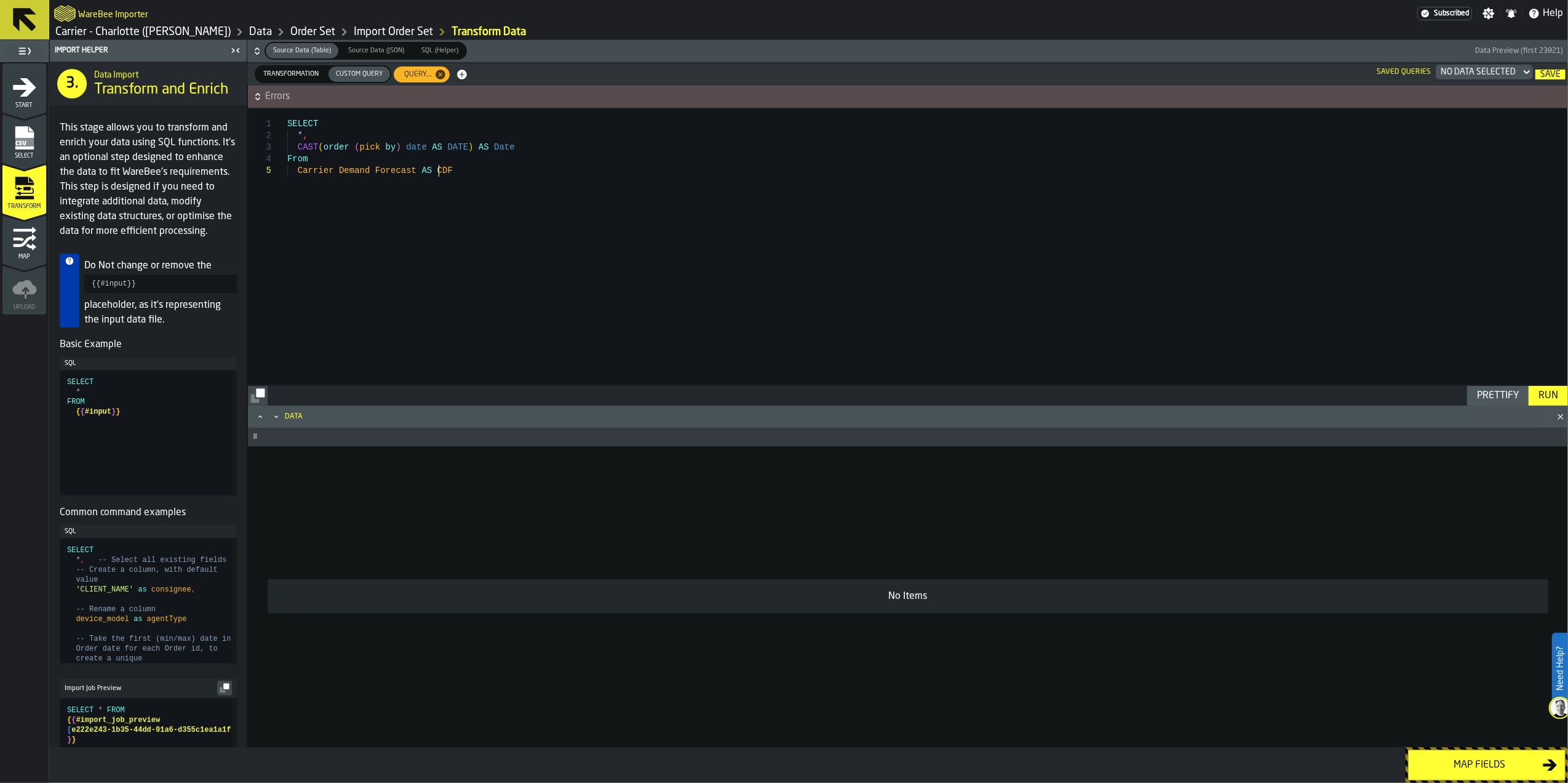
scroll to position [0, 0]
drag, startPoint x: 451, startPoint y: 175, endPoint x: 198, endPoint y: 87, distance: 267.9
click at [288, 108] on div "SELECT * , CAST ( order ( pick by ) date AS DATE ) AS Date From Carrier Demand …" at bounding box center [927, 246] width 1280 height 276
click at [1547, 395] on div "Run" at bounding box center [1548, 395] width 30 height 14
click at [556, 104] on button "Errors" at bounding box center [907, 96] width 1320 height 22
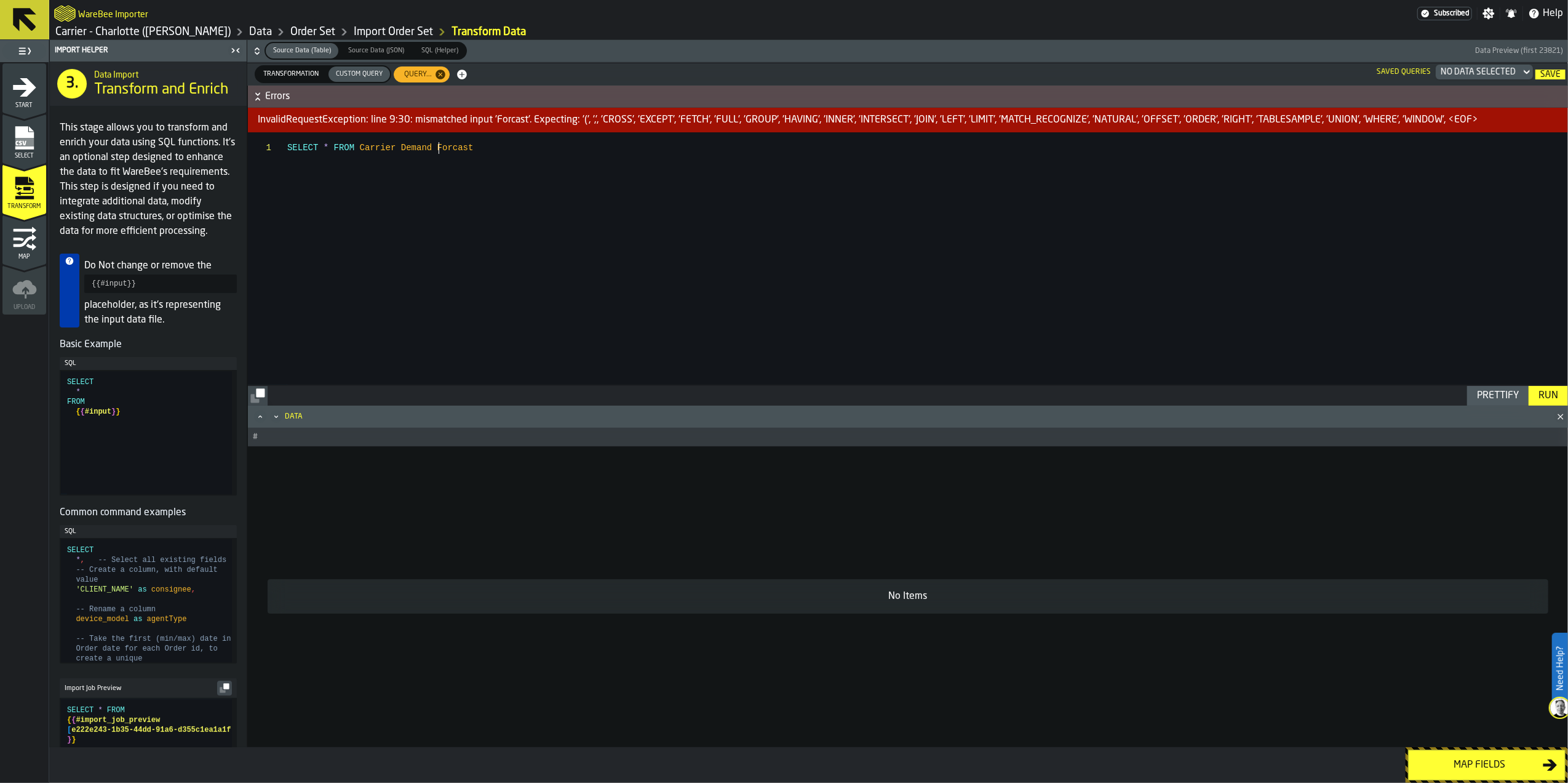
click at [438, 149] on div "SELECT * FROM Carrier Demand Forcast" at bounding box center [927, 258] width 1280 height 252
click at [1550, 400] on div "Run" at bounding box center [1548, 395] width 30 height 14
click at [645, 119] on div "InvalidRequestException: line 9:30: mismatched input 'Forecast'. Expecting: '('…" at bounding box center [907, 120] width 1320 height 25
click at [651, 95] on span "Errors" at bounding box center [915, 96] width 1301 height 14
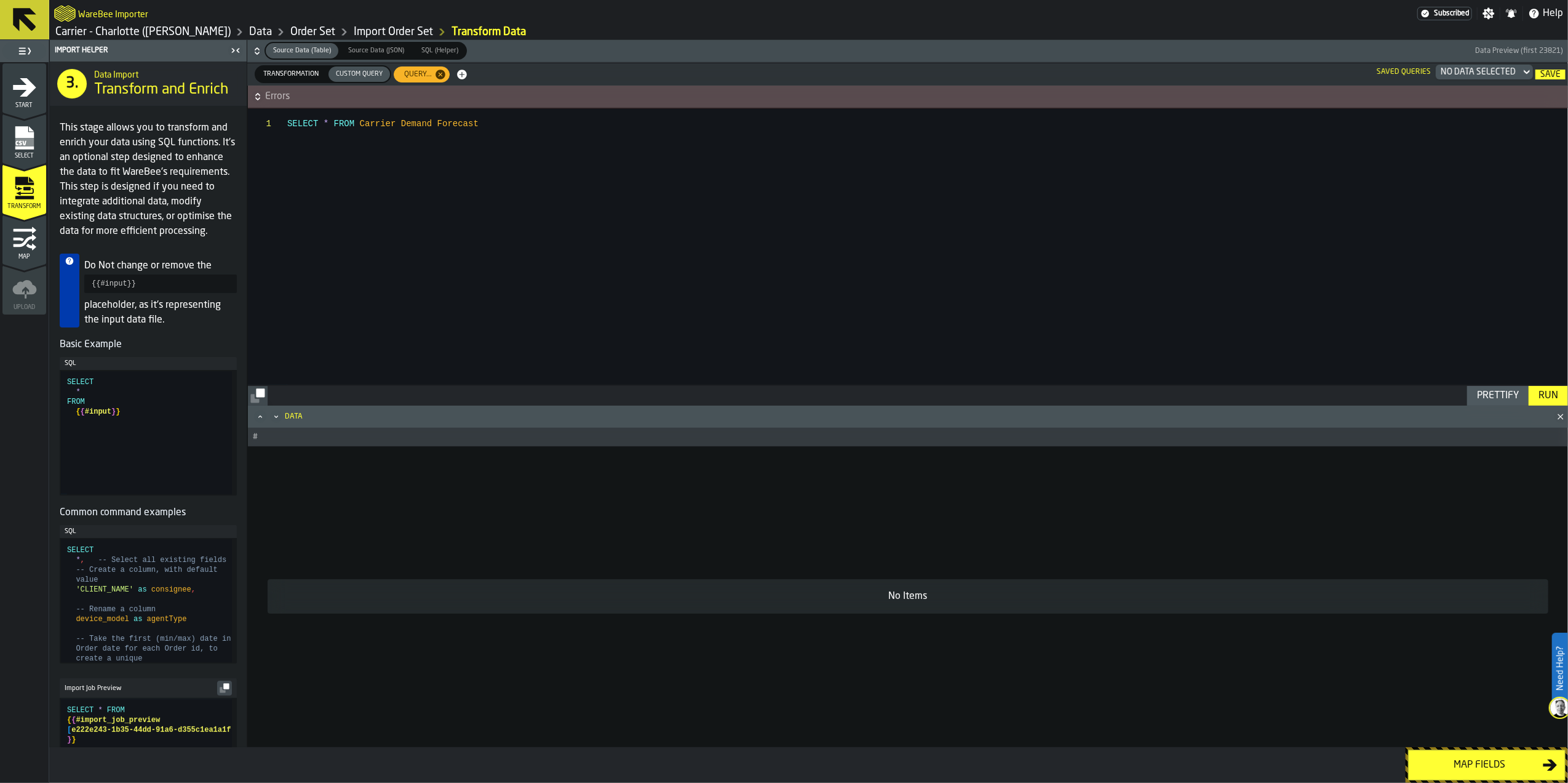
click at [651, 95] on span "Errors" at bounding box center [915, 96] width 1301 height 14
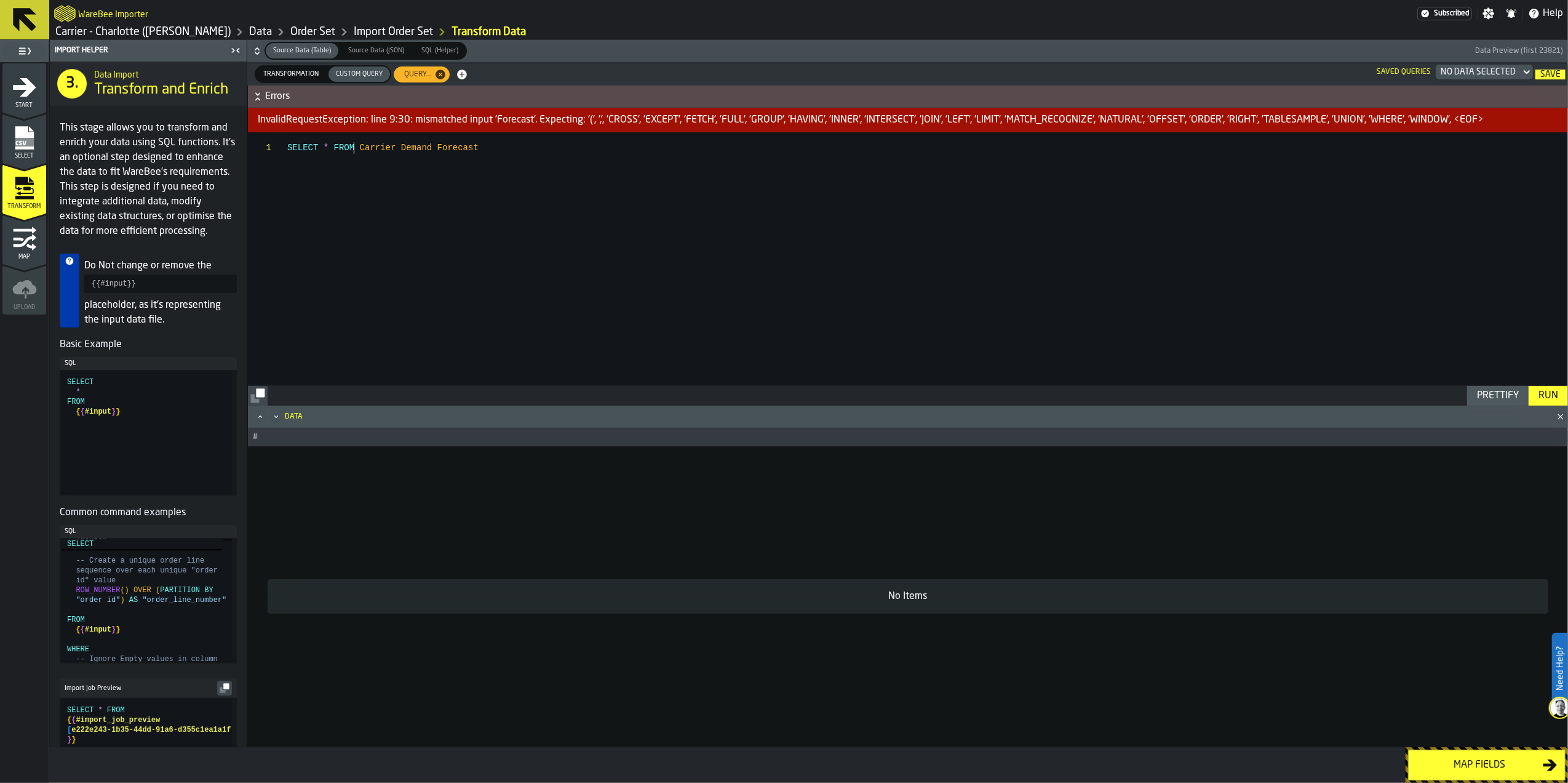
click at [355, 149] on div "SELECT * FROM Carrier Demand Forecast" at bounding box center [927, 258] width 1280 height 252
click at [484, 151] on div "SELECT * FROM { { Carrier Demand Forecast" at bounding box center [927, 258] width 1280 height 252
click at [1541, 396] on div "Run" at bounding box center [1548, 395] width 30 height 14
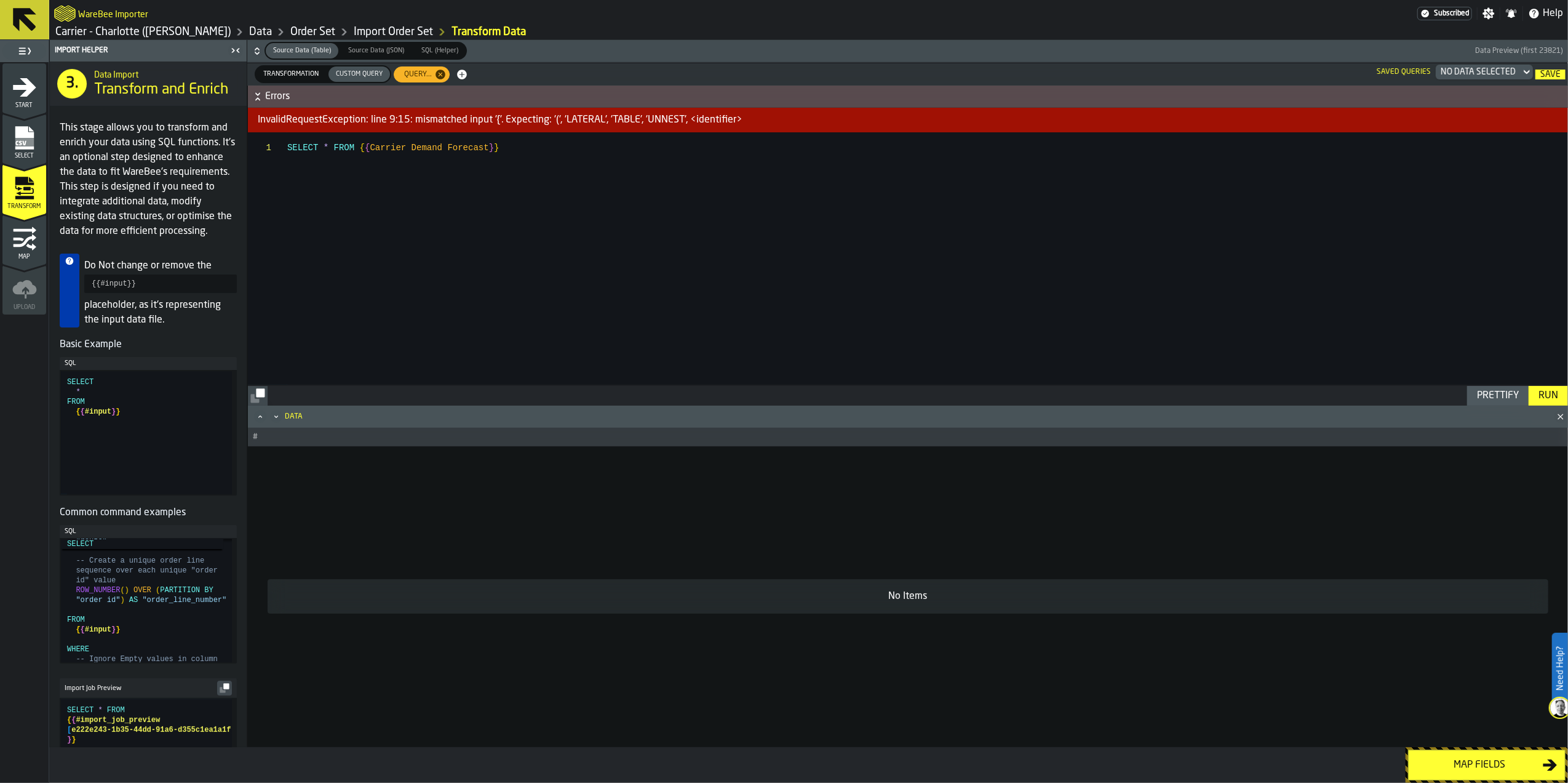
click at [359, 147] on div "SELECT * FROM { { Carrier Demand Forecast } }" at bounding box center [927, 258] width 1280 height 252
click at [490, 150] on div "SELECT * FROM ( { Carrier Demand Forecast } }" at bounding box center [927, 258] width 1280 height 252
click at [1556, 397] on div "Run" at bounding box center [1548, 395] width 30 height 14
click at [365, 147] on div "SELECT * FROM ( { Carrier Demand Forecast } )" at bounding box center [927, 258] width 1280 height 252
click at [475, 147] on div "SELECT * FROM ( ( Carrier Demand Forecast } )" at bounding box center [927, 258] width 1280 height 252
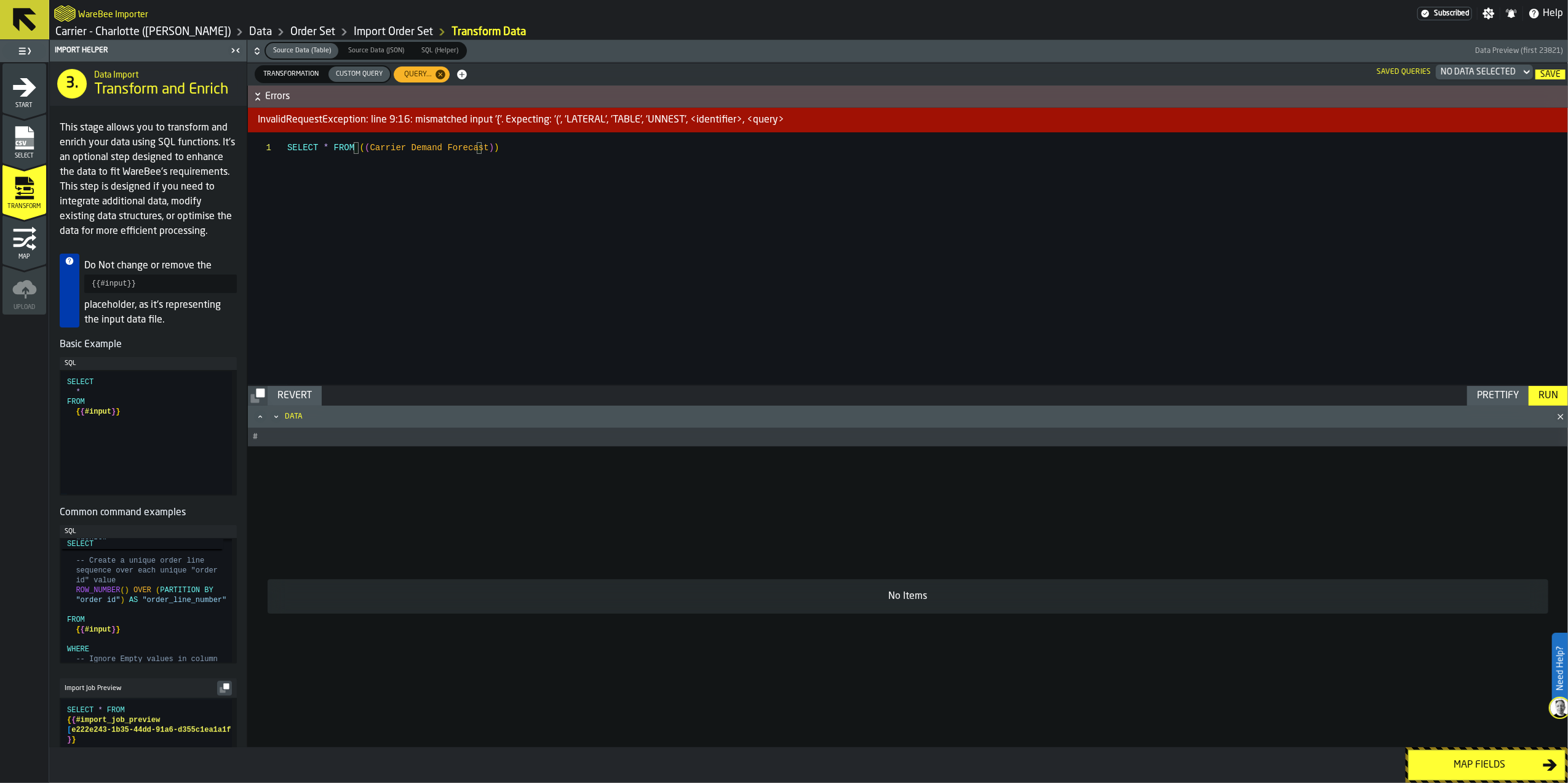
click at [1541, 395] on div "Run" at bounding box center [1548, 395] width 30 height 14
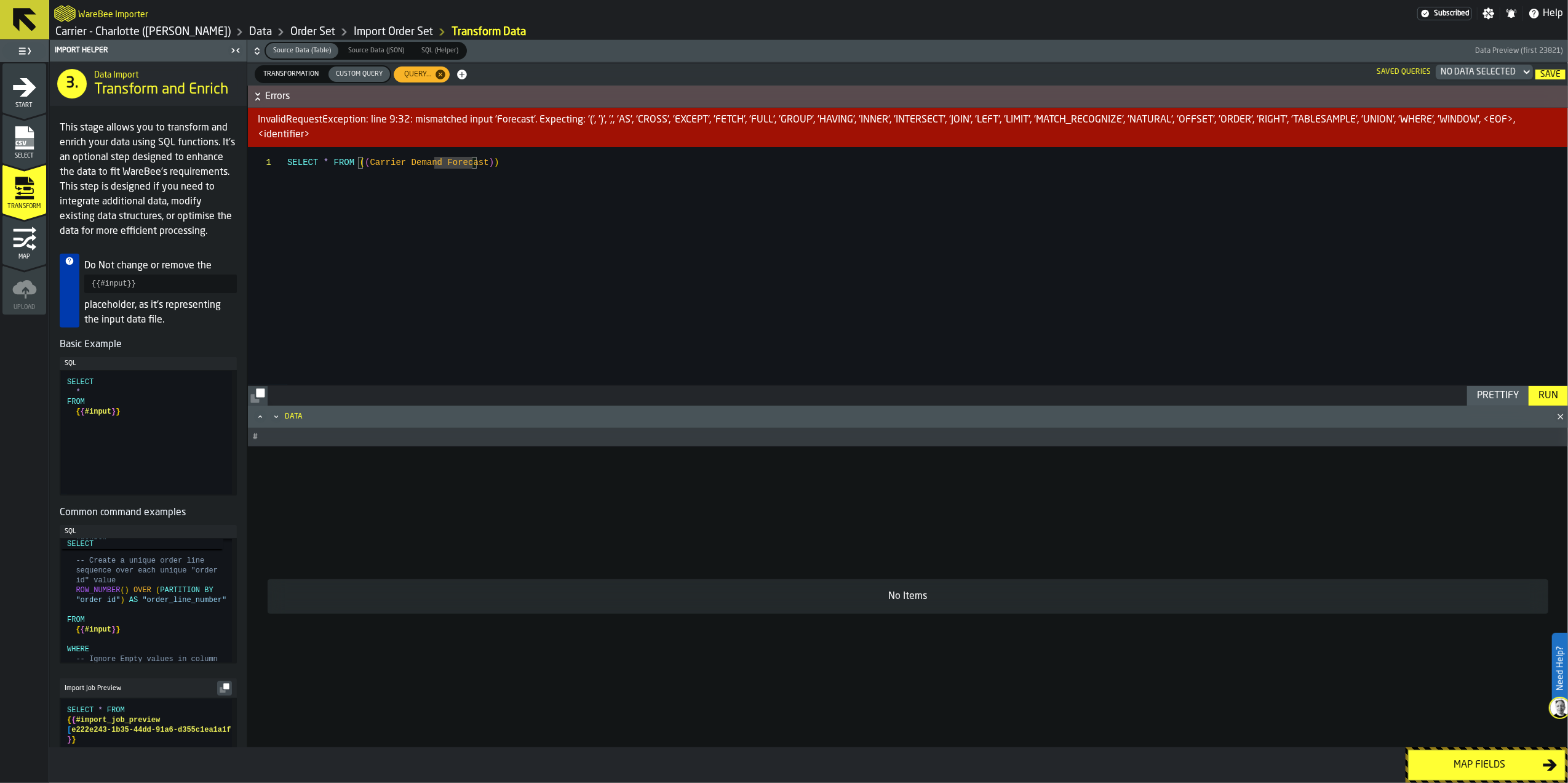
click at [474, 163] on div "SELECT * FROM ( ( Carrier Demand Forecast ) )" at bounding box center [927, 266] width 1280 height 237
drag, startPoint x: 142, startPoint y: 296, endPoint x: 87, endPoint y: 297, distance: 55.0
click at [87, 293] on pre "{{#input}}" at bounding box center [161, 283] width 153 height 18
copy pre "{{#input}}"
click at [474, 184] on div "SELECT * FROM ( ( Carrier Demand Forecast ) )" at bounding box center [927, 266] width 1280 height 237
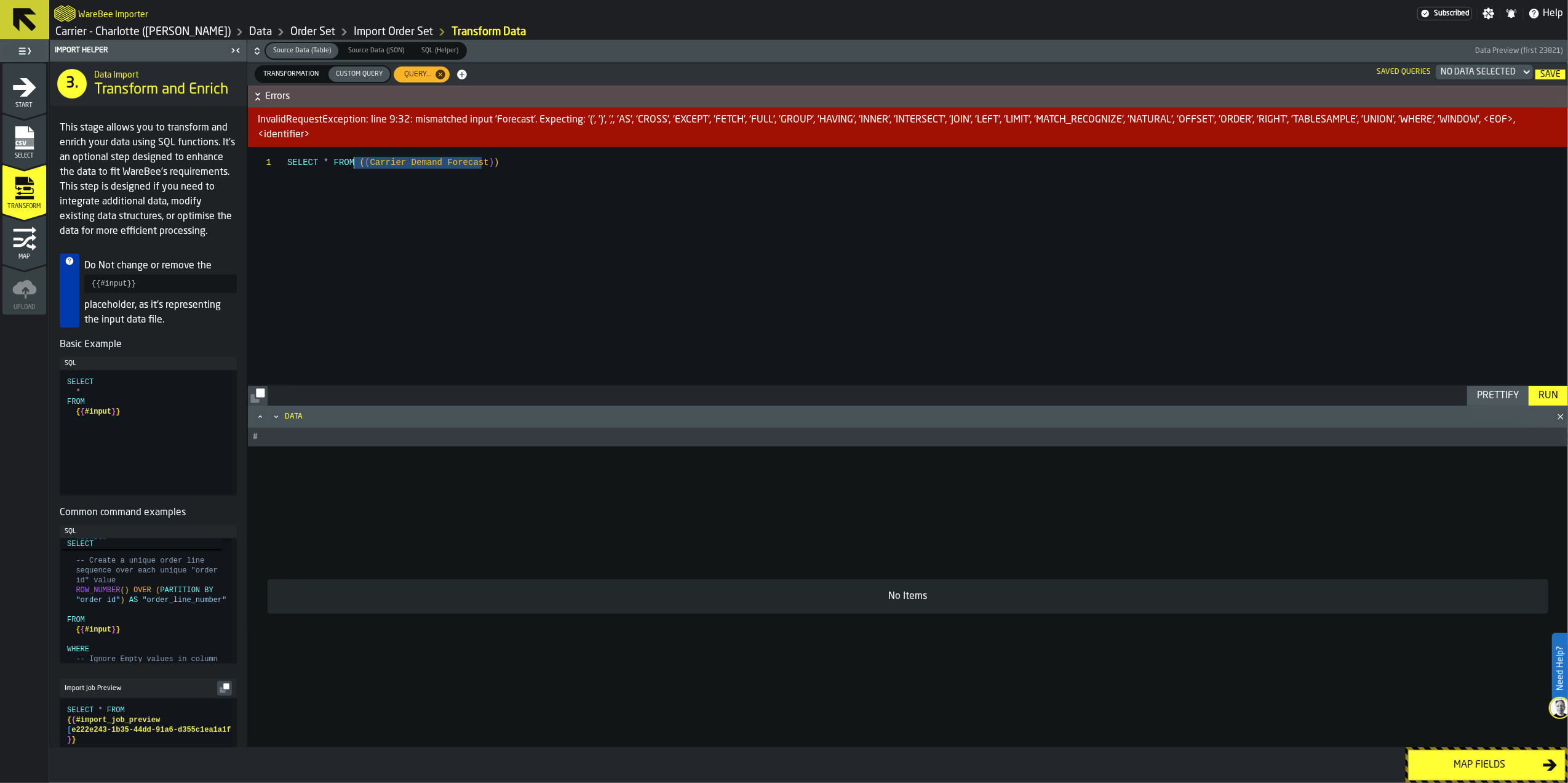
drag, startPoint x: 462, startPoint y: 163, endPoint x: 353, endPoint y: 163, distance: 109.0
click at [353, 163] on div "SELECT * FROM ( ( Carrier Demand Forecast ) )" at bounding box center [927, 266] width 1280 height 237
click at [1550, 396] on div "Run" at bounding box center [1548, 395] width 30 height 14
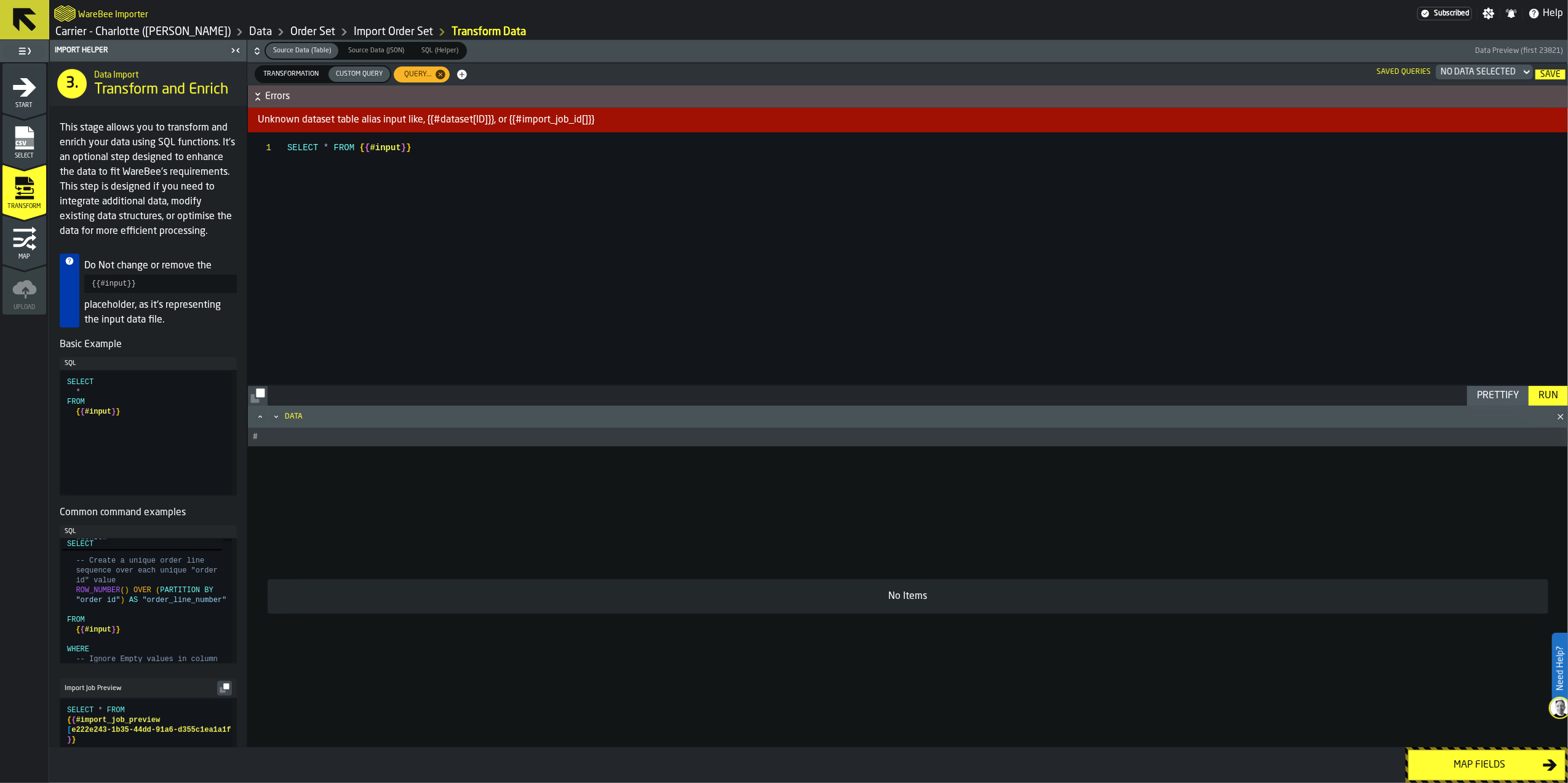
click at [69, 266] on icon at bounding box center [70, 261] width 10 height 10
click at [1495, 389] on div "Prettify" at bounding box center [1498, 395] width 52 height 14
type textarea "**********"
click at [1544, 393] on div "Run" at bounding box center [1548, 395] width 30 height 14
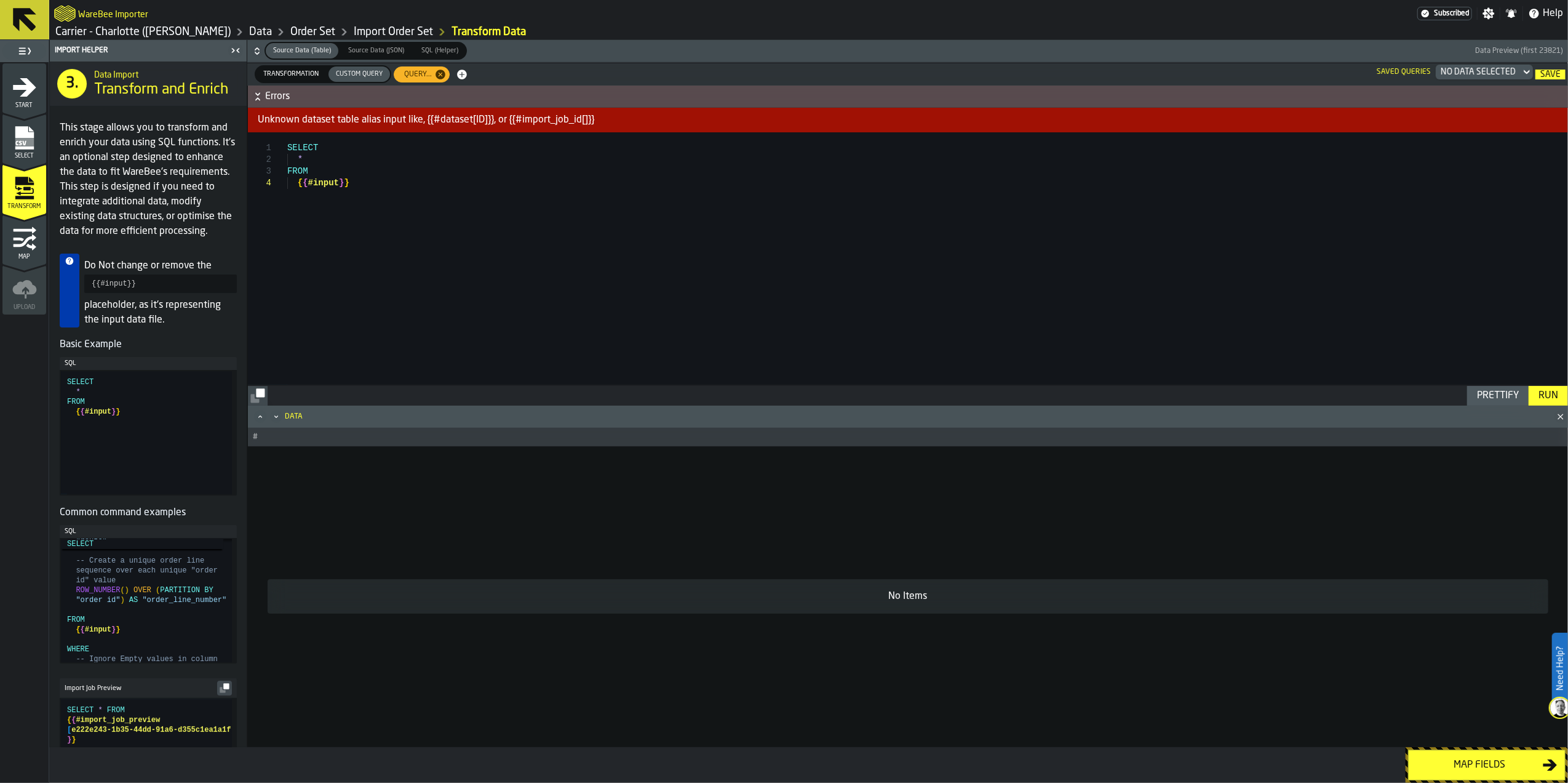
click at [425, 44] on div "SQL (Helper)" at bounding box center [440, 51] width 52 height 15
click at [707, 531] on td "No Items" at bounding box center [907, 597] width 1320 height 301
click at [1537, 394] on div "Run" at bounding box center [1548, 395] width 30 height 14
click at [289, 51] on span "Source Data (Table)" at bounding box center [302, 51] width 68 height 11
click at [1443, 69] on div "No Data Selected" at bounding box center [1478, 72] width 85 height 14
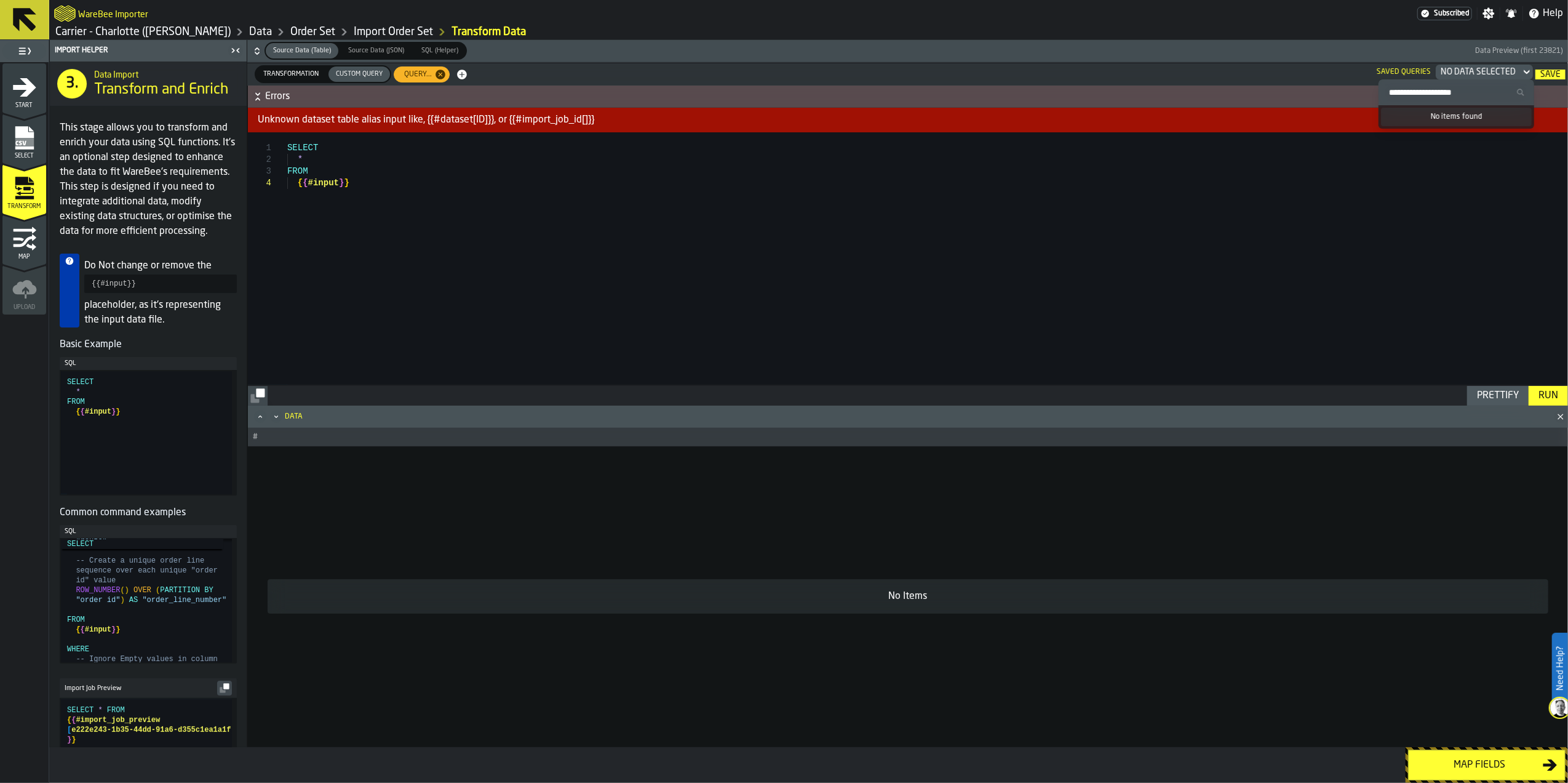
click at [1456, 121] on div "No items found" at bounding box center [1456, 117] width 150 height 18
click at [1470, 72] on div "No Data Selected" at bounding box center [1478, 72] width 76 height 10
click at [266, 398] on button "button-" at bounding box center [257, 396] width 20 height 20
click at [33, 150] on div "Select" at bounding box center [25, 141] width 44 height 33
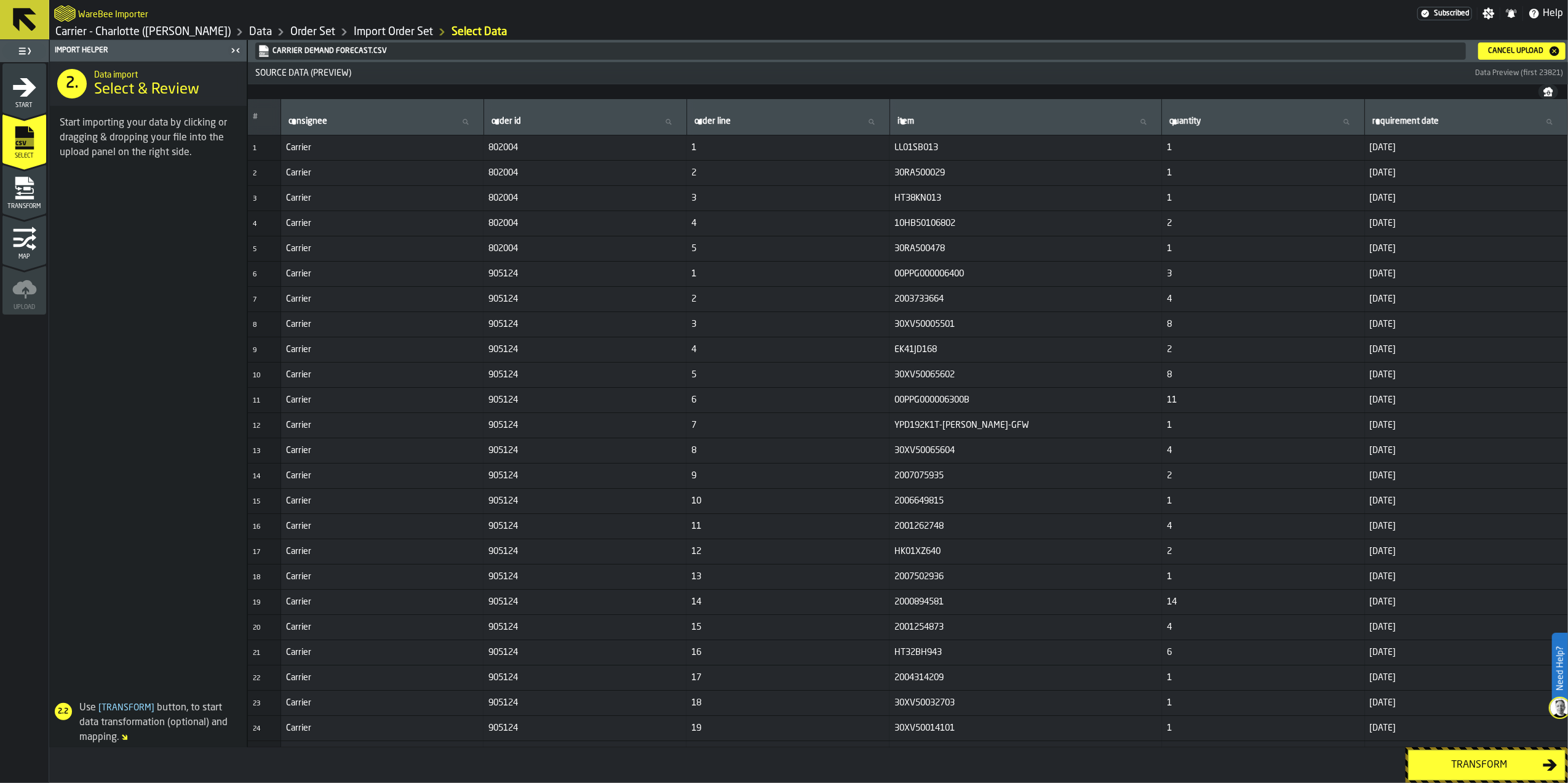
click at [1512, 51] on div "Cancel Upload" at bounding box center [1516, 51] width 65 height 9
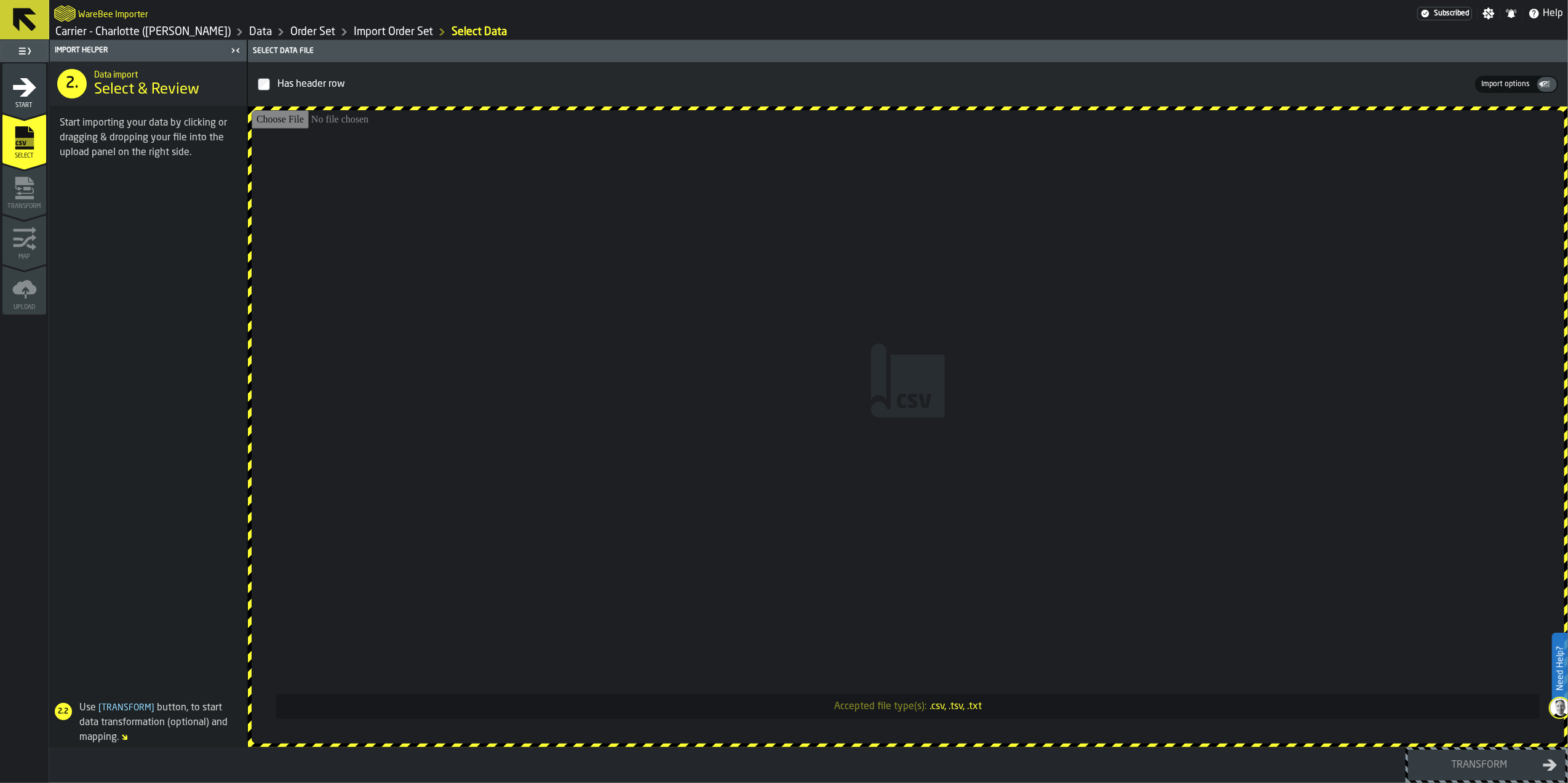
click at [875, 378] on input "Accepted file type(s): .csv, .tsv, .txt" at bounding box center [907, 426] width 1313 height 633
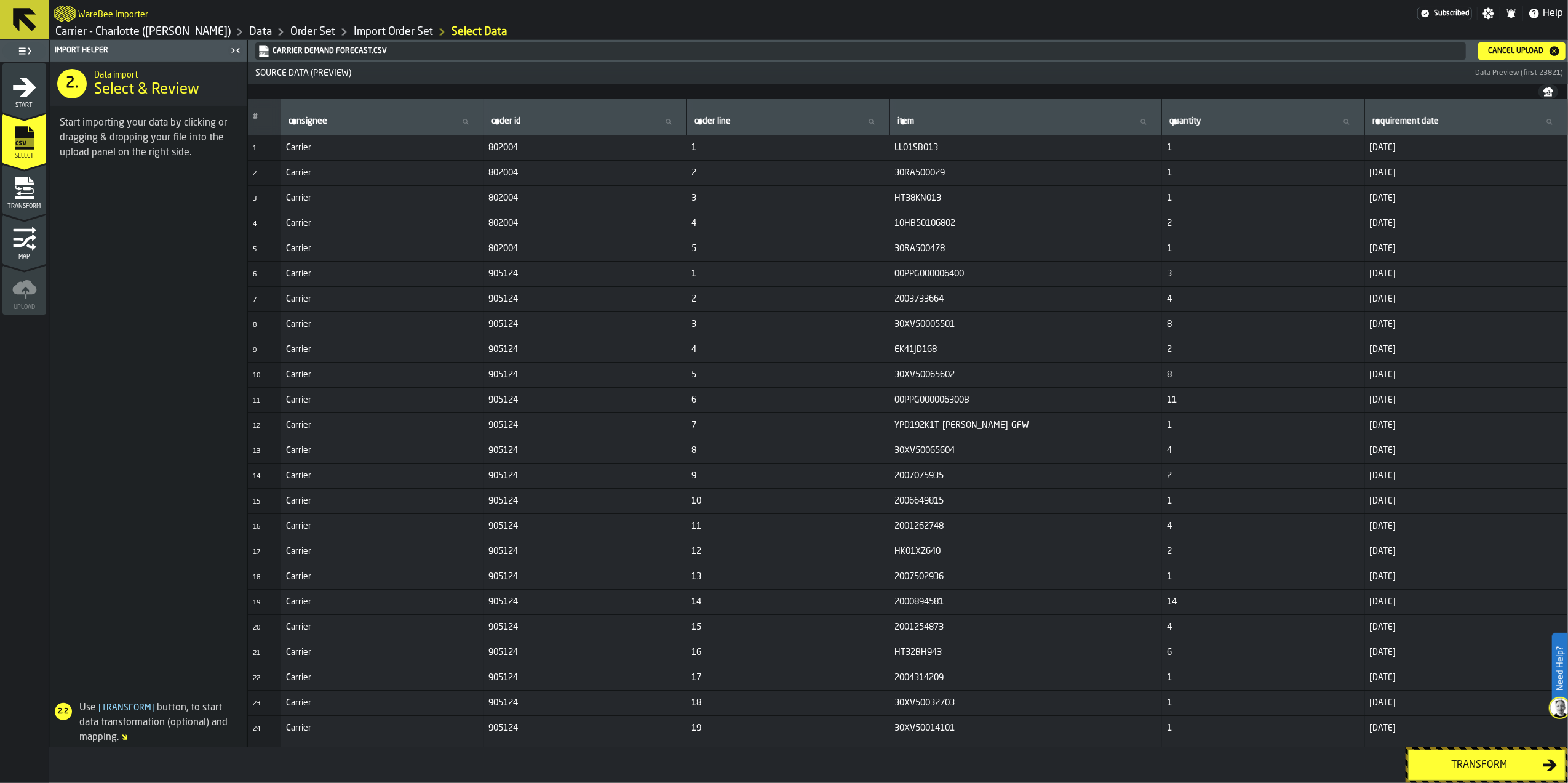
click at [660, 264] on td "905124" at bounding box center [585, 274] width 203 height 25
click at [1463, 760] on div "Transform" at bounding box center [1479, 764] width 127 height 14
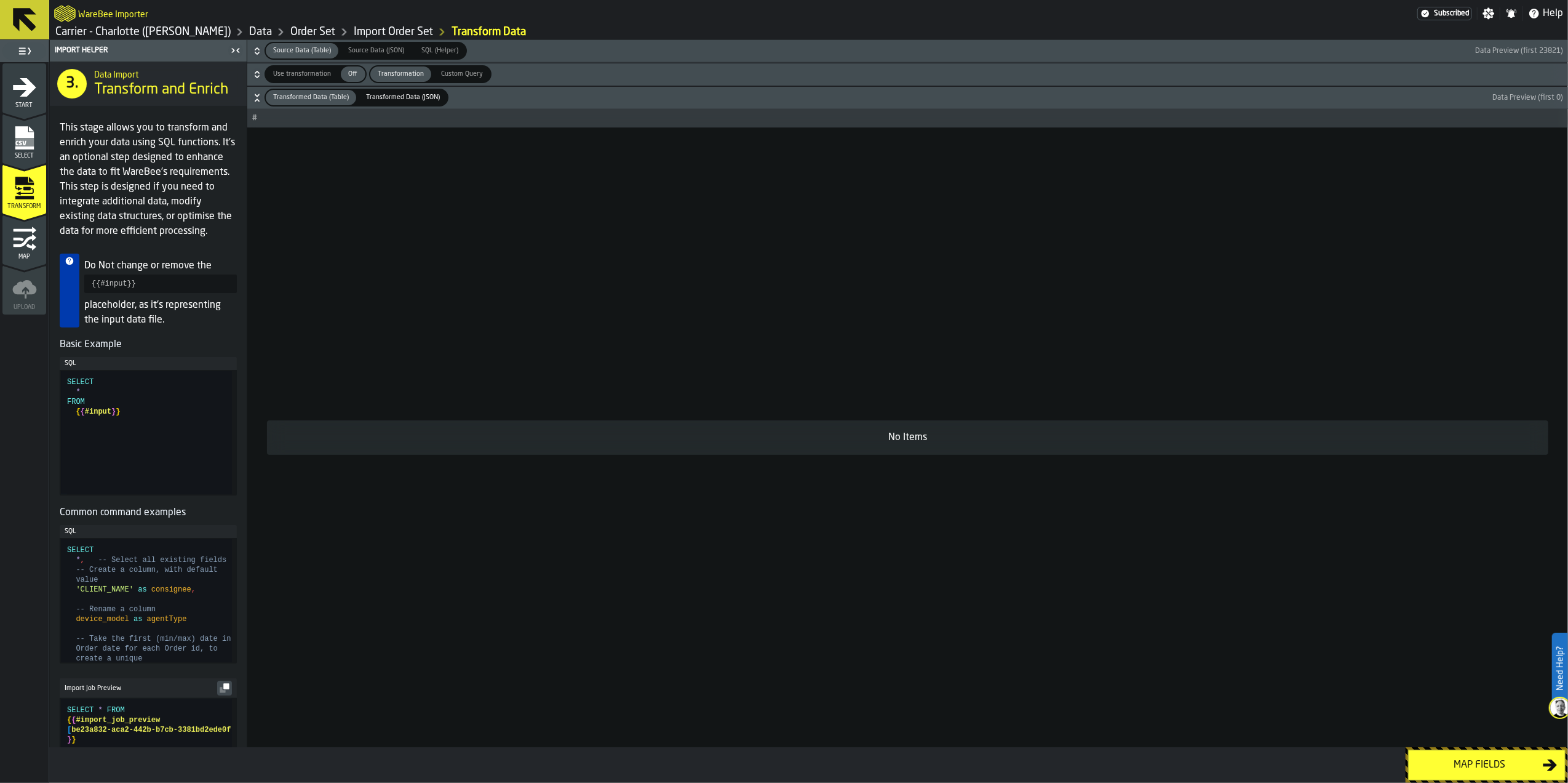
click at [446, 74] on span "Custom Query" at bounding box center [462, 74] width 52 height 11
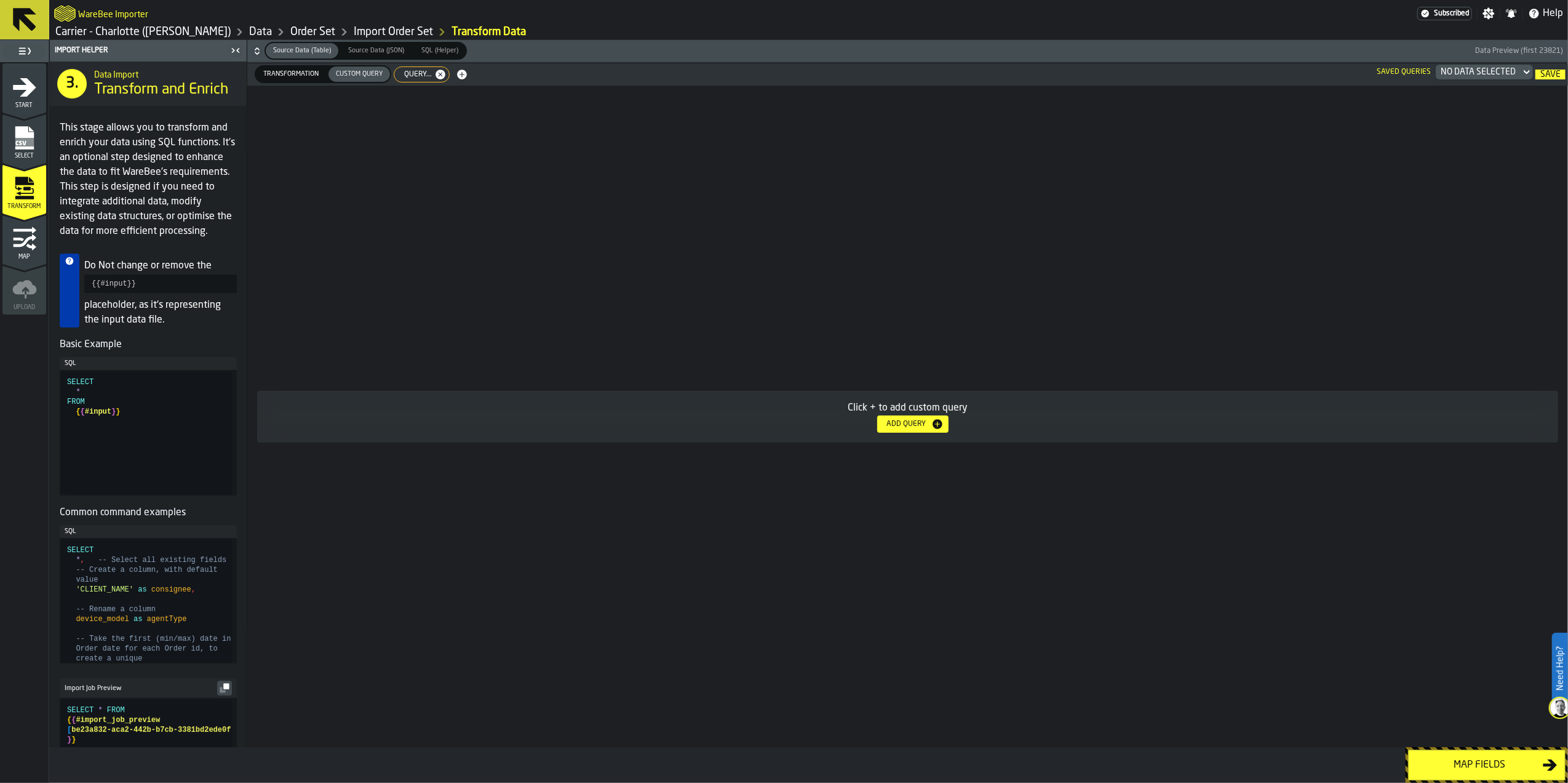
click at [921, 427] on div "Add Query" at bounding box center [906, 424] width 49 height 9
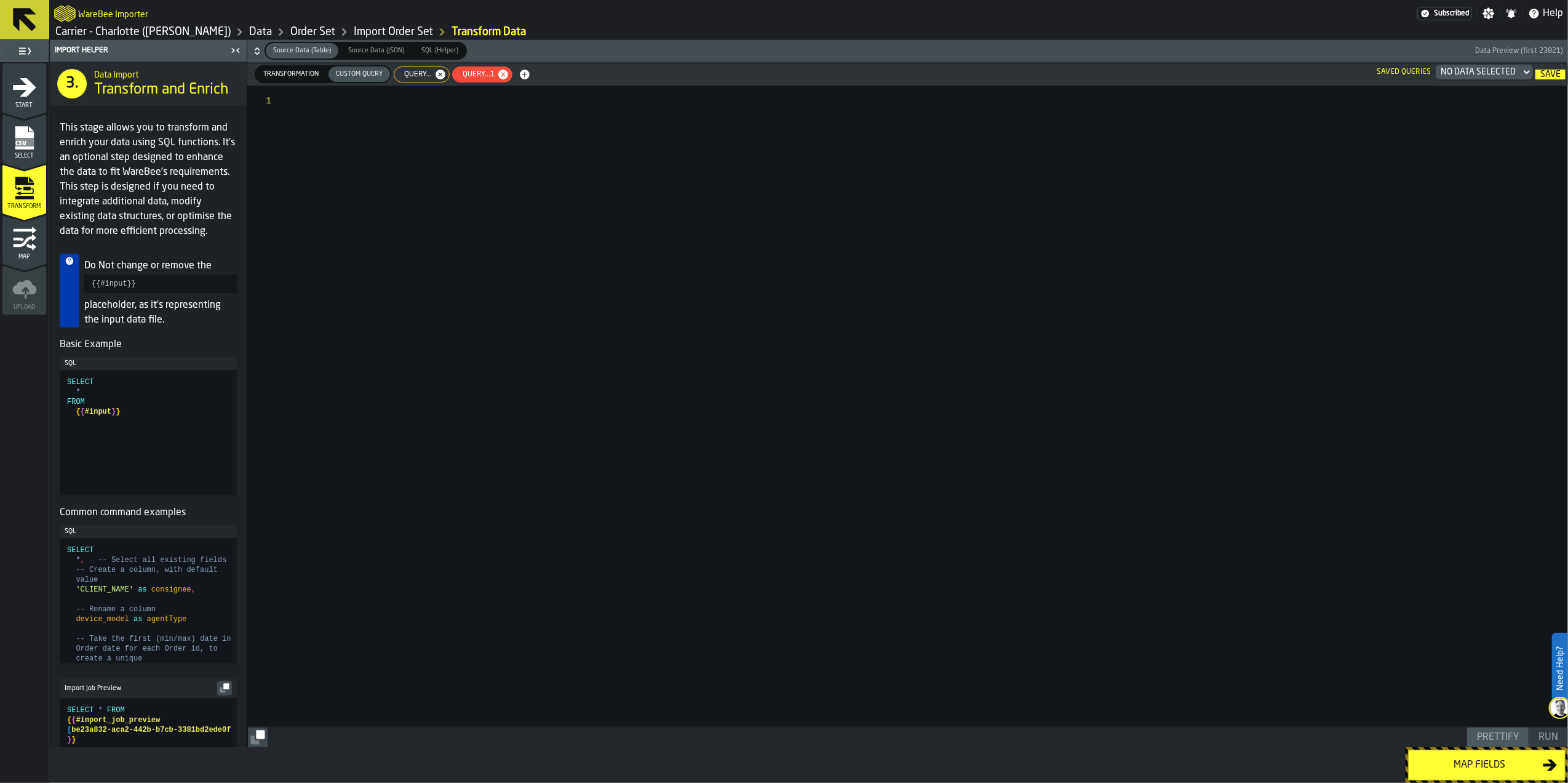
click at [422, 76] on span "Query..." at bounding box center [415, 74] width 37 height 9
type textarea "**********"
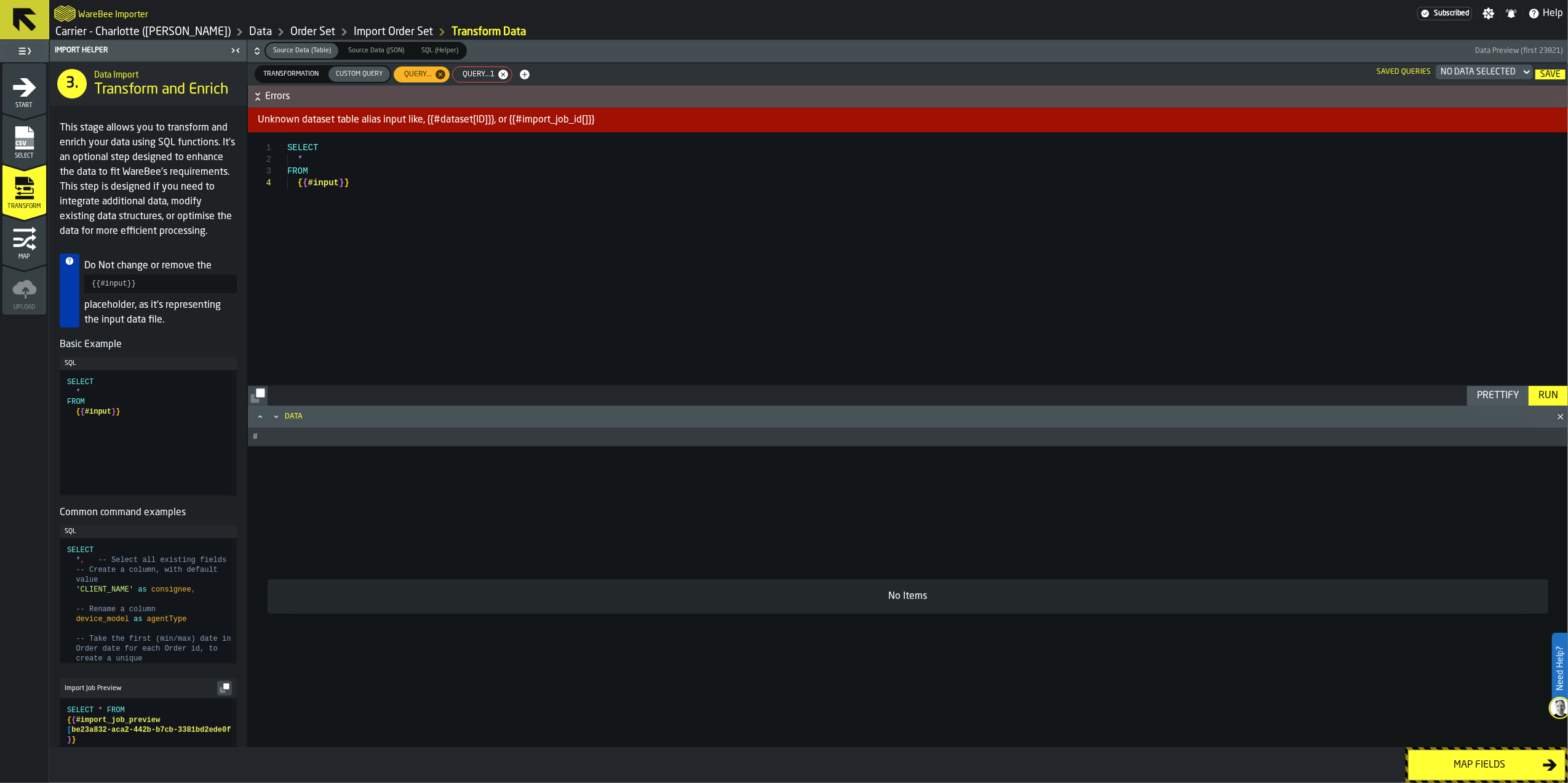
click at [462, 76] on span "Query...1" at bounding box center [476, 74] width 42 height 9
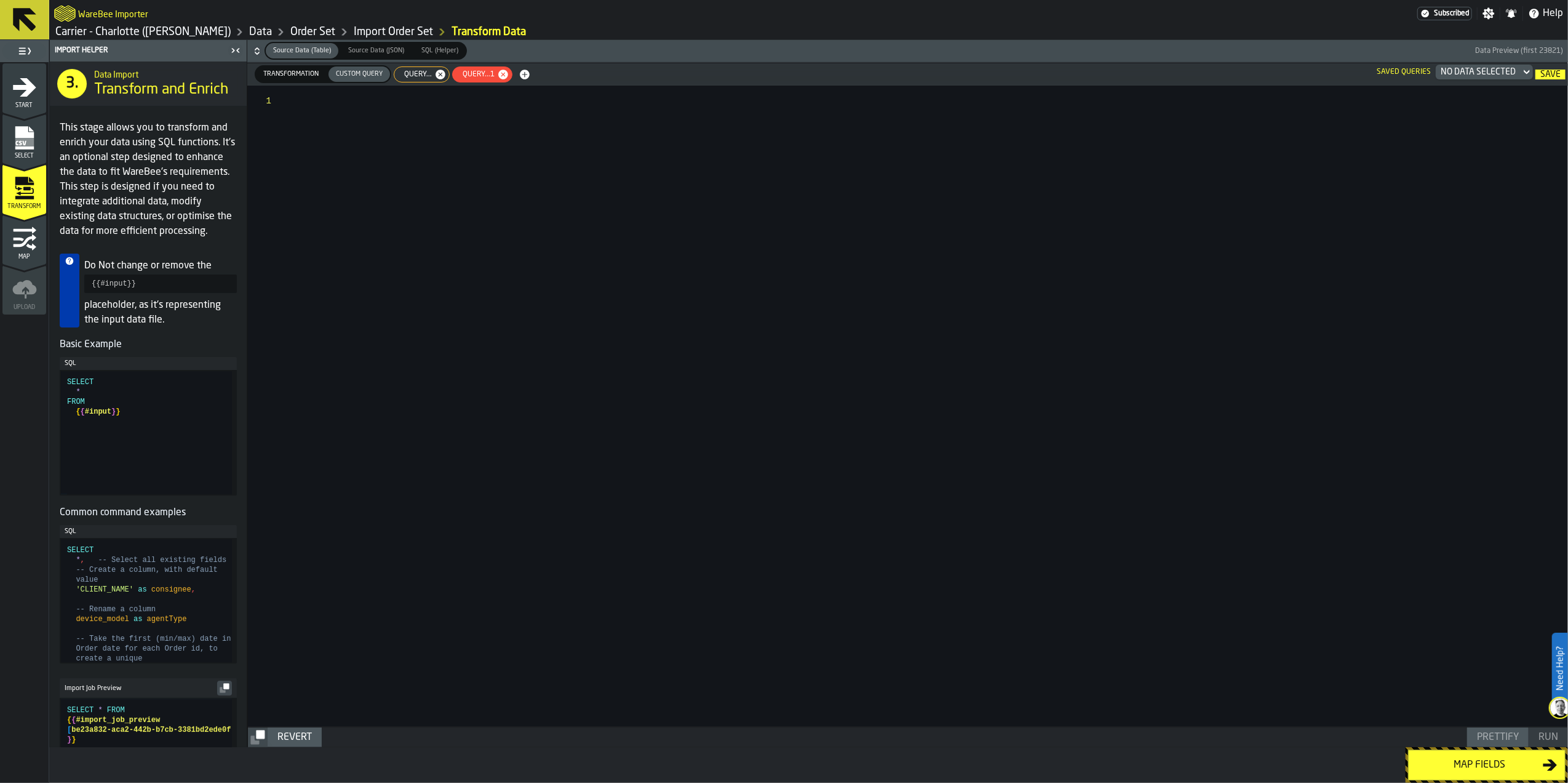
click at [502, 75] on icon "button-" at bounding box center [503, 74] width 12 height 12
type textarea "**********"
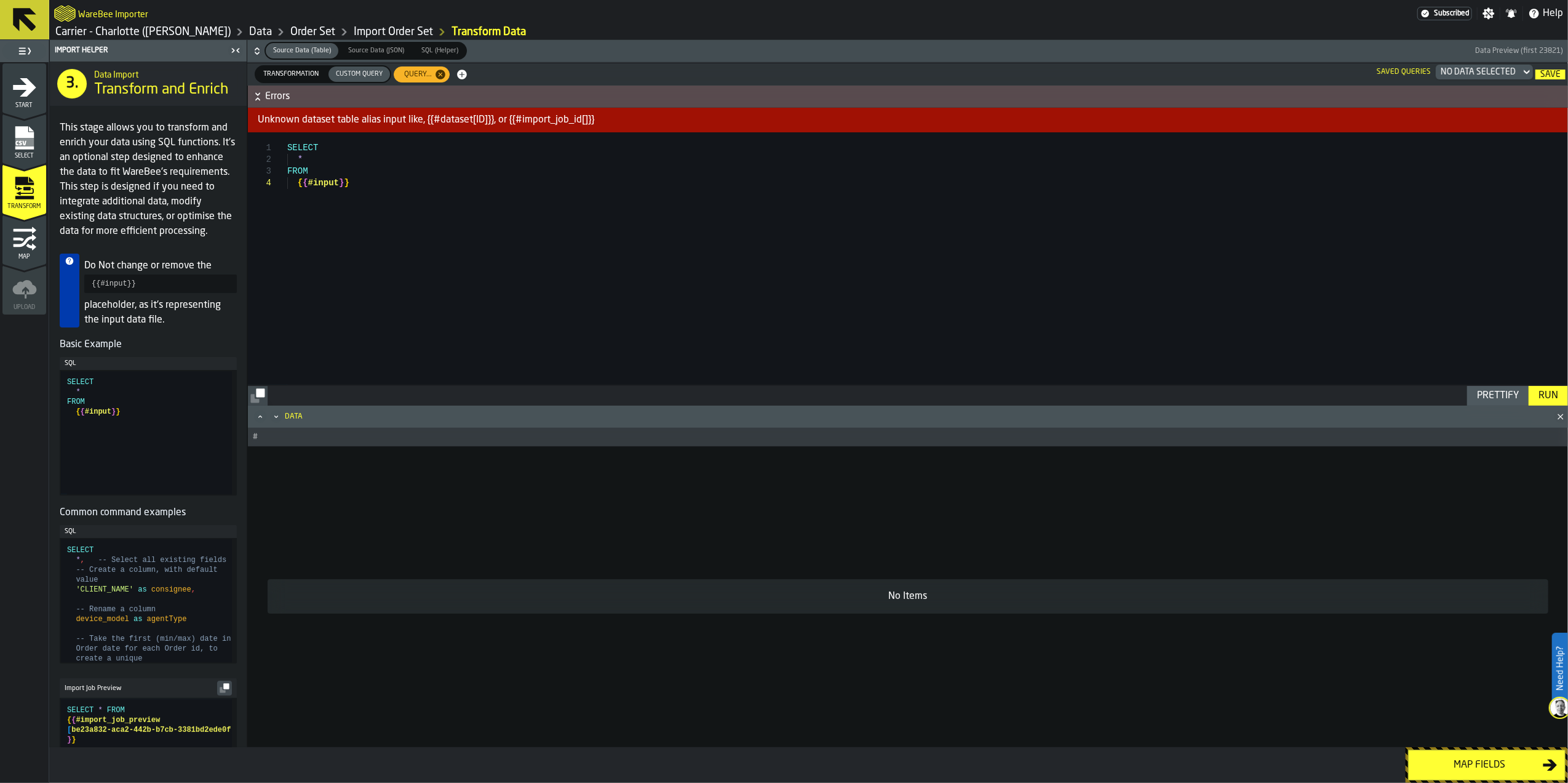
click at [30, 153] on span "Select" at bounding box center [25, 156] width 44 height 7
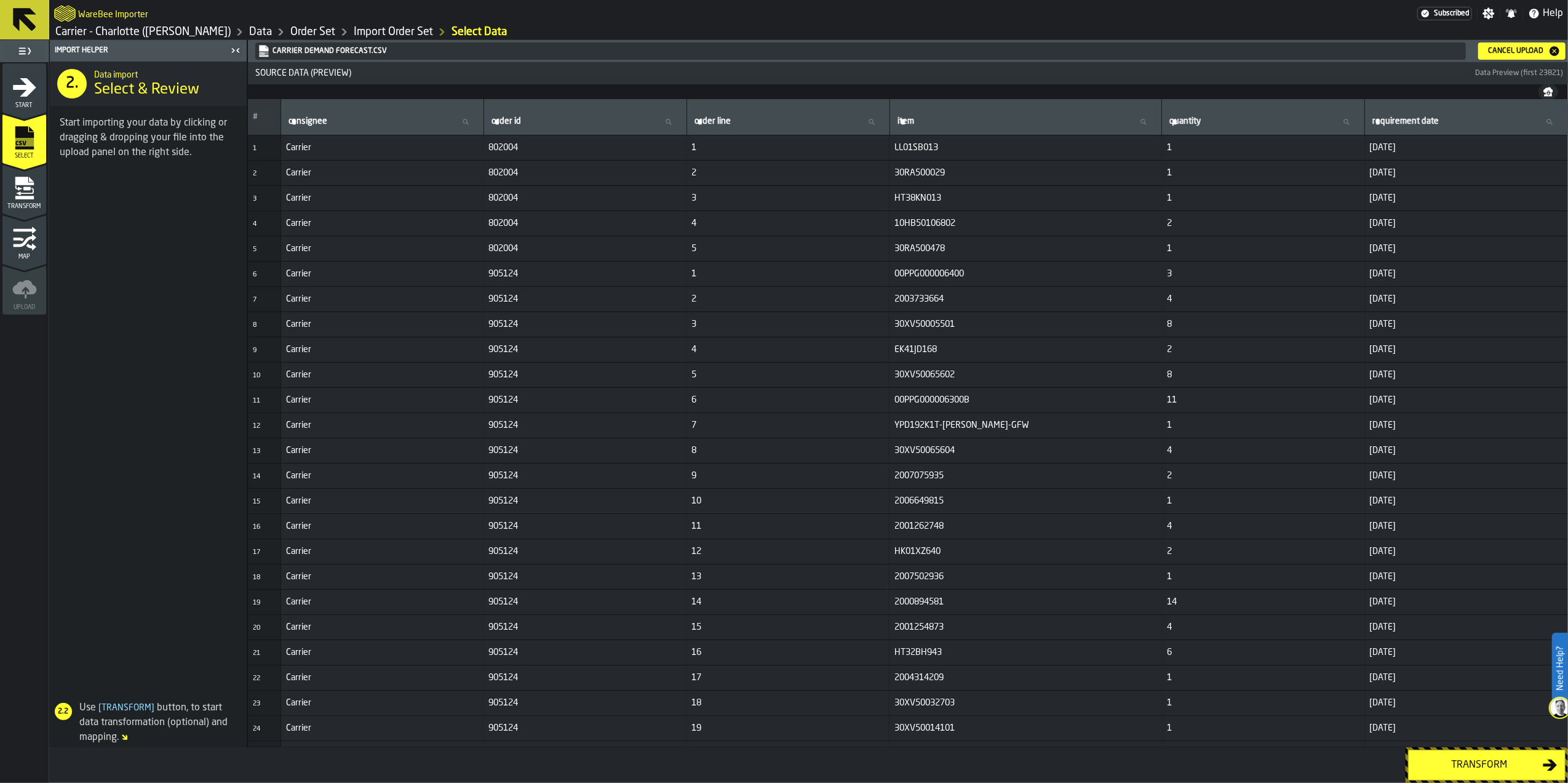
click at [1475, 777] on button "Transform" at bounding box center [1487, 765] width 158 height 31
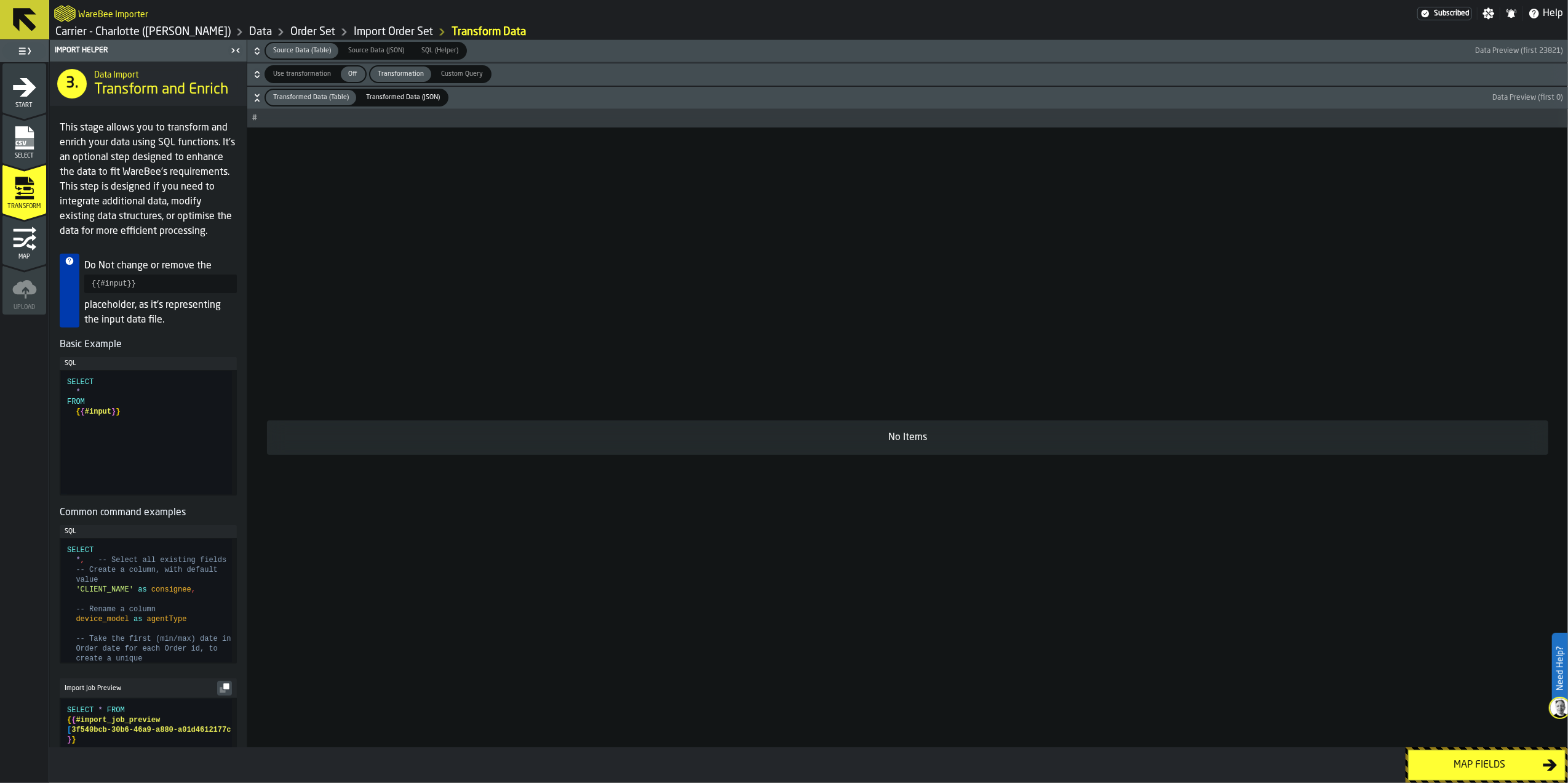
type textarea "**********"
drag, startPoint x: 123, startPoint y: 425, endPoint x: 65, endPoint y: 400, distance: 63.2
click at [67, 400] on div "SELECT * FROM { { #input } }" at bounding box center [149, 432] width 164 height 123
click at [434, 70] on div "Custom Query" at bounding box center [462, 75] width 56 height 15
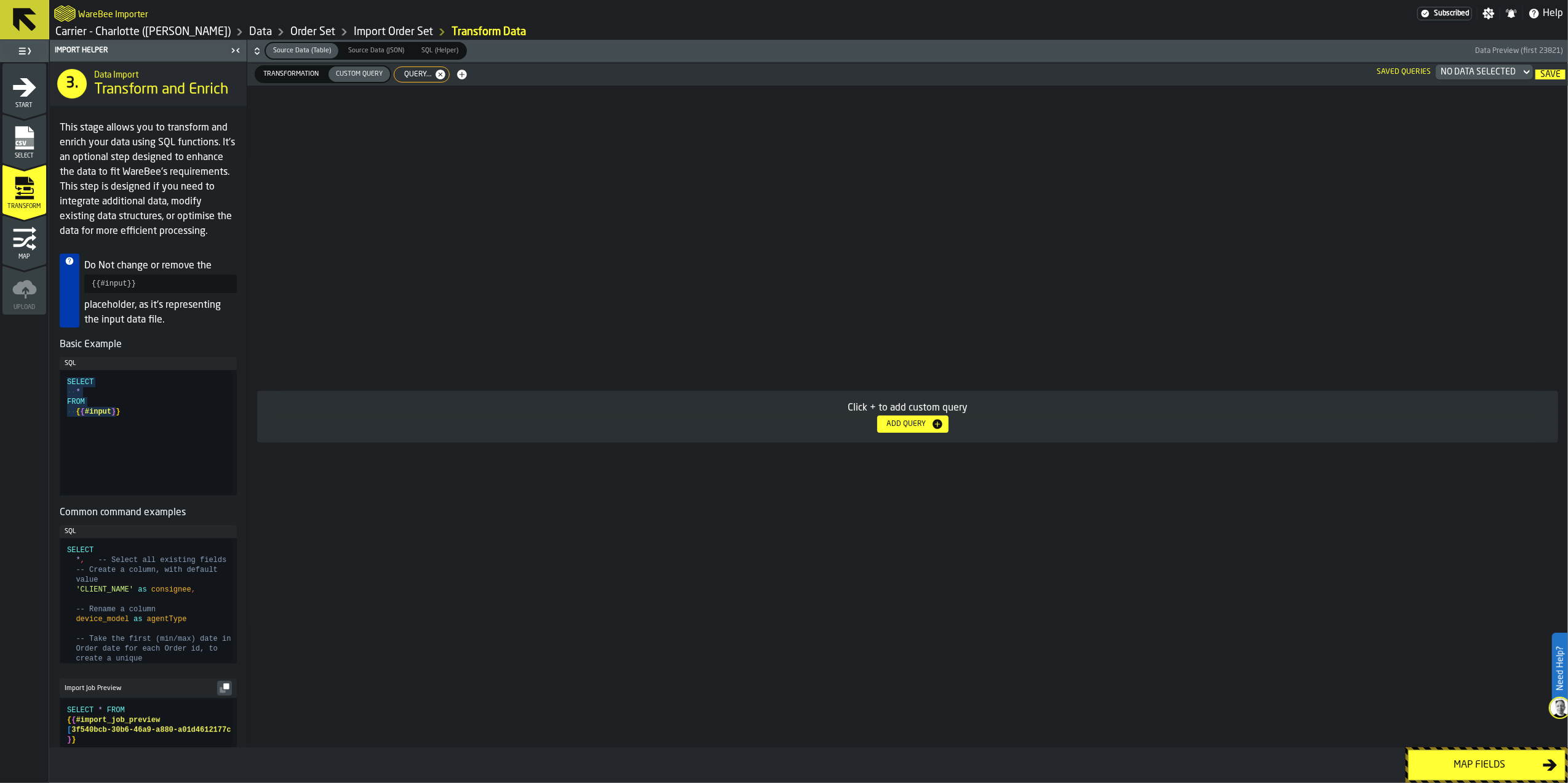
click at [440, 74] on icon "button-" at bounding box center [440, 74] width 12 height 12
click at [402, 72] on icon "button-" at bounding box center [403, 75] width 10 height 10
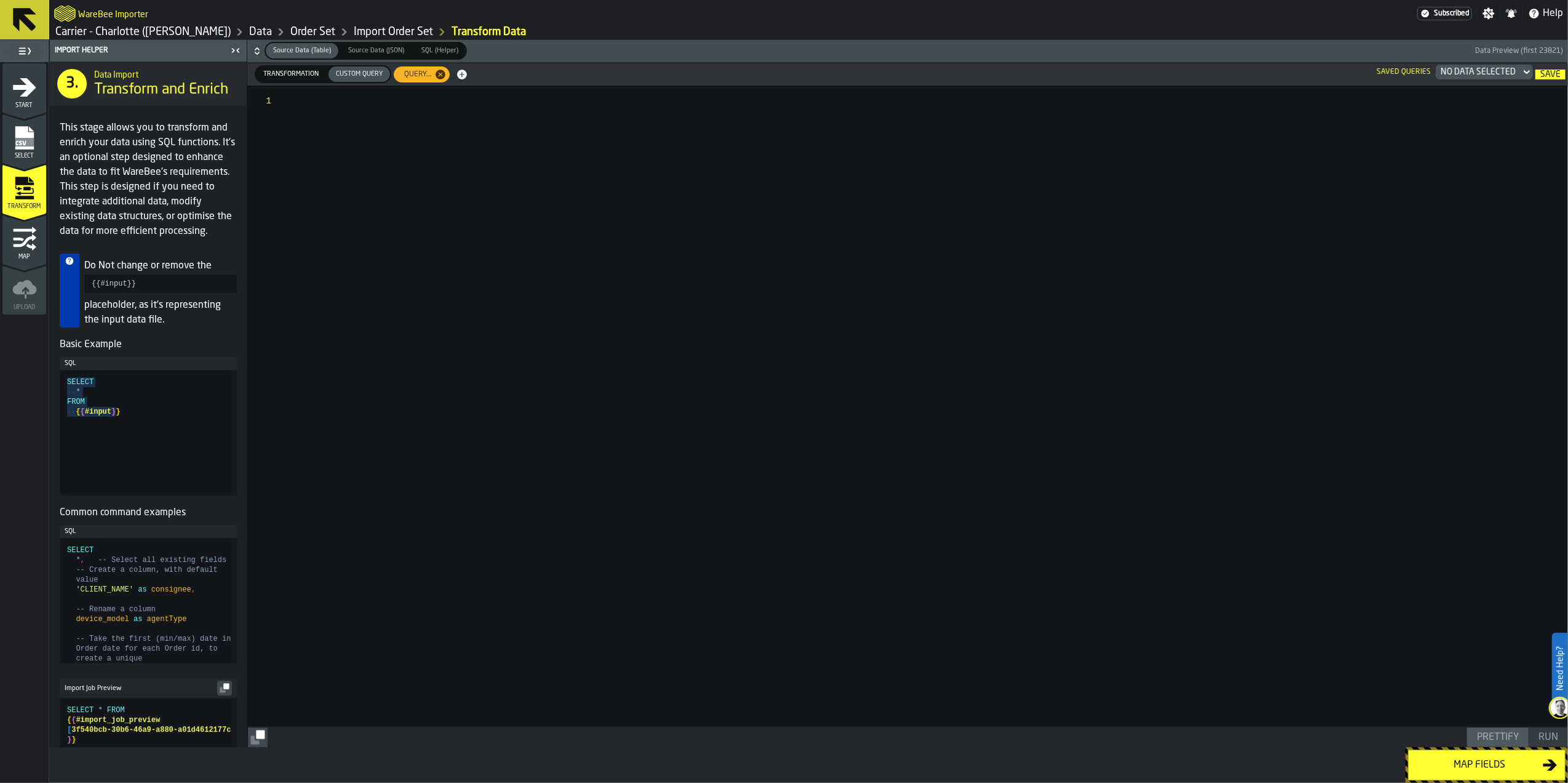
click at [430, 111] on div at bounding box center [927, 405] width 1280 height 641
type textarea "**********"
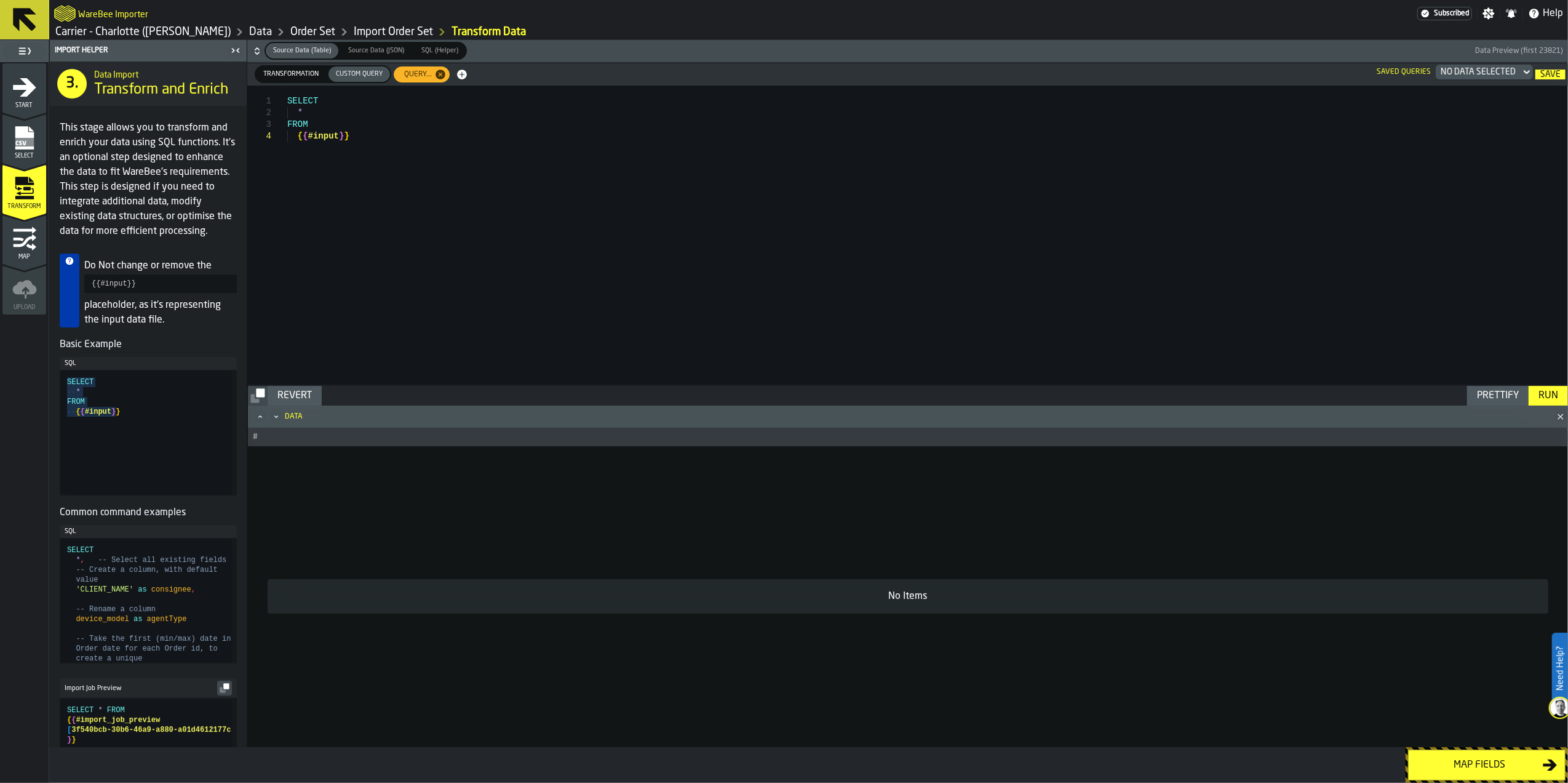
click at [1544, 392] on div "Run" at bounding box center [1548, 395] width 30 height 14
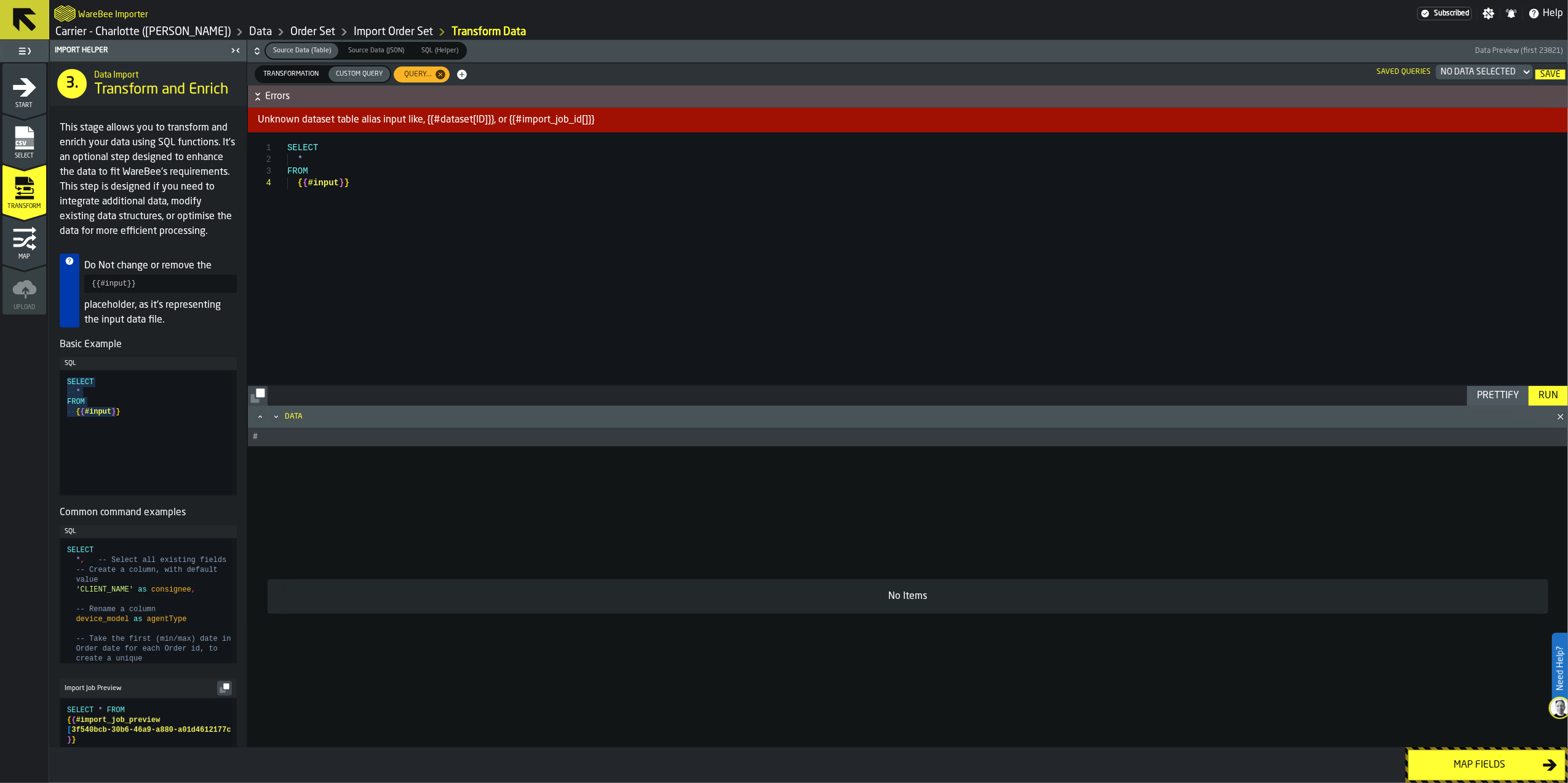
click at [308, 117] on div "Unknown dataset table alias input like, {{#dataset[ID]}}, or {{#import_job_id[]…" at bounding box center [907, 120] width 1320 height 25
click at [299, 87] on button "Errors" at bounding box center [907, 96] width 1320 height 22
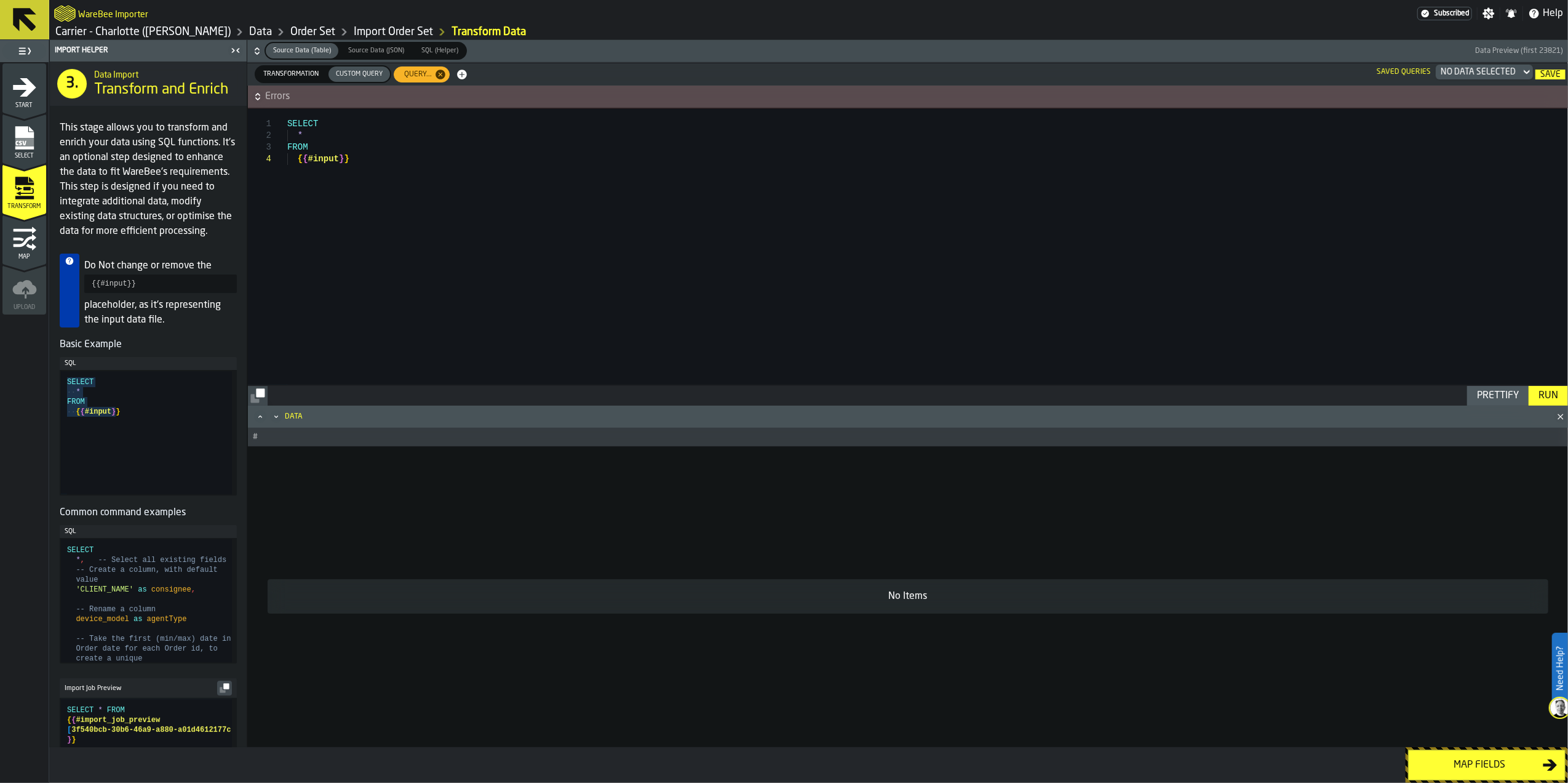
click at [293, 76] on span "Transformation" at bounding box center [291, 74] width 65 height 11
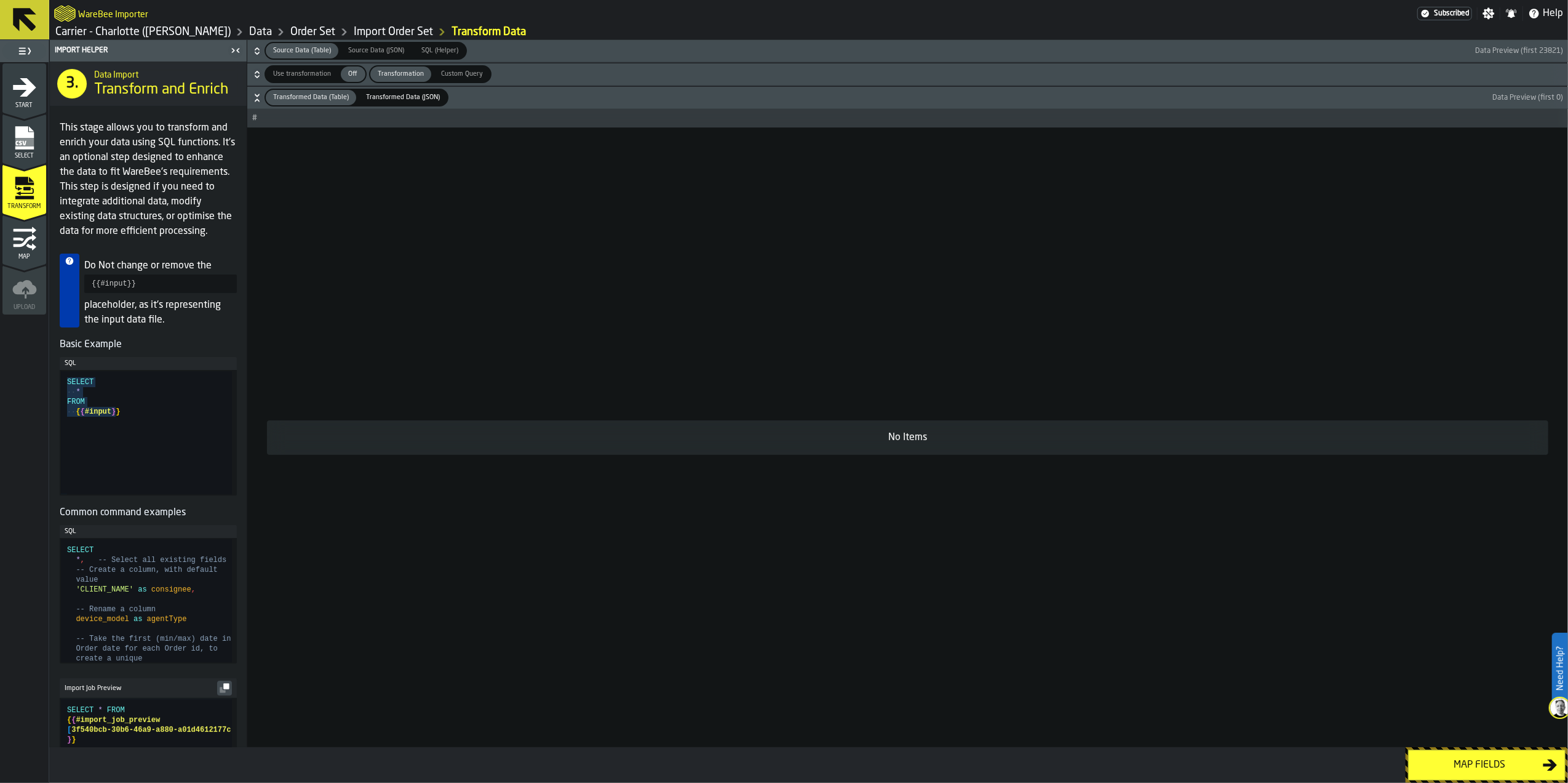
click at [320, 76] on span "Use transformation" at bounding box center [302, 74] width 68 height 11
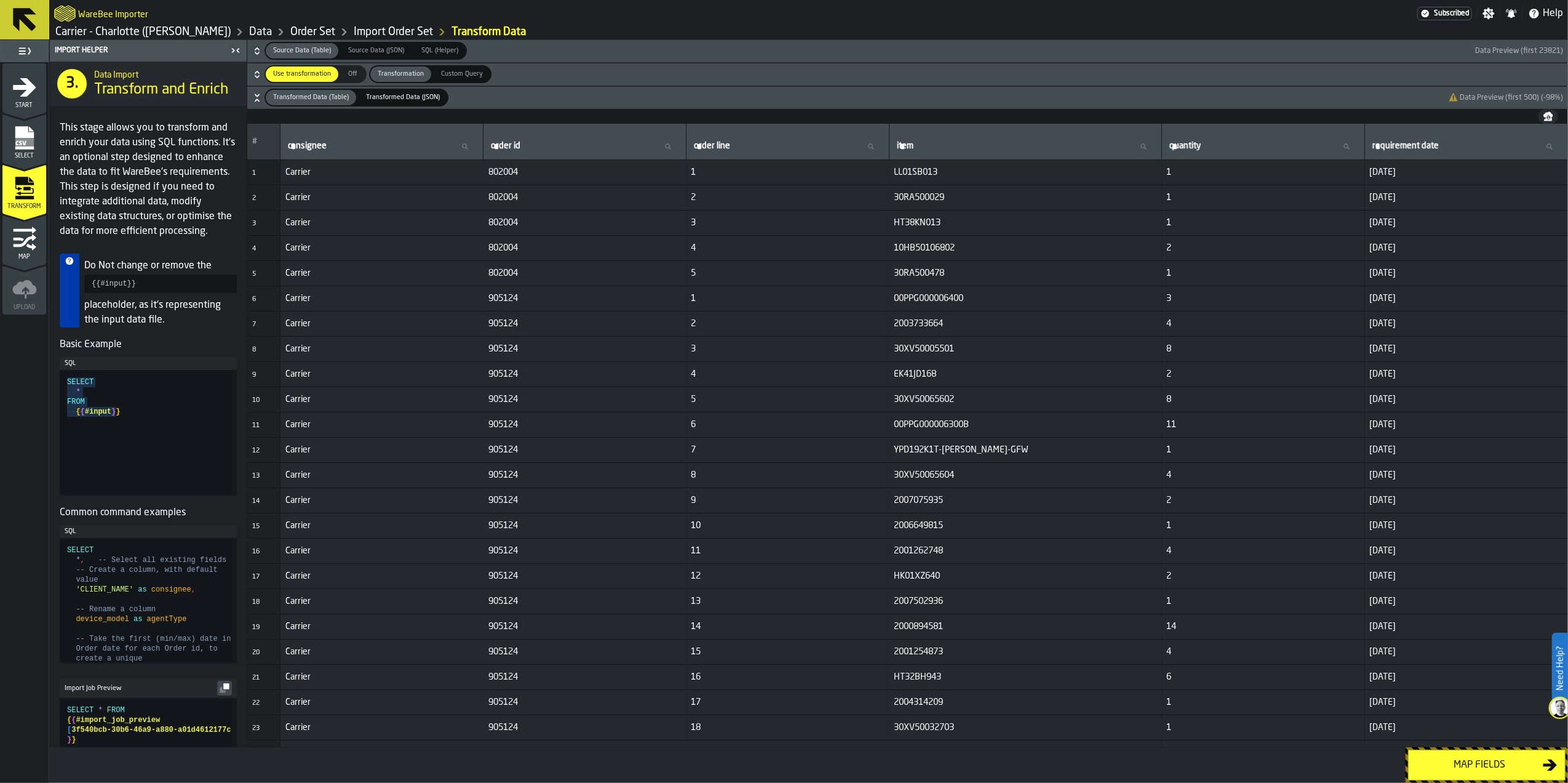
click at [1379, 149] on label "requirement date requirement date" at bounding box center [1466, 146] width 192 height 16
click at [1379, 149] on input "requirement date requirement date" at bounding box center [1466, 146] width 192 height 16
click at [1386, 141] on span "requirement date" at bounding box center [1406, 145] width 67 height 10
click at [1386, 139] on input "requirement date requirement date" at bounding box center [1466, 146] width 192 height 16
click at [1393, 114] on nav at bounding box center [908, 116] width 1321 height 14
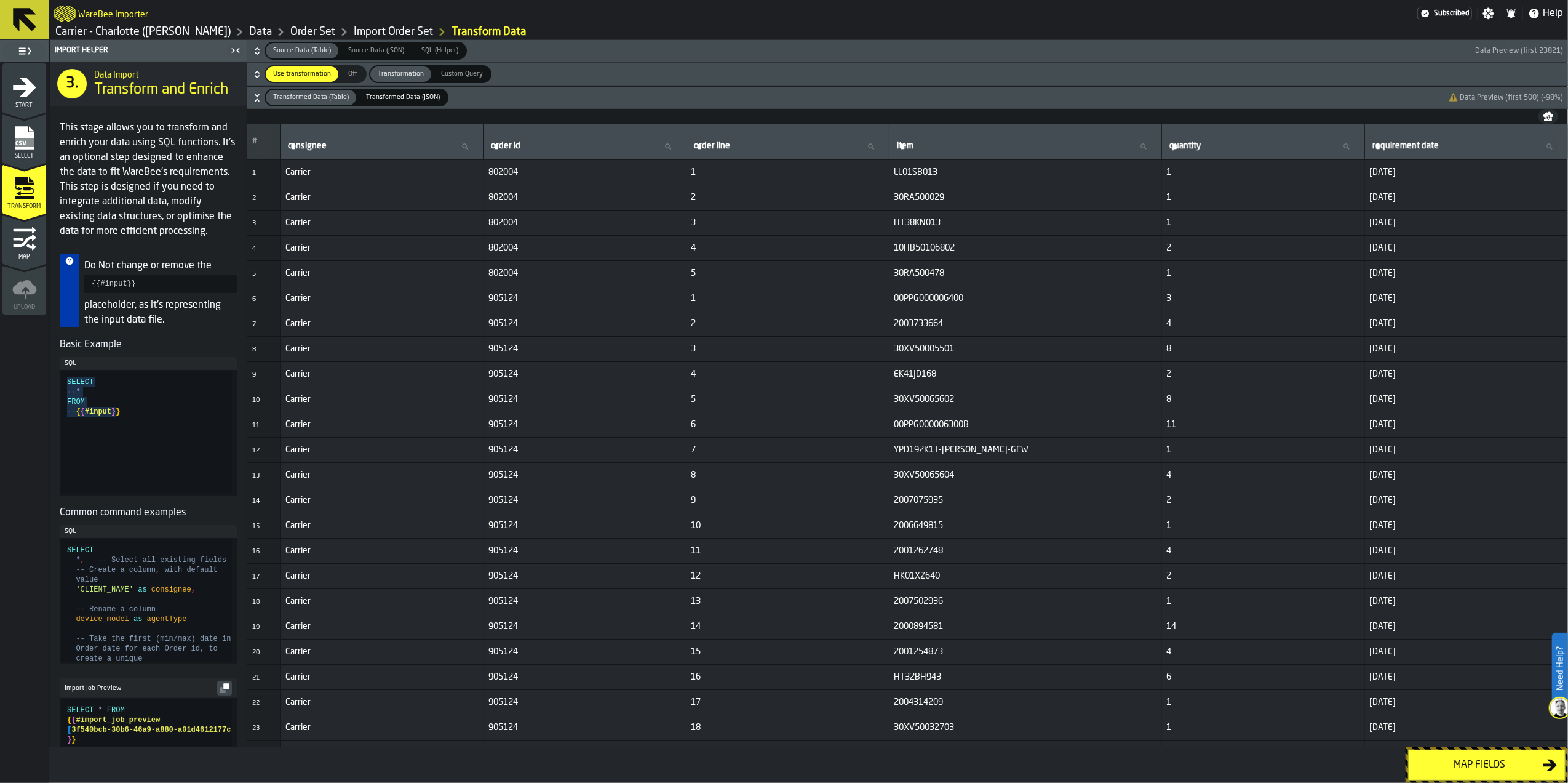
click at [352, 76] on span "Off" at bounding box center [353, 74] width 20 height 11
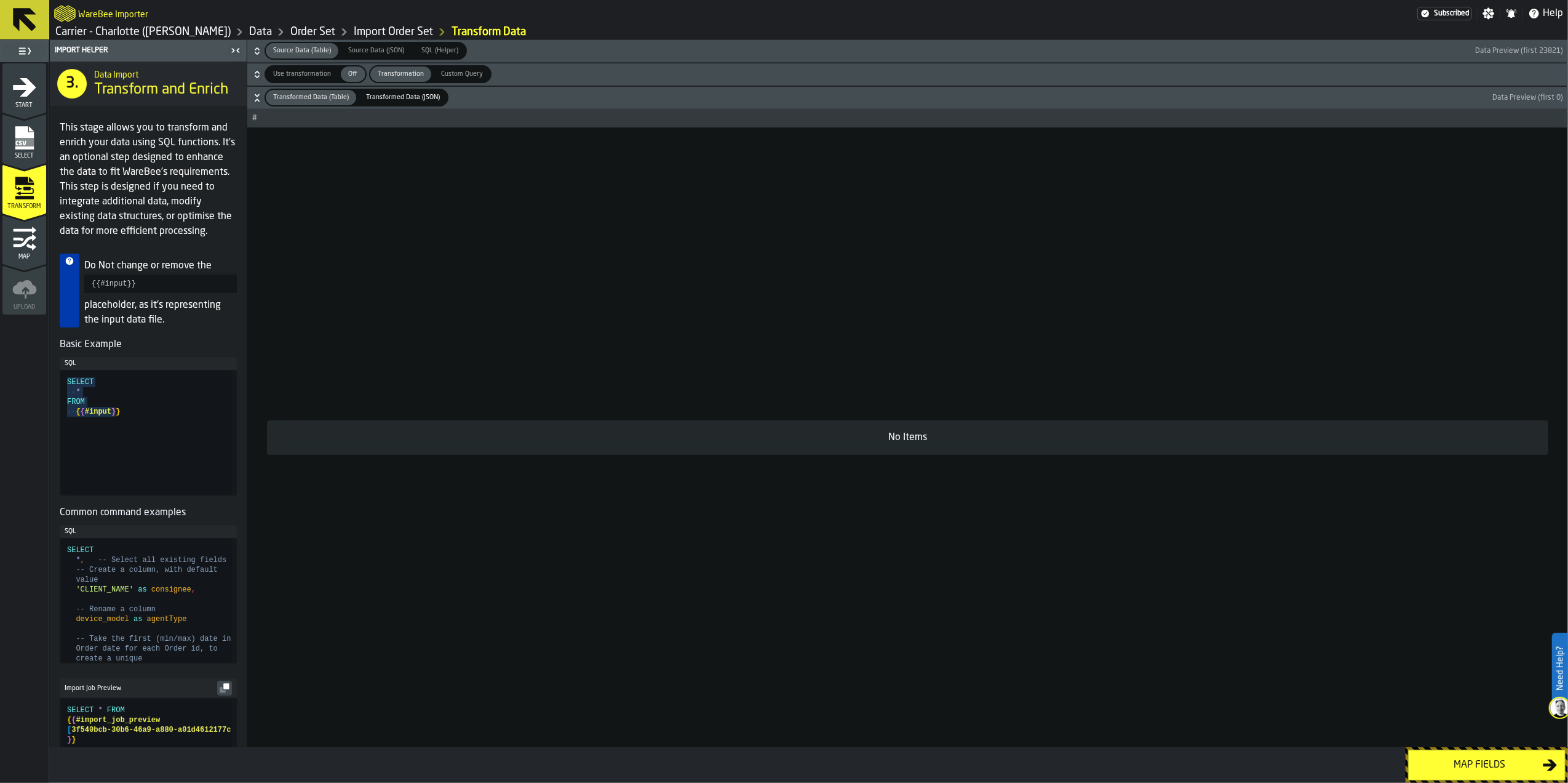
click at [303, 76] on span "Use transformation" at bounding box center [302, 74] width 68 height 11
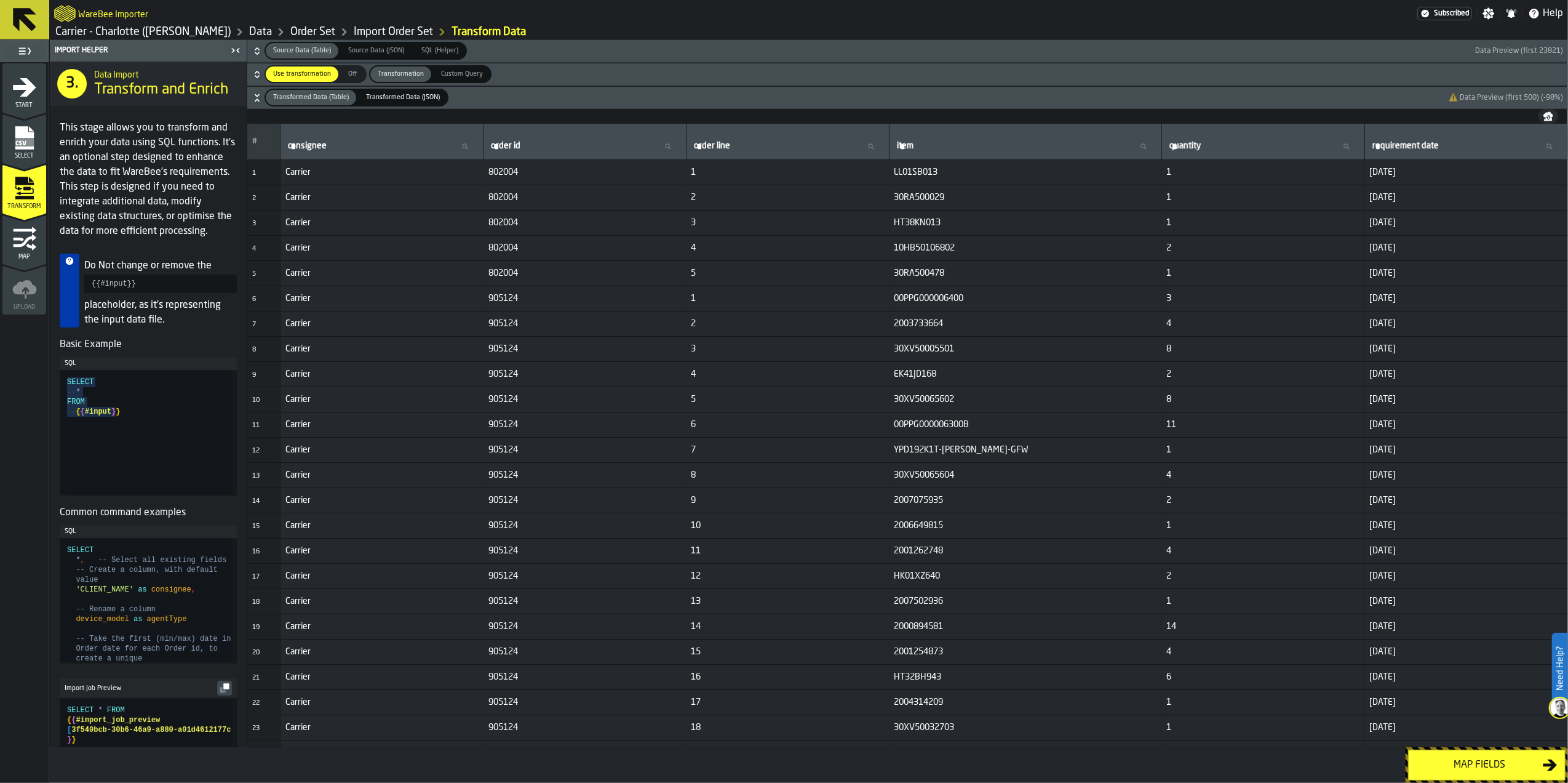
click at [454, 74] on span "Custom Query" at bounding box center [462, 74] width 52 height 11
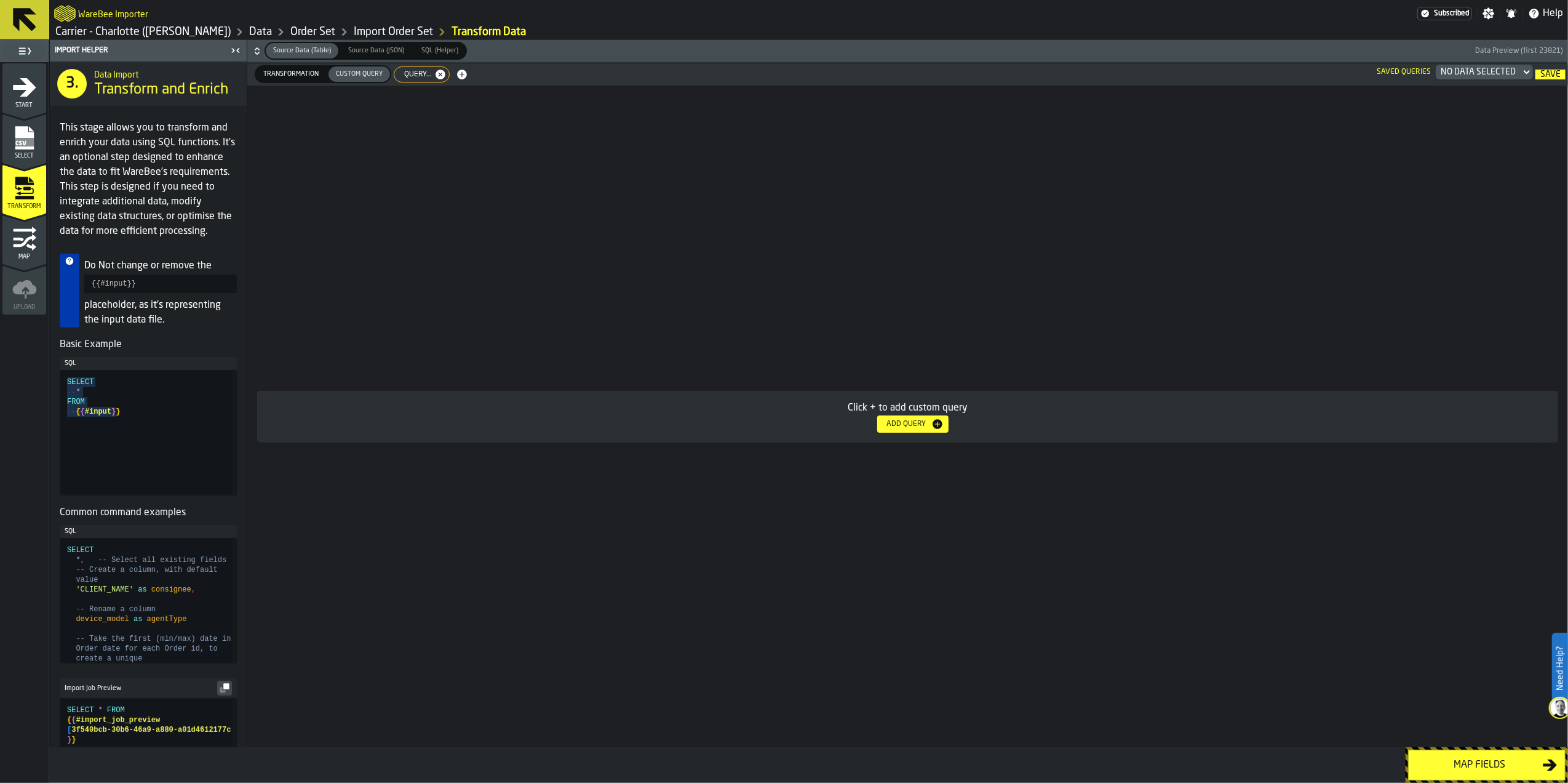
click at [287, 76] on span "Transformation" at bounding box center [291, 74] width 65 height 11
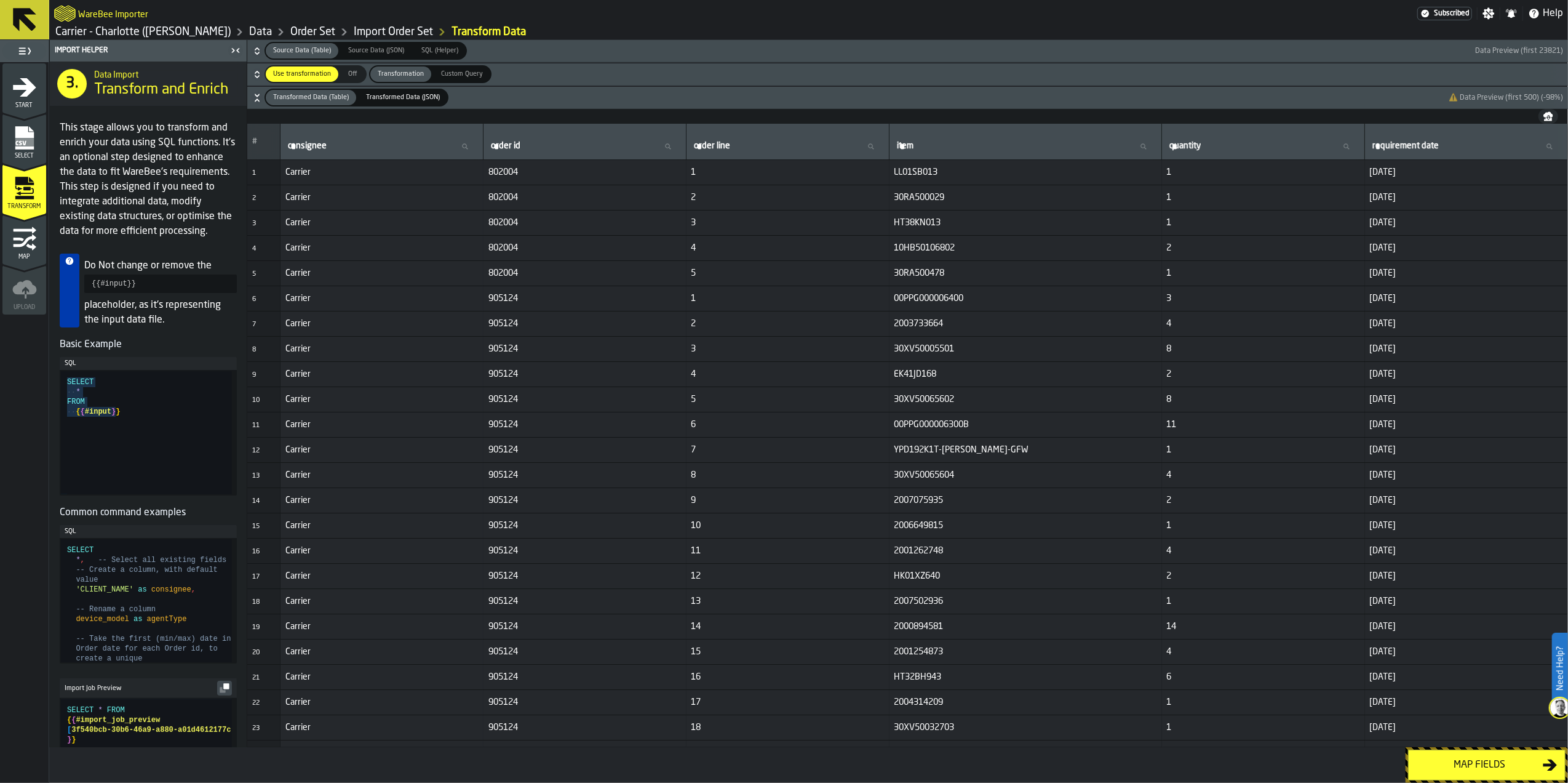
click at [453, 78] on span "Custom Query" at bounding box center [462, 74] width 52 height 11
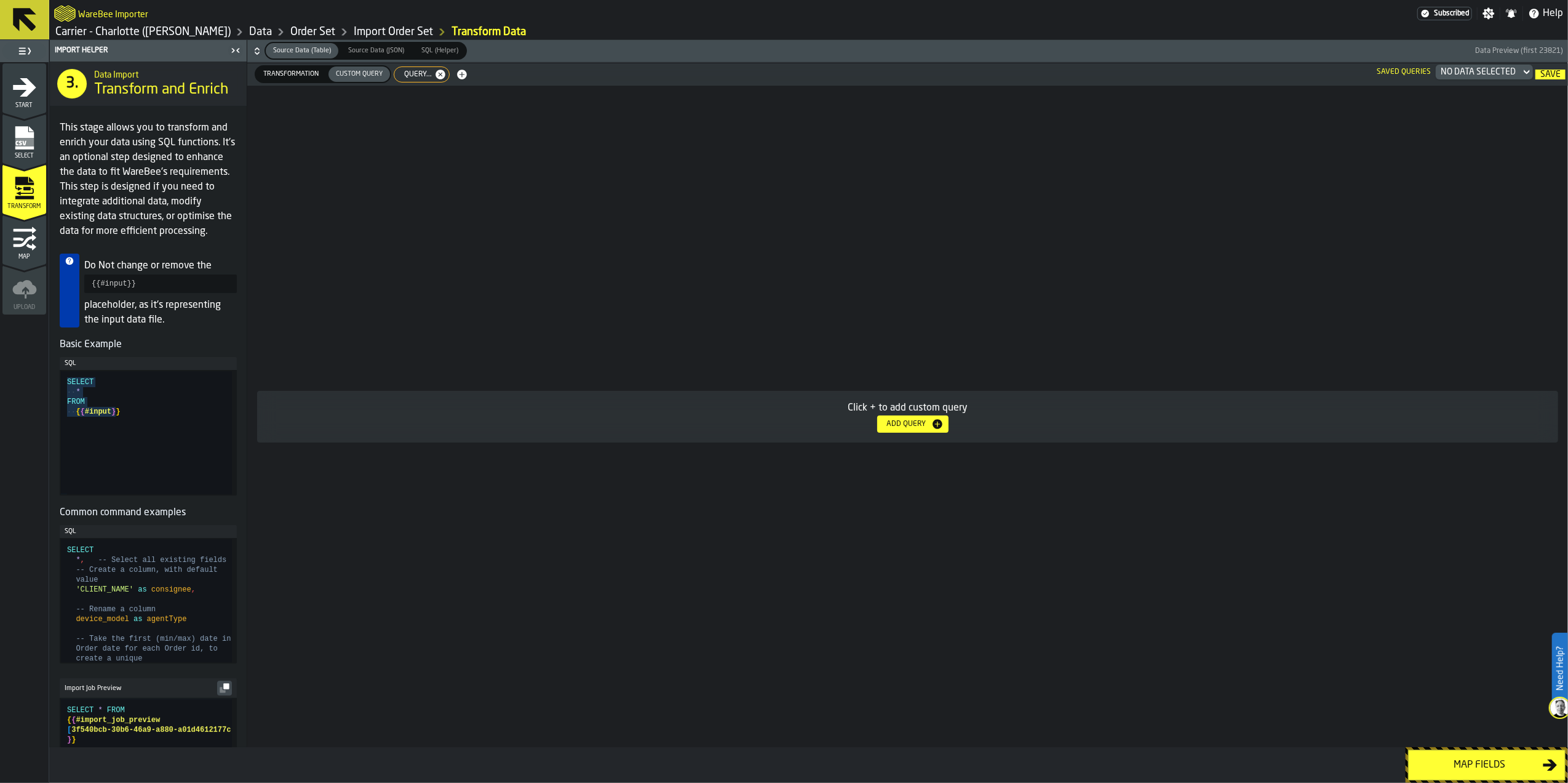
click at [420, 75] on span "Query..." at bounding box center [415, 74] width 37 height 9
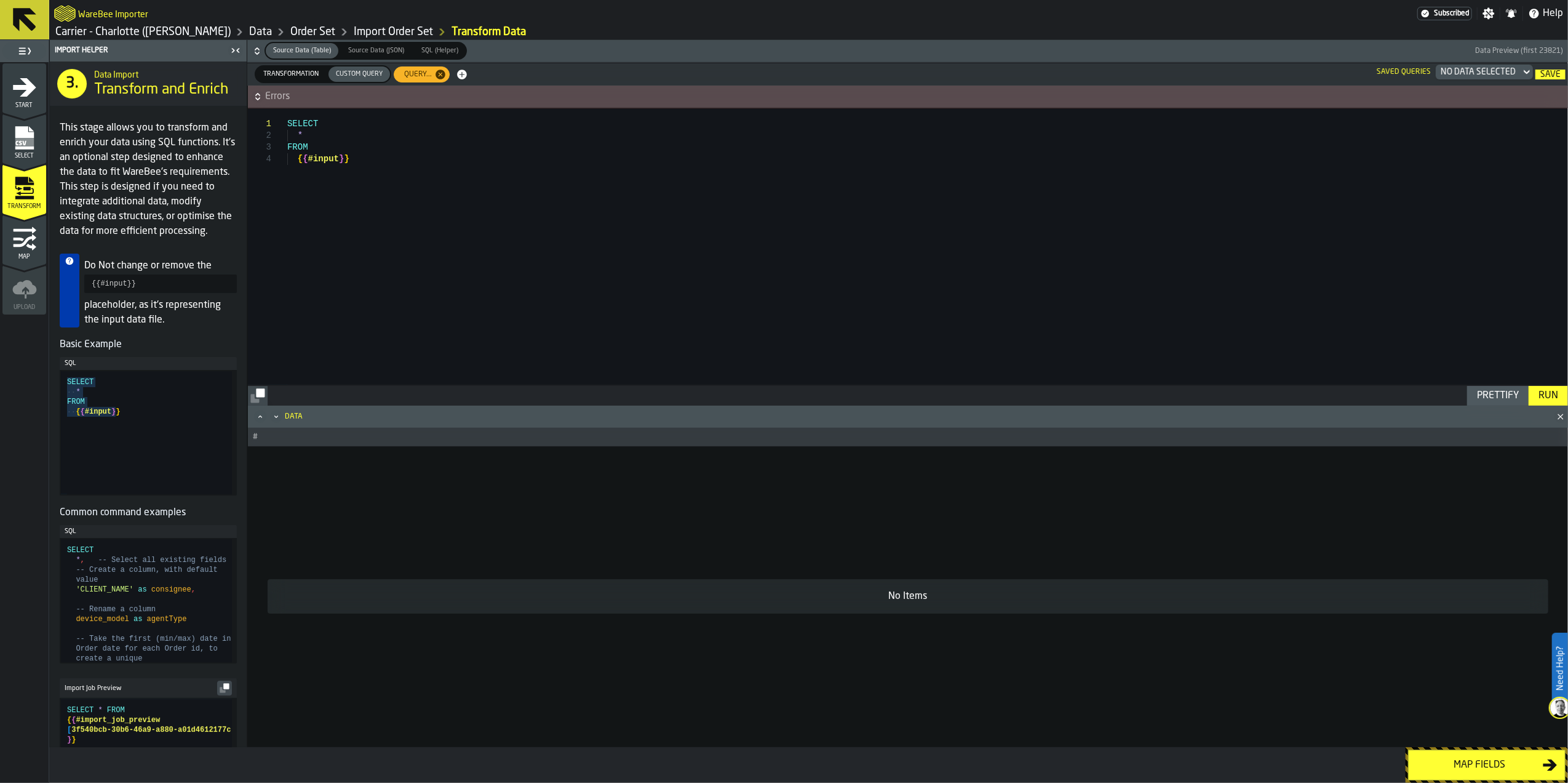
type textarea "**********"
click at [904, 206] on div "SELECT * FROM { { #input } }" at bounding box center [927, 246] width 1280 height 276
click at [1549, 395] on div "Run" at bounding box center [1548, 395] width 30 height 14
click at [664, 92] on span "Errors" at bounding box center [915, 96] width 1301 height 14
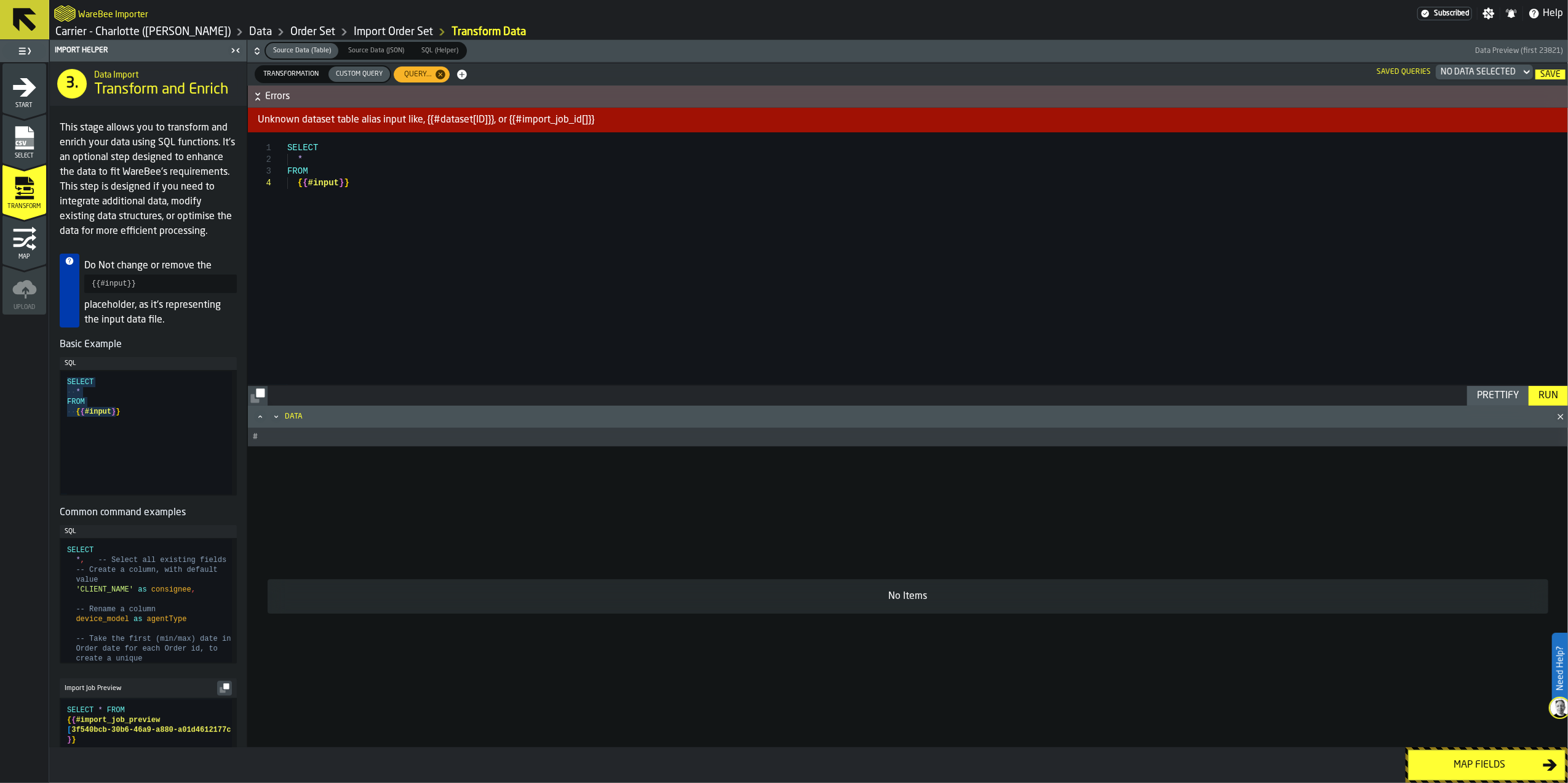
click at [664, 92] on span "Errors" at bounding box center [915, 96] width 1301 height 14
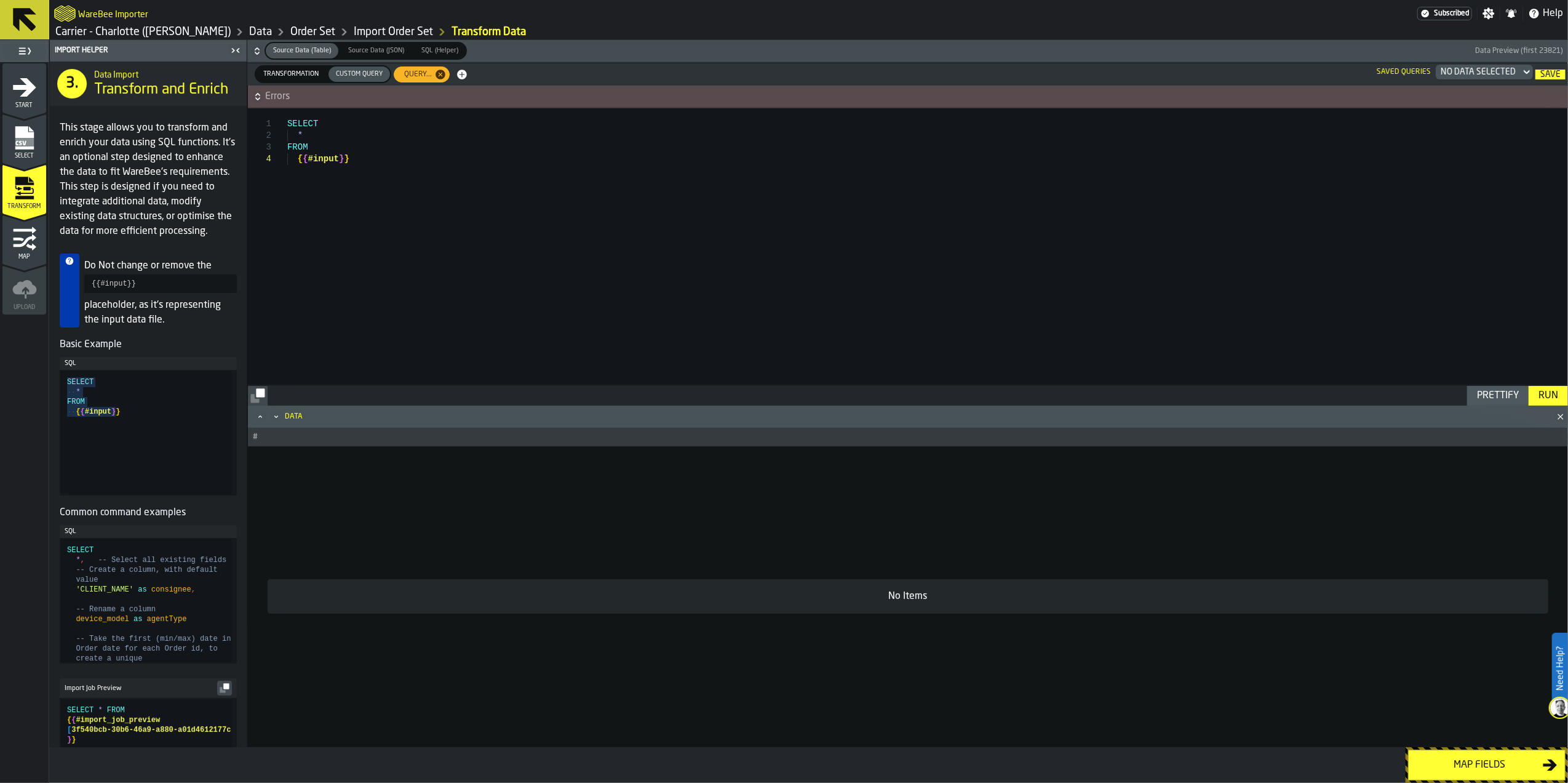
click at [296, 73] on span "Transformation" at bounding box center [291, 74] width 65 height 11
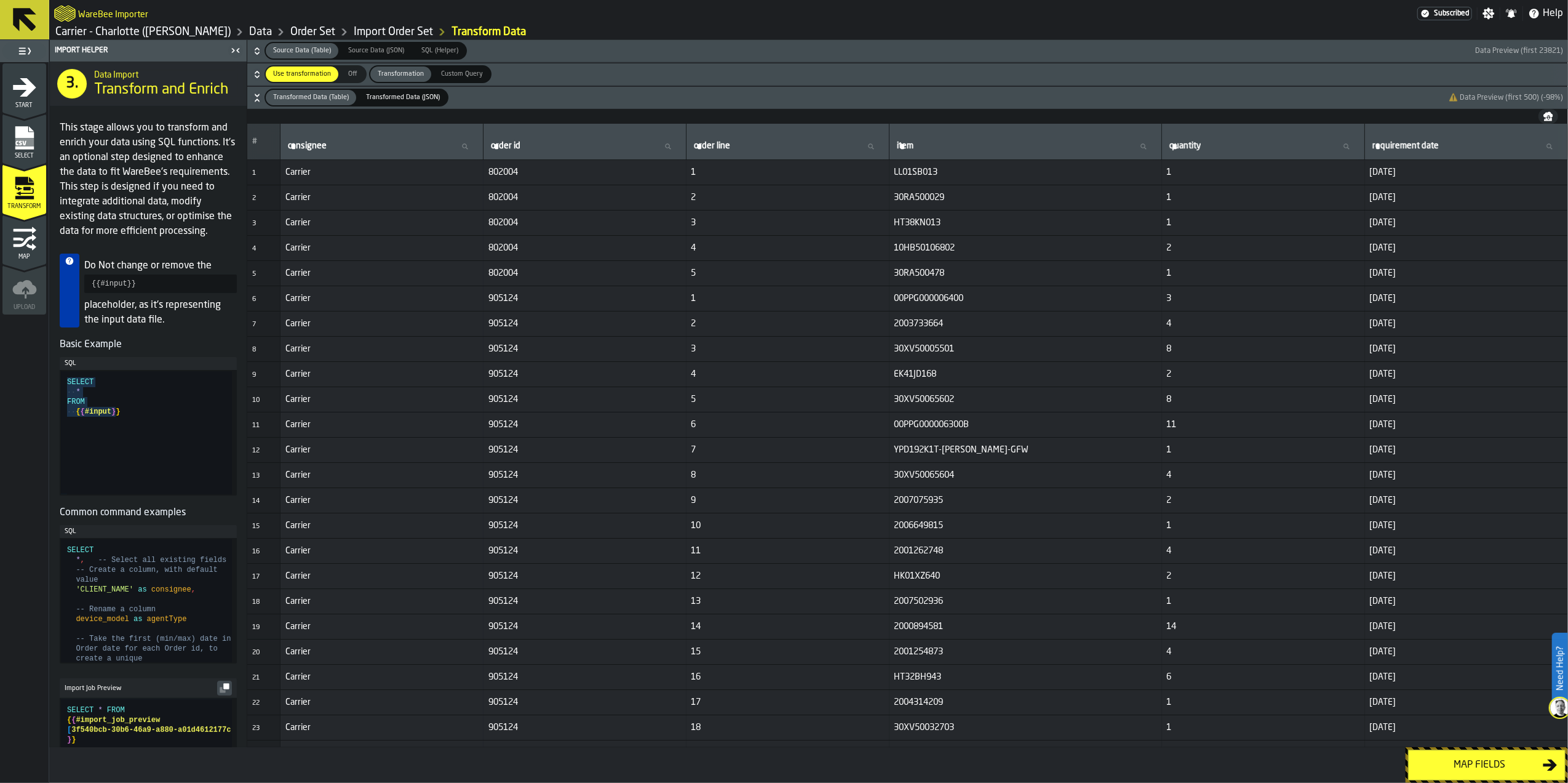
click at [644, 117] on nav at bounding box center [908, 116] width 1321 height 14
click at [425, 53] on span "SQL (Helper)" at bounding box center [440, 51] width 47 height 11
click at [422, 50] on span "SQL (Helper)" at bounding box center [440, 51] width 47 height 11
click at [407, 98] on span "Transformed Data (JSON)" at bounding box center [403, 98] width 84 height 11
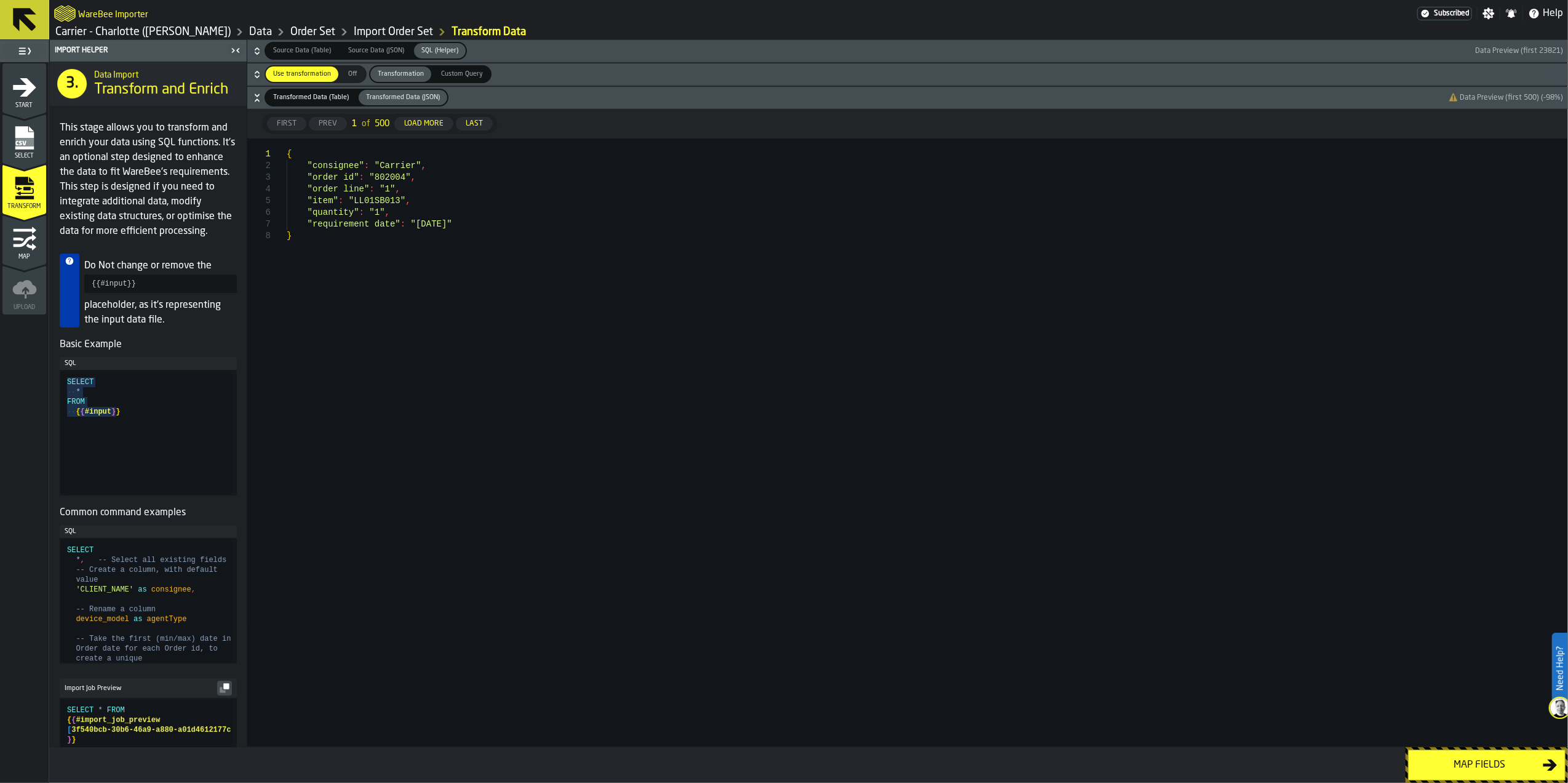
click at [316, 101] on span "Transformed Data (Table)" at bounding box center [311, 98] width 85 height 11
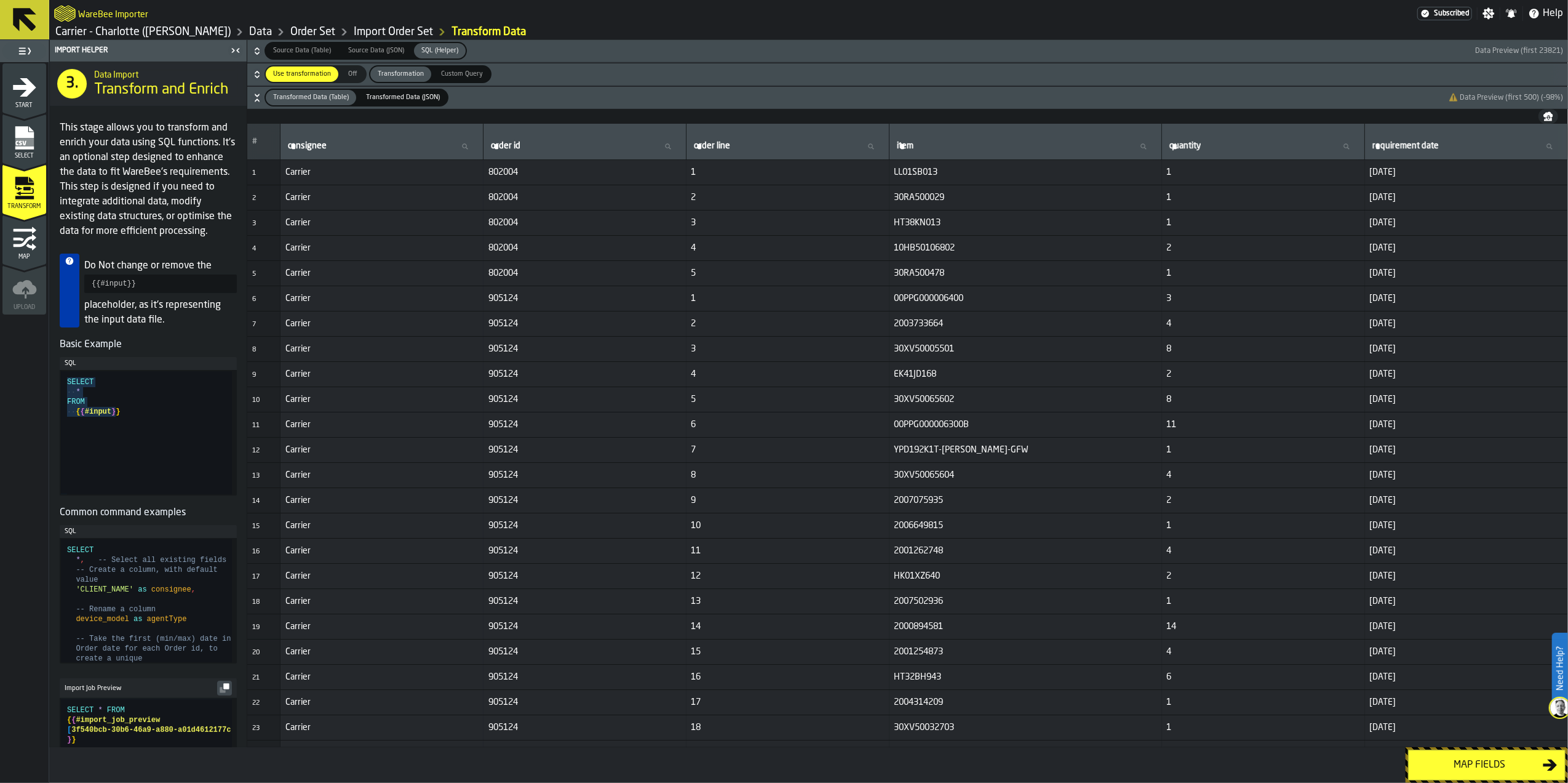
click at [406, 102] on span "Transformed Data (JSON)" at bounding box center [403, 98] width 84 height 11
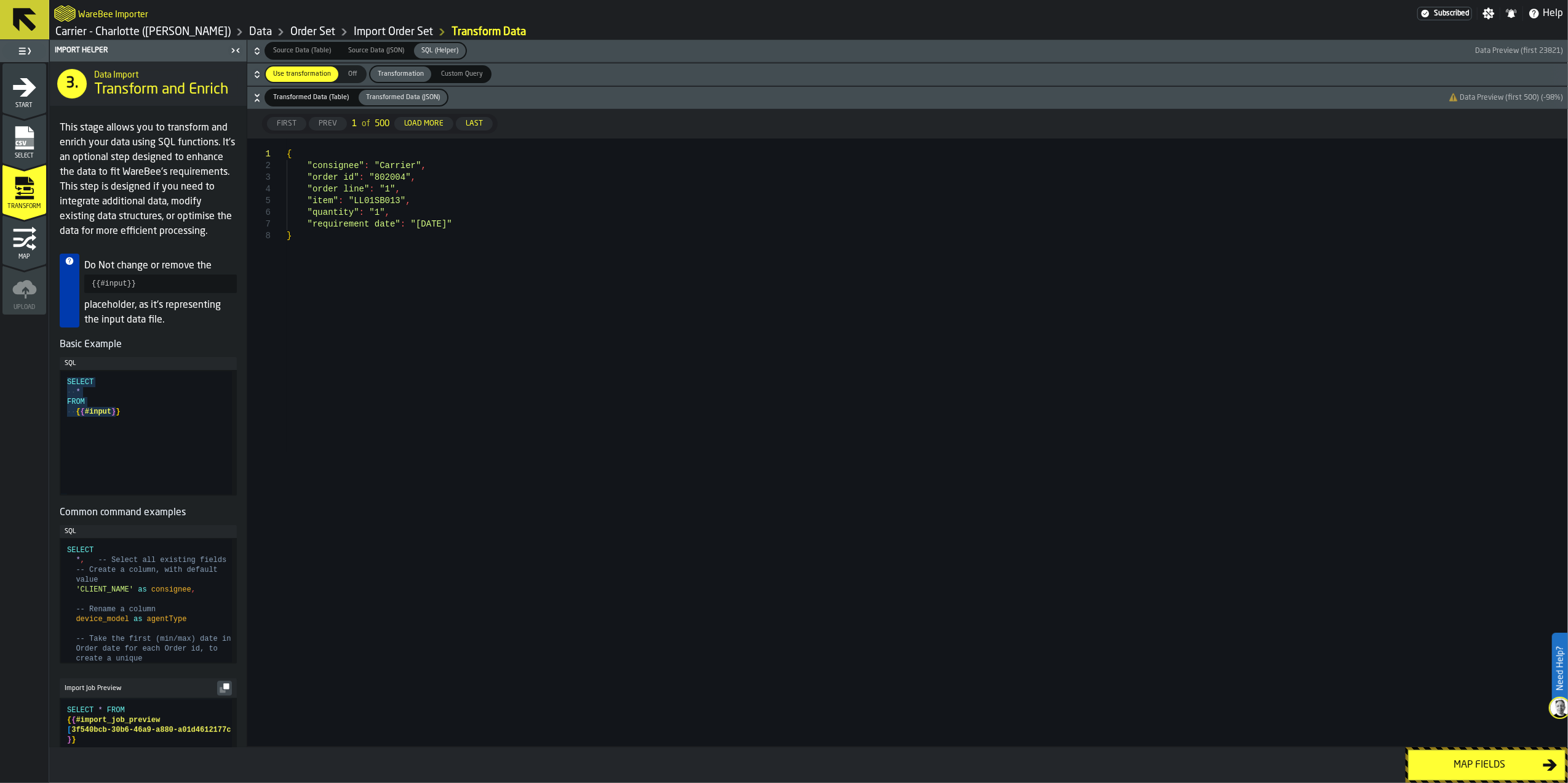
click at [294, 96] on span "Transformed Data (Table)" at bounding box center [311, 98] width 85 height 11
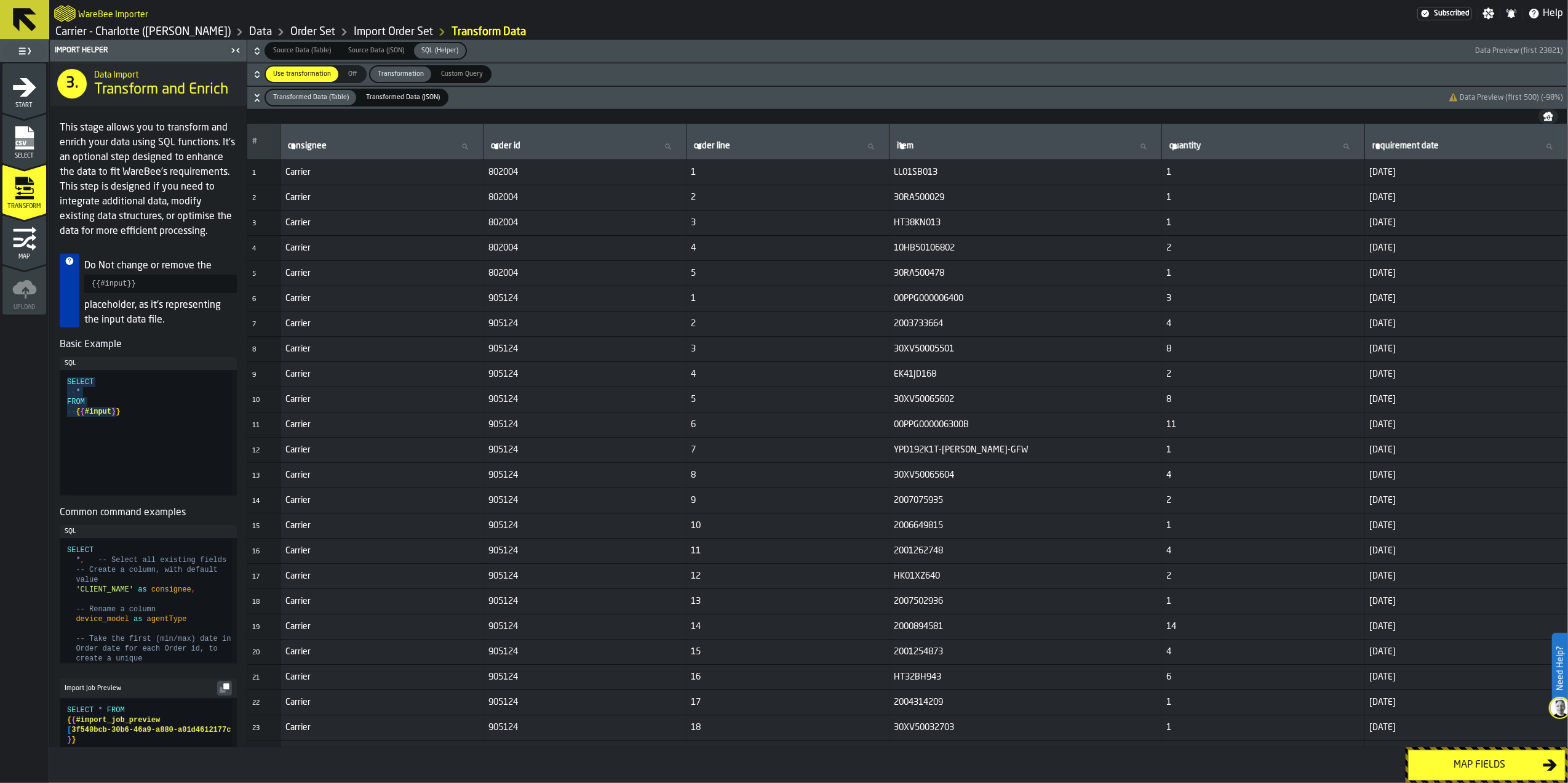
click at [459, 70] on span "Custom Query" at bounding box center [462, 74] width 52 height 11
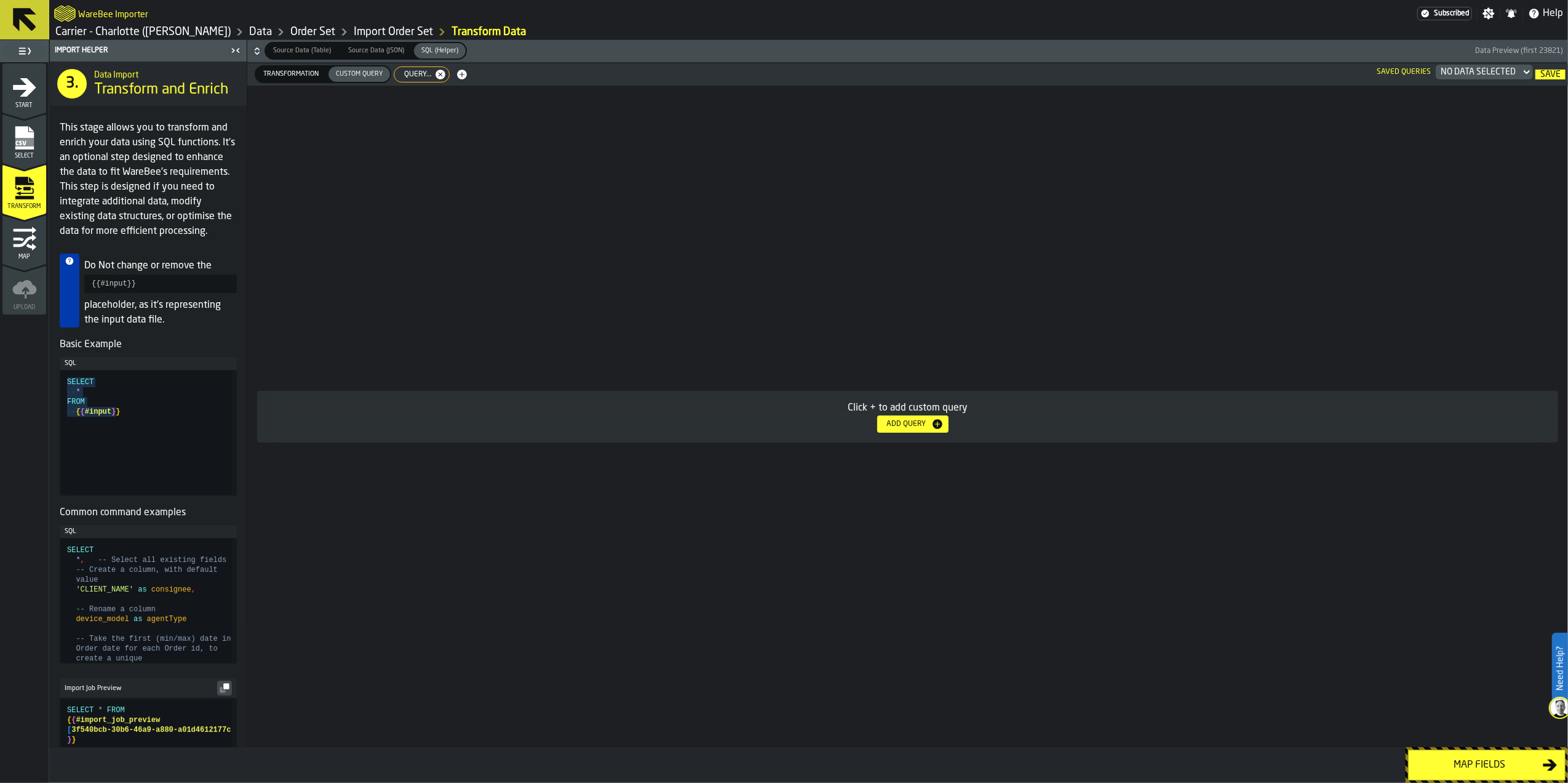
click at [899, 418] on div "Add Query" at bounding box center [913, 424] width 61 height 12
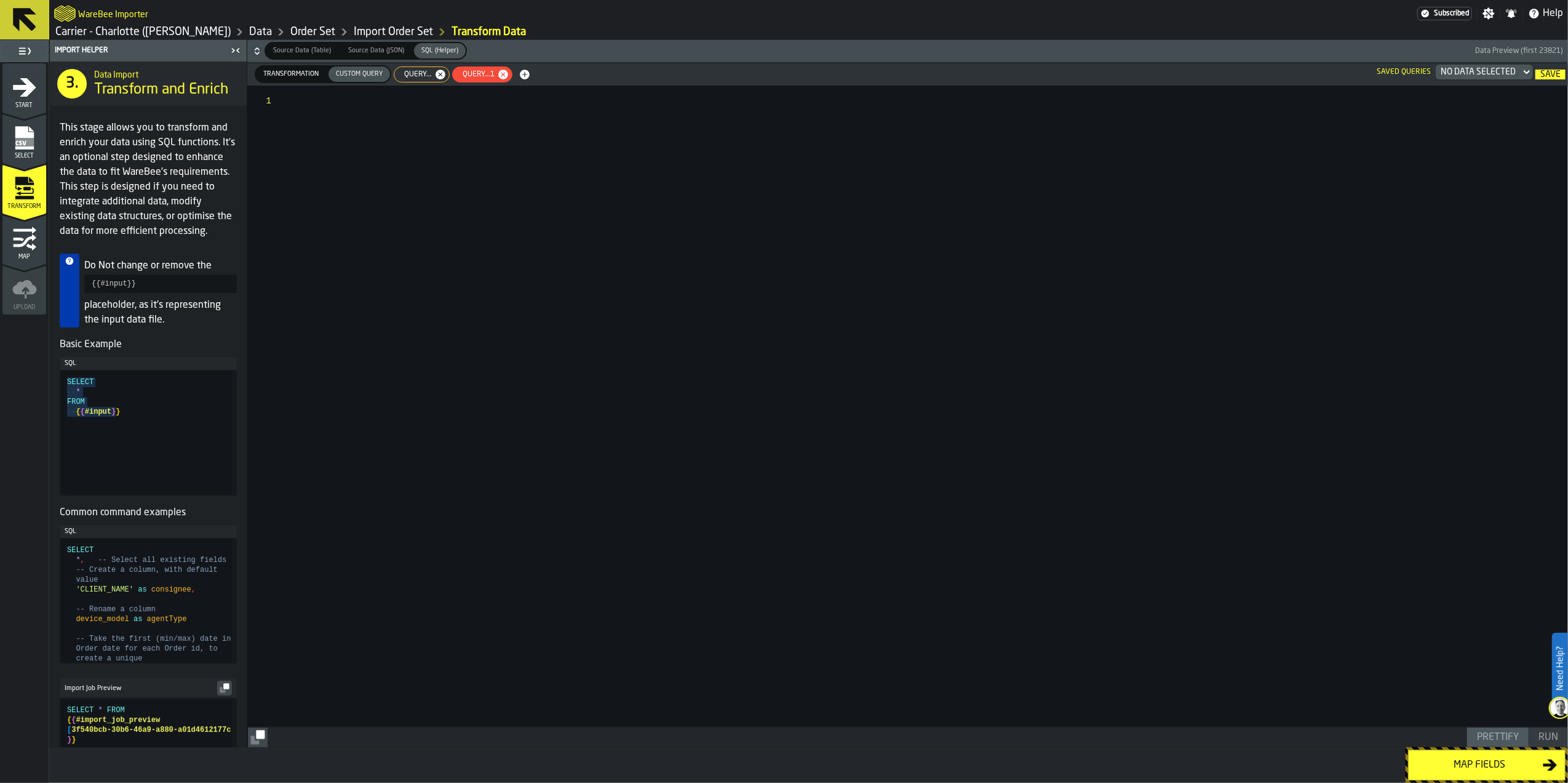
click at [498, 70] on icon "button-" at bounding box center [503, 74] width 12 height 12
type textarea "**********"
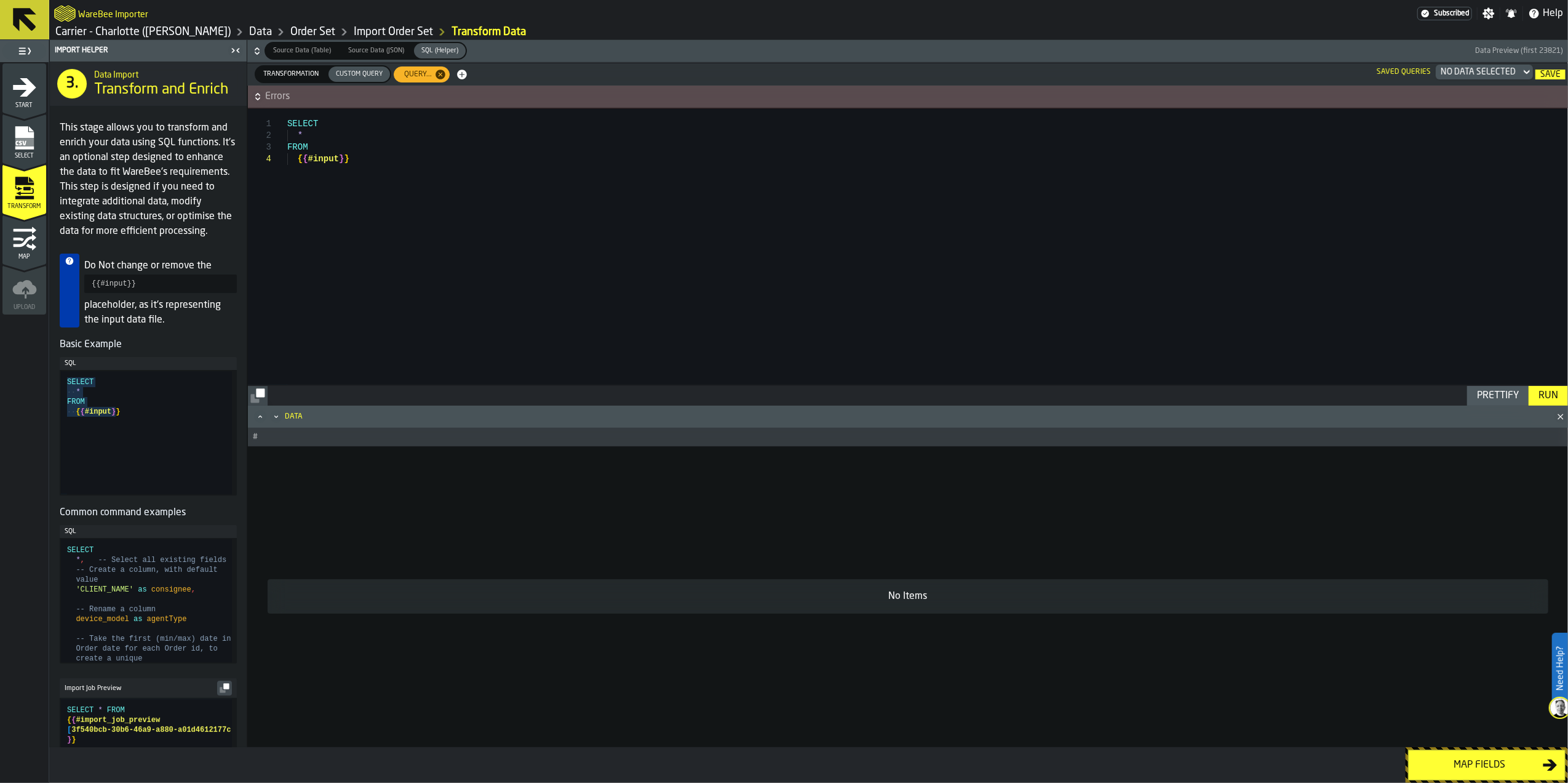
click at [1542, 395] on div "Run" at bounding box center [1548, 395] width 30 height 14
click at [1477, 72] on div "No Data Selected" at bounding box center [1478, 72] width 76 height 10
click at [1470, 117] on div "No items found" at bounding box center [1456, 117] width 150 height 18
click at [1372, 120] on div "SELECT * FROM { { #input } }" at bounding box center [927, 246] width 1280 height 276
click at [1392, 72] on div "Saved Queries" at bounding box center [1405, 72] width 59 height 9
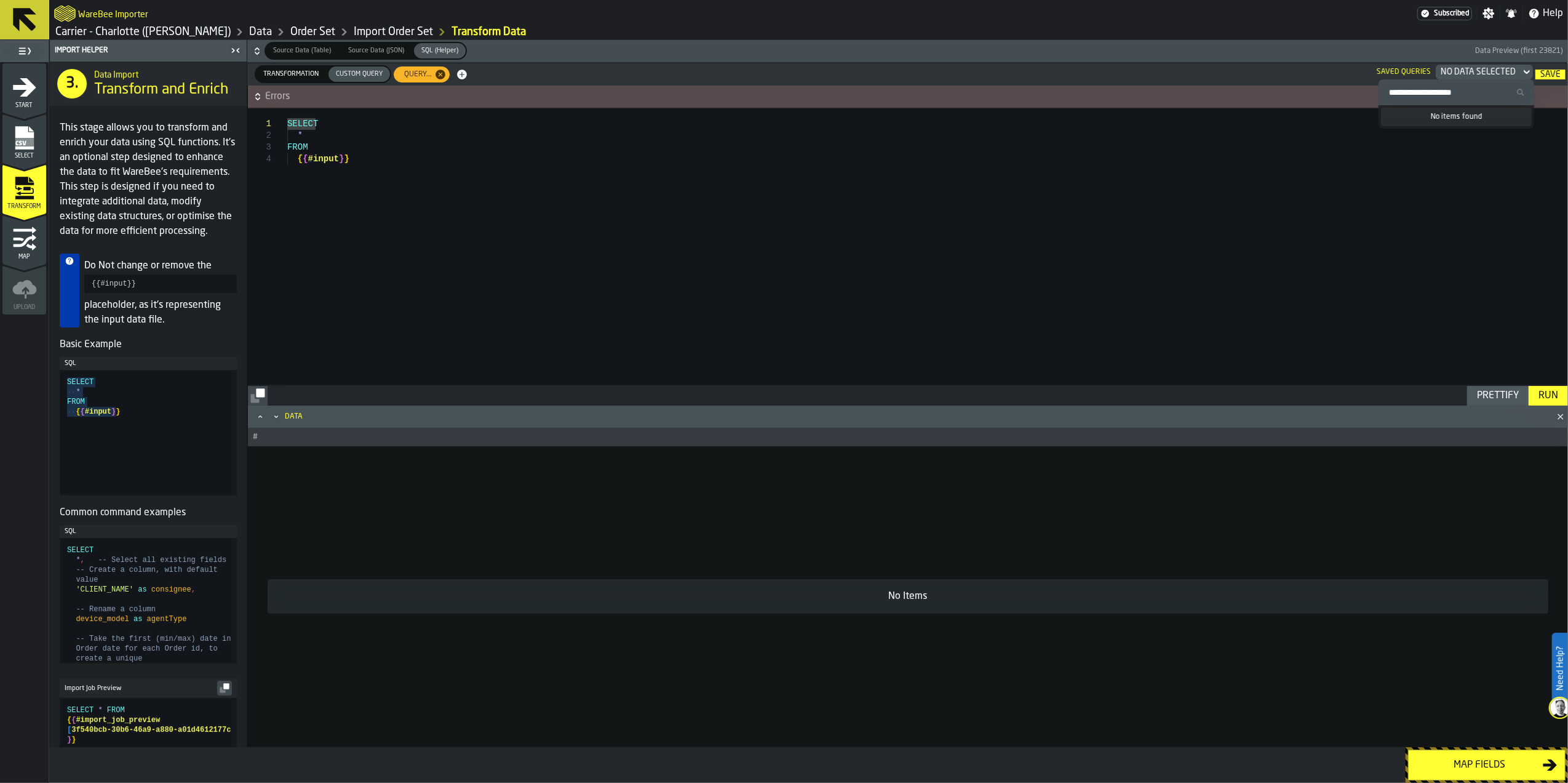
click at [1392, 72] on div "Saved Queries" at bounding box center [1405, 72] width 59 height 9
click at [419, 185] on div "SELECT * FROM { { #input } }" at bounding box center [927, 246] width 1280 height 276
click at [559, 94] on span "Errors" at bounding box center [915, 96] width 1301 height 14
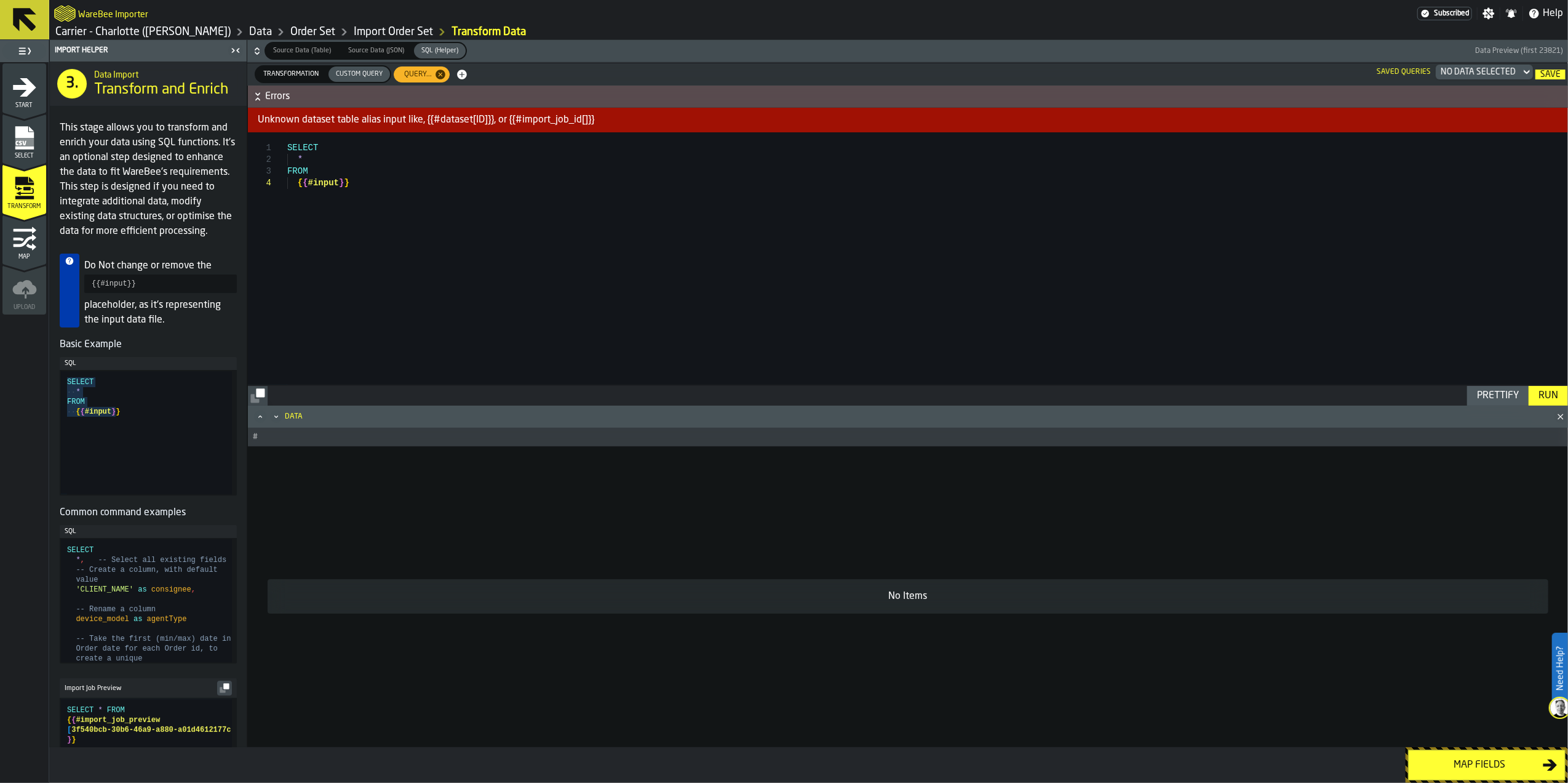
click at [559, 94] on span "Errors" at bounding box center [915, 96] width 1301 height 14
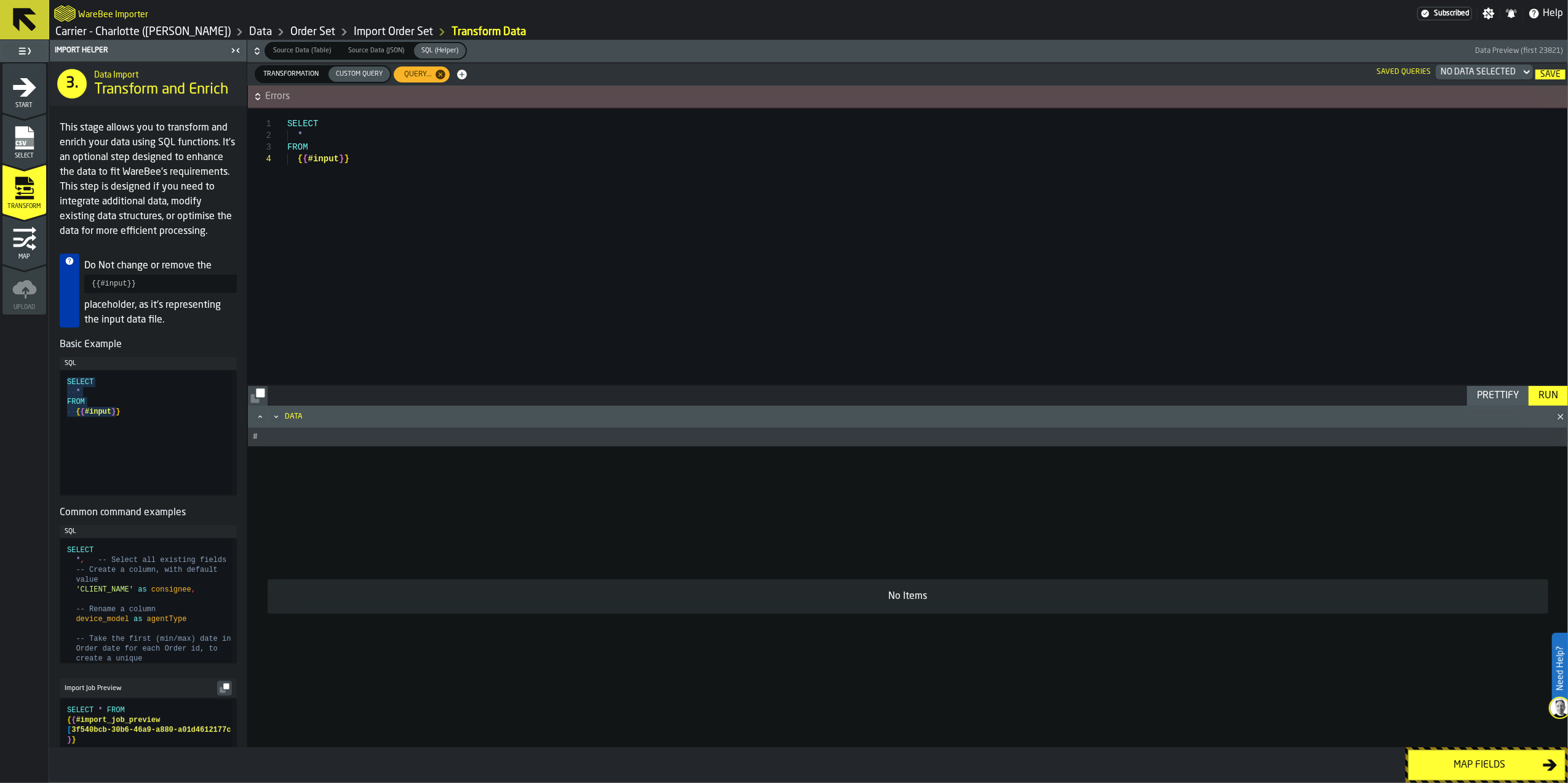
click at [292, 72] on span "Transformation" at bounding box center [291, 74] width 65 height 11
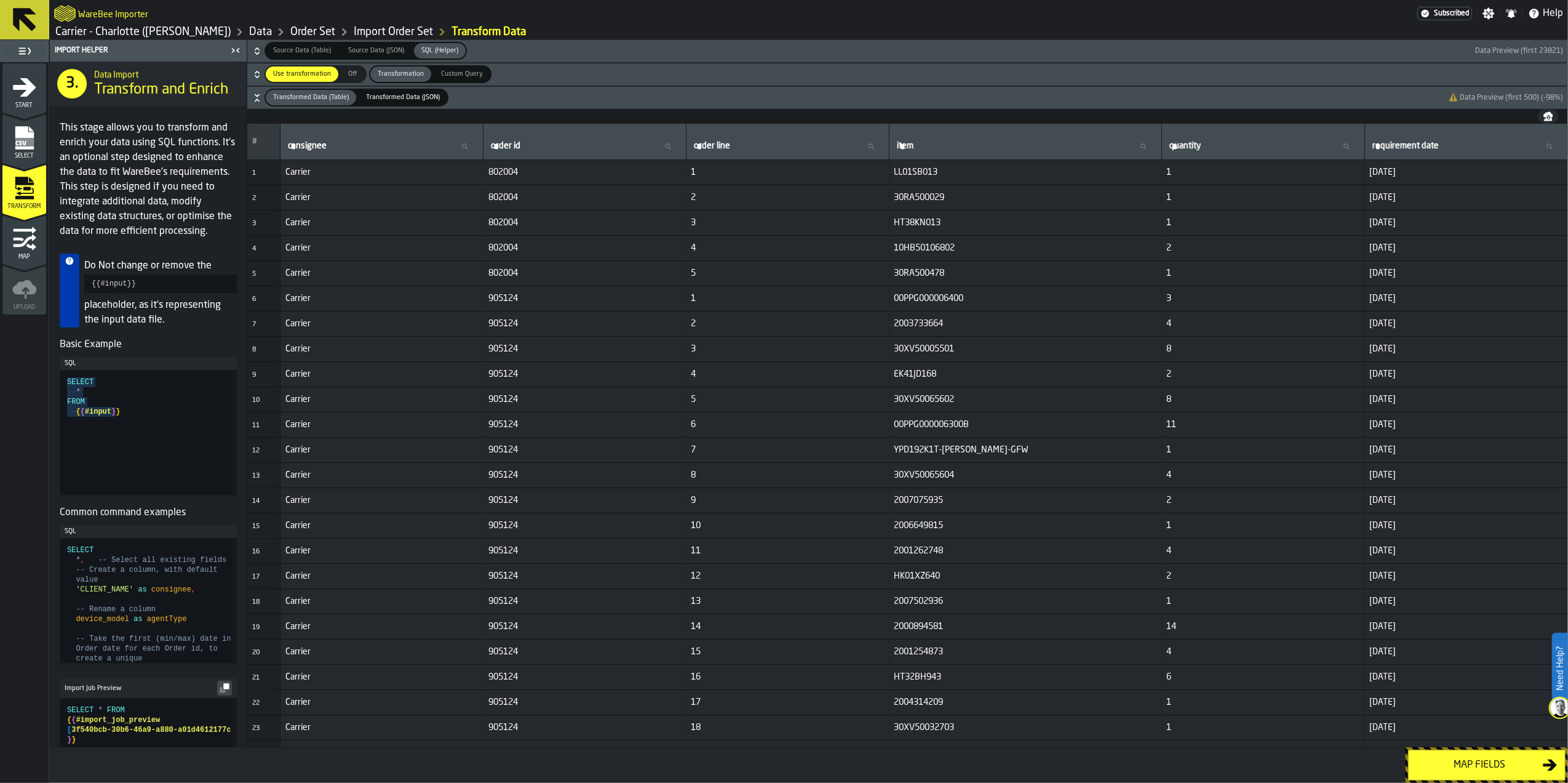
click at [298, 51] on span "Source Data (Table)" at bounding box center [302, 51] width 68 height 11
click at [470, 80] on div "Custom Query" at bounding box center [462, 75] width 56 height 15
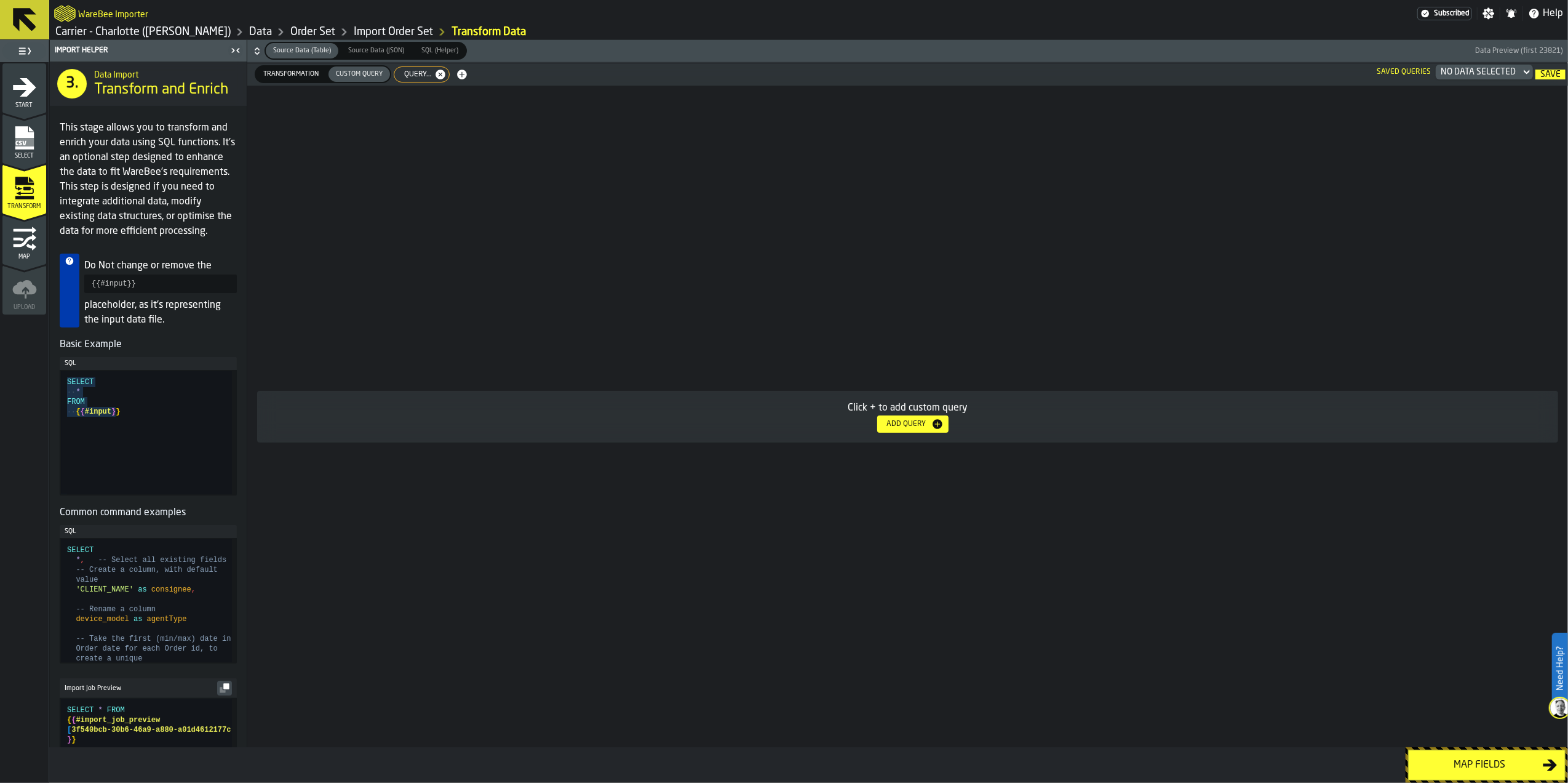
click at [419, 72] on span "Query..." at bounding box center [415, 74] width 37 height 9
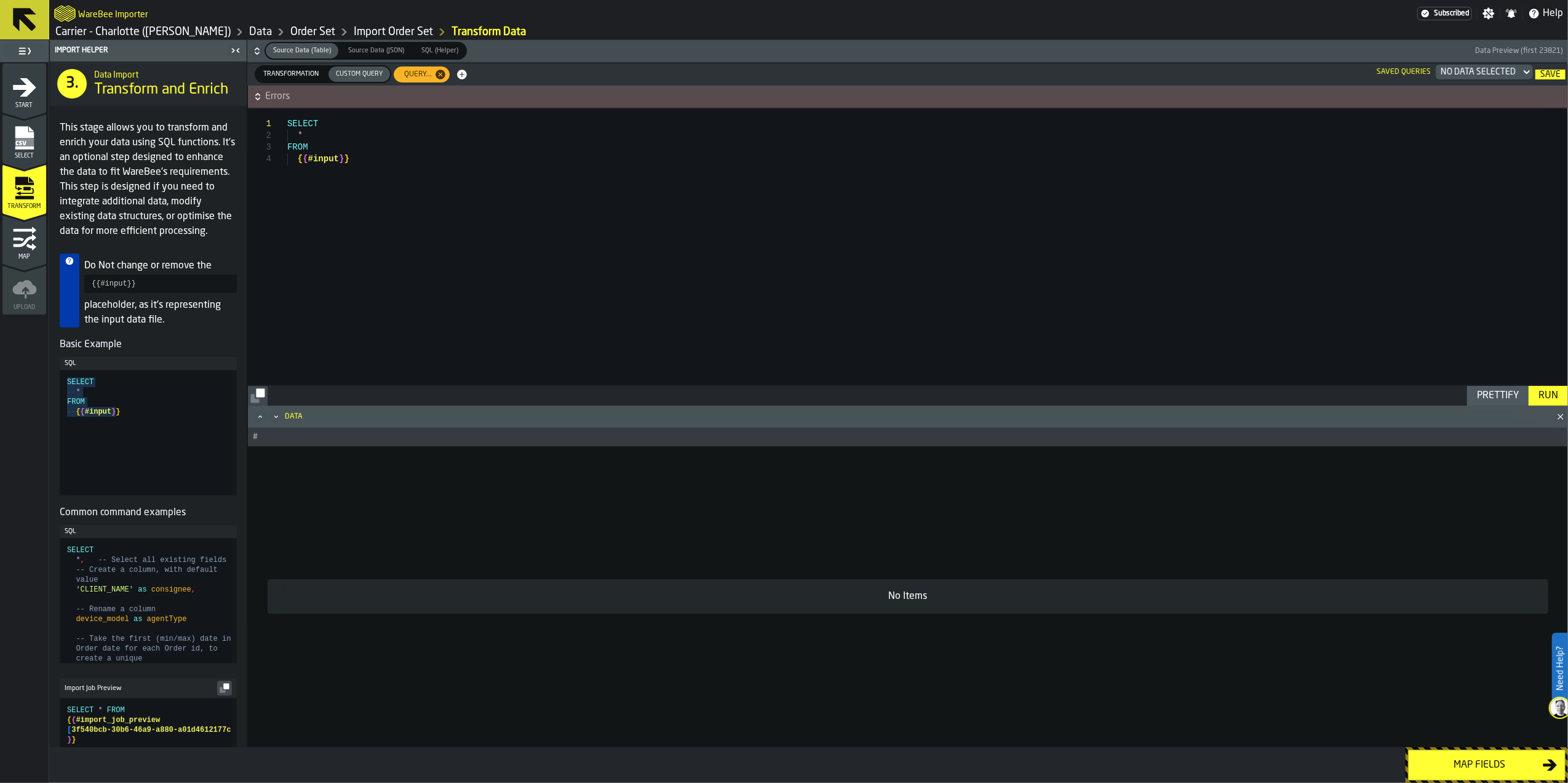
click at [1548, 395] on div "Run" at bounding box center [1548, 395] width 30 height 14
click at [365, 48] on span "Source Data (JSON)" at bounding box center [376, 51] width 66 height 11
click at [1553, 402] on button "Run" at bounding box center [1548, 396] width 39 height 20
click at [428, 50] on span "SQL (Helper)" at bounding box center [440, 51] width 47 height 11
click at [1547, 393] on div "Run" at bounding box center [1548, 395] width 30 height 14
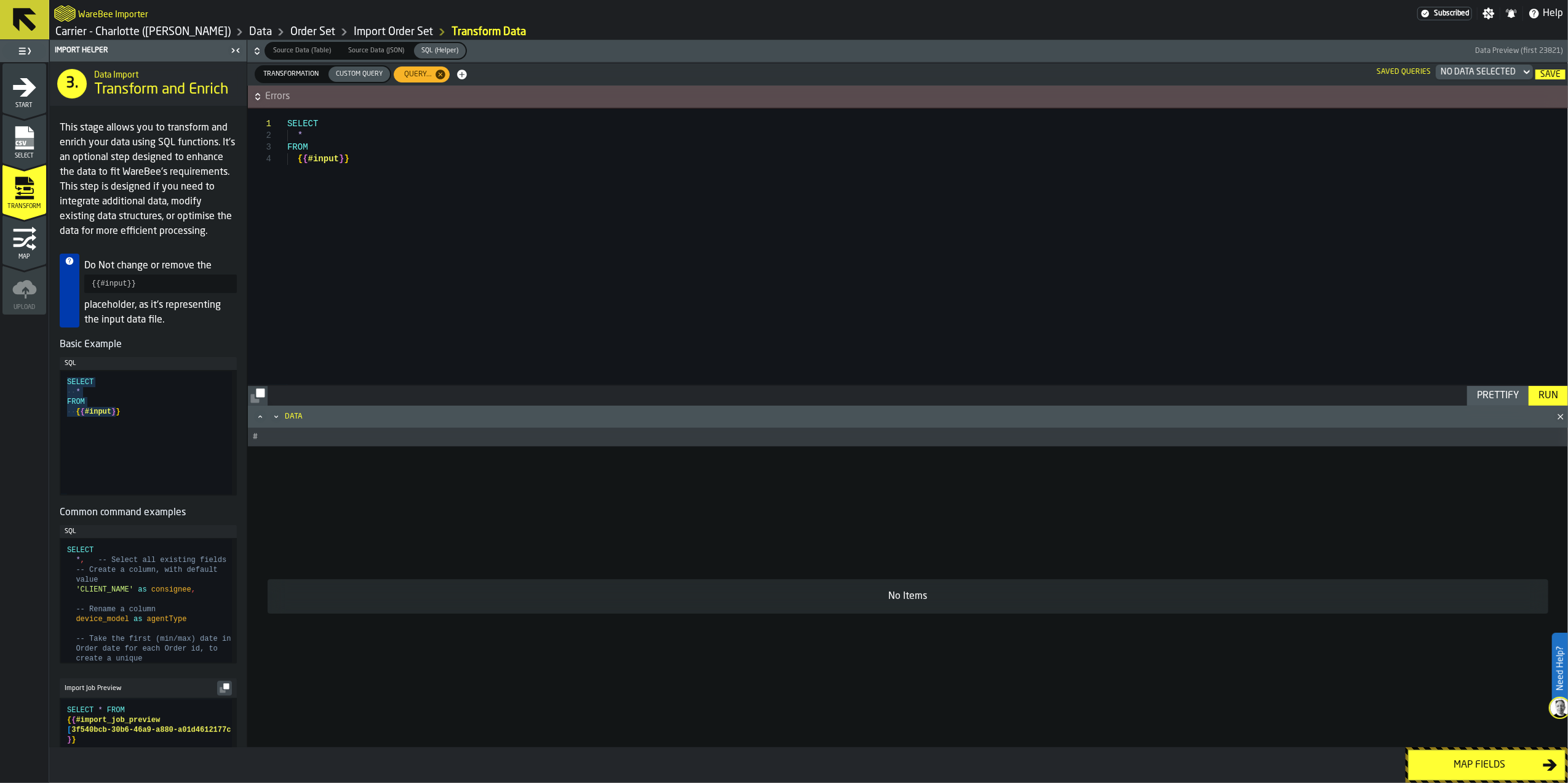
click at [298, 50] on span "Source Data (Table)" at bounding box center [302, 51] width 68 height 11
click at [313, 72] on span "Transformation" at bounding box center [291, 74] width 65 height 11
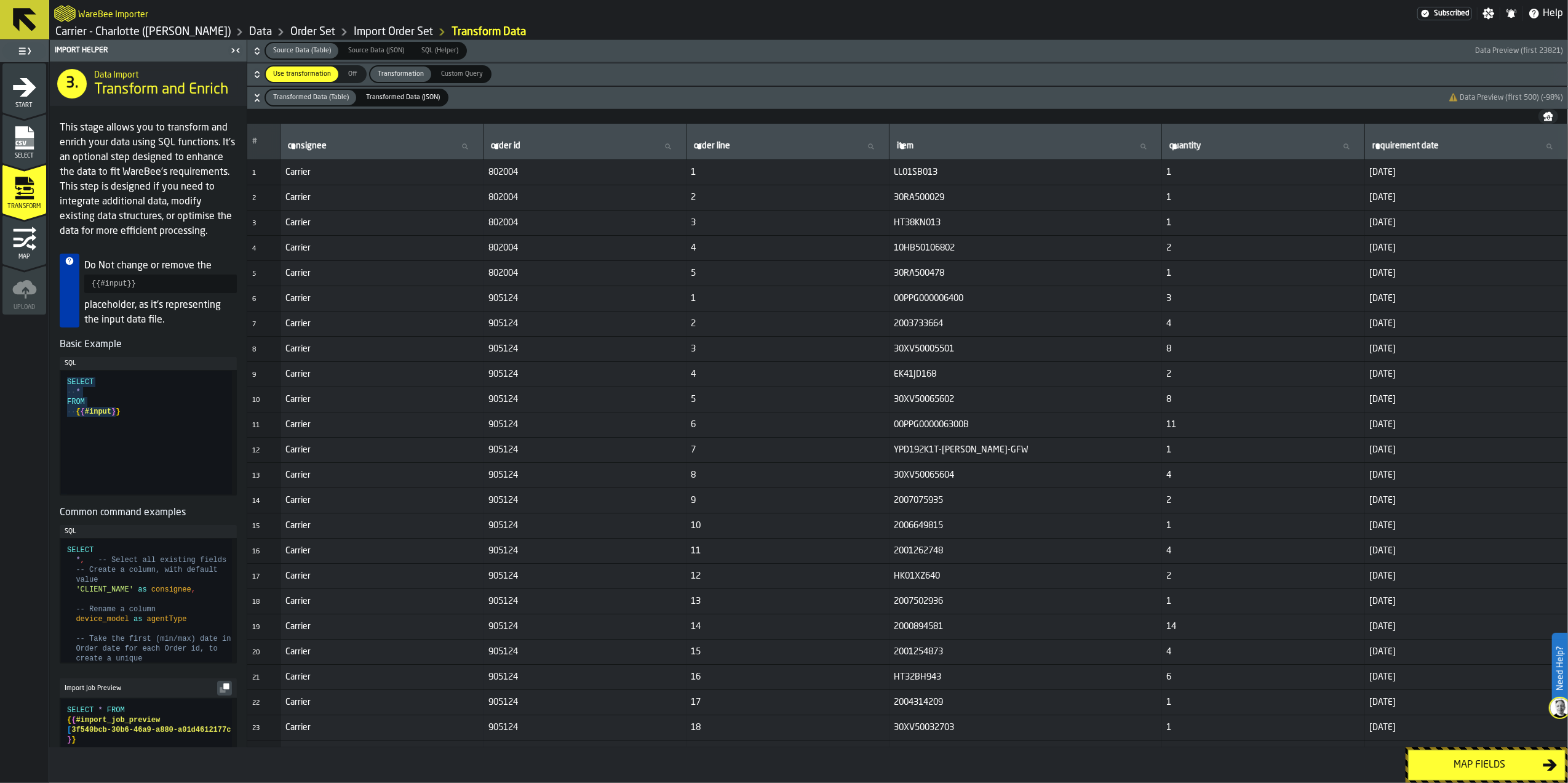
click at [1427, 759] on div "Map fields" at bounding box center [1479, 764] width 127 height 14
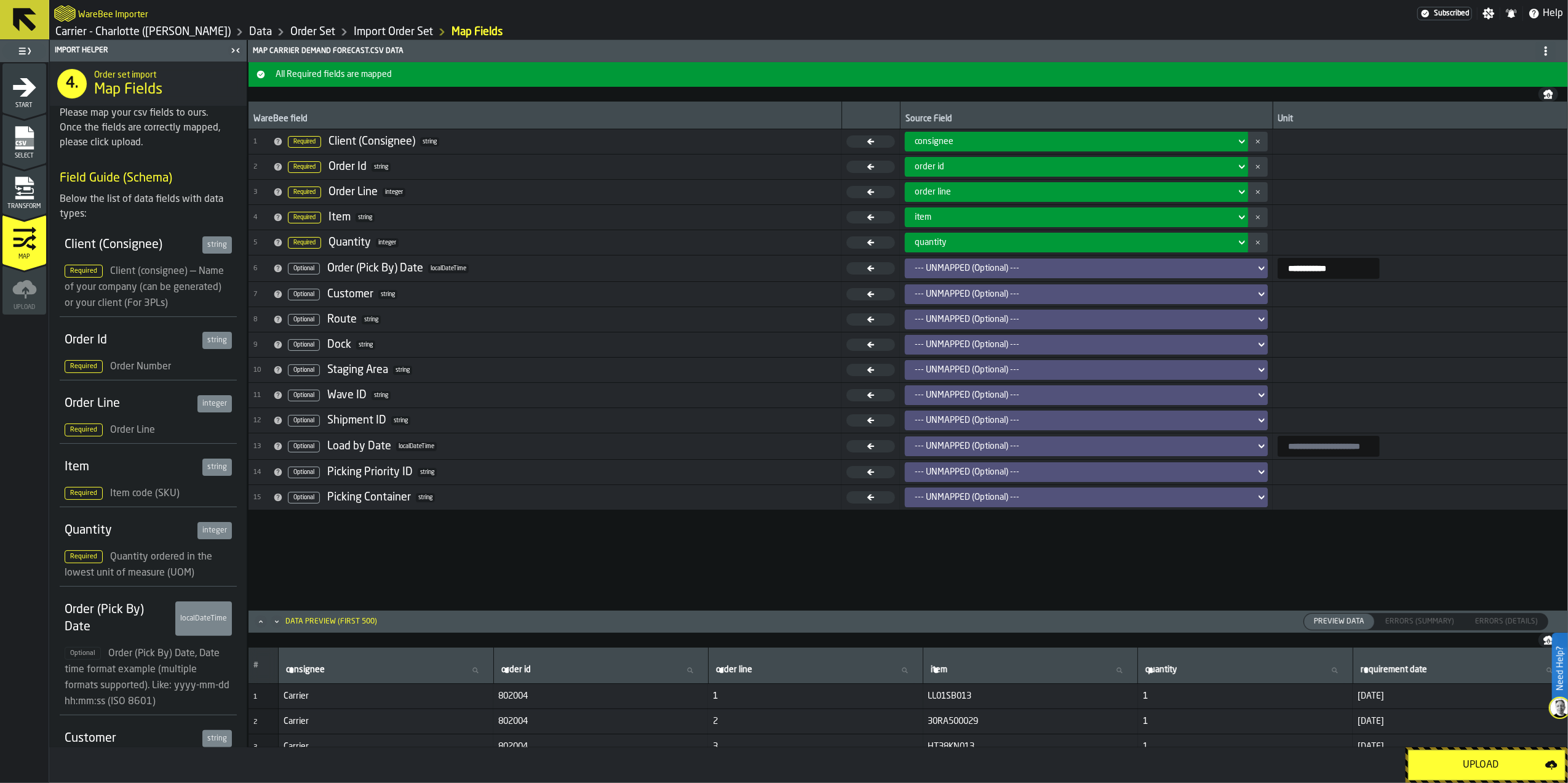
click at [969, 271] on div "--- UNMAPPED (Optional) ---" at bounding box center [1082, 268] width 336 height 10
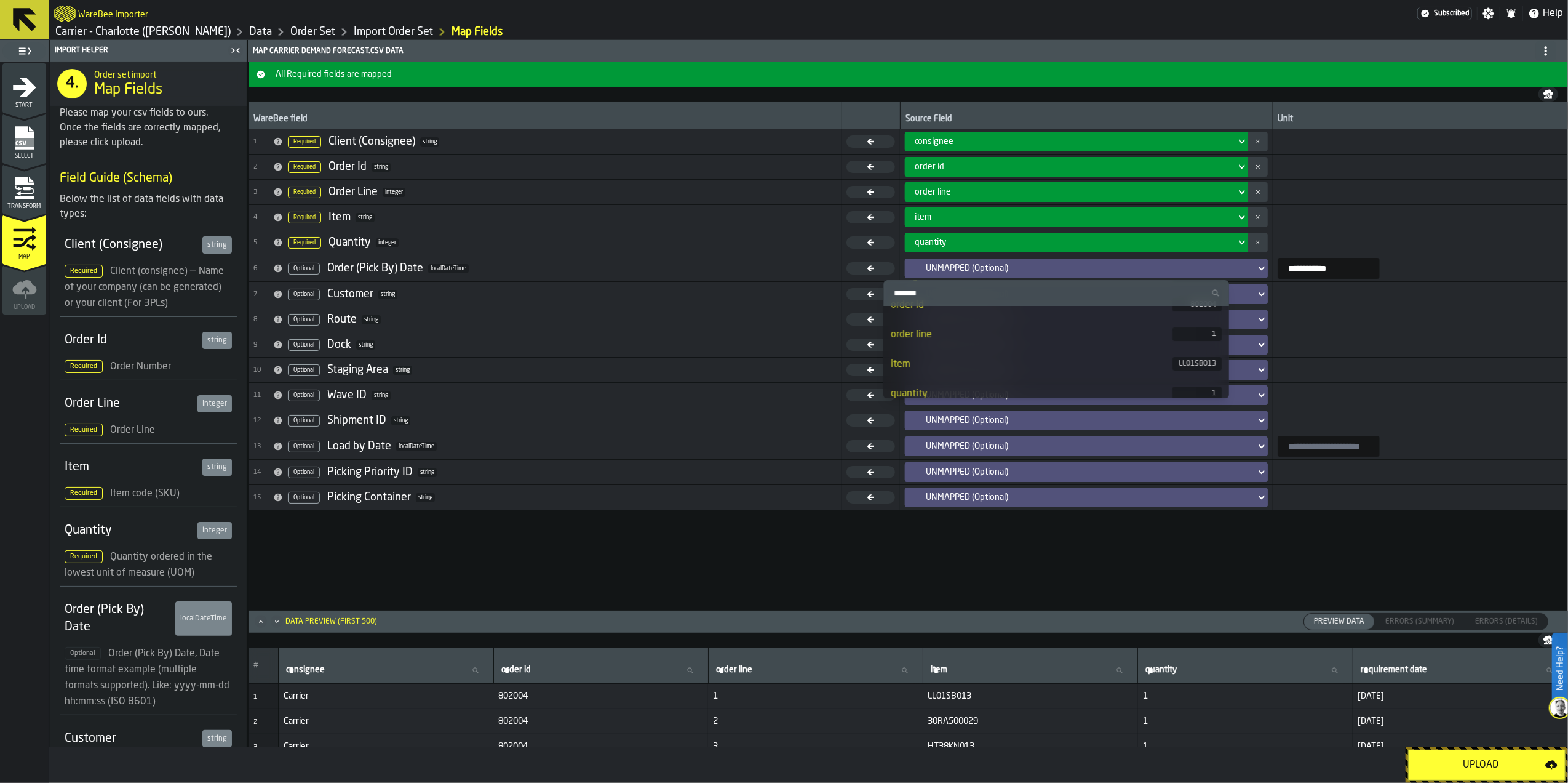
scroll to position [85, 0]
click at [987, 381] on div "requirement date" at bounding box center [1032, 382] width 282 height 14
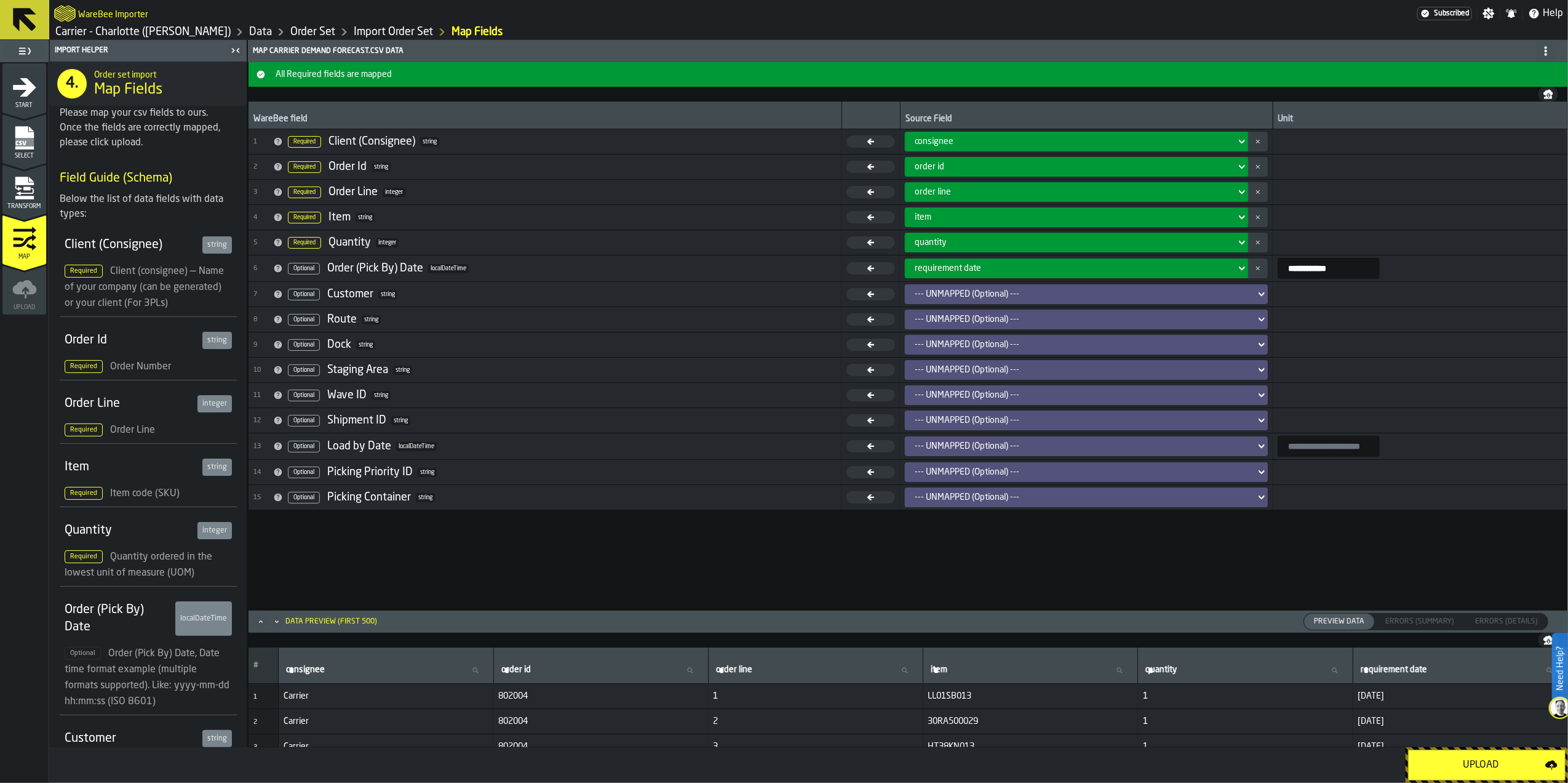
click at [1448, 751] on button "Upload" at bounding box center [1487, 765] width 158 height 31
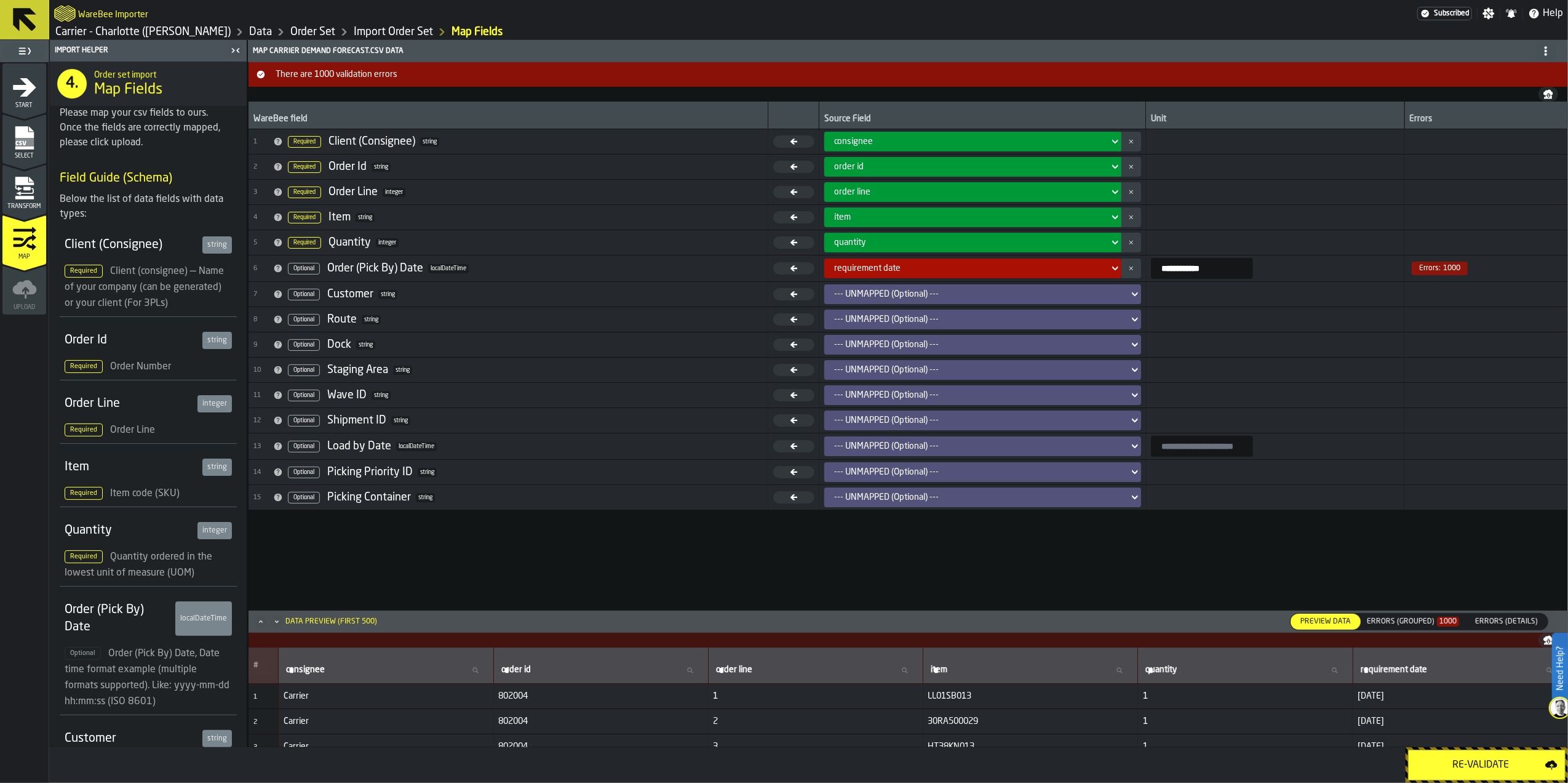
click at [1002, 263] on div "requirement date" at bounding box center [969, 268] width 280 height 14
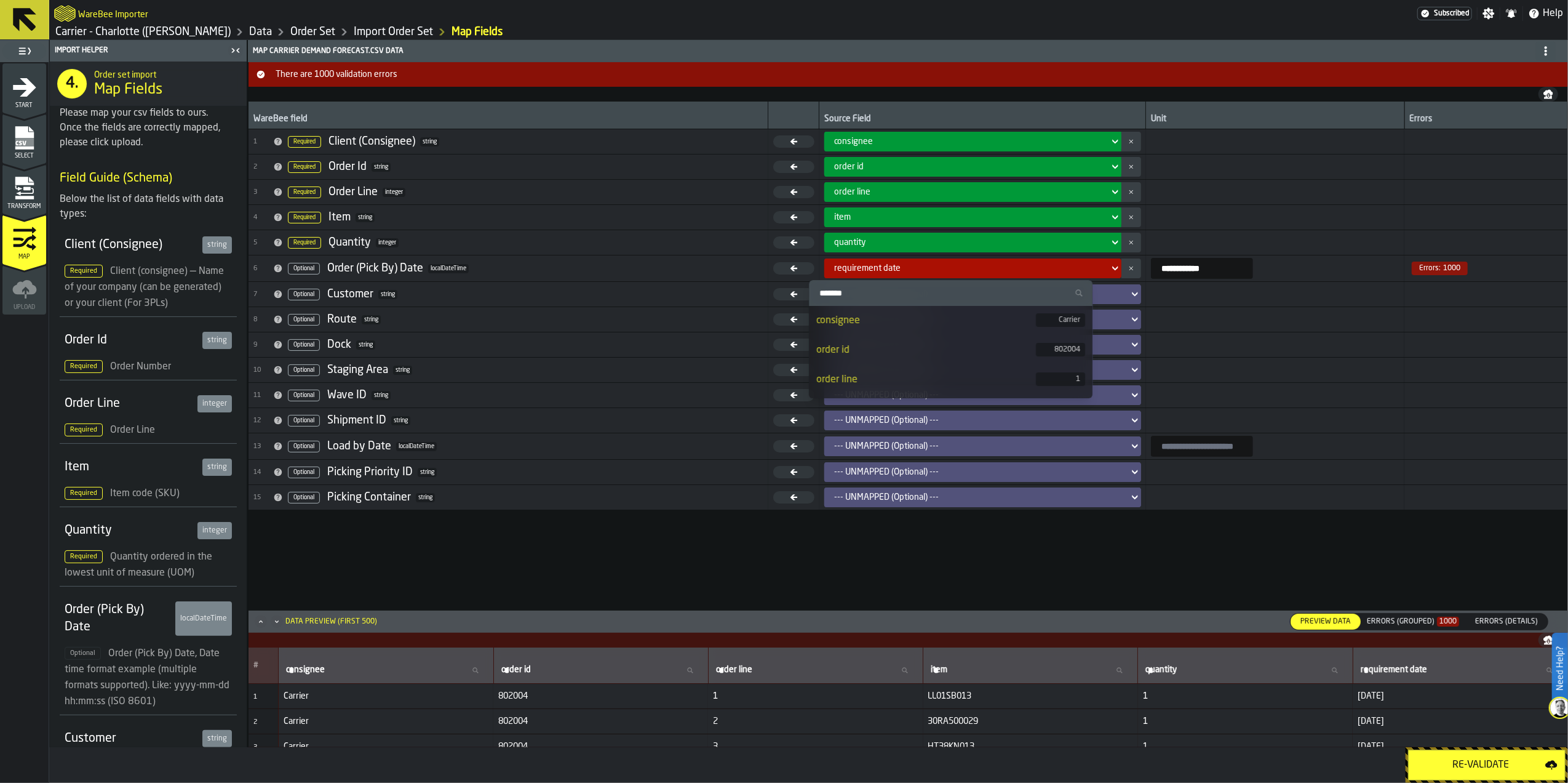
click at [1122, 273] on button "button-" at bounding box center [1131, 268] width 20 height 20
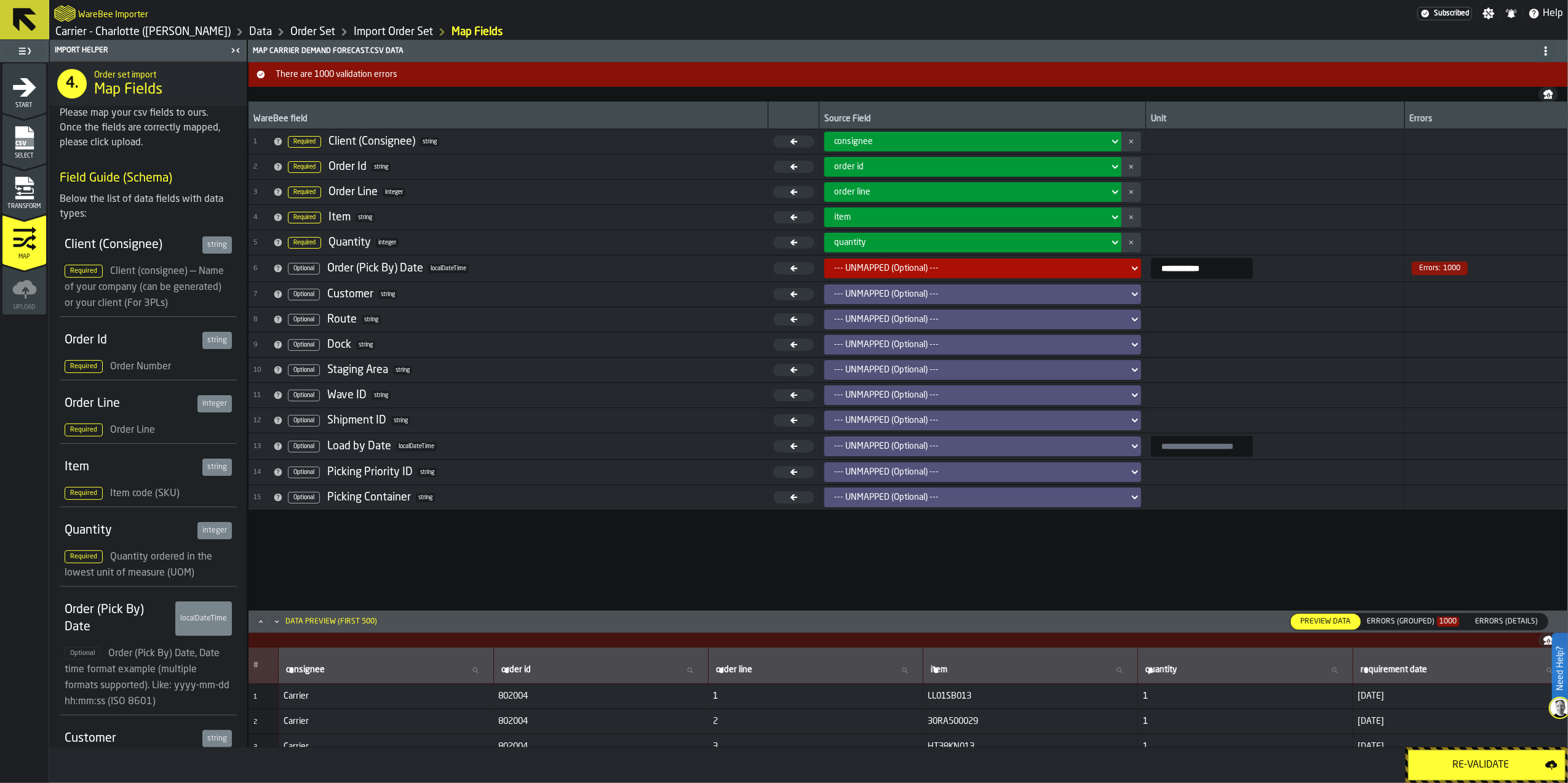
click at [1129, 272] on icon at bounding box center [1135, 268] width 12 height 14
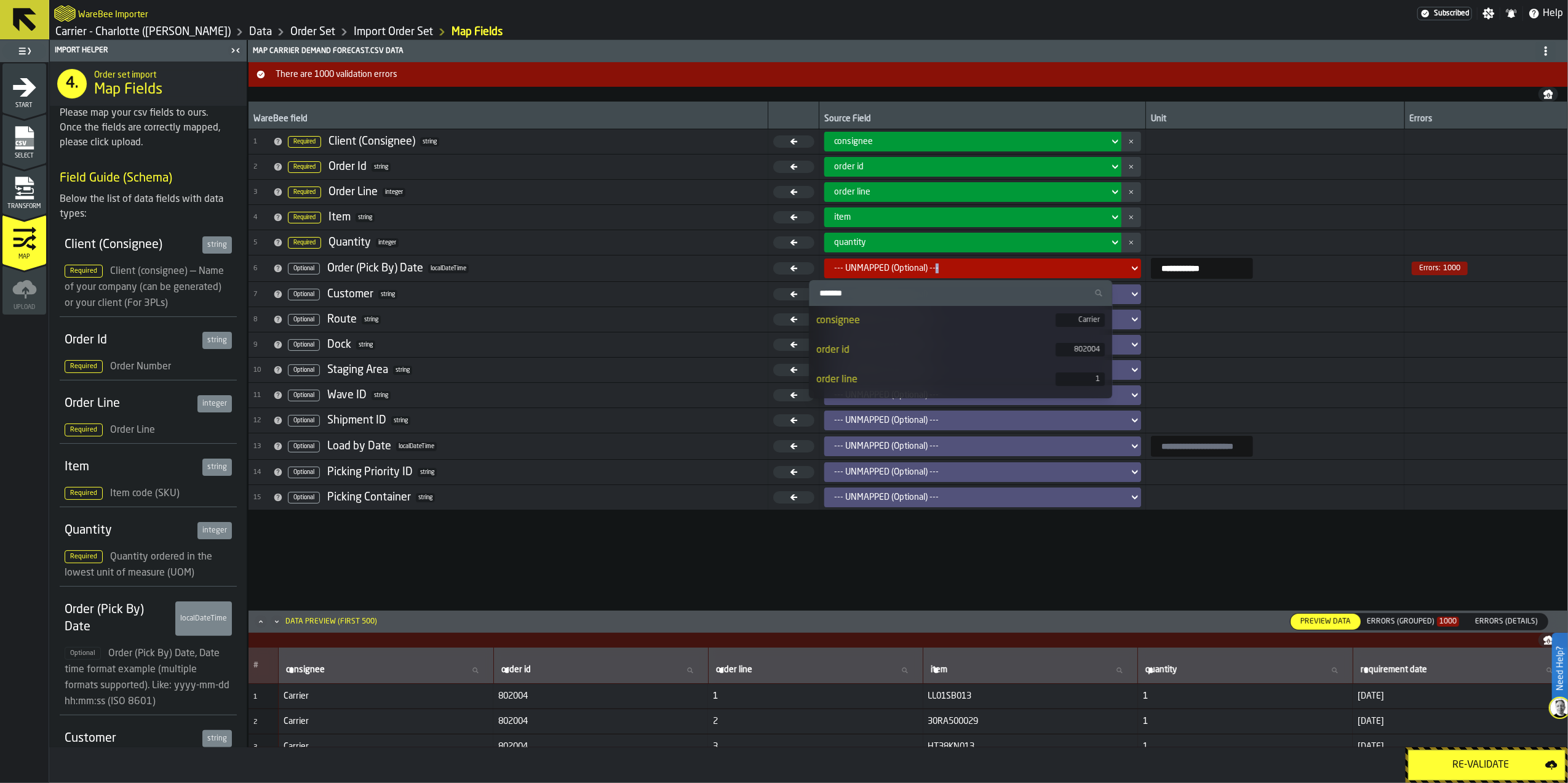
click at [1132, 271] on icon at bounding box center [1135, 269] width 6 height 5
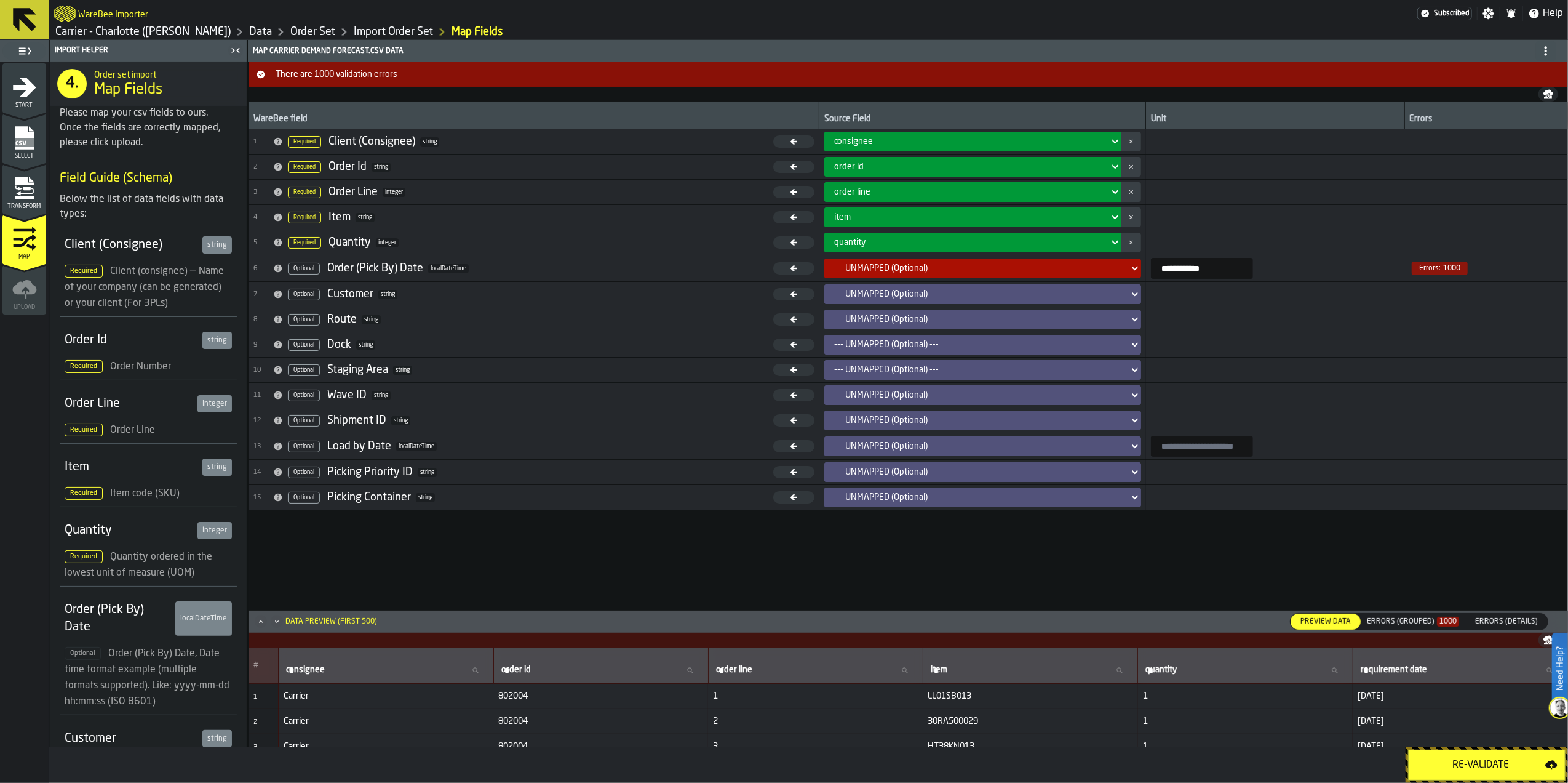
click at [1150, 528] on div "**********" at bounding box center [908, 355] width 1319 height 508
click at [1452, 759] on div "Re-Validate" at bounding box center [1480, 764] width 129 height 14
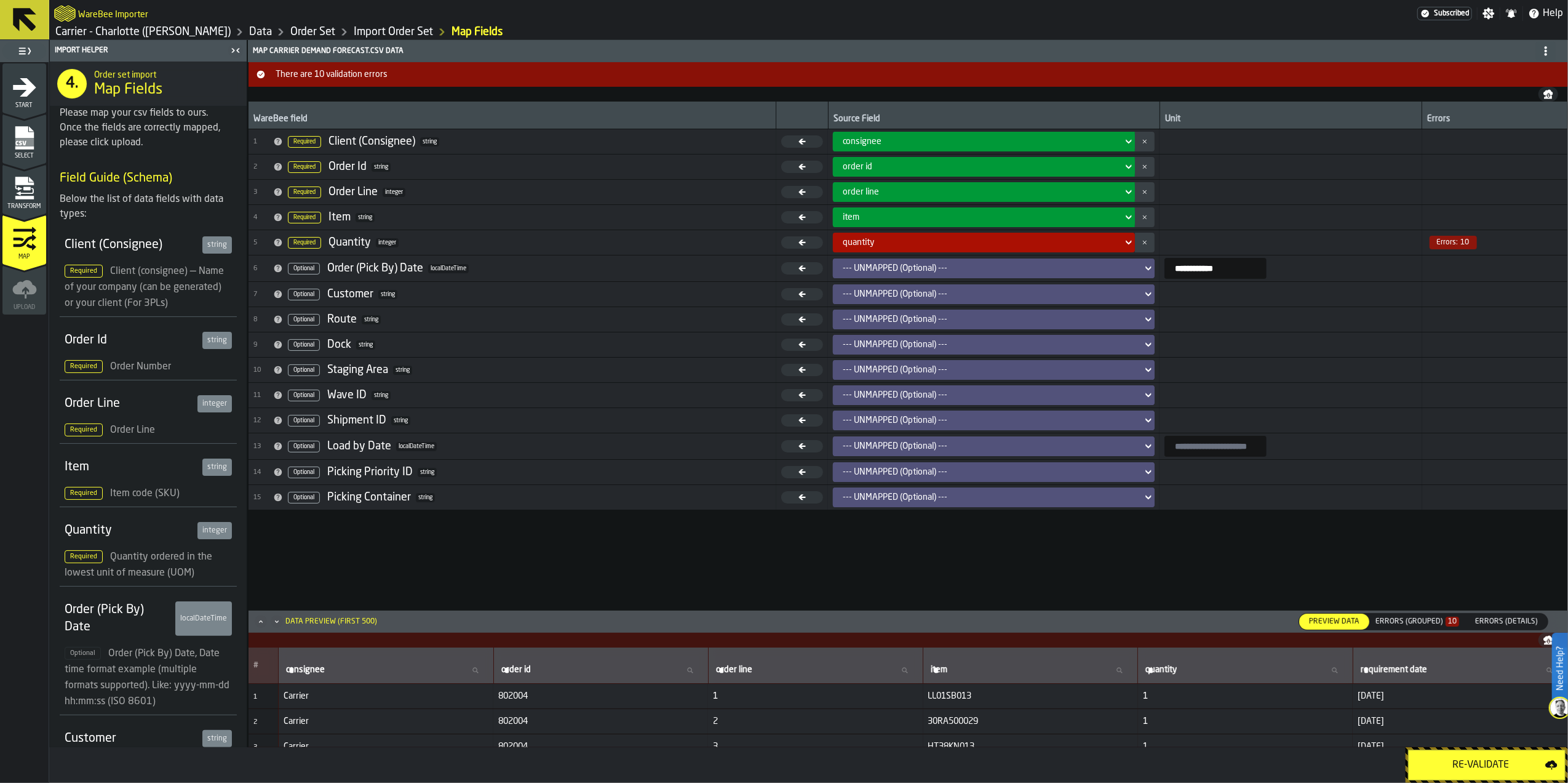
click at [1404, 608] on div "**********" at bounding box center [907, 404] width 1320 height 685
click at [1405, 623] on div "Errors (Grouped) 10" at bounding box center [1418, 621] width 84 height 9
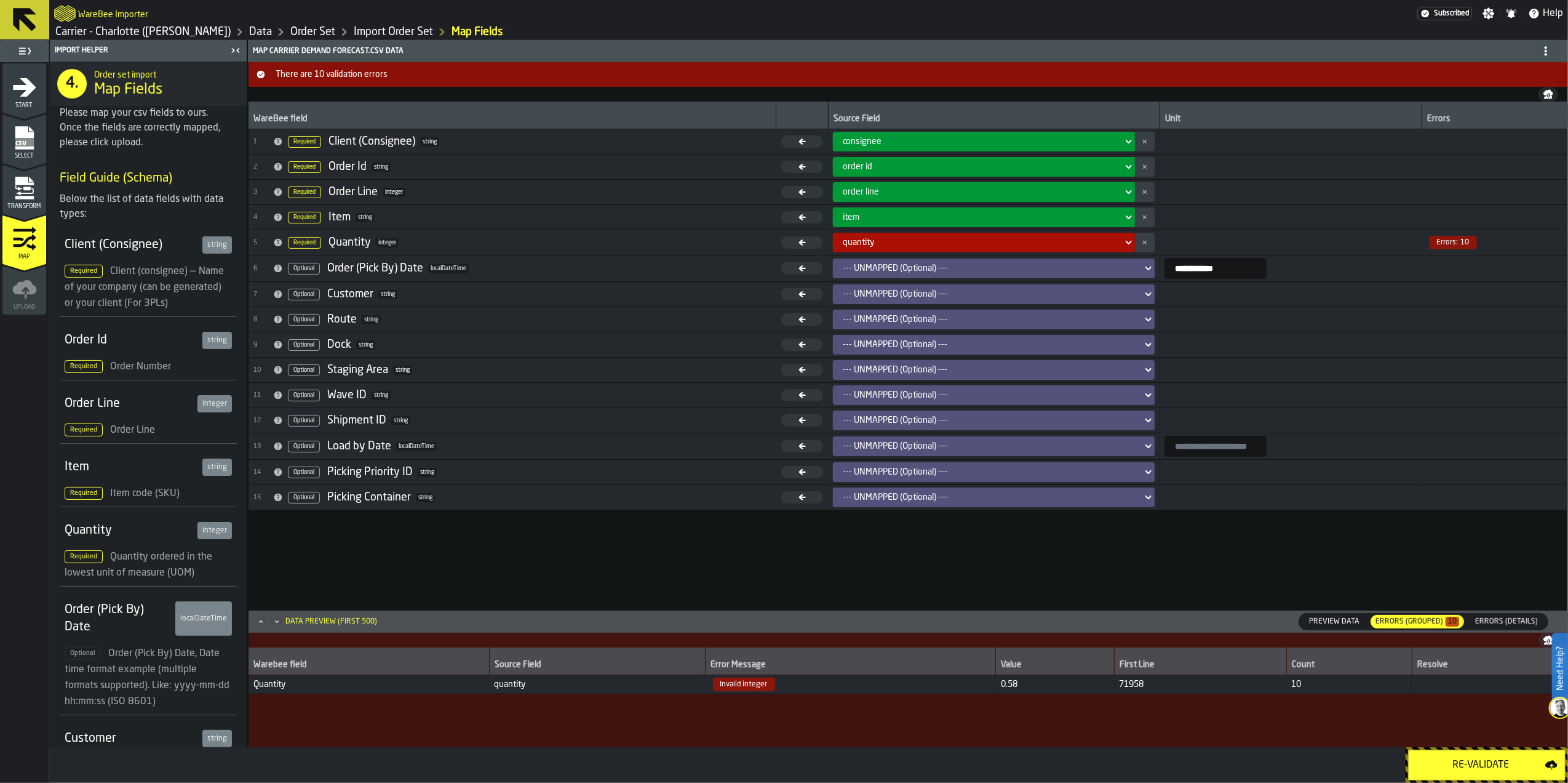
click at [1488, 618] on span "Errors (Details)" at bounding box center [1507, 621] width 73 height 11
